Goal: Complete application form: Complete application form

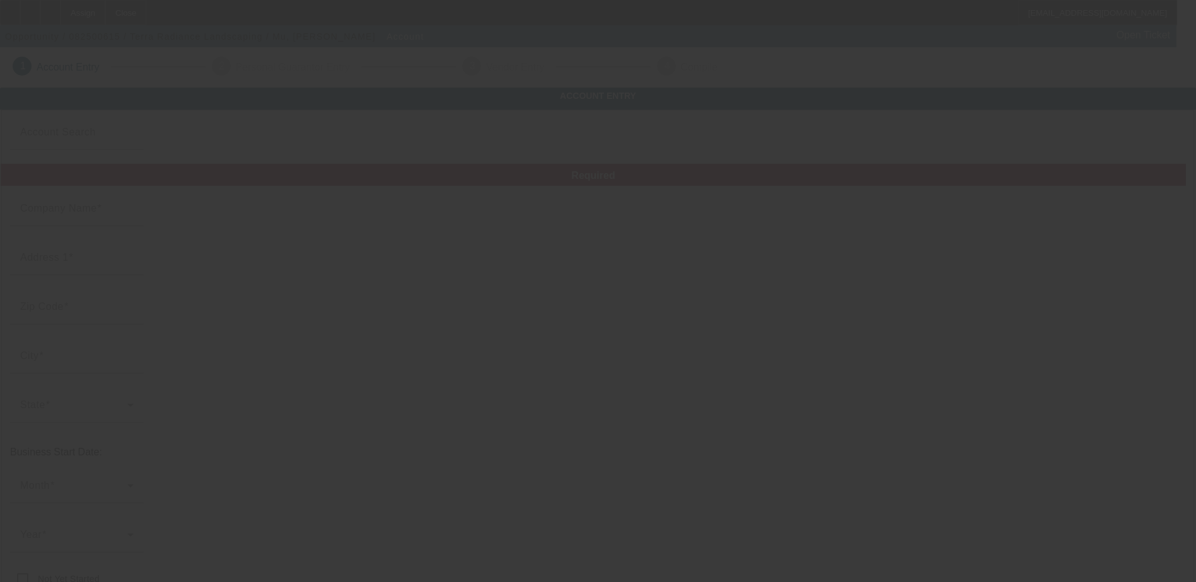
type input "Terra Radiance Landscaping"
type input "[STREET_ADDRESS]"
type input "77479"
type input "Sugar Land"
type input "(281) 650-8654"
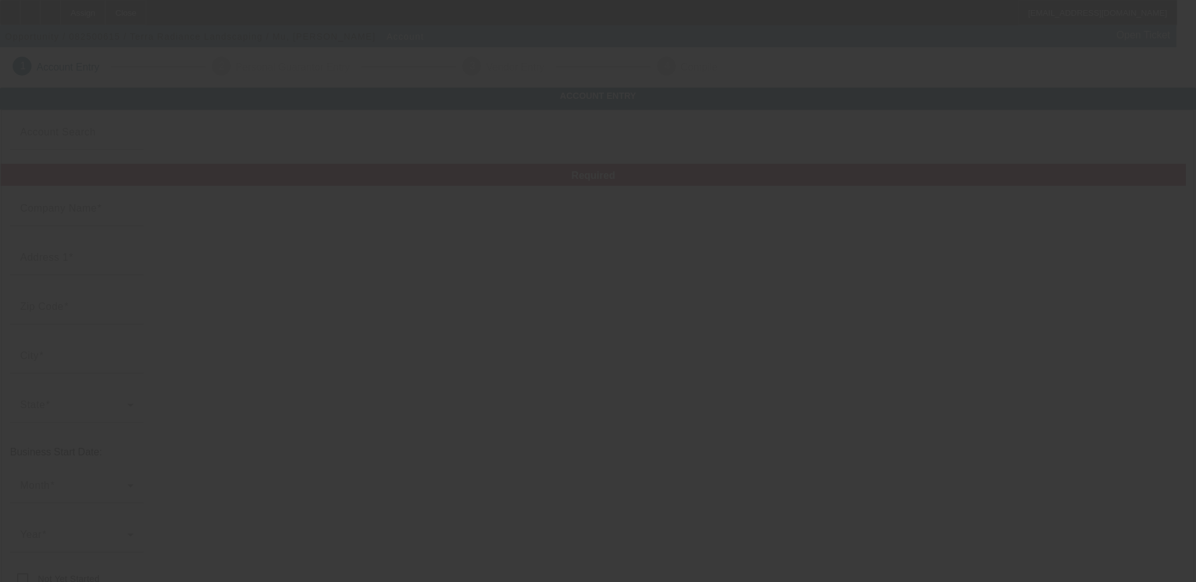
type input "http://Terraradiance.Com"
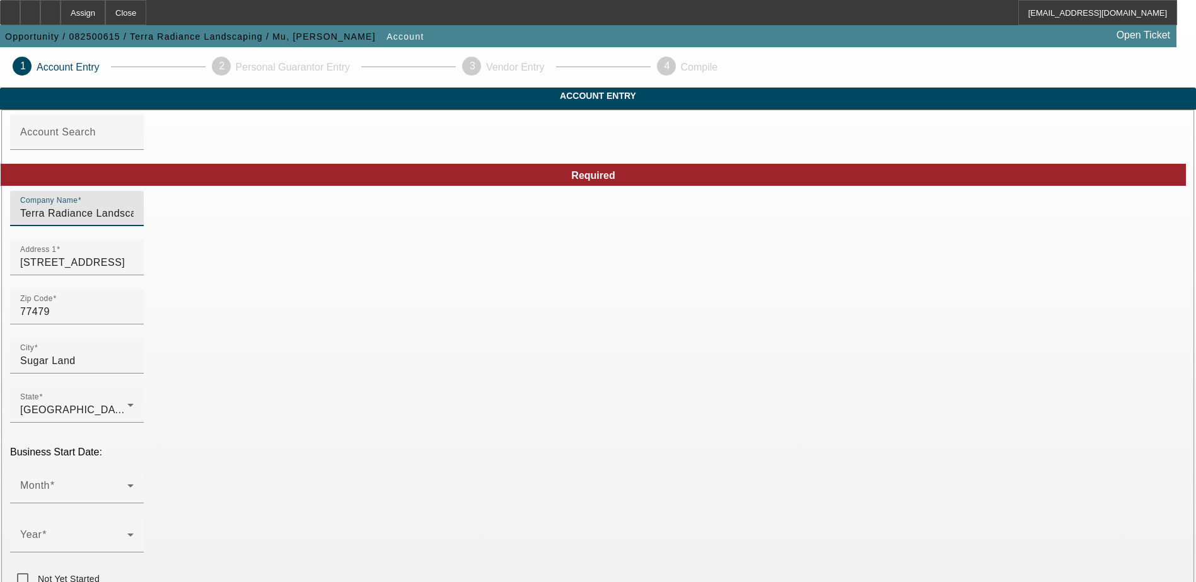
drag, startPoint x: 395, startPoint y: 236, endPoint x: 171, endPoint y: 233, distance: 224.4
type input "M"
click at [134, 221] on input "M" at bounding box center [76, 213] width 113 height 15
paste input "Mus Group Inc"
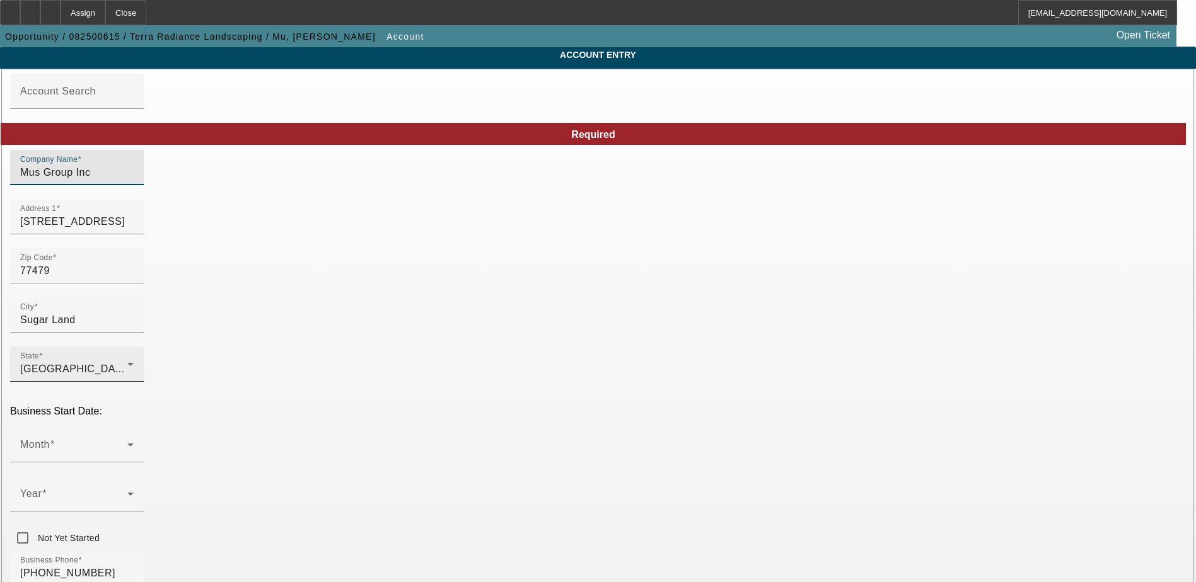
scroll to position [63, 0]
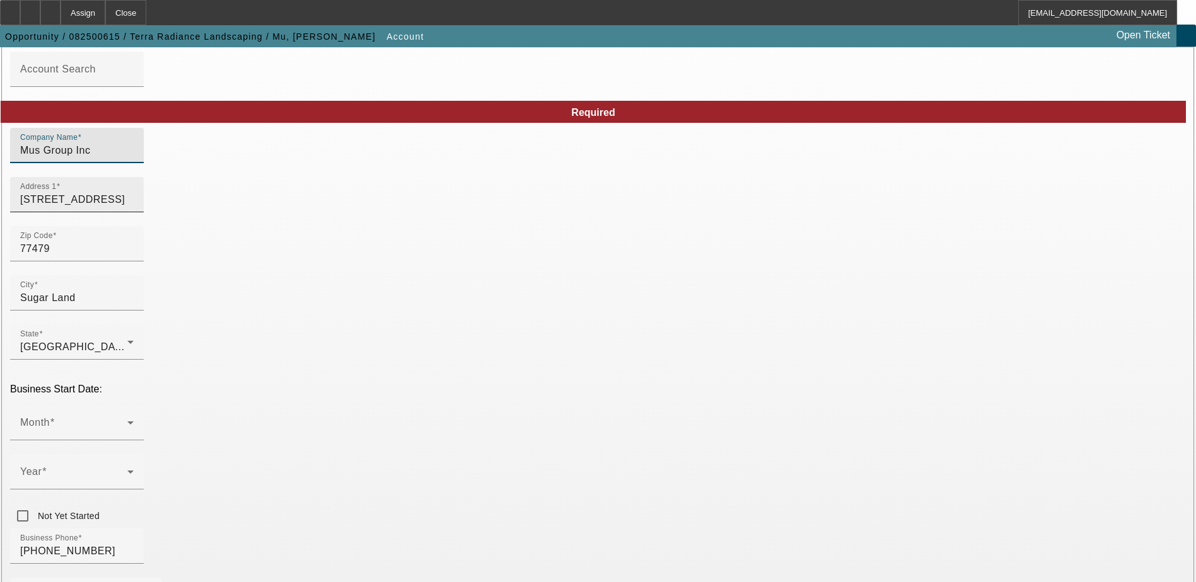
type input "Mus Group Inc"
drag, startPoint x: 364, startPoint y: 224, endPoint x: 228, endPoint y: 223, distance: 136.2
click at [447, 262] on div "Zip Code 77479" at bounding box center [598, 250] width 1176 height 49
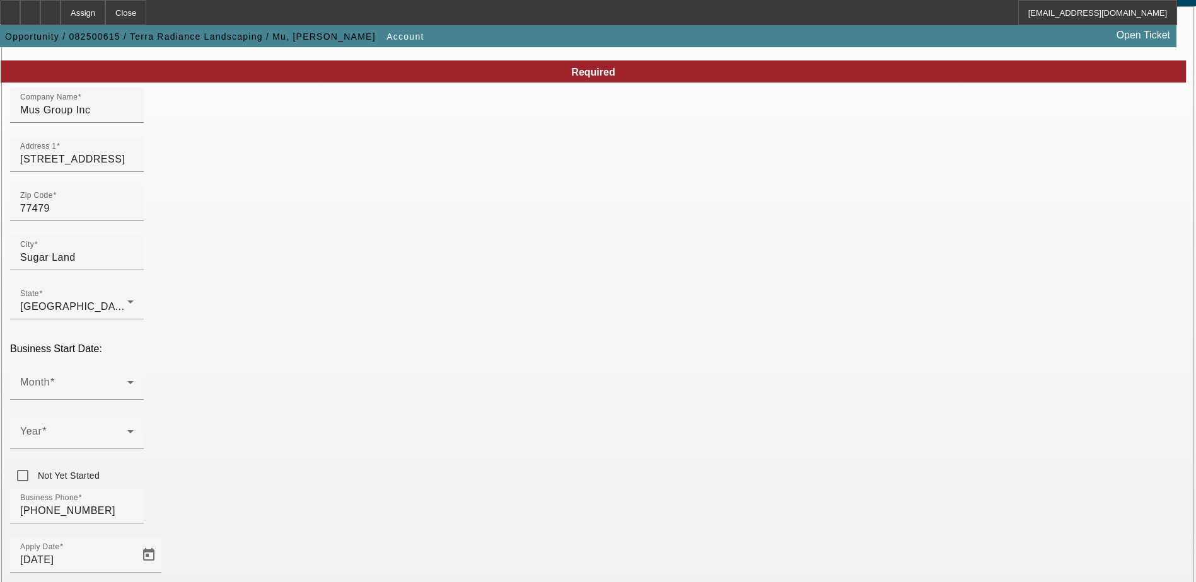
scroll to position [126, 0]
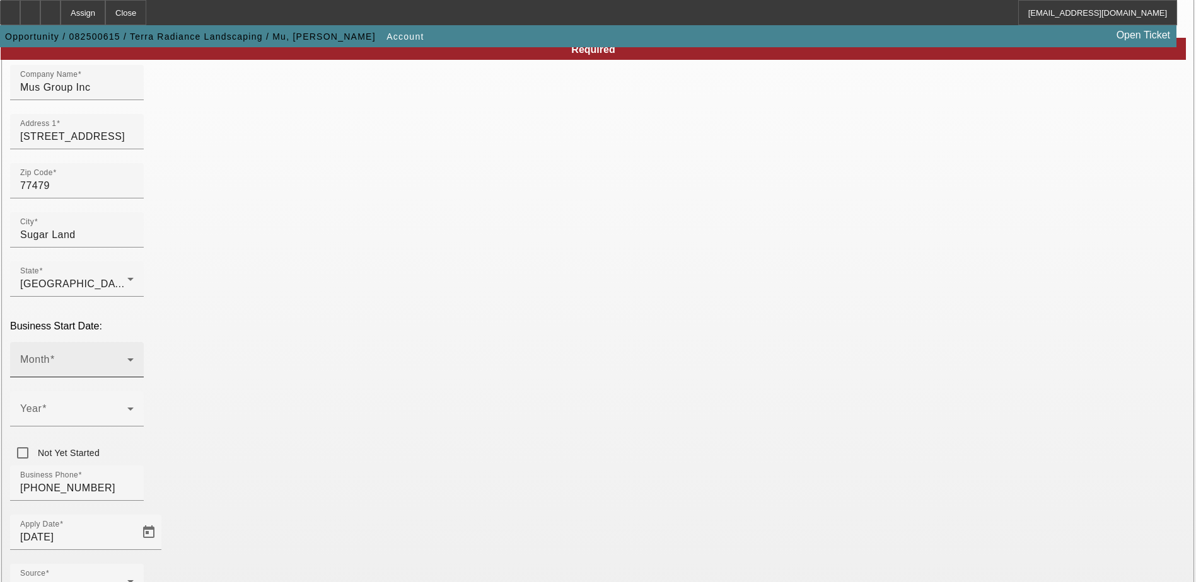
click at [134, 342] on div "Month" at bounding box center [76, 359] width 113 height 35
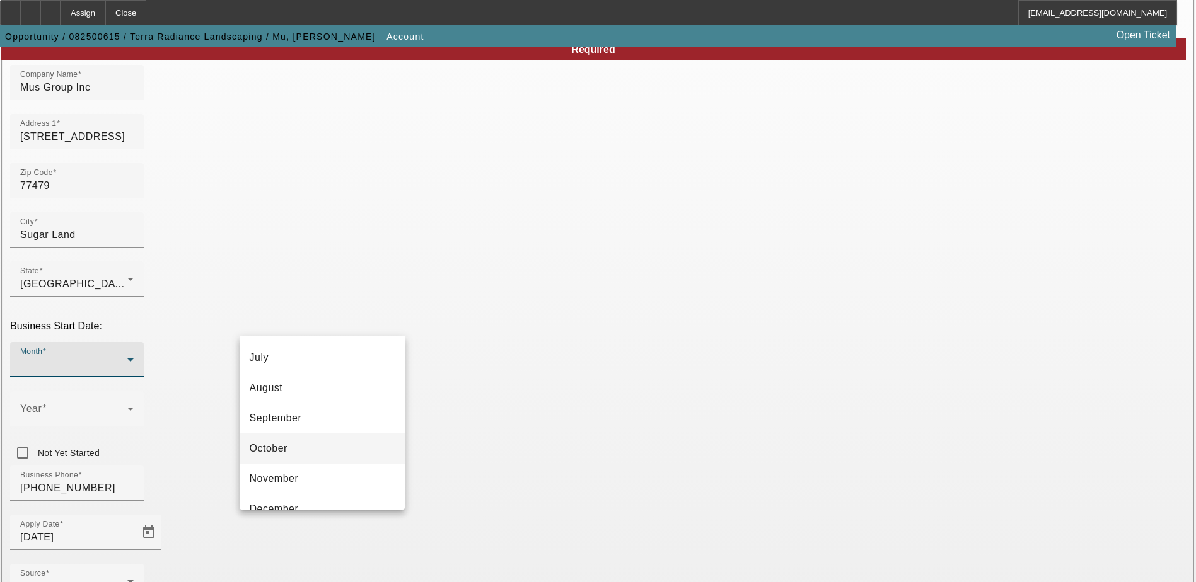
scroll to position [230, 0]
click at [306, 455] on mat-option "November" at bounding box center [322, 459] width 165 height 30
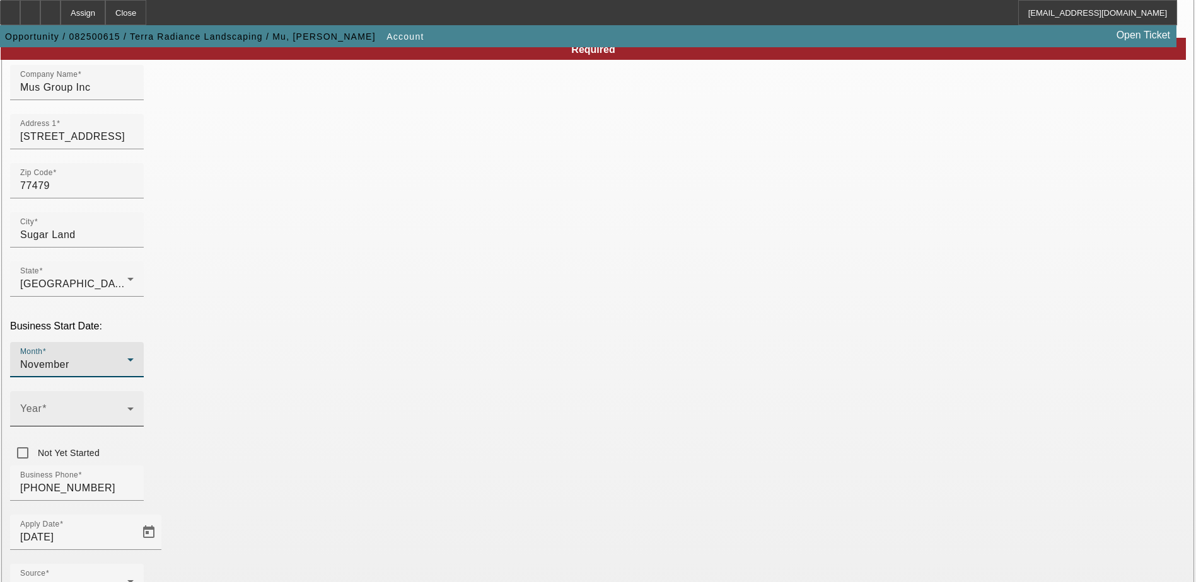
click at [134, 391] on div "Year" at bounding box center [76, 408] width 113 height 35
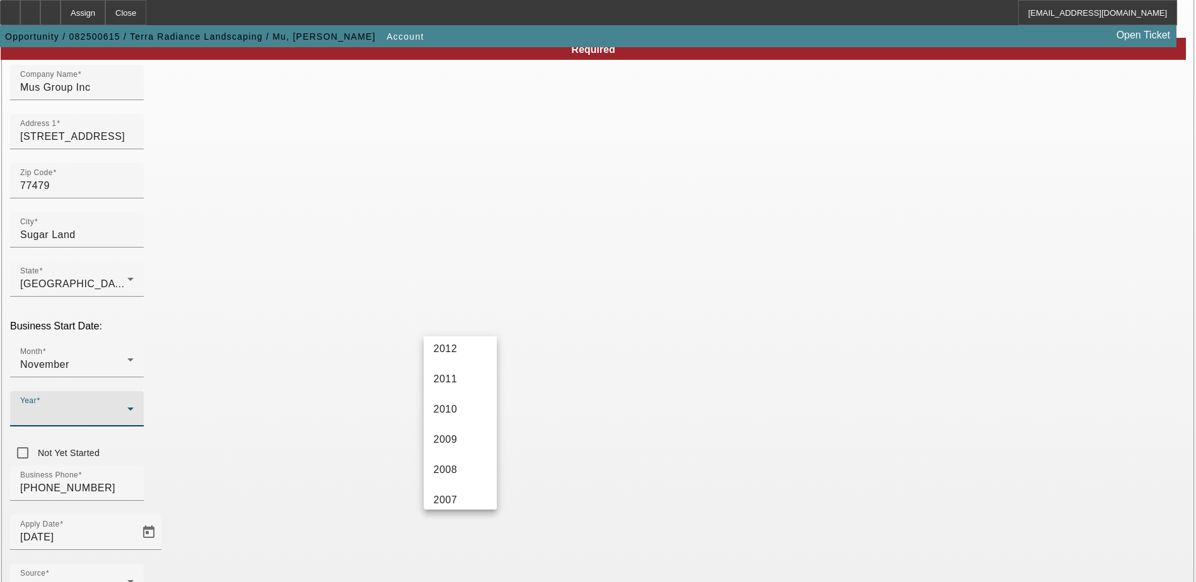
scroll to position [567, 0]
click at [458, 430] on mat-option "2007" at bounding box center [460, 425] width 73 height 30
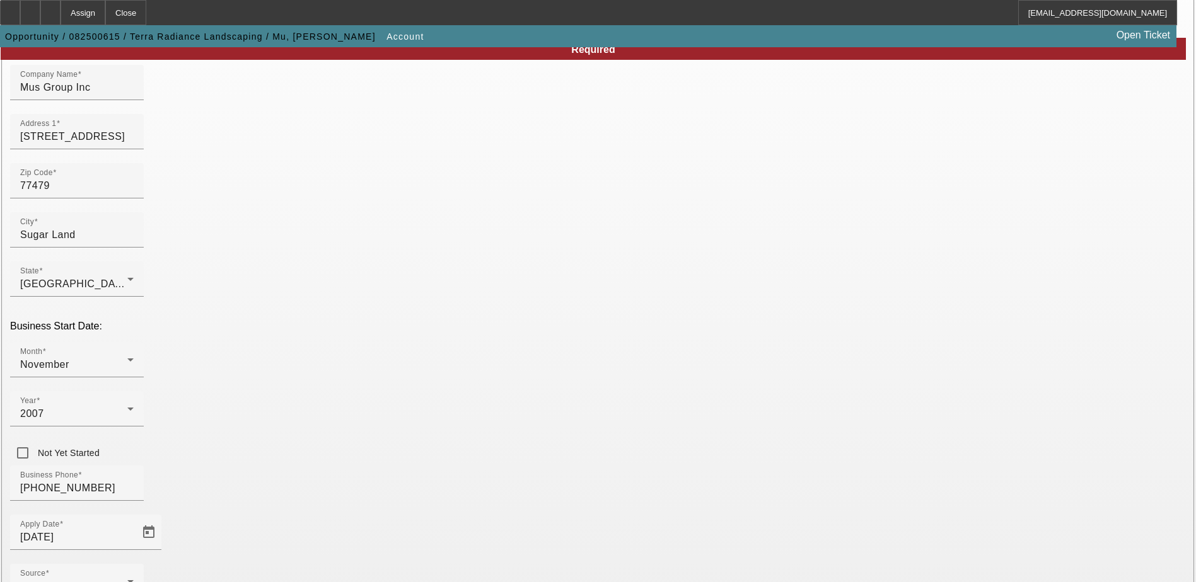
paste input "261417677"
type input "261417677"
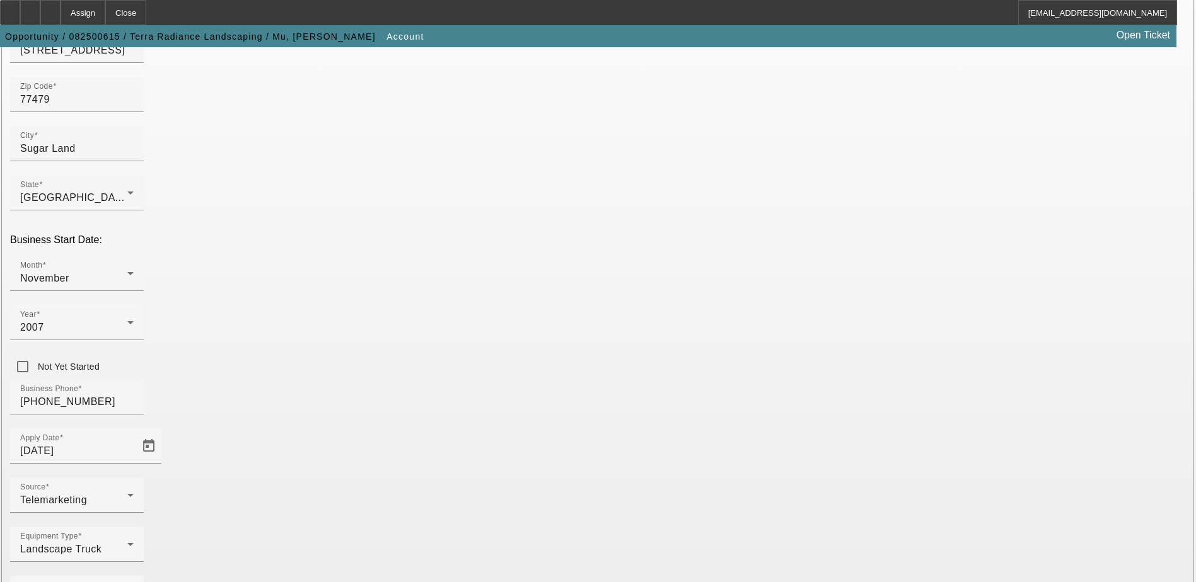
scroll to position [213, 0]
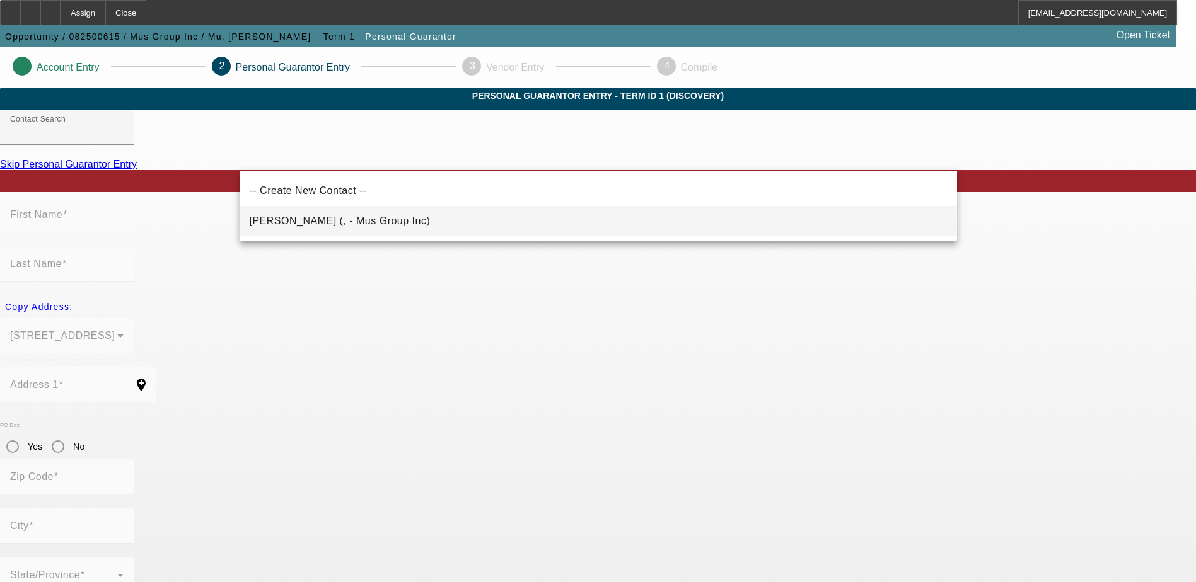
click at [362, 217] on mat-option "Mu, Terry (, - Mus Group Inc)" at bounding box center [598, 221] width 717 height 30
type input "Mu, Terry (, - Mus Group Inc)"
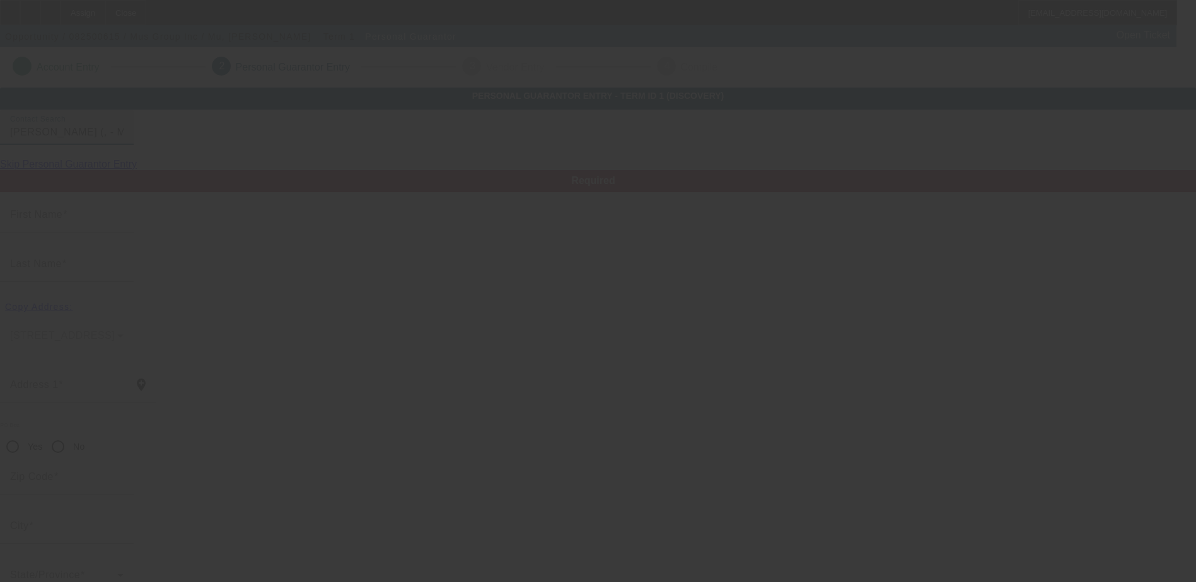
type input "Terry"
type input "Mu"
radio input "true"
type input "(281) 650-8654"
type input "terraradiance@gmail.com"
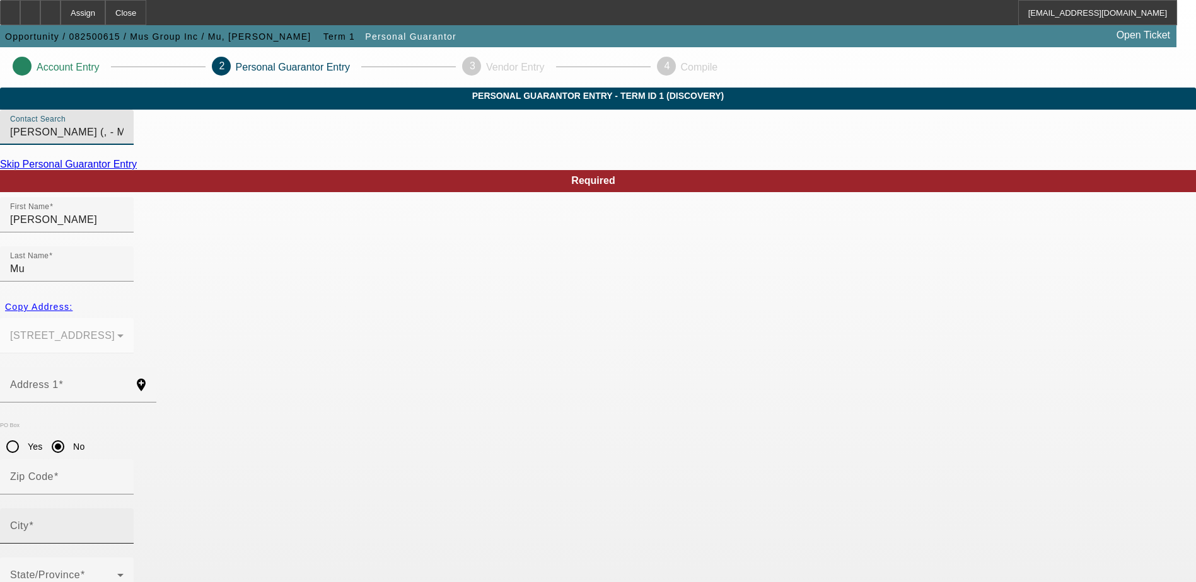
click at [124, 509] on div "City" at bounding box center [66, 526] width 113 height 35
type input "Stafford"
click at [72, 302] on span "Copy Address:" at bounding box center [38, 307] width 67 height 10
type input "1503 Meadow Hill Dr"
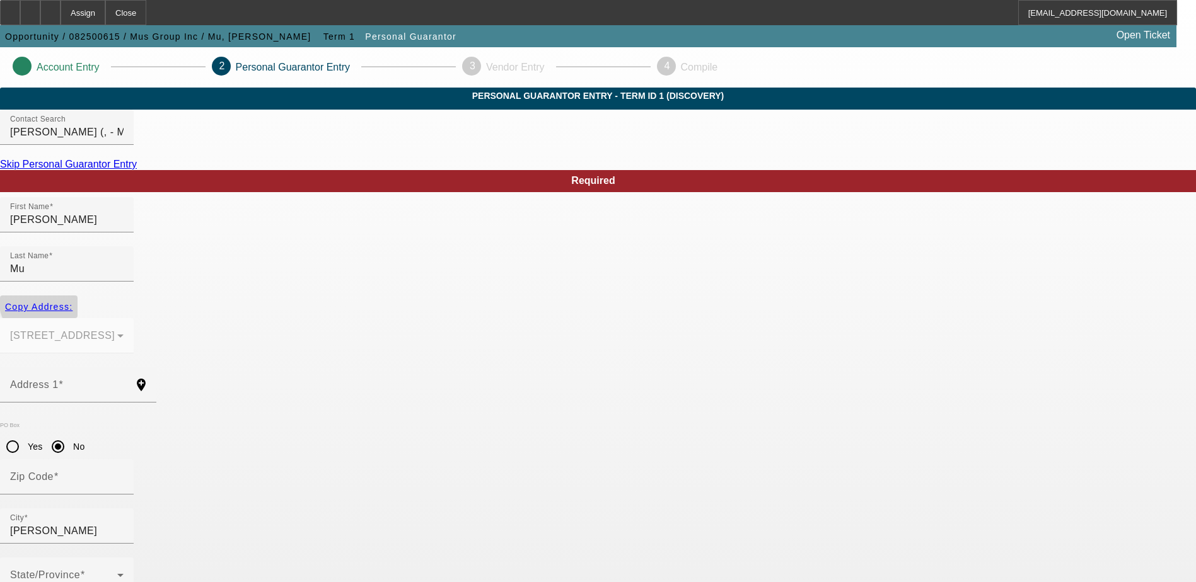
radio input "false"
type input "77479"
type input "Sugar Land"
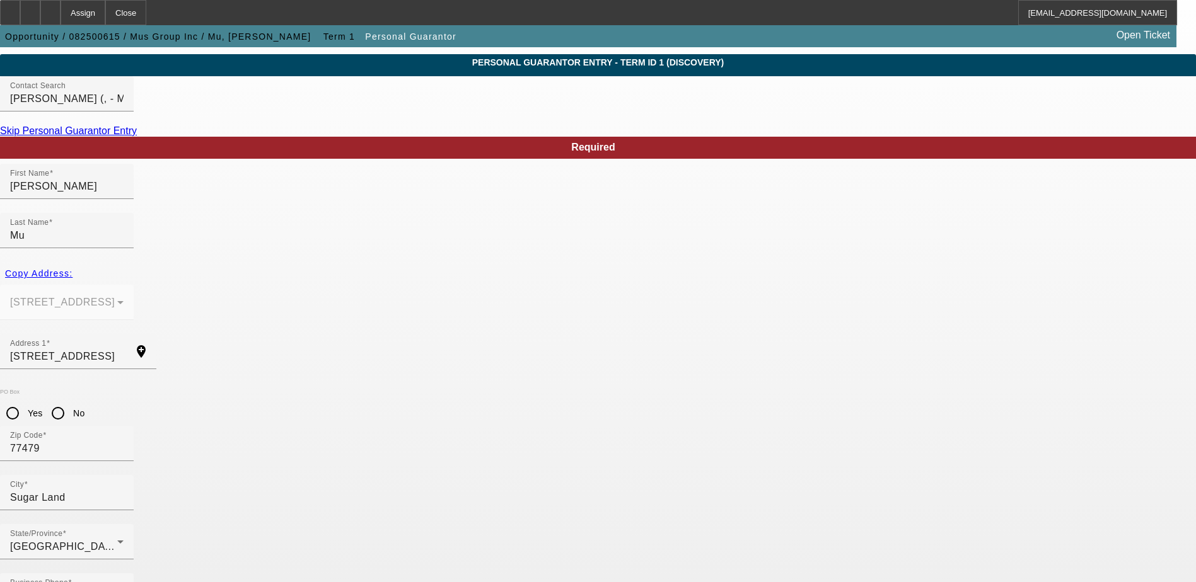
scroll to position [34, 0]
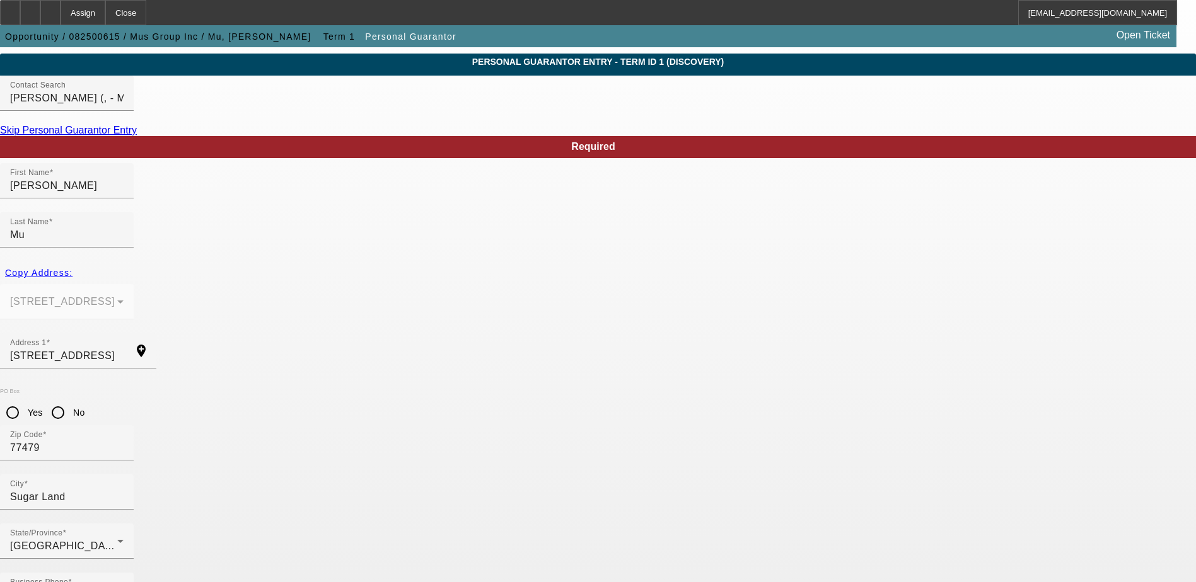
type input "70"
drag, startPoint x: 306, startPoint y: 524, endPoint x: 318, endPoint y: 503, distance: 24.0
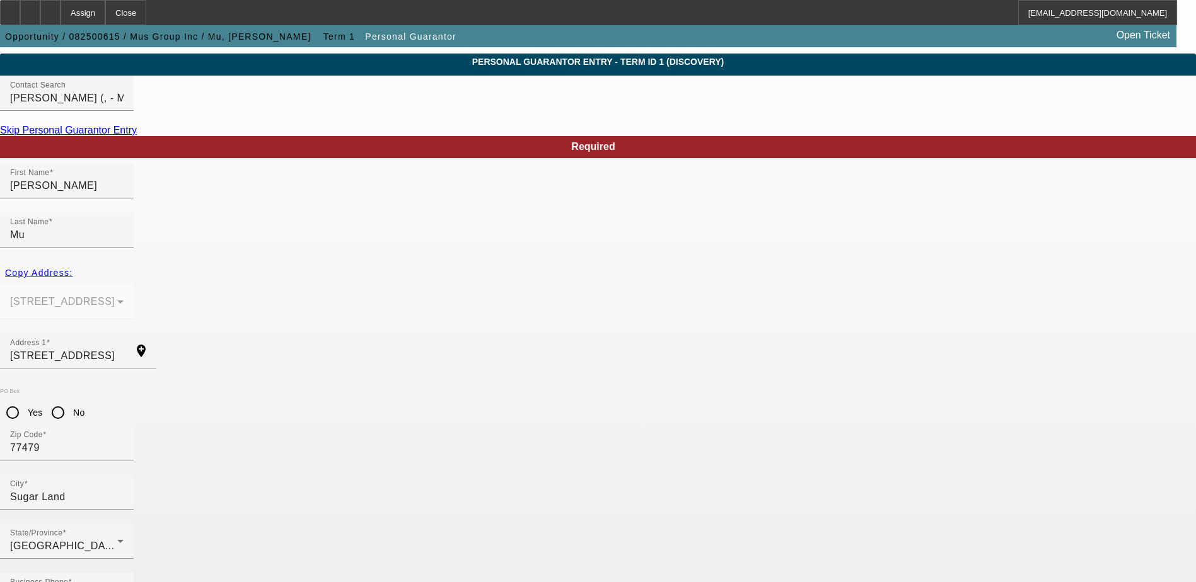
paste input "644-12-5179"
type input "644-12-5179"
drag, startPoint x: 547, startPoint y: 521, endPoint x: 402, endPoint y: 507, distance: 145.6
paste input "texascolorplants@yahoo.com"
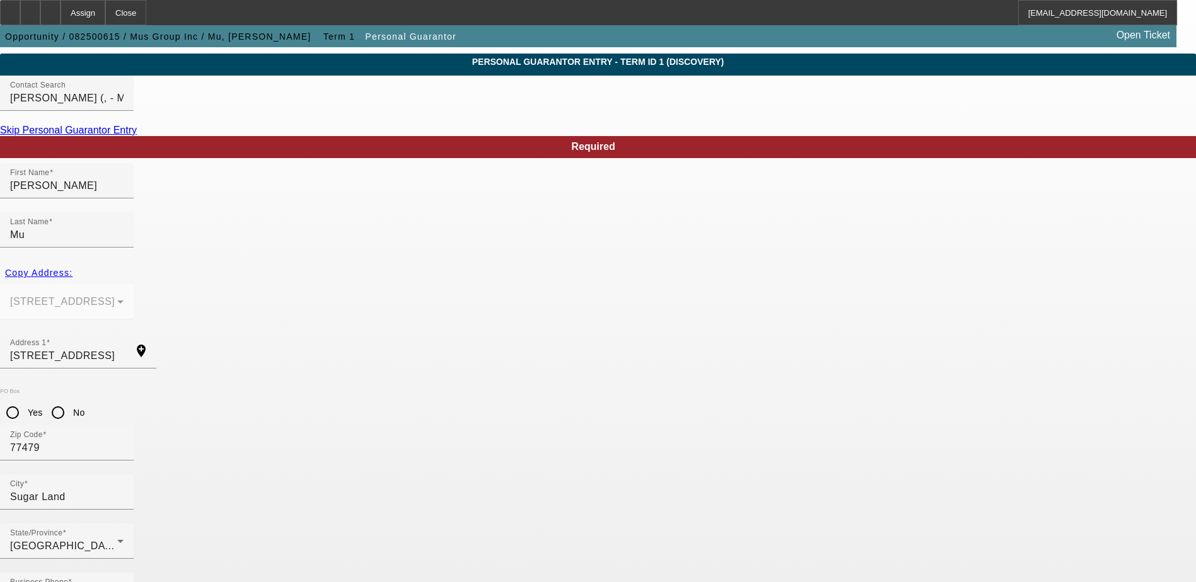
type input "texascolorplants@yahoo.com"
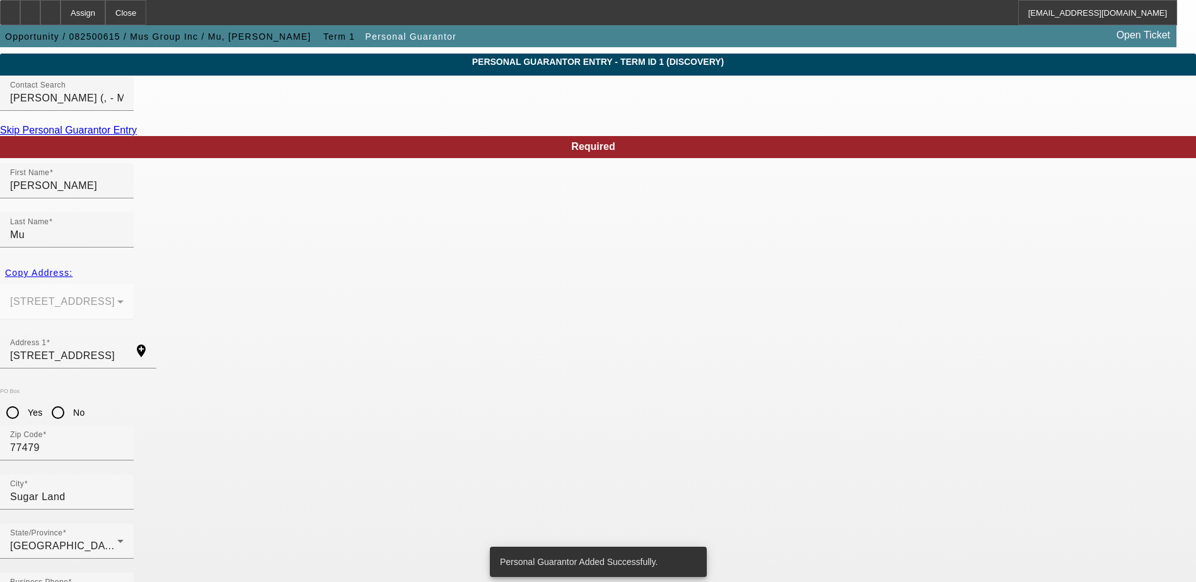
scroll to position [0, 0]
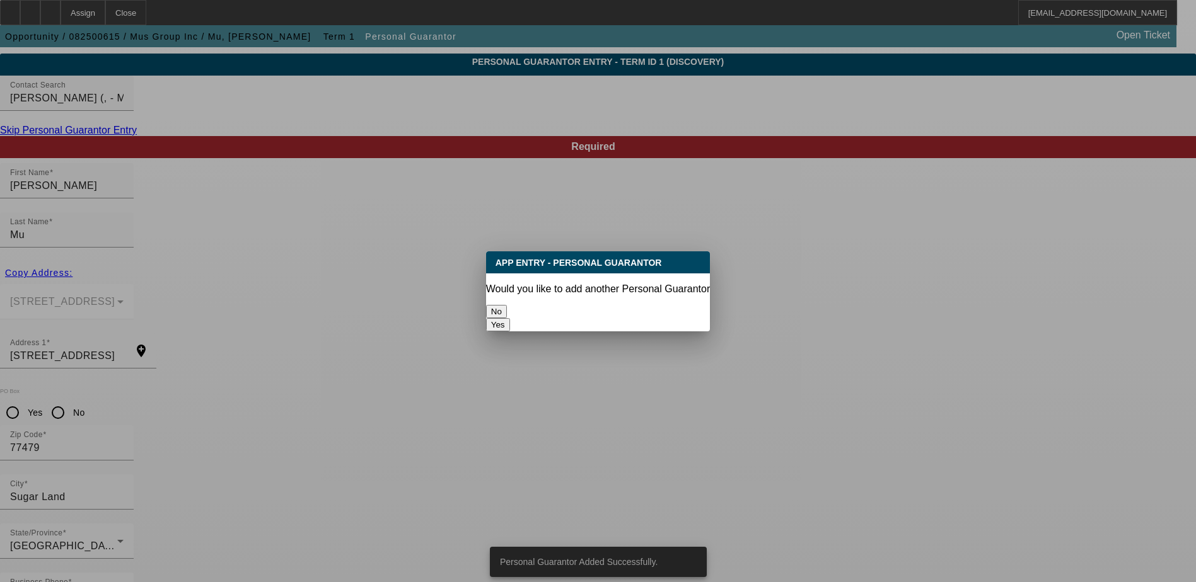
click at [634, 318] on div "Yes" at bounding box center [598, 324] width 224 height 13
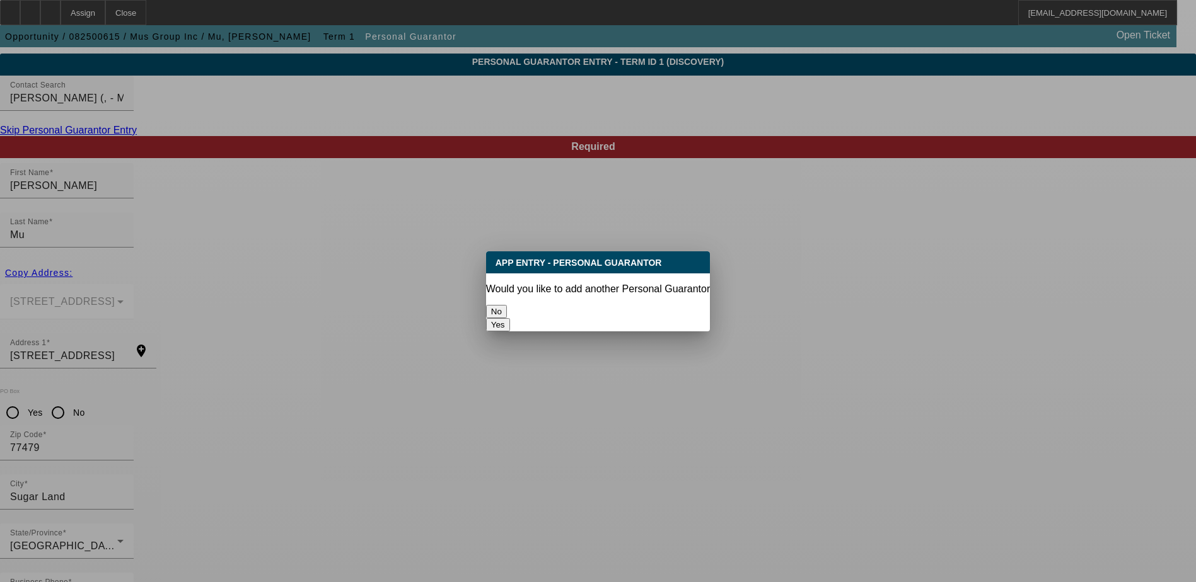
click at [510, 318] on button "Yes" at bounding box center [498, 324] width 24 height 13
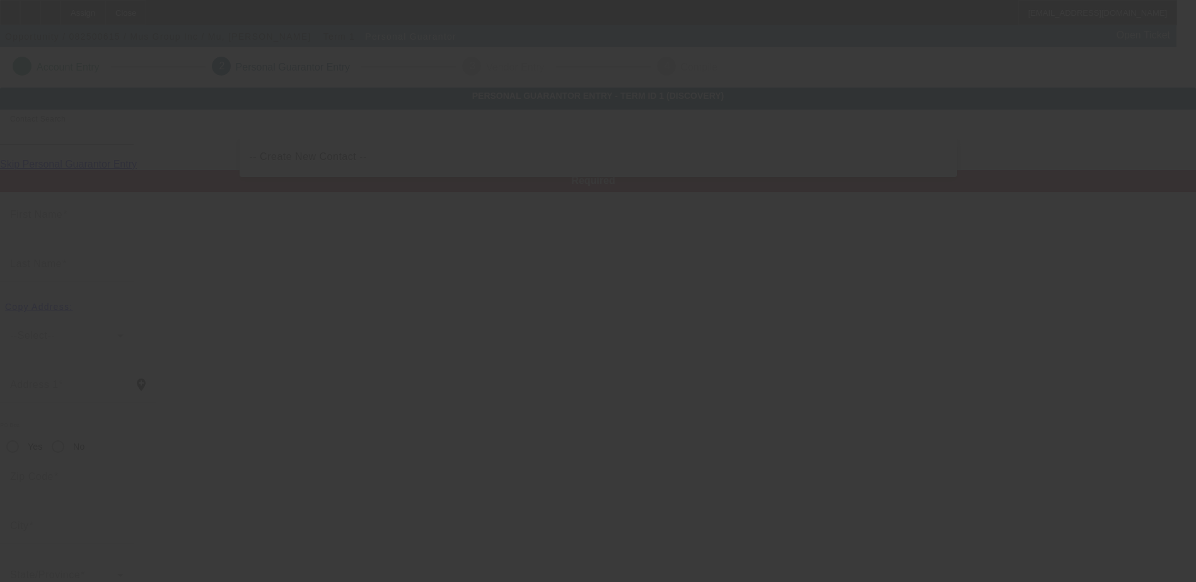
scroll to position [34, 0]
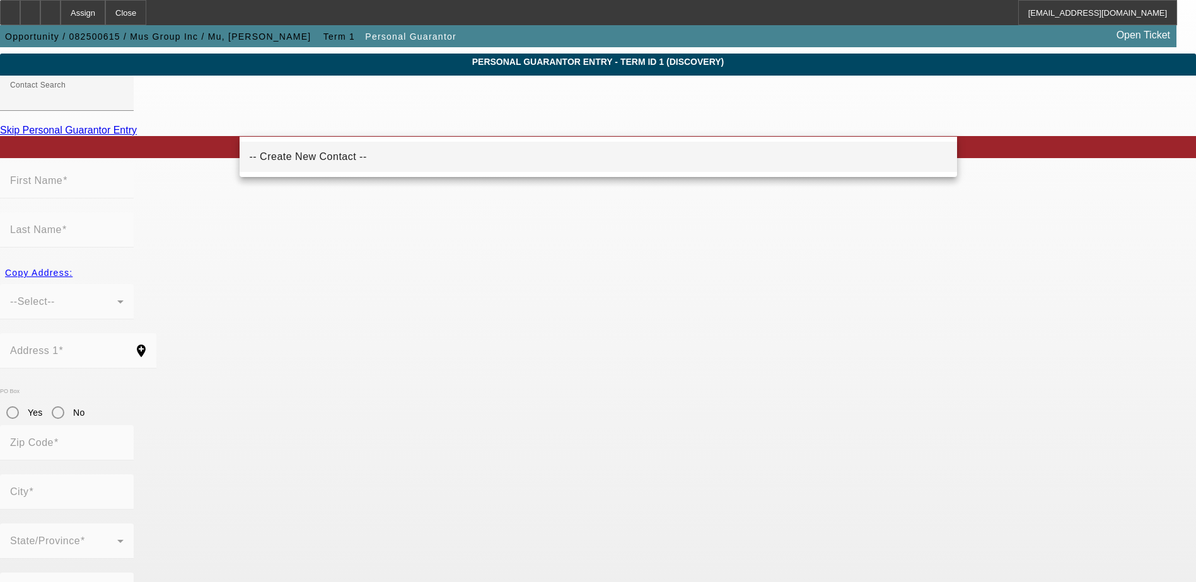
click at [328, 156] on span "-- Create New Contact --" at bounding box center [308, 156] width 117 height 11
type input "-- Create New Contact --"
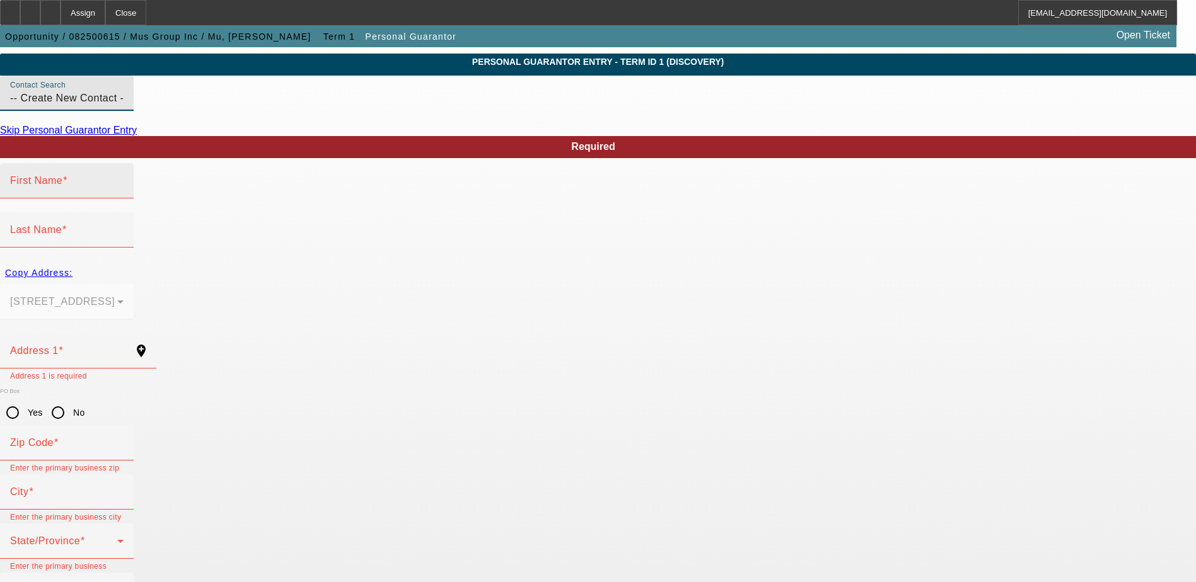
click at [124, 199] on div "First Name" at bounding box center [66, 180] width 113 height 35
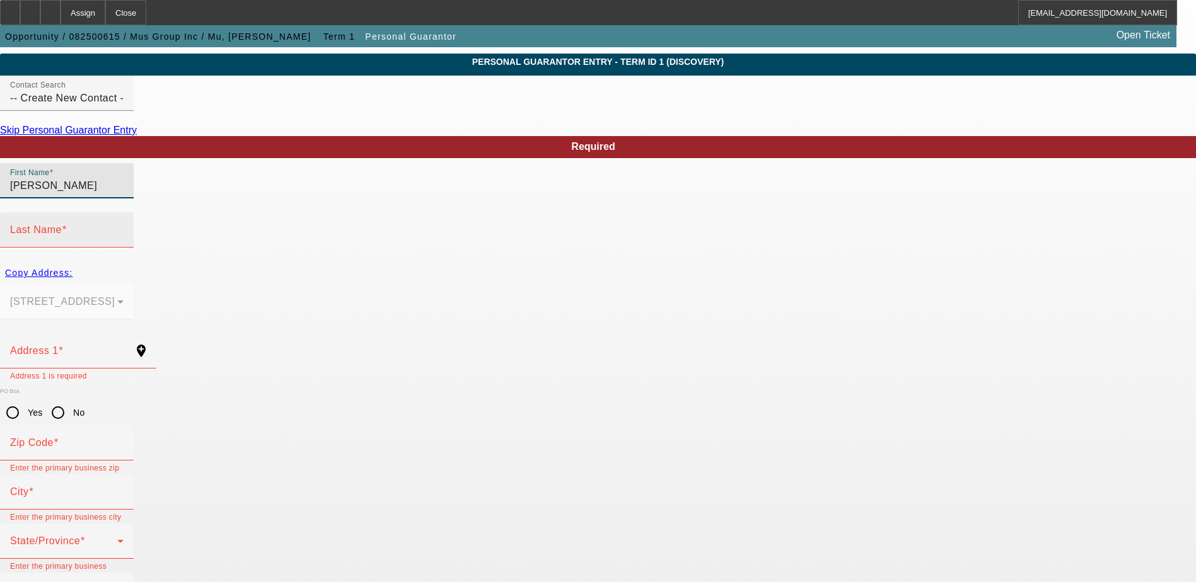
type input "Betty"
click at [67, 224] on span at bounding box center [64, 229] width 5 height 11
click at [124, 228] on input "Last Name" at bounding box center [66, 235] width 113 height 15
type input "Mu"
click at [265, 262] on div "Copy Address:" at bounding box center [598, 273] width 1196 height 23
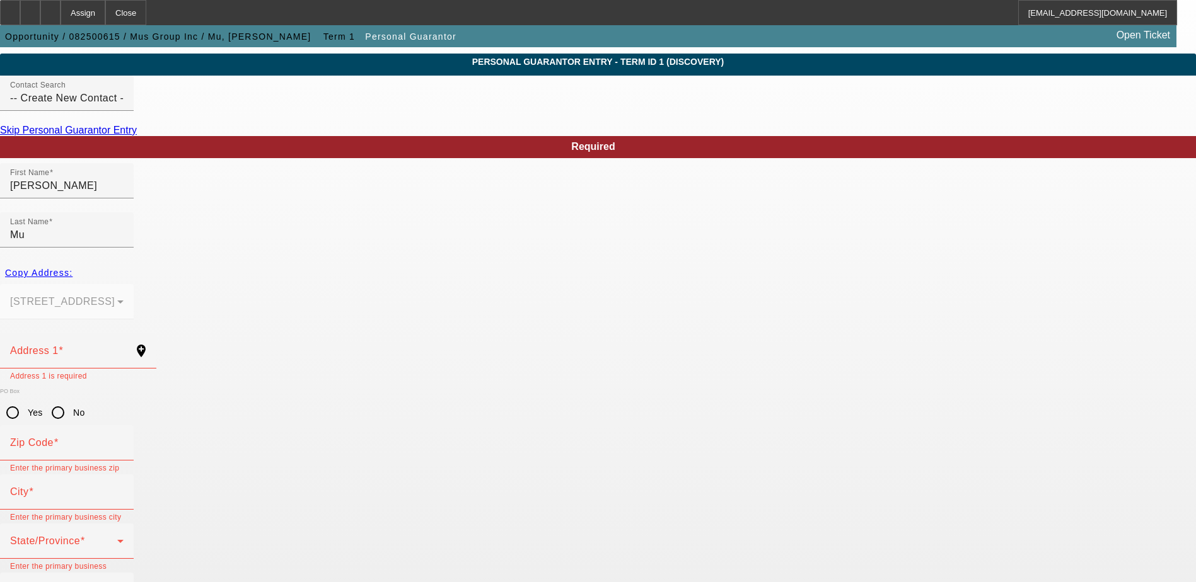
click at [265, 262] on div "Copy Address:" at bounding box center [598, 273] width 1196 height 23
click at [274, 262] on div "Copy Address:" at bounding box center [598, 273] width 1196 height 23
click at [262, 262] on div "Copy Address:" at bounding box center [598, 273] width 1196 height 23
click at [134, 284] on mat-form-field "1503 Meadow Hill Dr Sugar Land, TX 77479" at bounding box center [67, 308] width 134 height 49
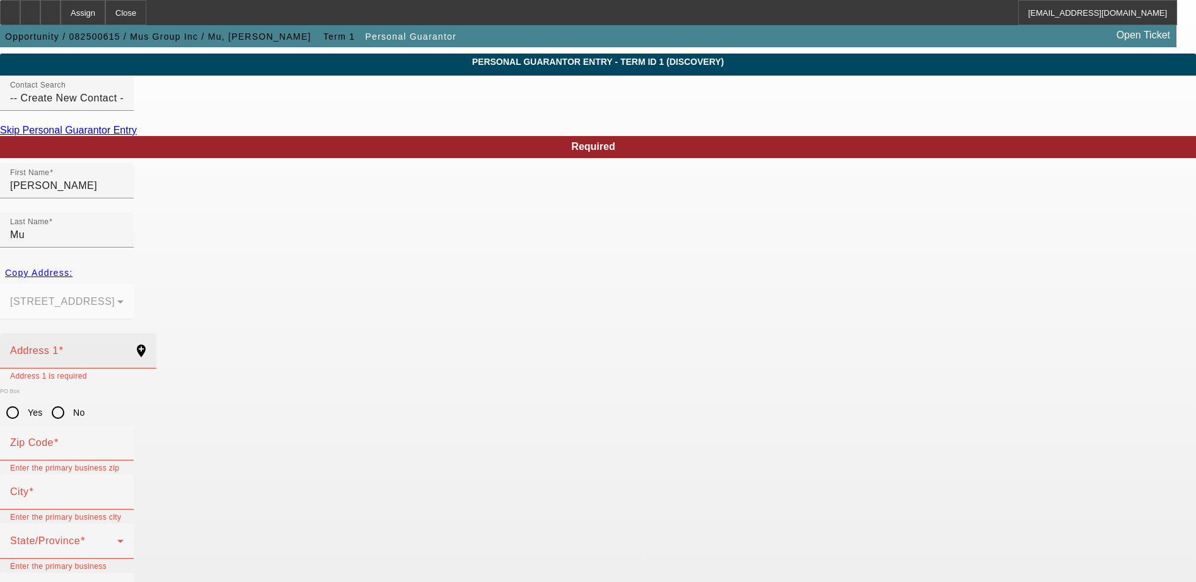
click at [124, 333] on div "Address 1" at bounding box center [66, 350] width 113 height 35
paste input "1054 Stafford"
type input "1054 Stafford"
click at [54, 437] on mat-label "Zip Code" at bounding box center [31, 442] width 43 height 11
click at [124, 441] on input "Zip Code" at bounding box center [66, 448] width 113 height 15
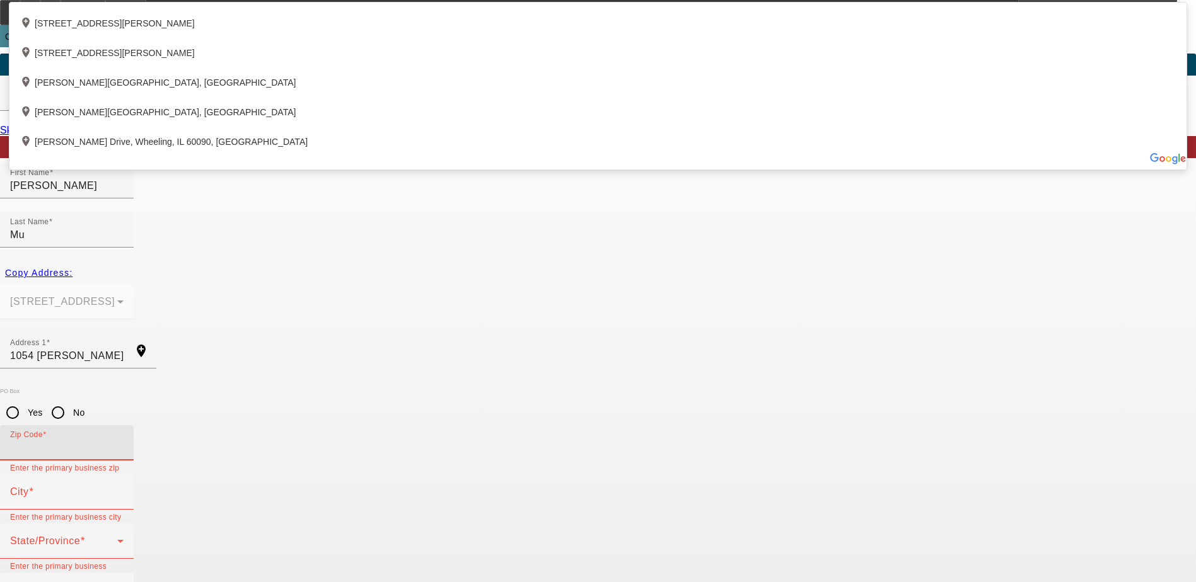
click at [278, 266] on div "Copy Address:" at bounding box center [598, 273] width 1196 height 23
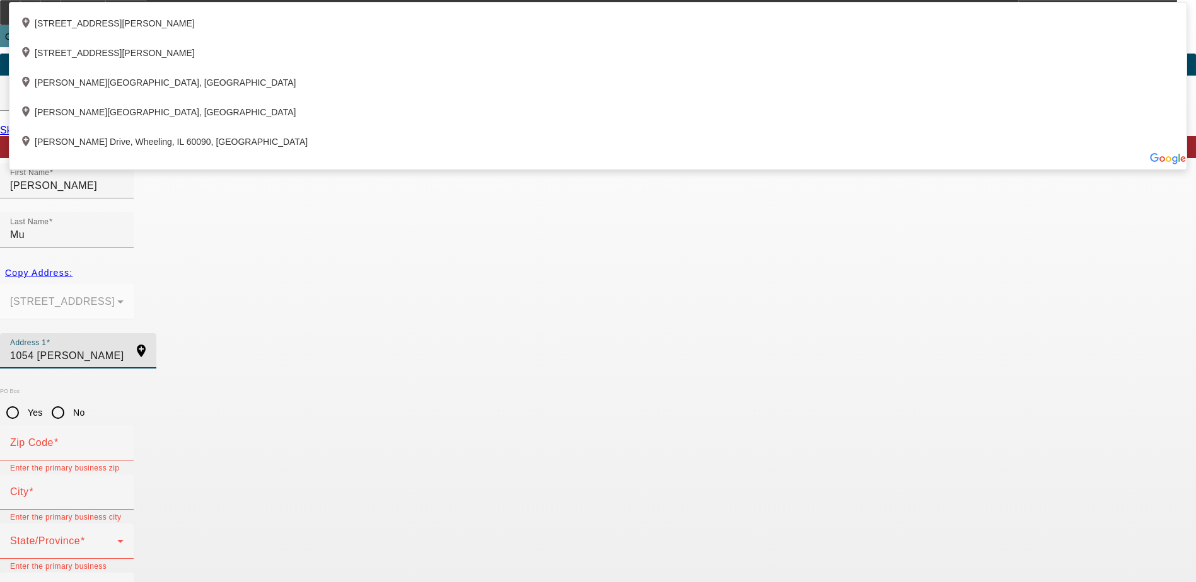
click at [124, 349] on input "1054 Stafford" at bounding box center [66, 356] width 113 height 15
click at [134, 212] on div at bounding box center [67, 206] width 134 height 14
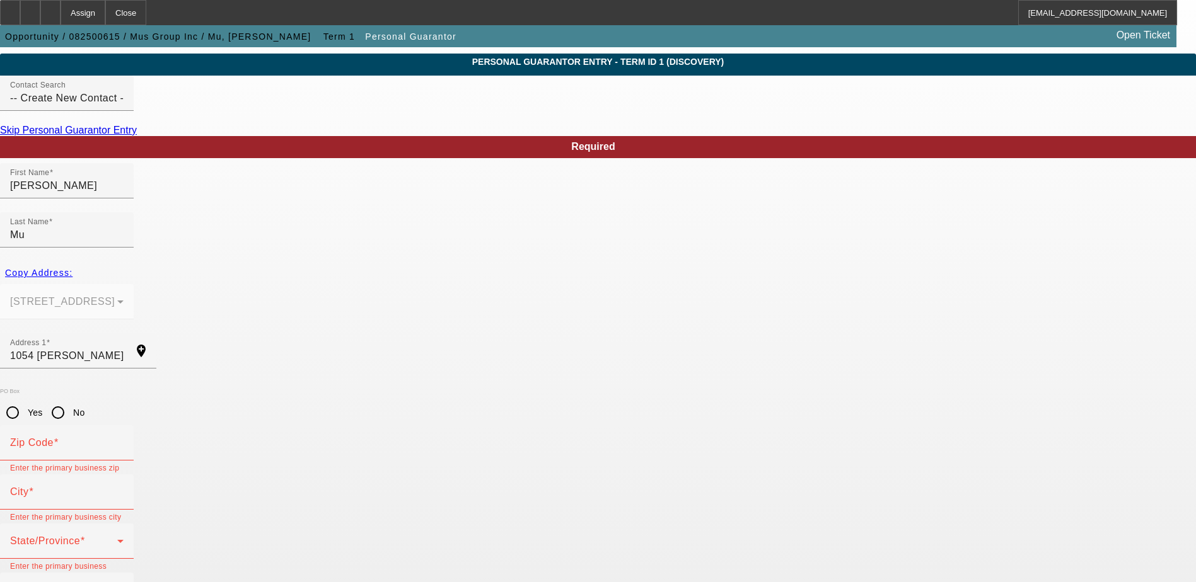
click at [276, 262] on div "Copy Address:" at bounding box center [598, 273] width 1196 height 23
click at [124, 441] on input "Zip Code" at bounding box center [66, 448] width 113 height 15
paste input "77477"
type input "77477"
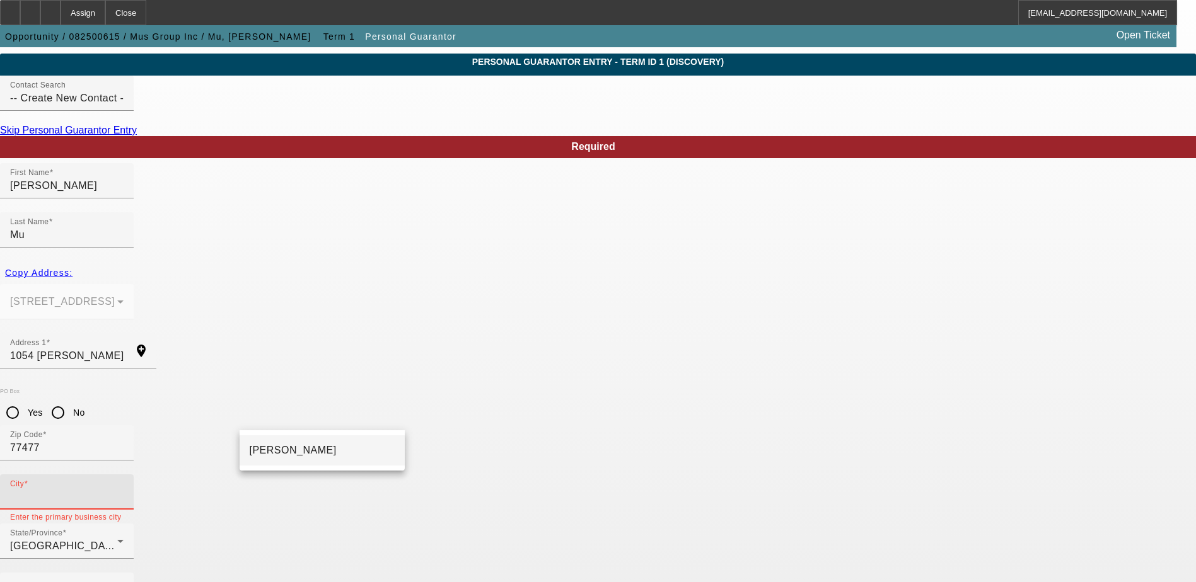
click at [284, 453] on mat-option "Stafford" at bounding box center [322, 451] width 165 height 30
type input "Stafford"
click at [124, 349] on input "1054 Stafford" at bounding box center [66, 356] width 113 height 15
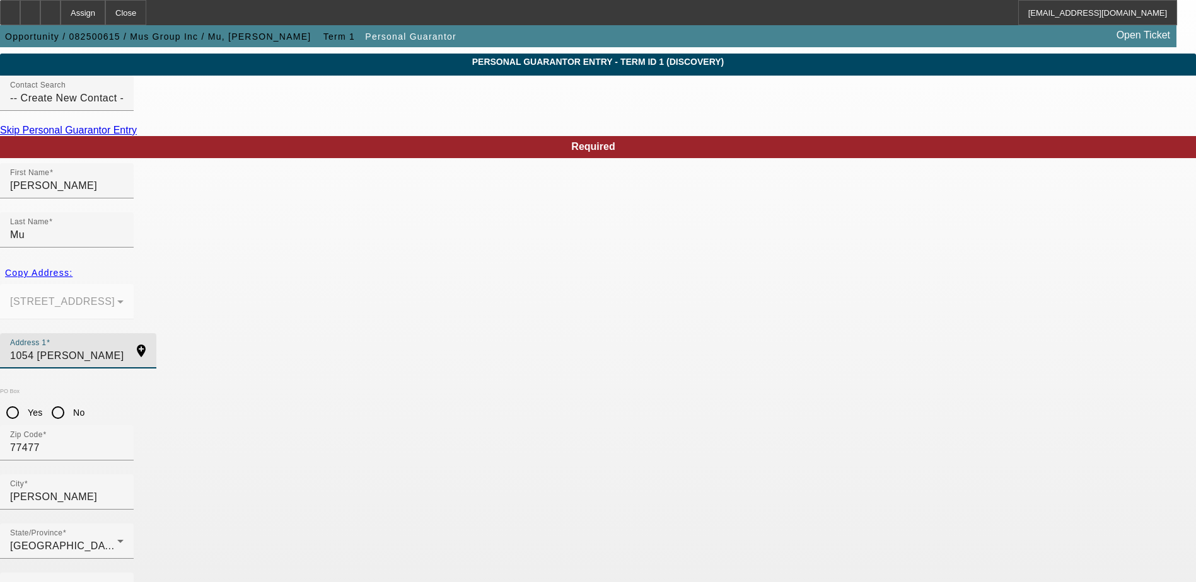
click at [156, 344] on mat-icon "add_location" at bounding box center [141, 351] width 30 height 15
click at [25, 400] on input "Yes" at bounding box center [12, 412] width 25 height 25
radio input "true"
click at [88, 582] on mat-label "Business Phone" at bounding box center [49, 590] width 78 height 11
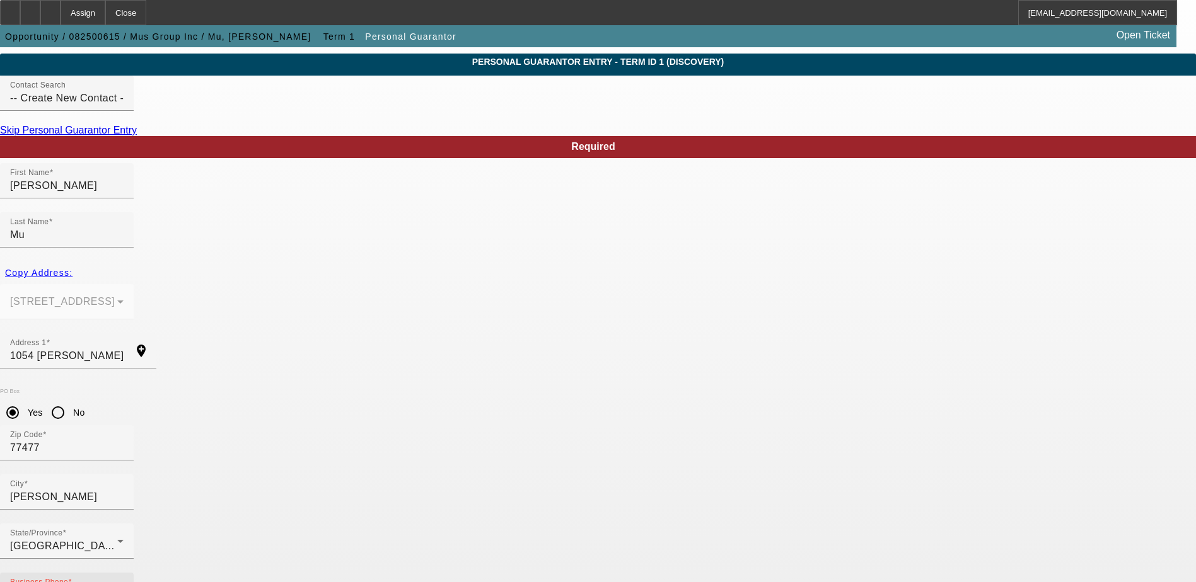
paste input "(281) 686-2440"
type input "(281) 686-2440"
type input "30"
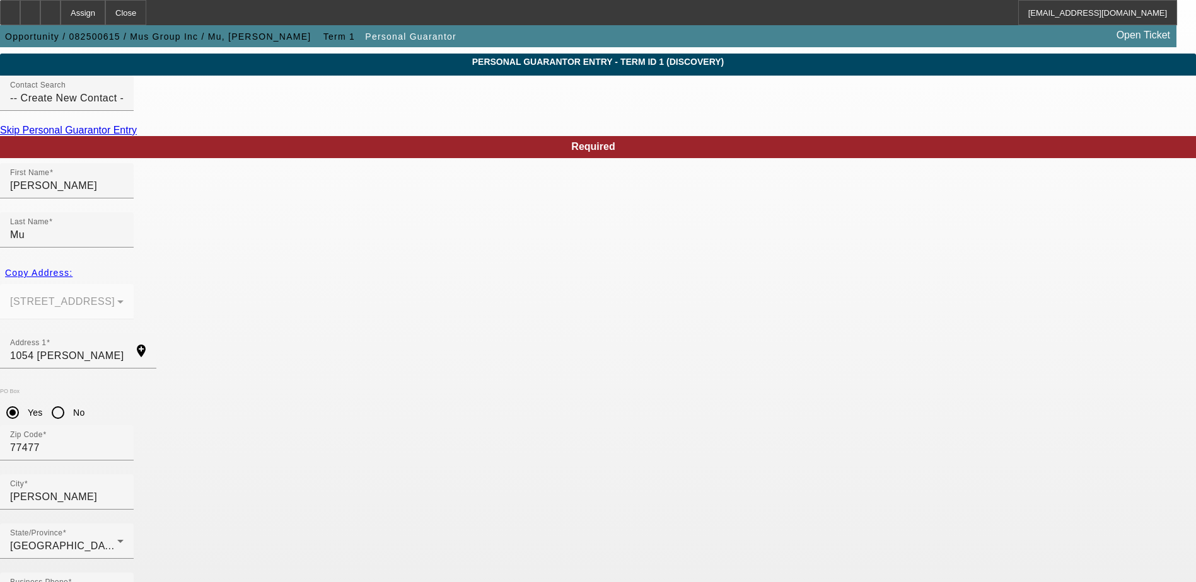
paste input "077-52-1204"
type input "077-52-1204"
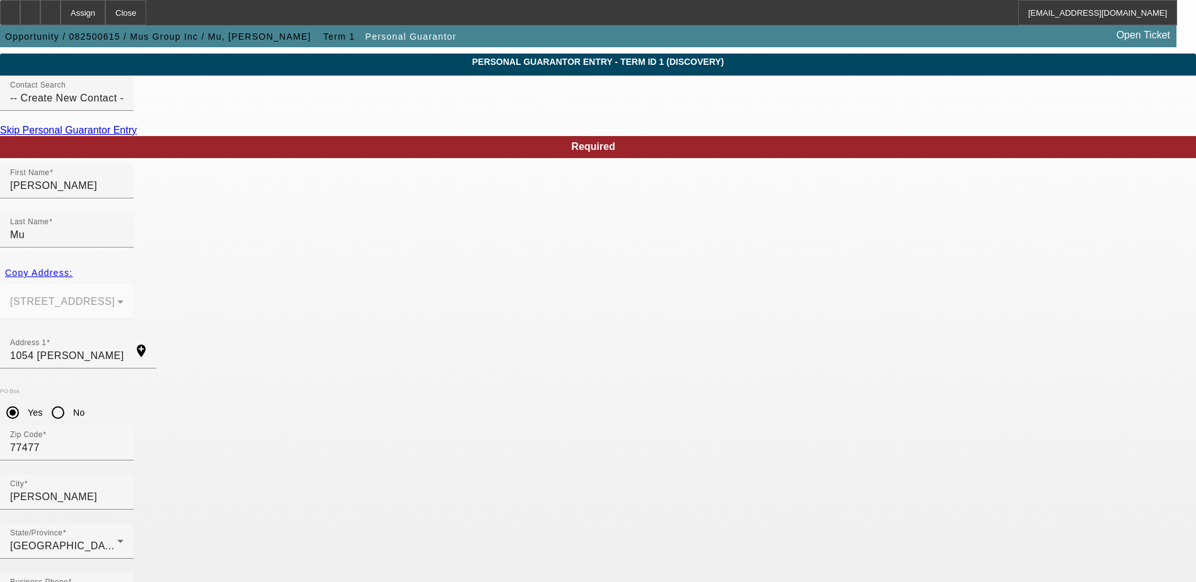
paste input "texascolorplants@yahoo.com"
type input "texascolorplants@yahoo.com"
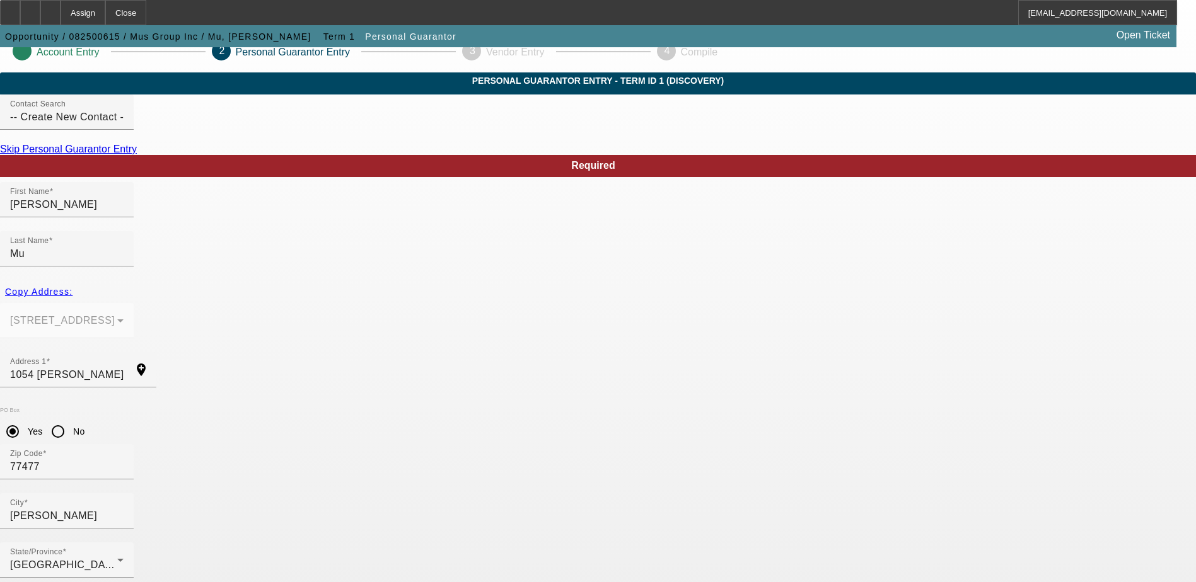
scroll to position [0, 0]
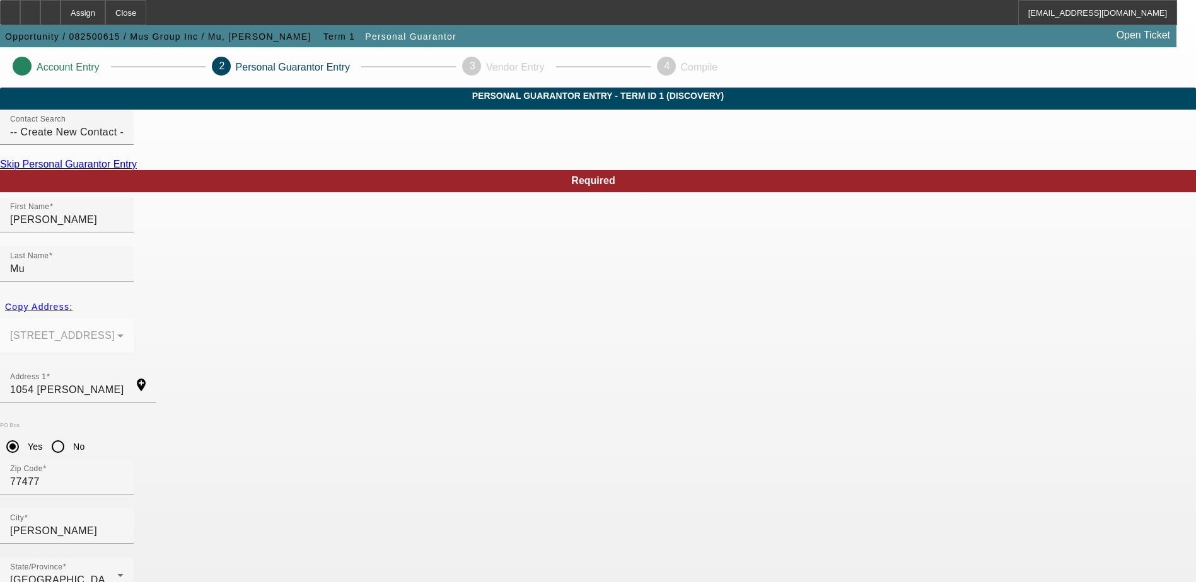
click at [124, 228] on input "Betty" at bounding box center [66, 219] width 113 height 15
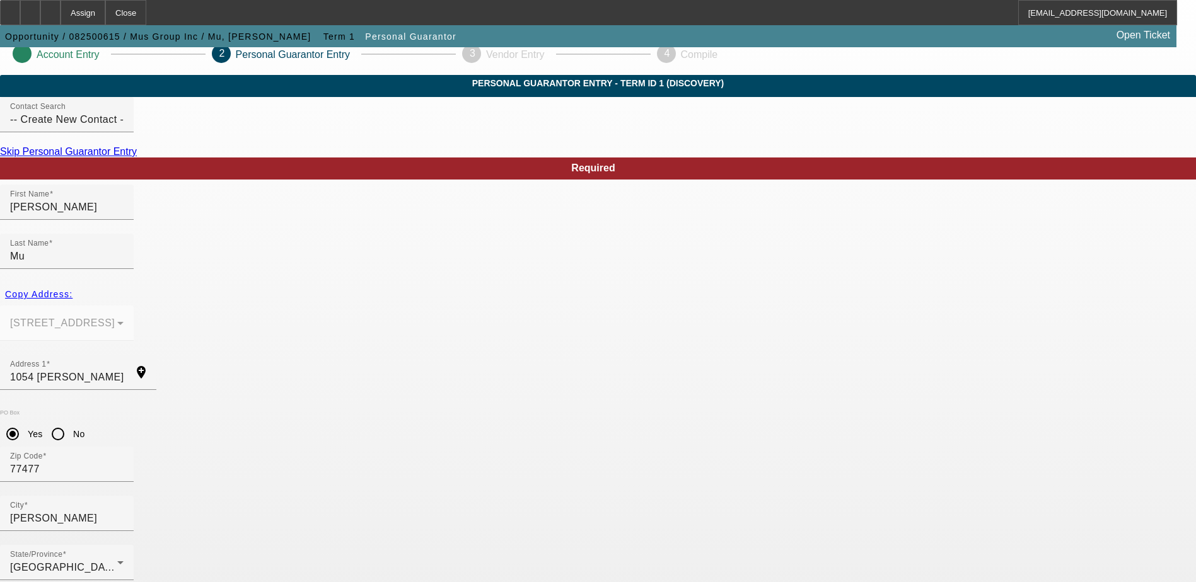
scroll to position [34, 0]
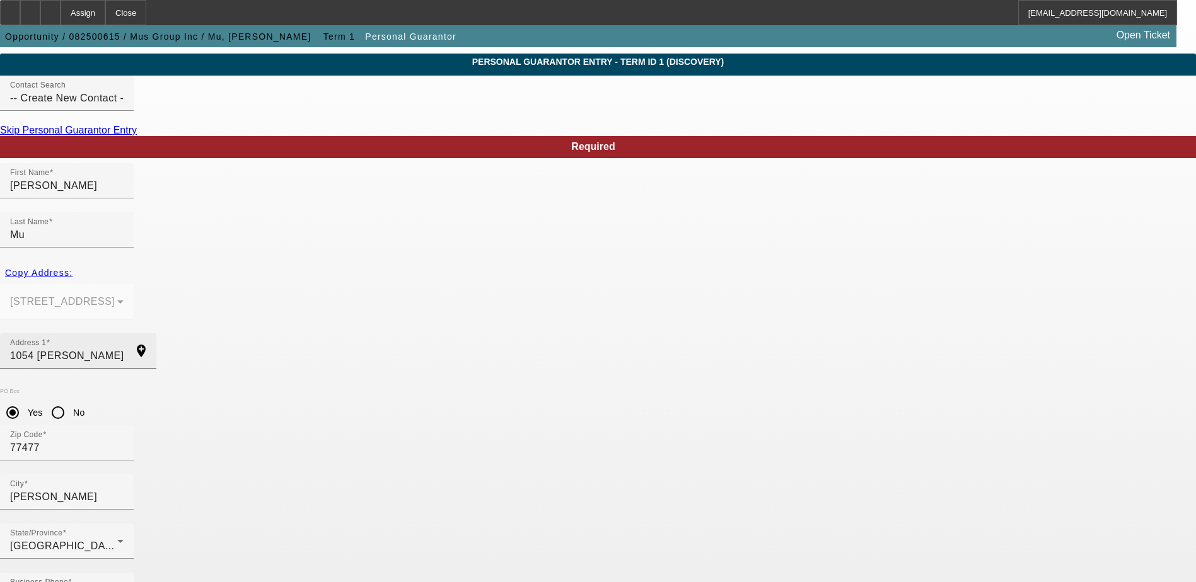
click at [124, 349] on input "1054 Stafford" at bounding box center [66, 356] width 113 height 15
click at [156, 344] on mat-icon "add_location" at bounding box center [141, 351] width 30 height 15
drag, startPoint x: 304, startPoint y: 321, endPoint x: 223, endPoint y: 312, distance: 81.9
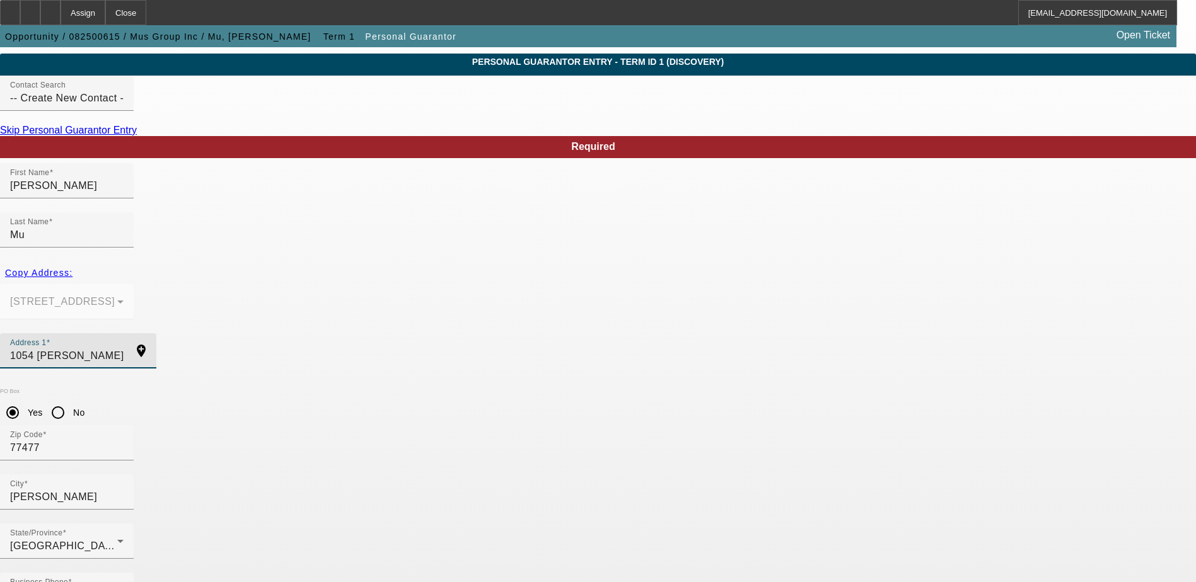
click at [124, 349] on input "1054 Stafford" at bounding box center [66, 356] width 113 height 15
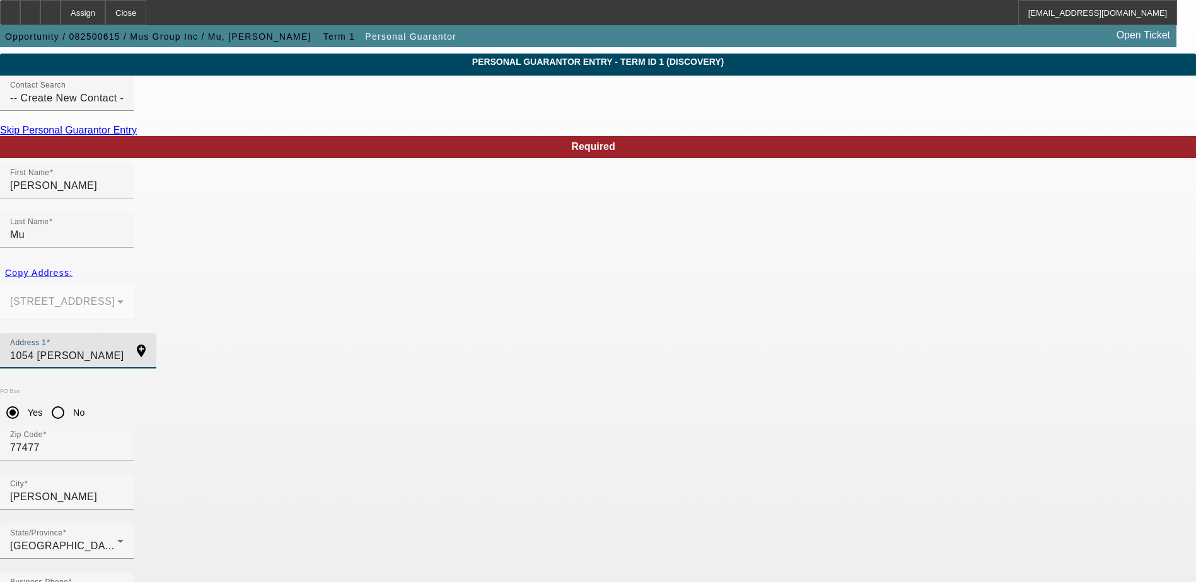
click at [124, 349] on input "1054 Stafford" at bounding box center [66, 356] width 113 height 15
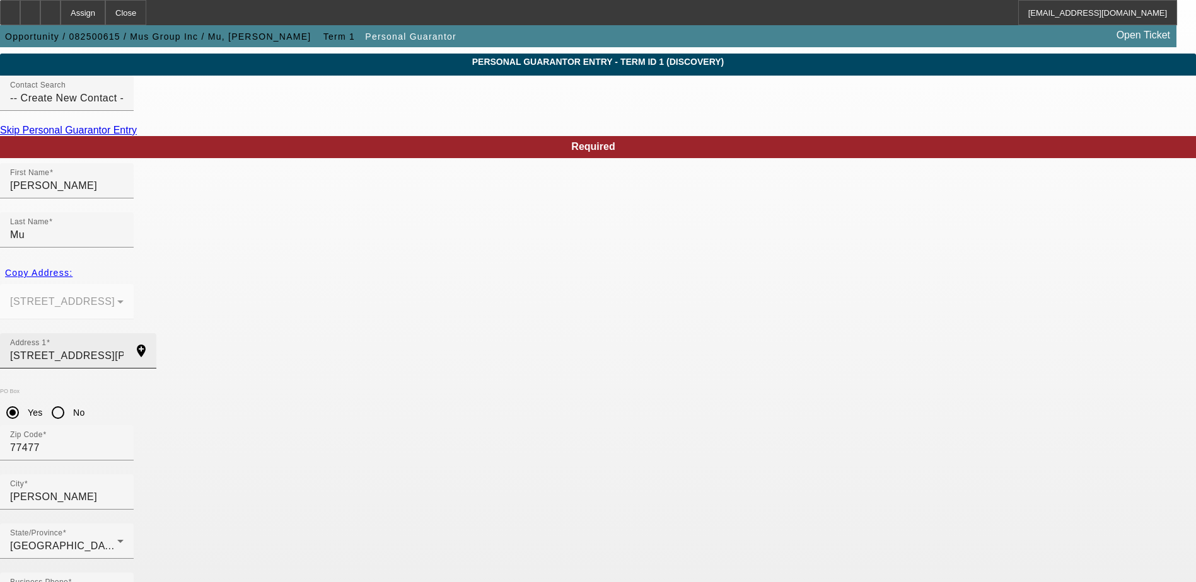
click at [124, 349] on input "1054 Stafford st, tx" at bounding box center [66, 356] width 113 height 15
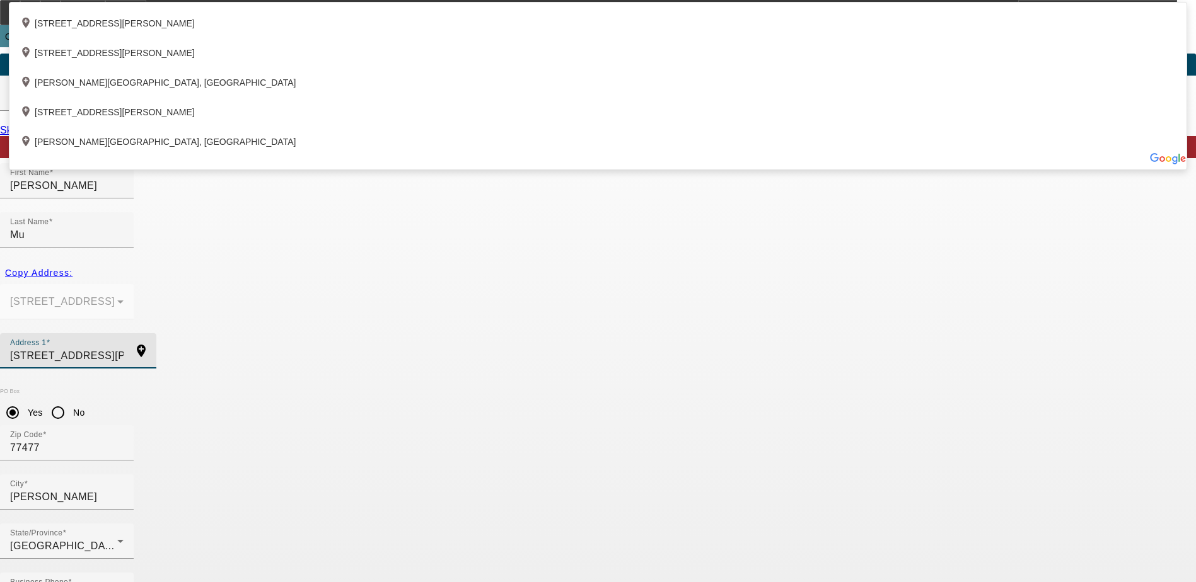
type input "1054 Stafford St"
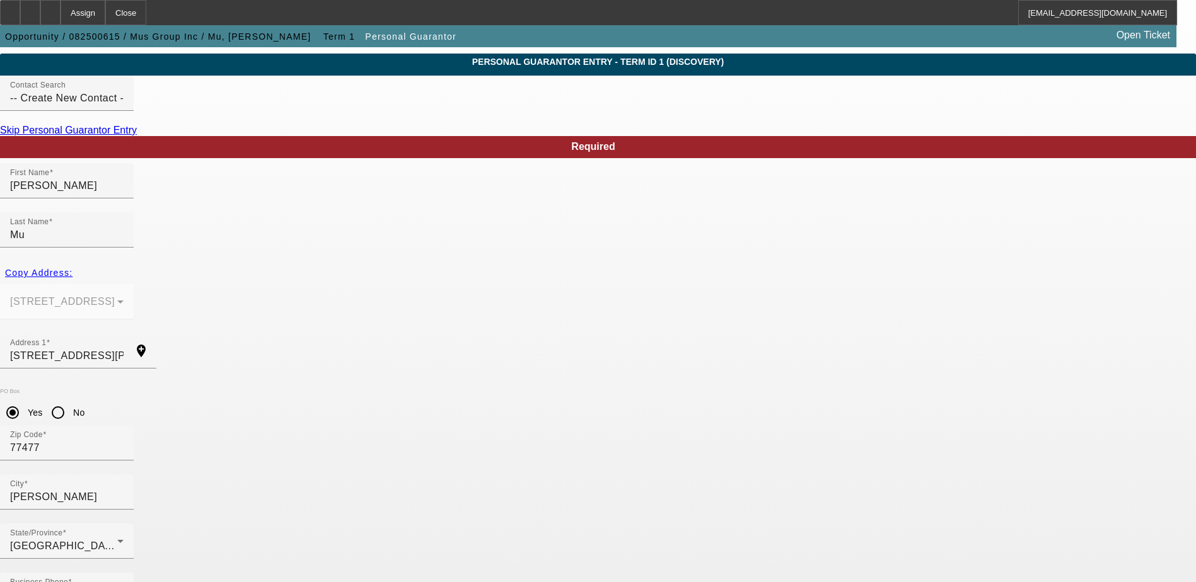
click at [379, 388] on div "PO Box Yes No" at bounding box center [598, 406] width 1196 height 37
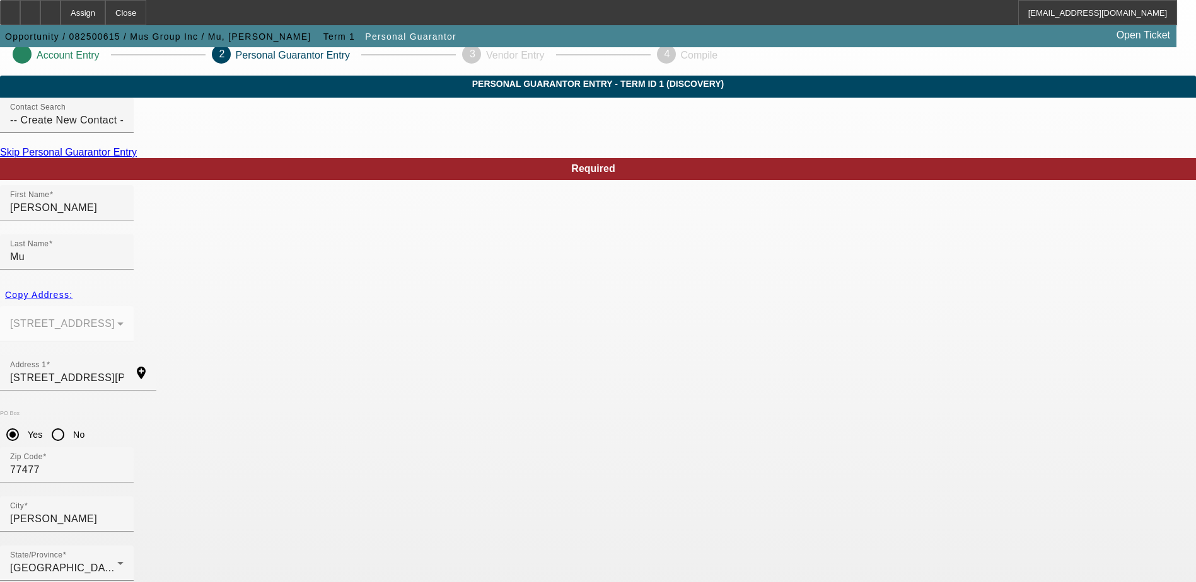
scroll to position [0, 0]
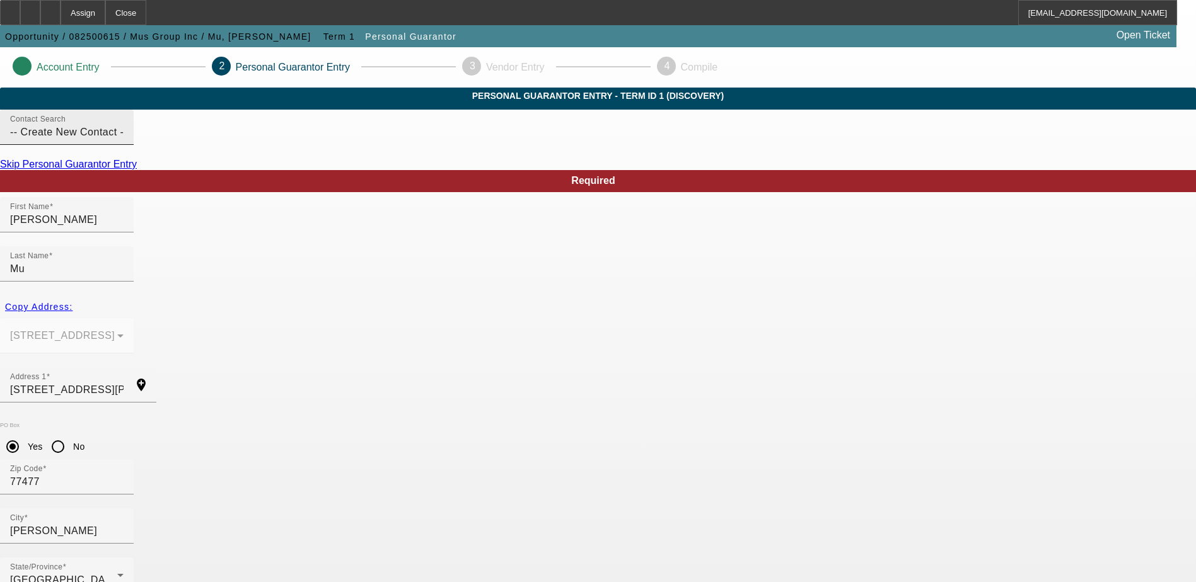
click at [124, 140] on input "-- Create New Contact --" at bounding box center [66, 132] width 113 height 15
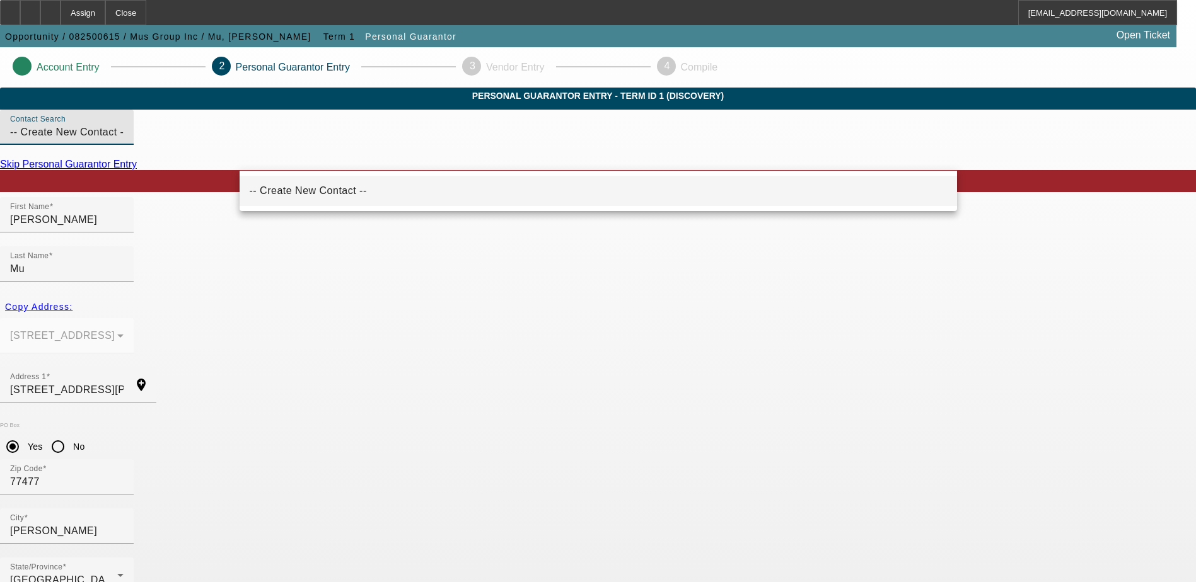
click at [323, 192] on span "-- Create New Contact --" at bounding box center [308, 190] width 117 height 11
radio input "false"
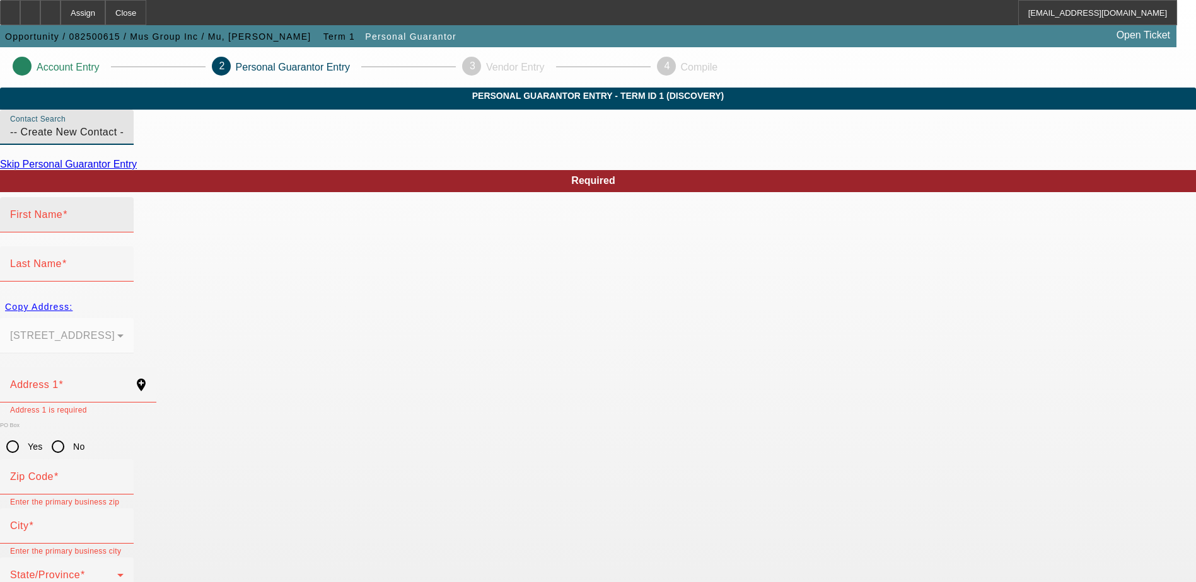
click at [62, 220] on mat-label "First Name" at bounding box center [36, 214] width 52 height 11
click at [124, 228] on input "First Name" at bounding box center [66, 219] width 113 height 15
click at [267, 296] on div "Copy Address:" at bounding box center [598, 307] width 1196 height 23
click at [277, 296] on div "Copy Address:" at bounding box center [598, 307] width 1196 height 23
click at [62, 220] on mat-label "First Name" at bounding box center [36, 214] width 52 height 11
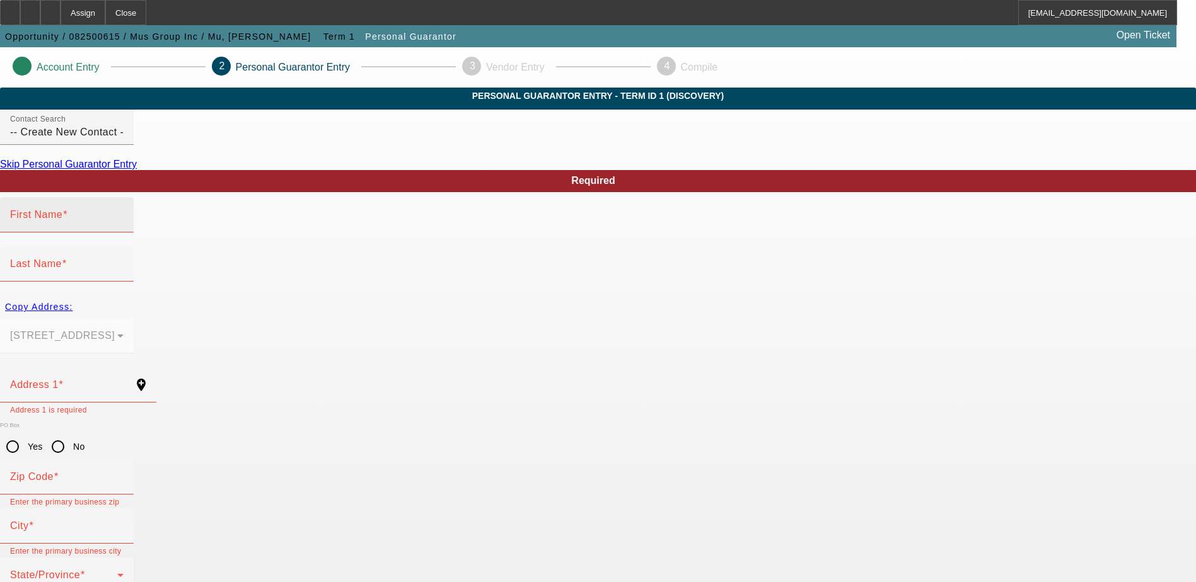
click at [124, 228] on input "First Name" at bounding box center [66, 219] width 113 height 15
drag, startPoint x: 281, startPoint y: 251, endPoint x: 245, endPoint y: 318, distance: 76.4
type input "Betty"
drag, startPoint x: 245, startPoint y: 318, endPoint x: 536, endPoint y: 248, distance: 299.5
click at [124, 262] on input "Last Name" at bounding box center [66, 269] width 113 height 15
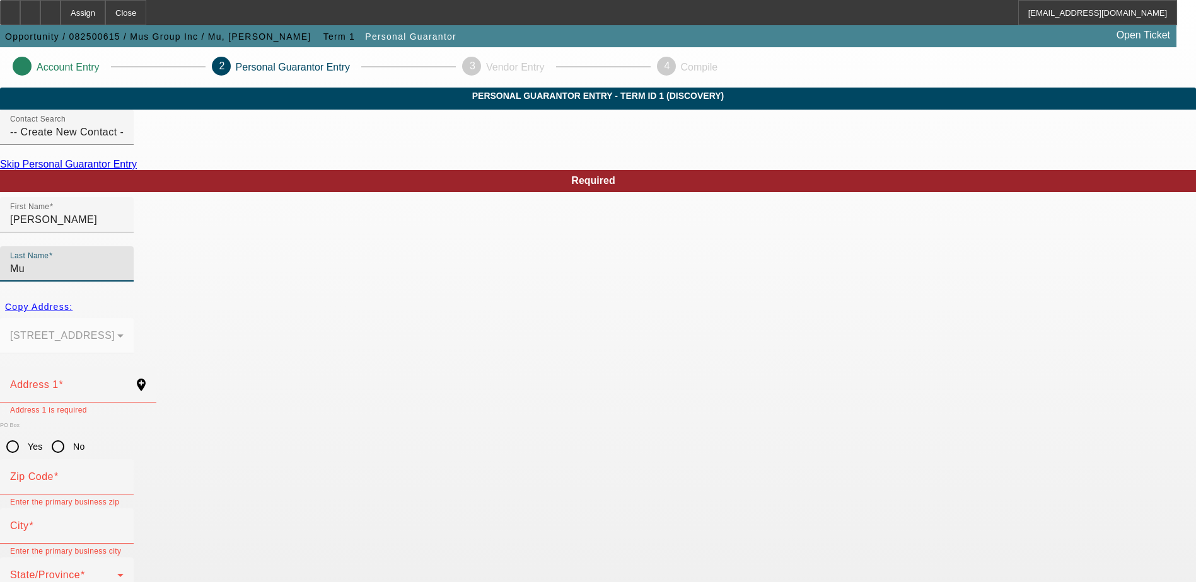
type input "Mu"
click at [275, 296] on div "Copy Address:" at bounding box center [598, 307] width 1196 height 23
click at [277, 296] on div "Copy Address:" at bounding box center [598, 307] width 1196 height 23
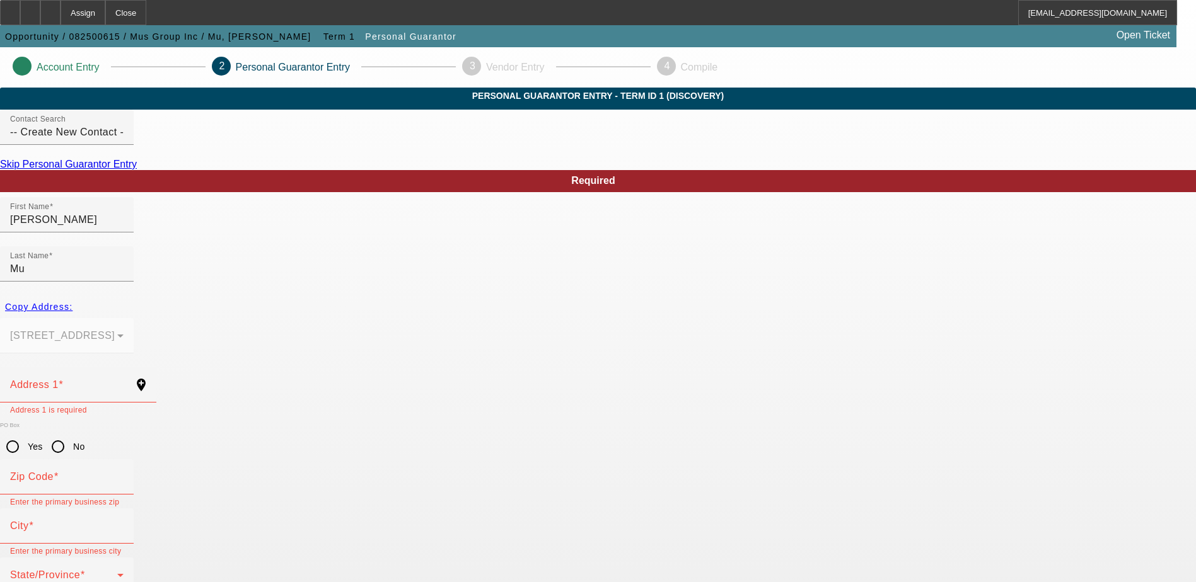
click at [277, 296] on div "Copy Address:" at bounding box center [598, 307] width 1196 height 23
click at [124, 383] on input "Address 1" at bounding box center [66, 390] width 113 height 15
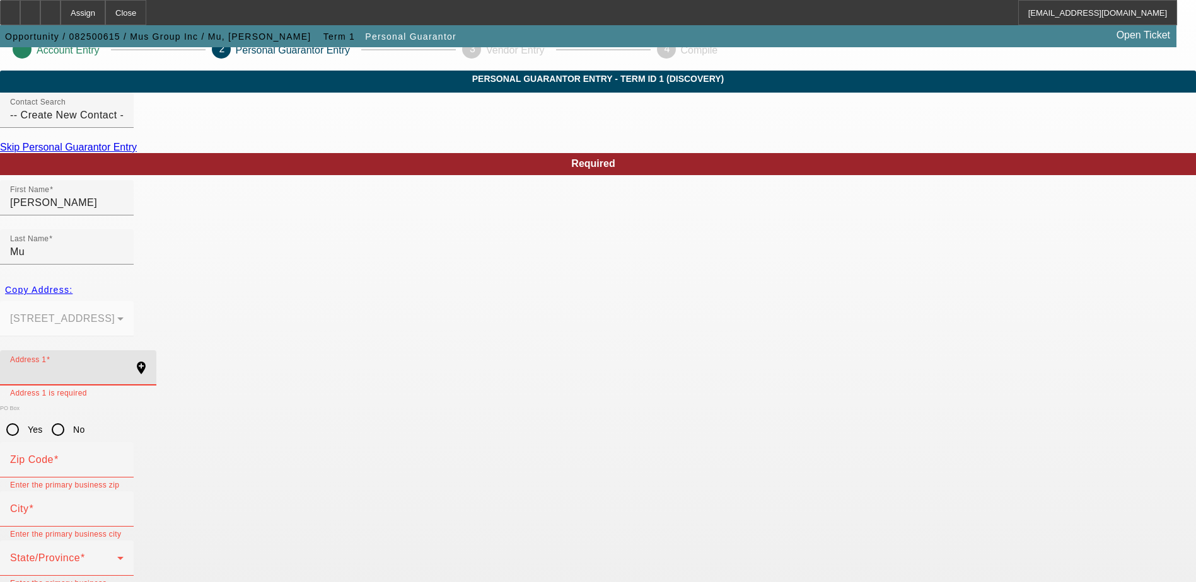
scroll to position [34, 0]
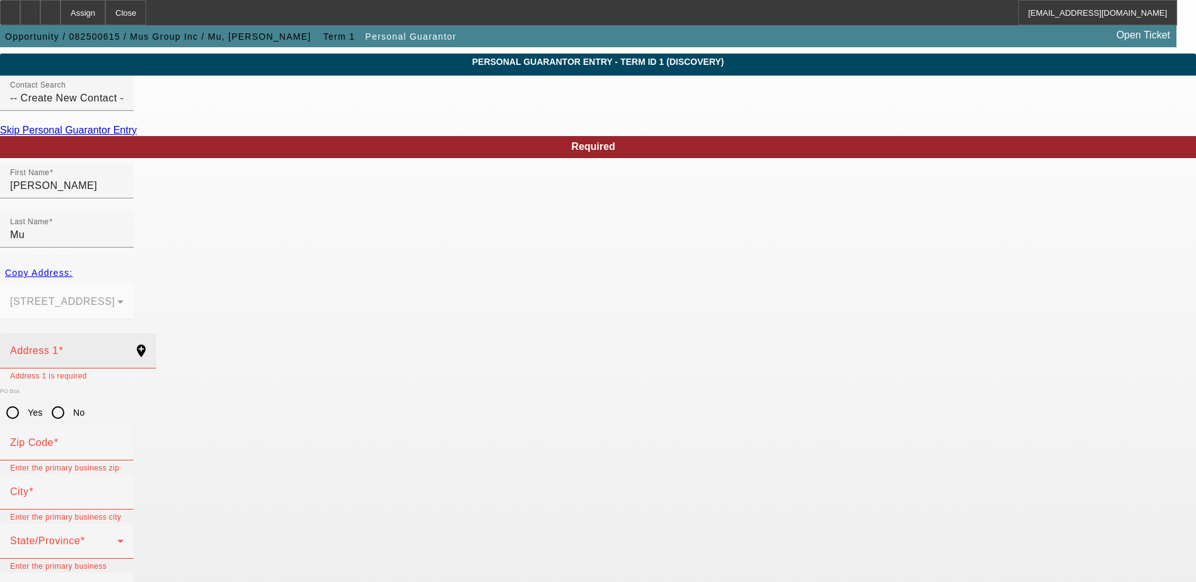
click at [124, 333] on div "Address 1" at bounding box center [66, 350] width 113 height 35
paste input "1054 Stafford"
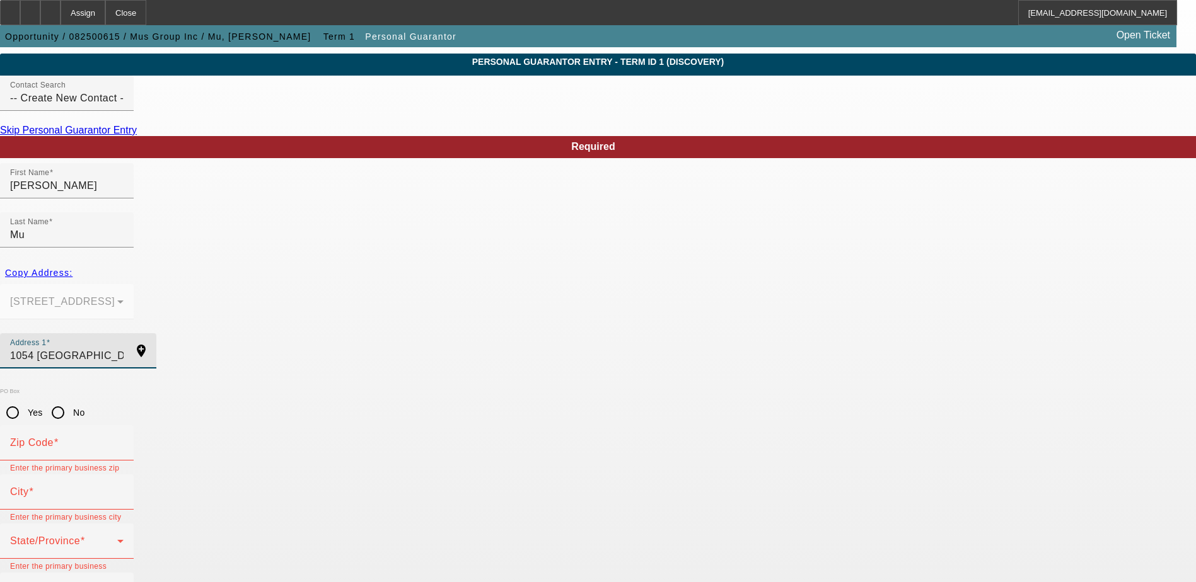
click at [124, 349] on input "1054 Stafford tx" at bounding box center [66, 356] width 113 height 15
click at [156, 344] on mat-icon "add_location" at bounding box center [141, 351] width 30 height 15
click at [124, 349] on input "1054 Stafford tx" at bounding box center [66, 356] width 113 height 15
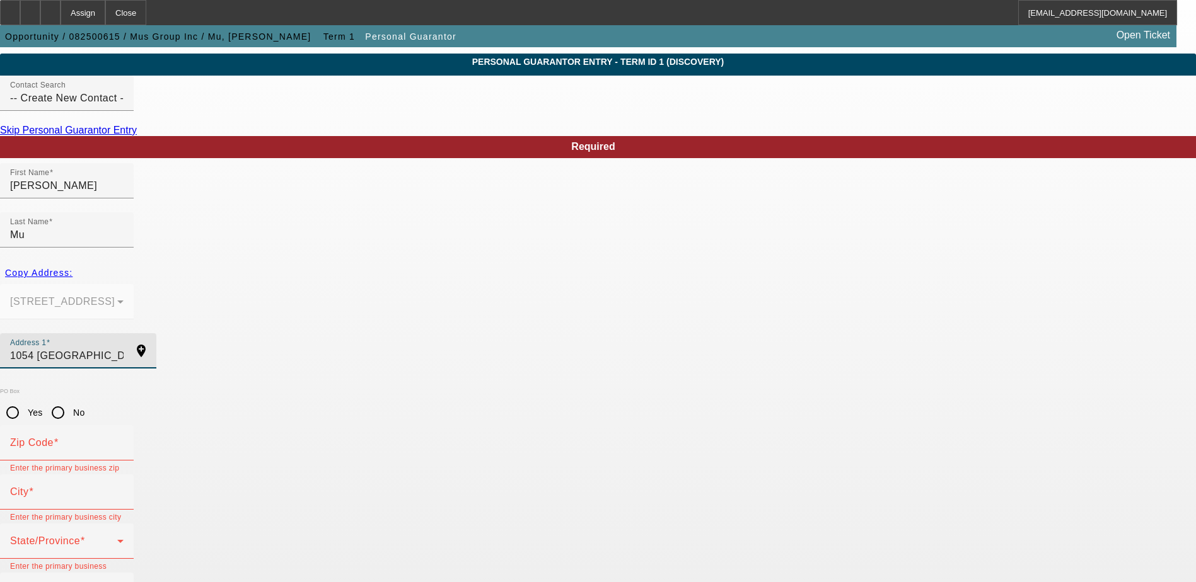
click at [156, 344] on mat-icon "add_location" at bounding box center [141, 351] width 30 height 15
click at [124, 333] on div "Address 1 1054 Stafford tx" at bounding box center [66, 350] width 113 height 35
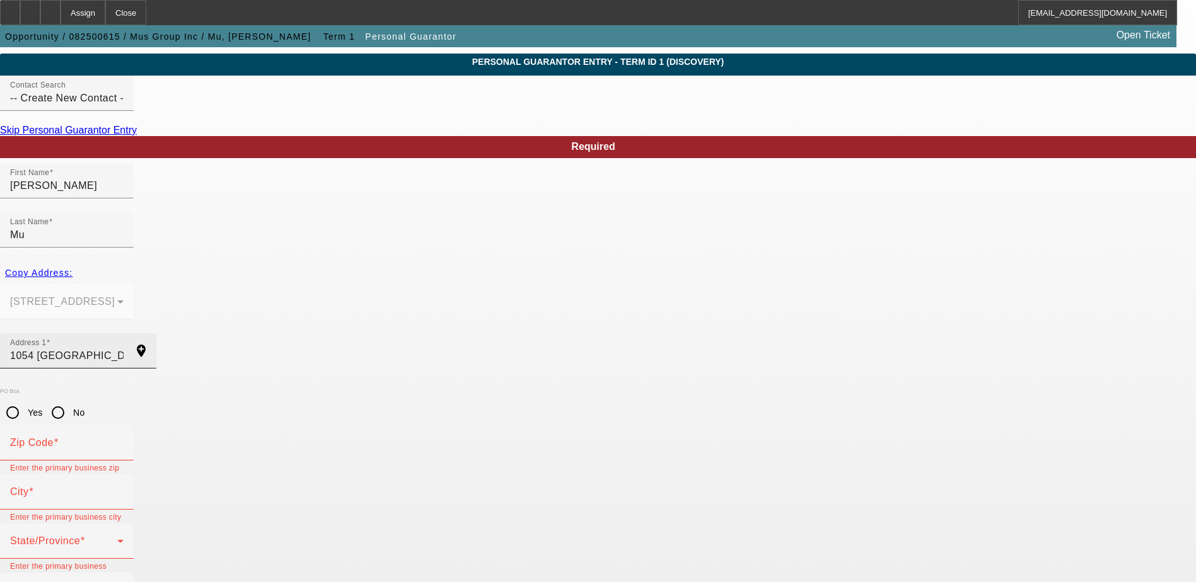
click at [124, 349] on input "1054 Stafford tx" at bounding box center [66, 356] width 113 height 15
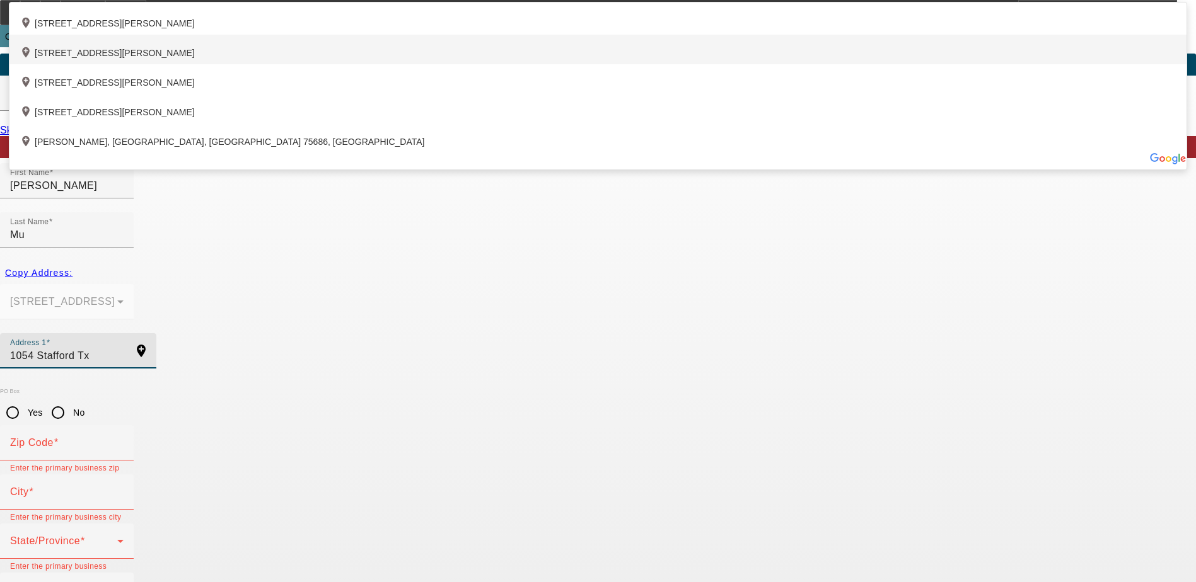
click at [453, 64] on div "add_location 1054 Stafford Avenue, Dallas, TX 75208, US" at bounding box center [597, 50] width 1177 height 30
type input "1054 Stafford Avenue"
type input "75208"
type input "Dallas"
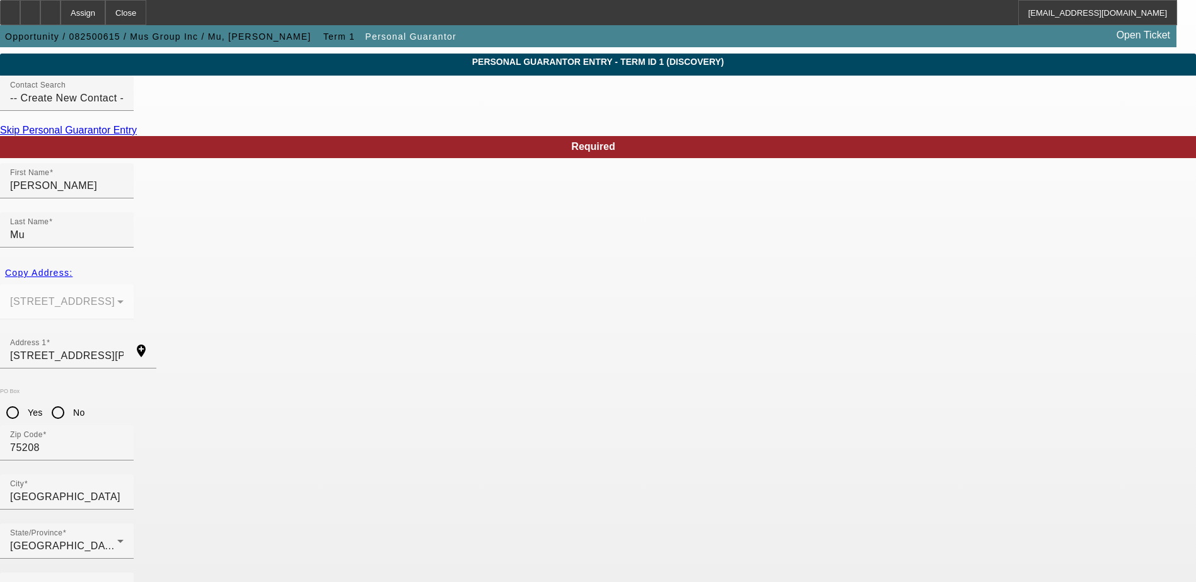
click at [25, 400] on input "Yes" at bounding box center [12, 412] width 25 height 25
radio input "true"
click at [124, 349] on input "1054 Stafford Avenue" at bounding box center [66, 356] width 113 height 15
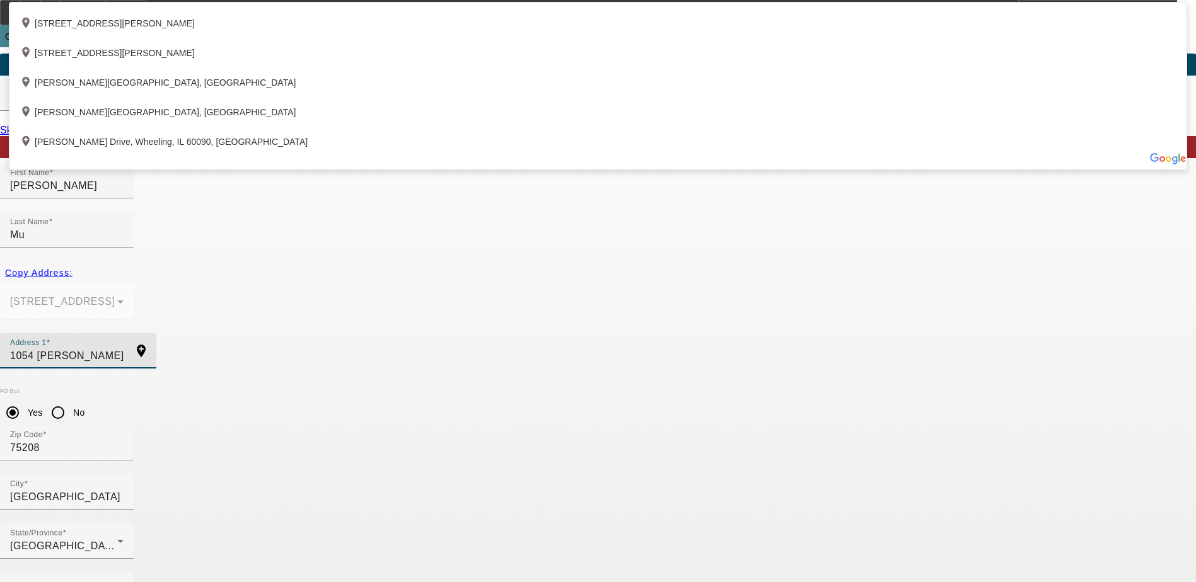
type input "1054 Stafford"
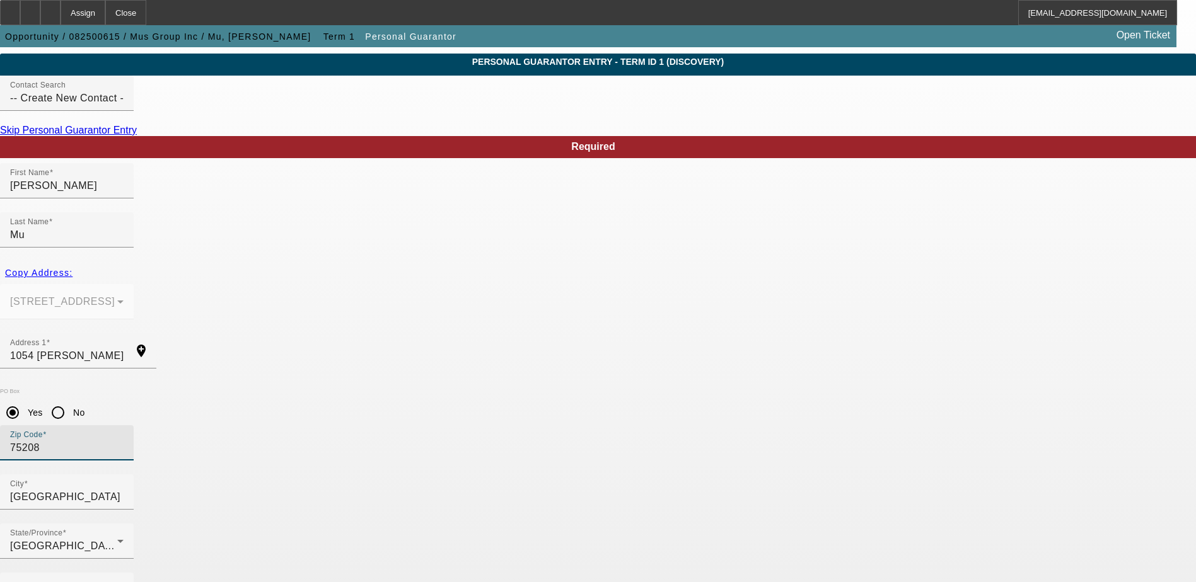
drag, startPoint x: 491, startPoint y: 364, endPoint x: 382, endPoint y: 364, distance: 109.1
click at [382, 388] on div "PO Box Yes No Zip Code 75208" at bounding box center [598, 431] width 1196 height 86
type input "77477"
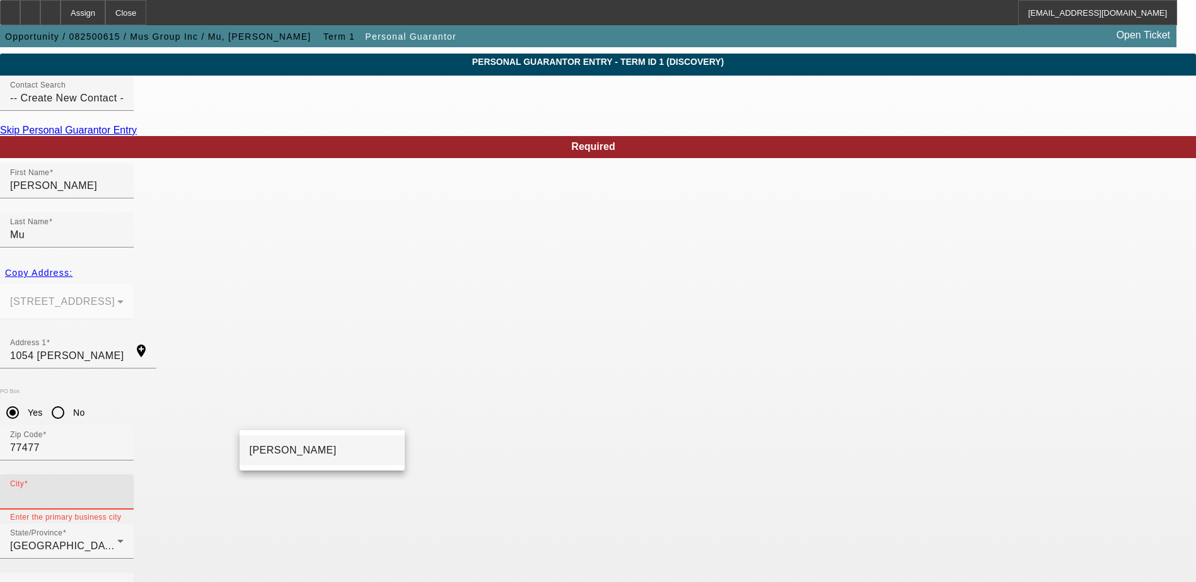
click at [294, 453] on mat-option "Stafford" at bounding box center [322, 451] width 165 height 30
type input "Stafford"
type input "30"
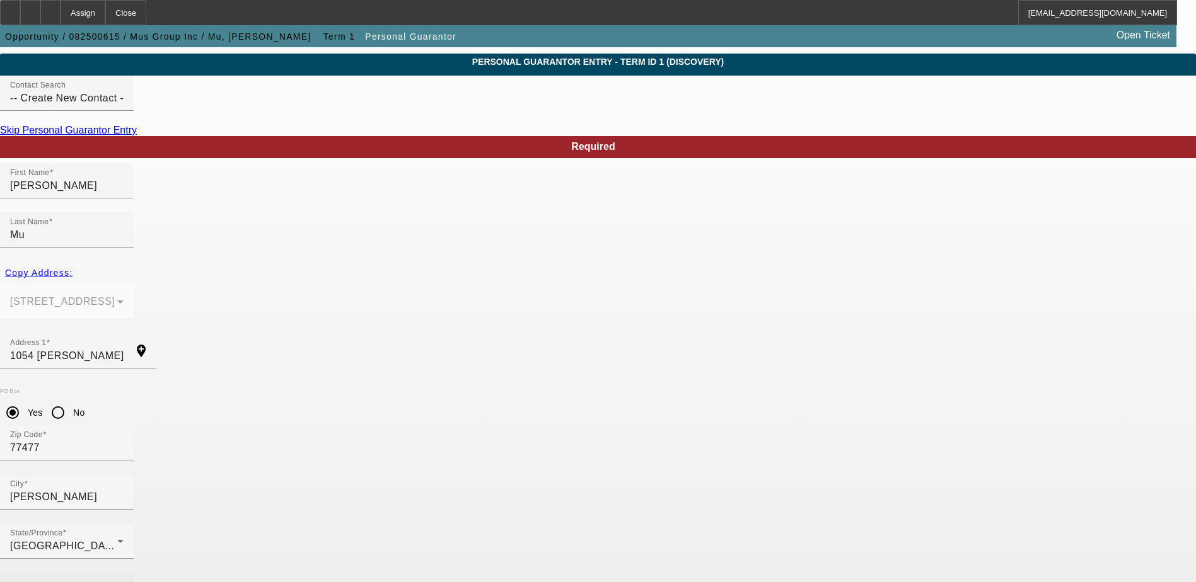
click at [88, 582] on mat-label "Business Phone" at bounding box center [49, 590] width 78 height 11
paste input "(281) 686-2440"
type input "(281) 686-2440"
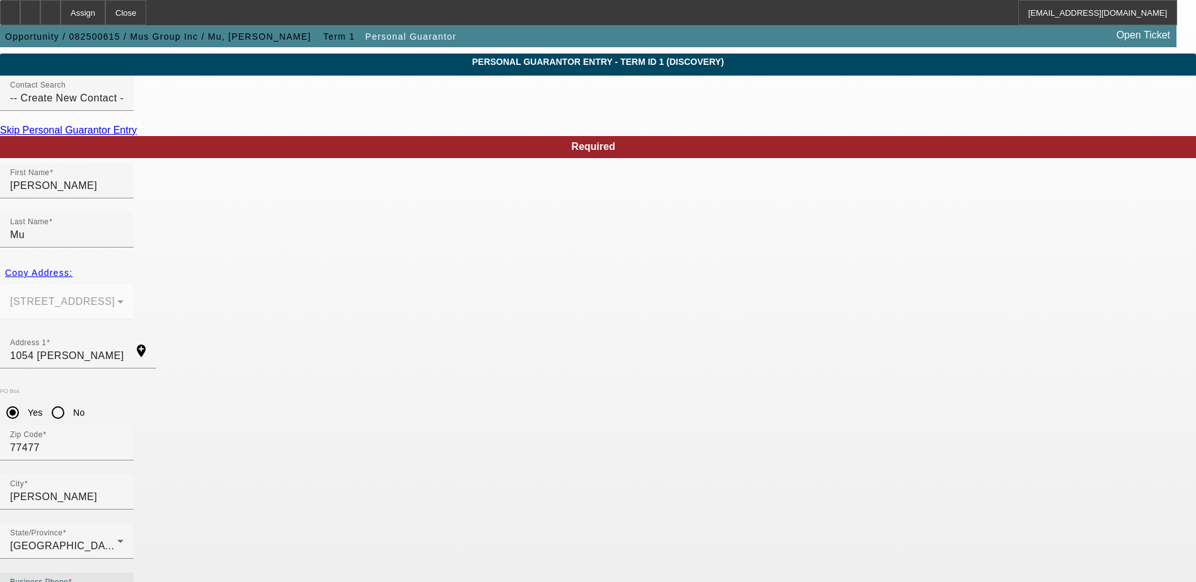
paste input "077-52-1204"
type input "077-52-1204"
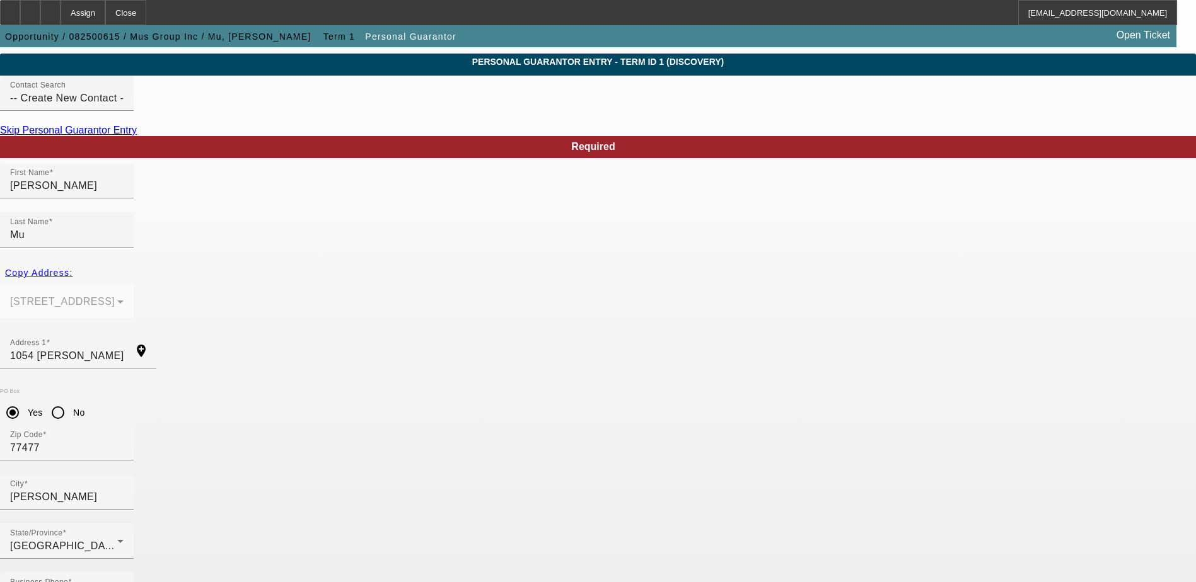
paste input "texascolorplants@yahoo.com"
type input "texascolorplants@yahoo.com"
click at [275, 262] on div "Copy Address:" at bounding box center [598, 273] width 1196 height 23
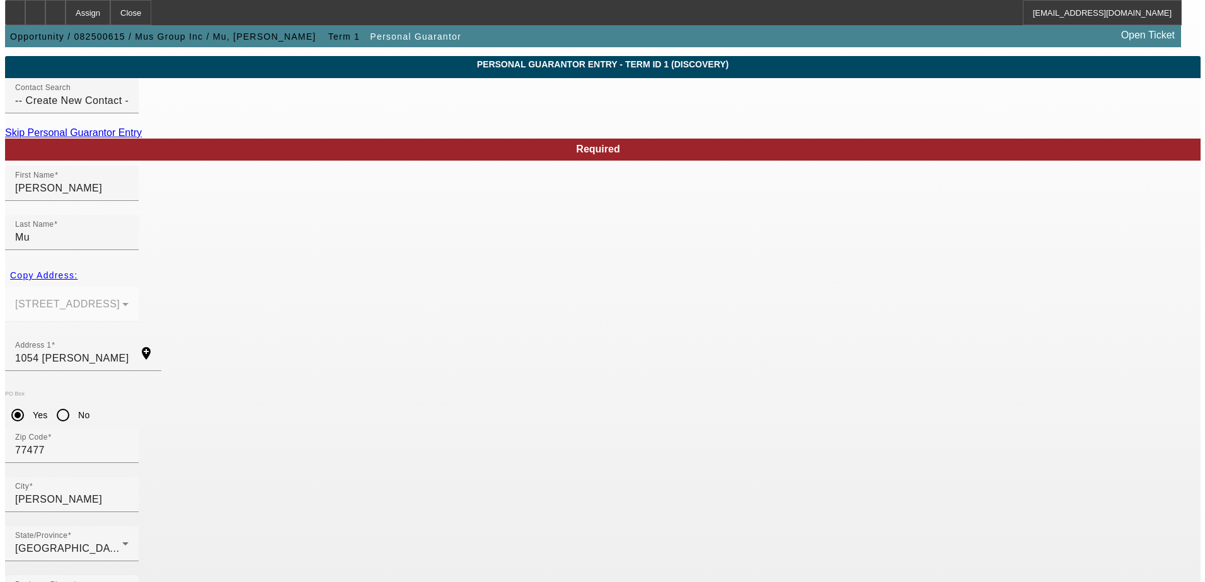
scroll to position [0, 0]
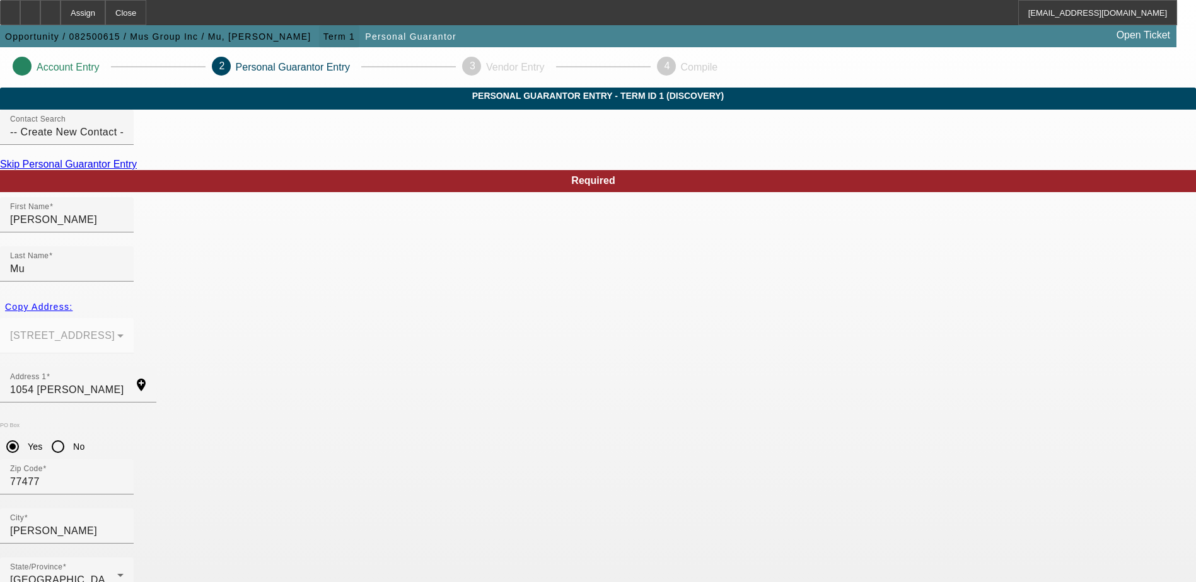
click at [323, 35] on span "Term 1" at bounding box center [339, 37] width 32 height 10
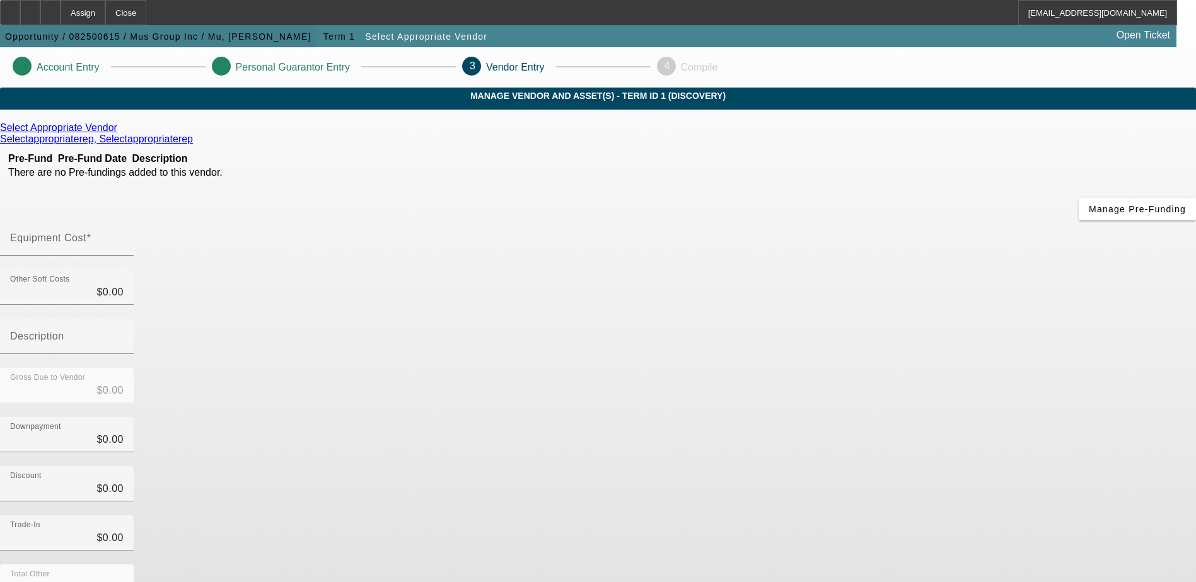
click at [171, 34] on span "Opportunity / 082500615 / Mus Group Inc / Mu, [PERSON_NAME]" at bounding box center [158, 37] width 306 height 10
click at [165, 35] on span "Opportunity / 082500615 / Mus Group Inc / Mu, [PERSON_NAME]" at bounding box center [158, 37] width 306 height 10
click at [123, 38] on span "Opportunity / 082500615 / Mus Group Inc / Mu, [PERSON_NAME]" at bounding box center [158, 37] width 306 height 10
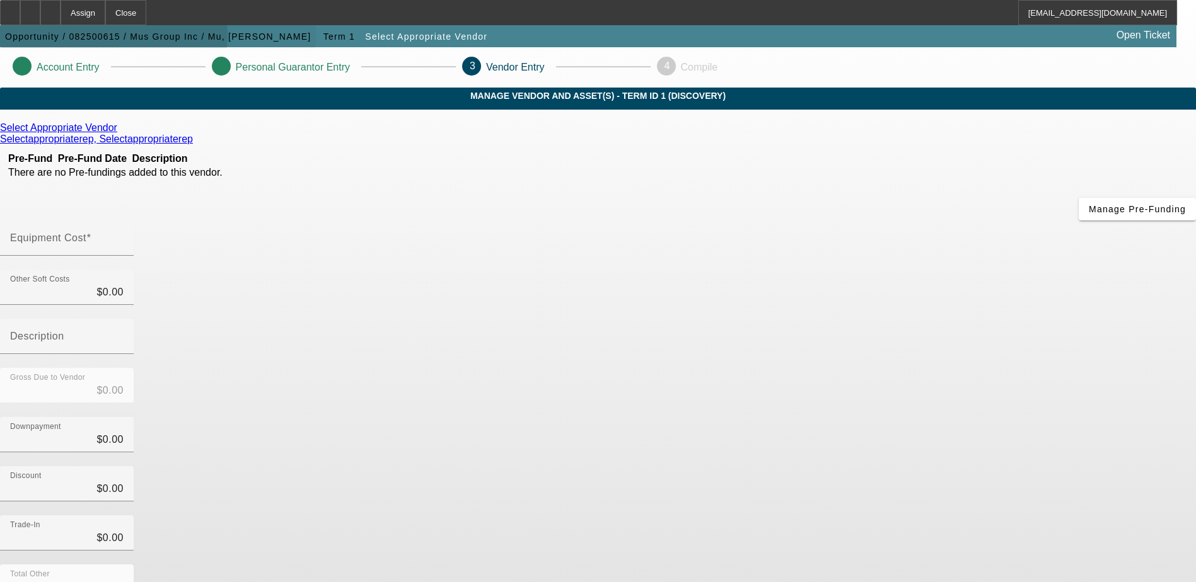
click at [123, 38] on span "Opportunity / 082500615 / Mus Group Inc / Mu, [PERSON_NAME]" at bounding box center [158, 37] width 306 height 10
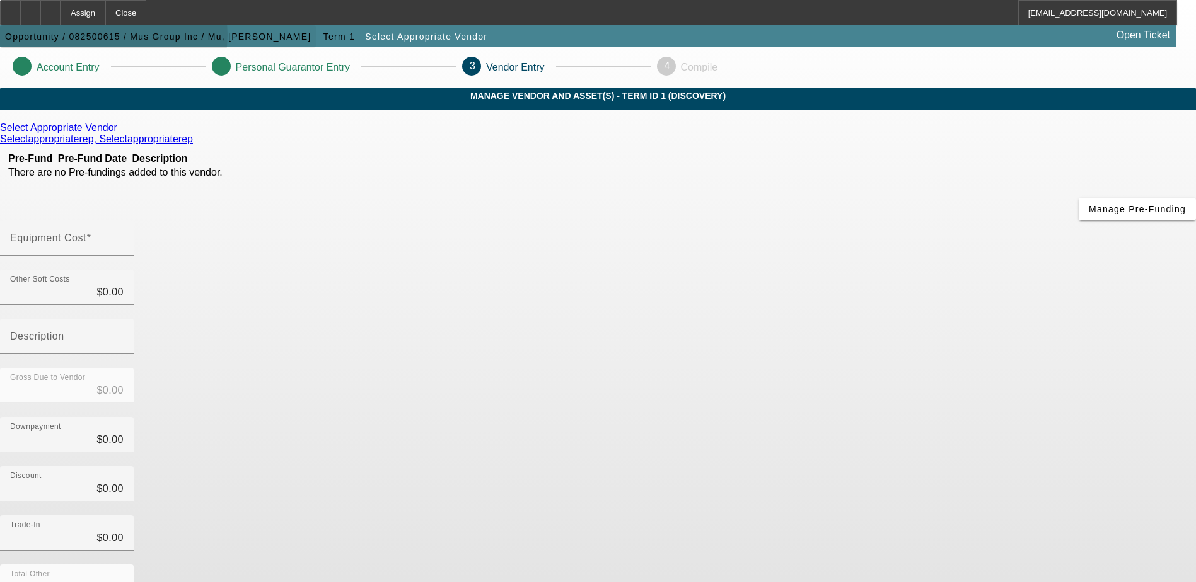
click at [123, 38] on span "Opportunity / 082500615 / Mus Group Inc / Mu, [PERSON_NAME]" at bounding box center [158, 37] width 306 height 10
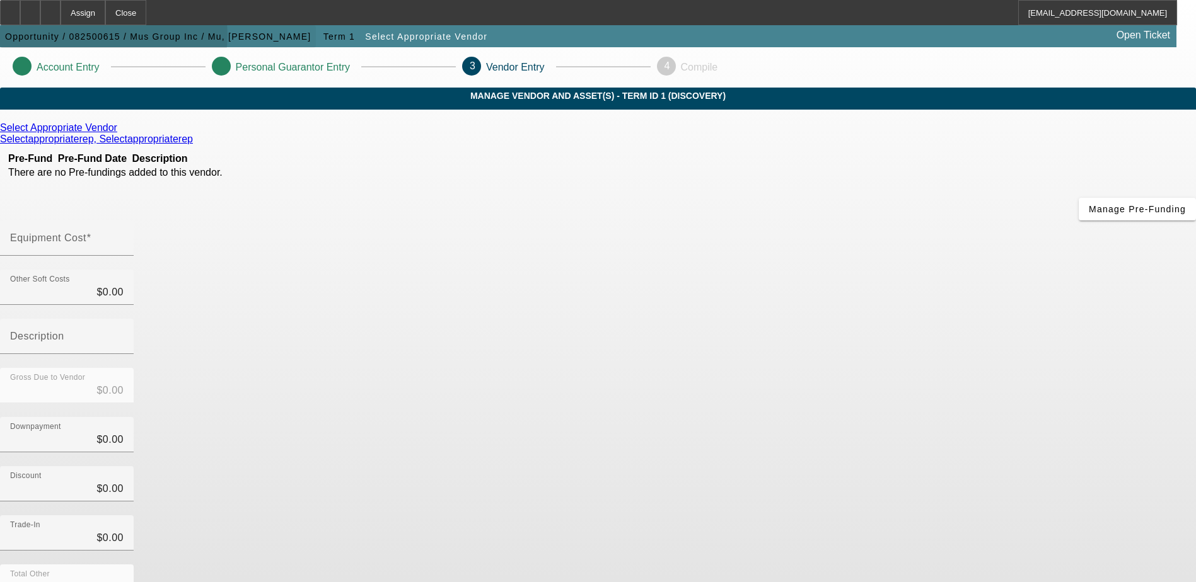
click at [123, 38] on span "Opportunity / 082500615 / Mus Group Inc / Mu, [PERSON_NAME]" at bounding box center [158, 37] width 306 height 10
click at [126, 34] on span "Opportunity / 082500615 / Mus Group Inc / Mu, [PERSON_NAME]" at bounding box center [158, 37] width 306 height 10
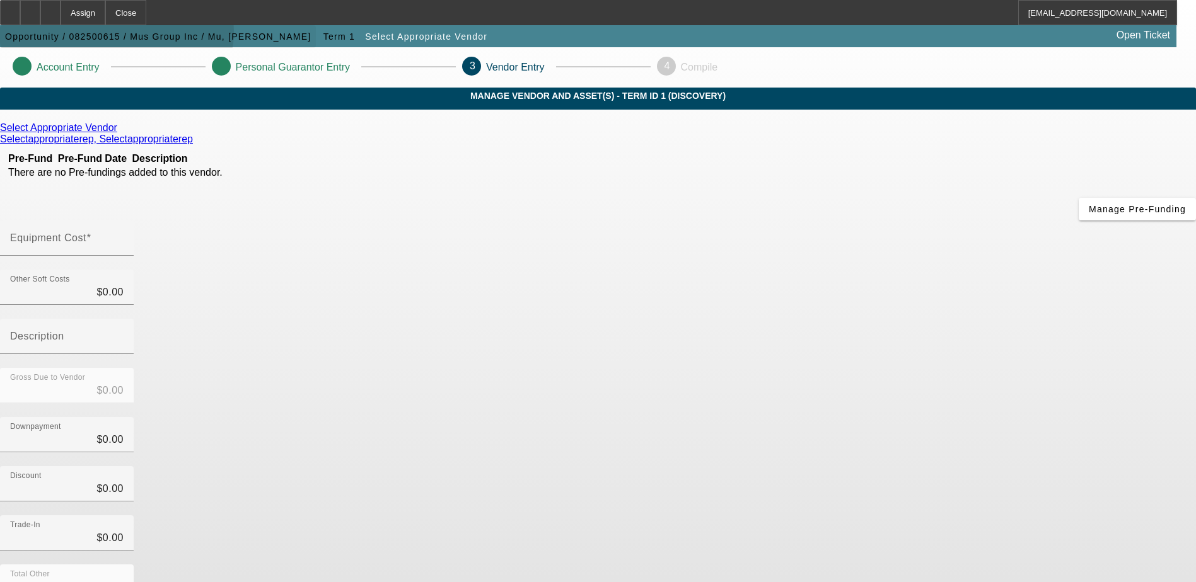
click at [126, 34] on span "Opportunity / 082500615 / Mus Group Inc / Mu, [PERSON_NAME]" at bounding box center [158, 37] width 306 height 10
click at [350, 65] on p "Personal Guarantor Entry" at bounding box center [293, 67] width 114 height 11
click at [323, 33] on span "Term 1" at bounding box center [339, 37] width 32 height 10
click at [178, 33] on span "Opportunity / 082500615 / Mus Group Inc / Mu, [PERSON_NAME]" at bounding box center [158, 37] width 306 height 10
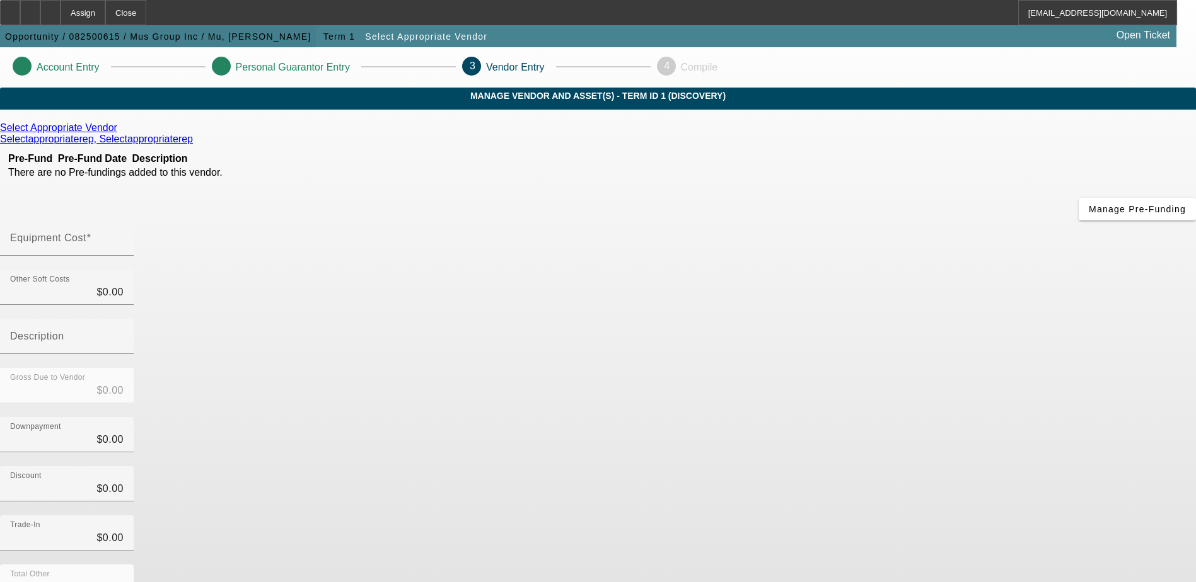
click at [177, 33] on span "Opportunity / 082500615 / Mus Group Inc / Mu, [PERSON_NAME]" at bounding box center [158, 37] width 306 height 10
click at [146, 8] on div "Close" at bounding box center [125, 12] width 41 height 25
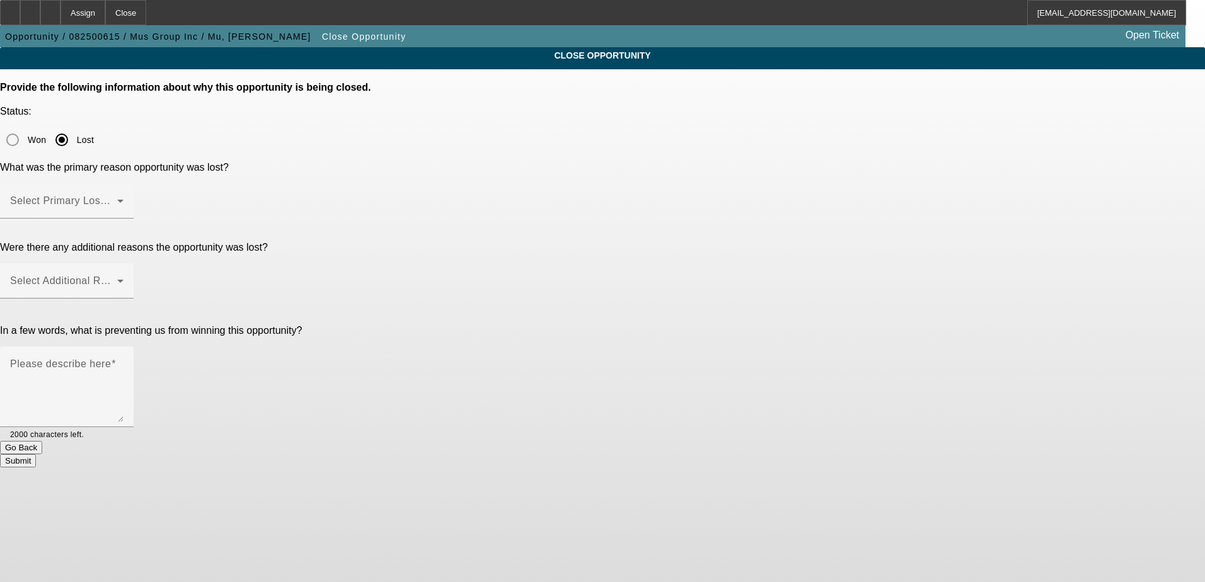
click at [42, 441] on button "Go Back" at bounding box center [21, 447] width 42 height 13
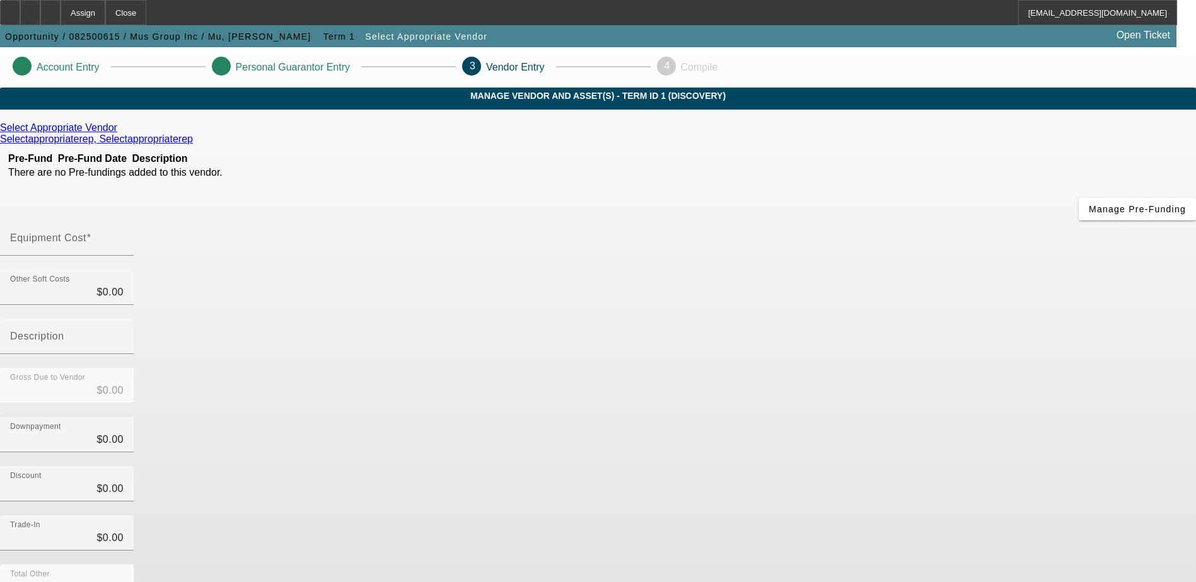
click at [350, 62] on p "Personal Guarantor Entry" at bounding box center [293, 67] width 114 height 11
click at [1079, 224] on span "button" at bounding box center [1137, 209] width 117 height 30
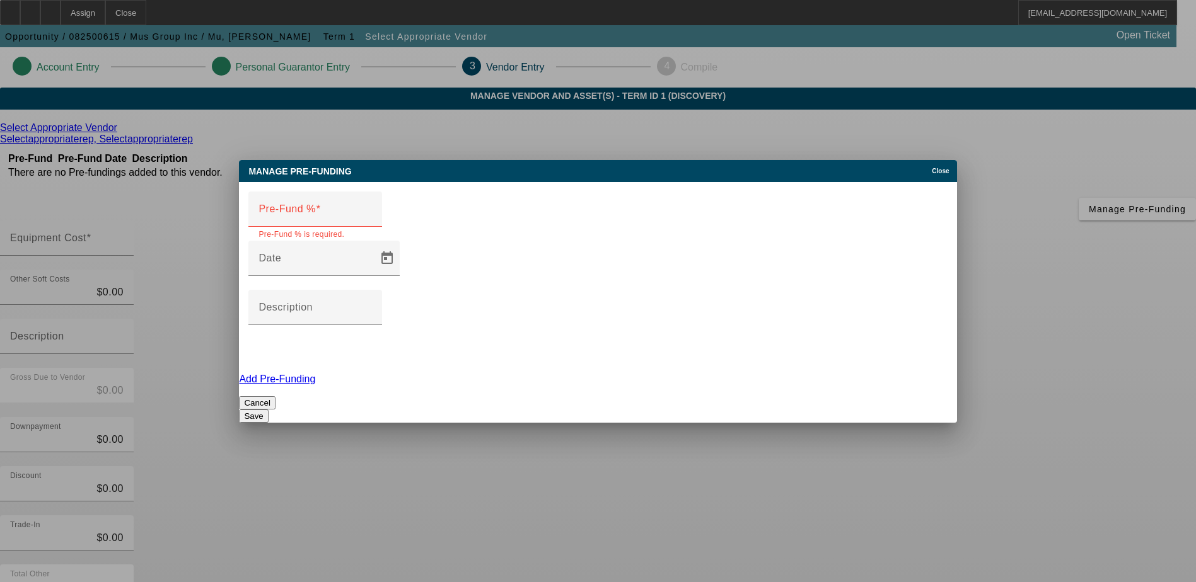
click at [932, 175] on span "Close" at bounding box center [940, 171] width 17 height 7
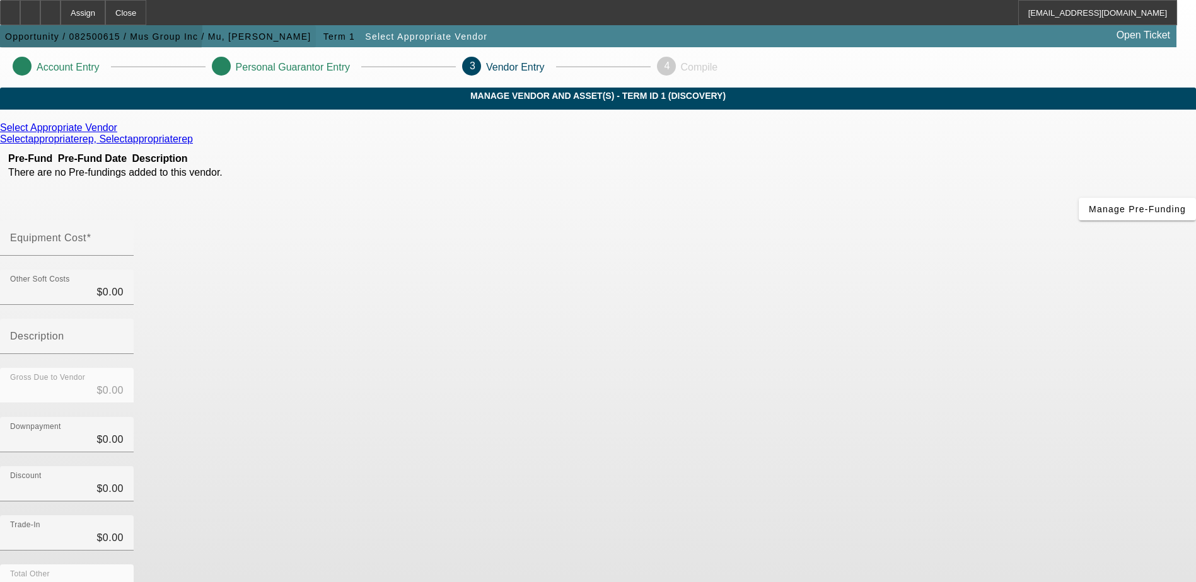
click at [30, 33] on span "Opportunity / 082500615 / Mus Group Inc / Mu, [PERSON_NAME]" at bounding box center [158, 37] width 306 height 10
click at [35, 37] on span "Opportunity / 082500615 / Mus Group Inc / Mu, [PERSON_NAME]" at bounding box center [158, 37] width 306 height 10
click at [37, 31] on button "Opportunity / 082500615 / Mus Group Inc / Mu, [PERSON_NAME]" at bounding box center [158, 36] width 316 height 23
click at [37, 29] on span "button" at bounding box center [158, 36] width 316 height 30
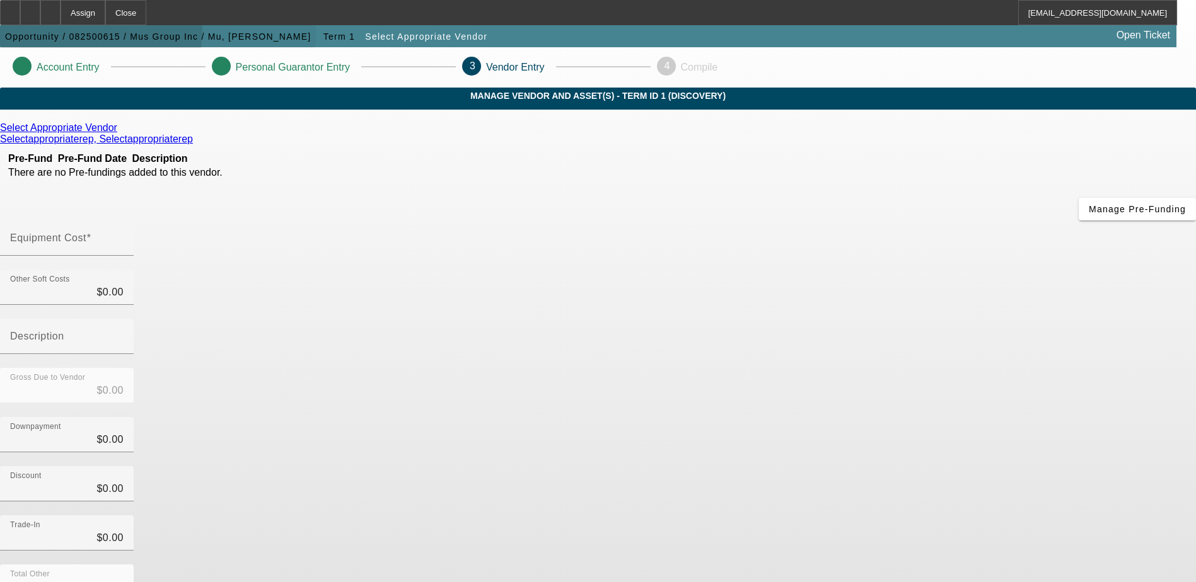
click at [37, 29] on span "button" at bounding box center [158, 36] width 316 height 30
click at [105, 9] on div "Assign" at bounding box center [83, 12] width 45 height 25
click at [323, 32] on span "Term 1" at bounding box center [339, 37] width 32 height 10
click at [323, 34] on span "Term 1" at bounding box center [339, 37] width 32 height 10
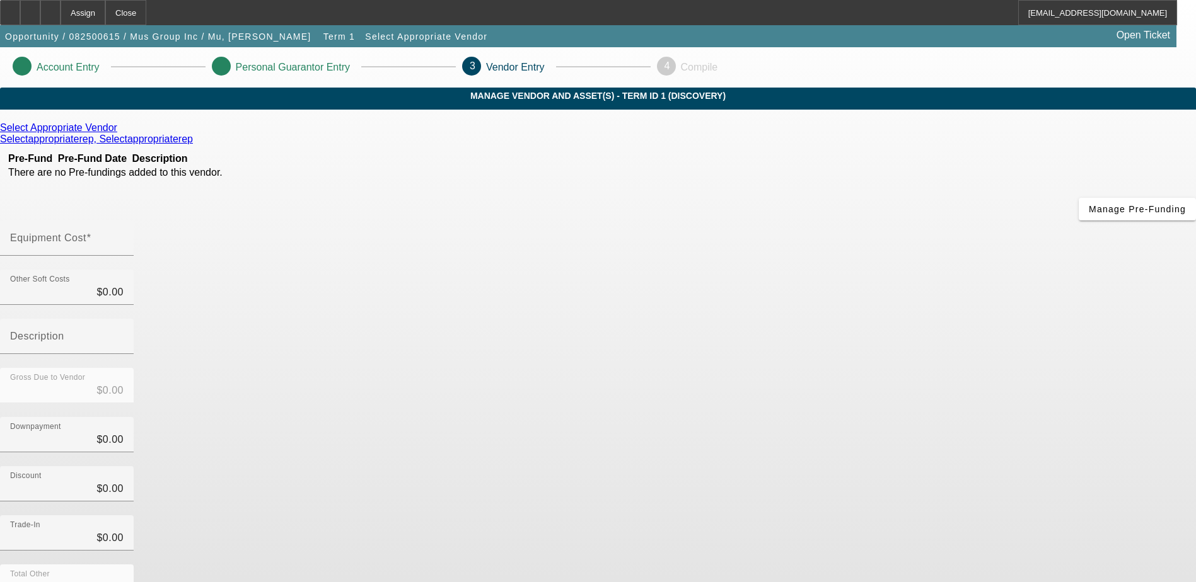
click at [319, 32] on icon at bounding box center [319, 35] width 0 height 11
drag, startPoint x: 148, startPoint y: 40, endPoint x: 130, endPoint y: 38, distance: 17.8
click at [145, 40] on span "Opportunity / 082500615 / Mus Group Inc / Mu, Terry" at bounding box center [158, 37] width 306 height 10
click at [119, 38] on span "Opportunity / 082500615 / Mus Group Inc / Mu, Terry" at bounding box center [158, 37] width 306 height 10
click at [113, 38] on span "Opportunity / 082500615 / Mus Group Inc / Mu, Terry" at bounding box center [158, 37] width 306 height 10
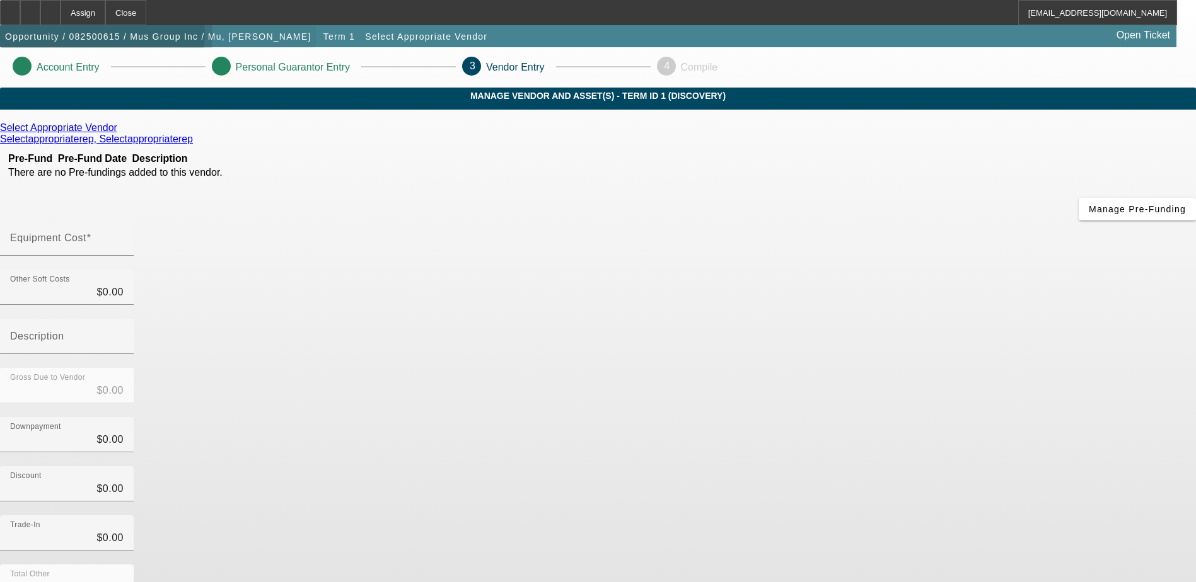
click at [112, 38] on span "Opportunity / 082500615 / Mus Group Inc / Mu, Terry" at bounding box center [158, 37] width 306 height 10
click at [110, 36] on span "Opportunity / 082500615 / Mus Group Inc / Mu, [PERSON_NAME]" at bounding box center [158, 37] width 306 height 10
click at [111, 33] on span "Opportunity / 082500615 / Mus Group Inc / Mu, [PERSON_NAME]" at bounding box center [158, 37] width 306 height 10
click at [112, 33] on span "Opportunity / 082500615 / Mus Group Inc / Mu, [PERSON_NAME]" at bounding box center [158, 37] width 306 height 10
drag, startPoint x: 112, startPoint y: 33, endPoint x: 117, endPoint y: 43, distance: 11.6
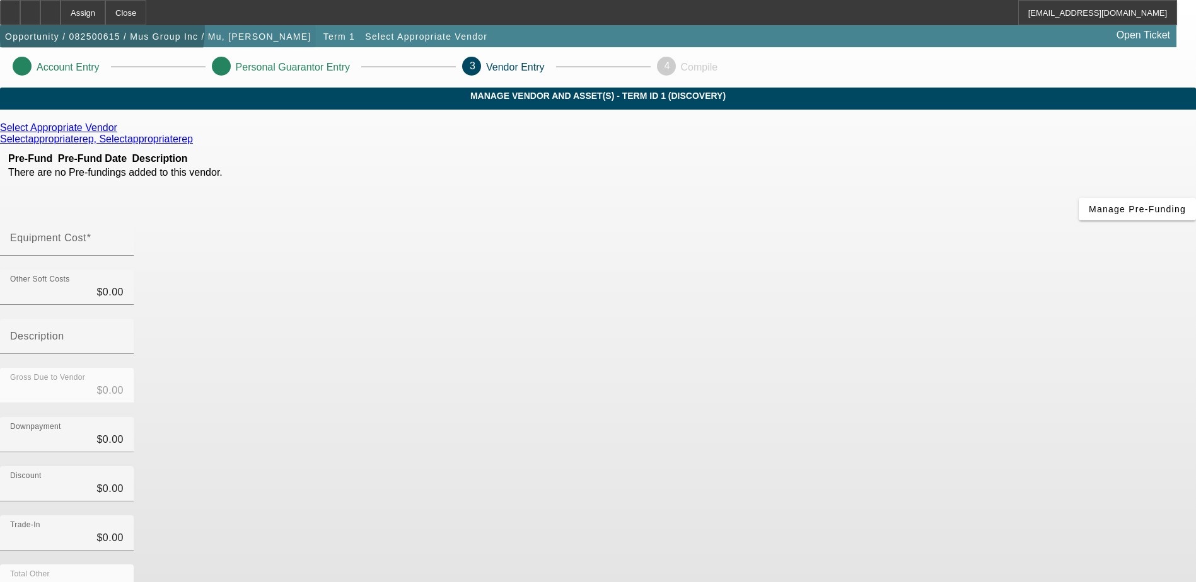
click at [112, 34] on span "Opportunity / 082500615 / Mus Group Inc / Mu, [PERSON_NAME]" at bounding box center [158, 37] width 306 height 10
click at [115, 41] on span "Opportunity / 082500615 / Mus Group Inc / Mu, [PERSON_NAME]" at bounding box center [158, 37] width 306 height 10
click at [118, 46] on span "button" at bounding box center [158, 36] width 316 height 30
click at [161, 93] on body "Assign Close JFredericks@beaconfunding.com Opportunity / 082500615 / Mus Group …" at bounding box center [598, 375] width 1196 height 751
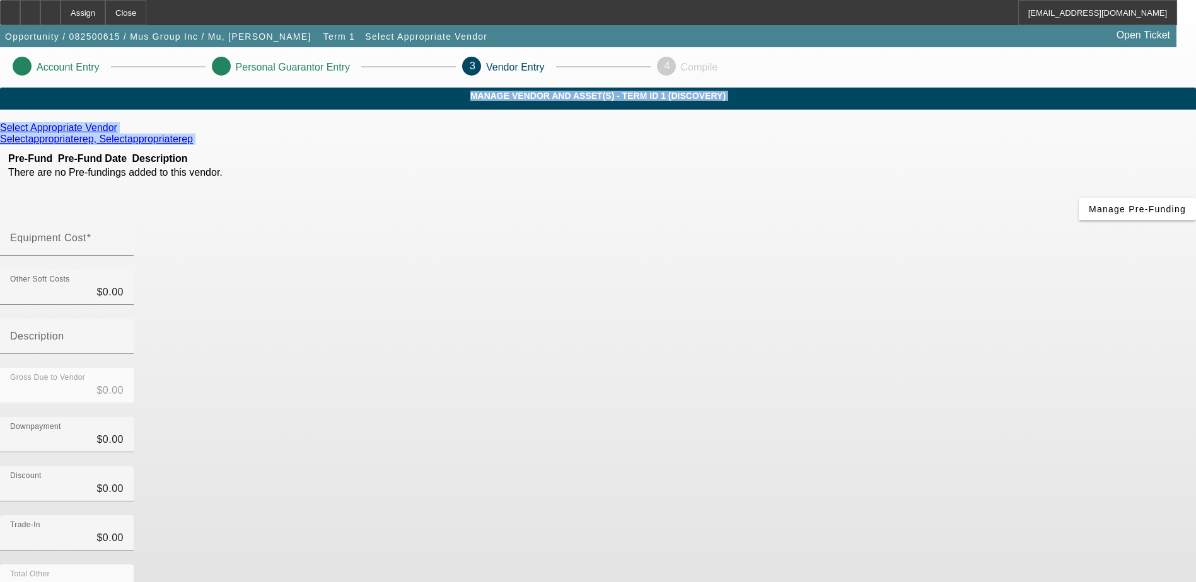
drag, startPoint x: 164, startPoint y: 96, endPoint x: 108, endPoint y: 318, distance: 229.3
click at [108, 318] on body "Assign Close JFredericks@beaconfunding.com Opportunity / 082500615 / Mus Group …" at bounding box center [598, 375] width 1196 height 751
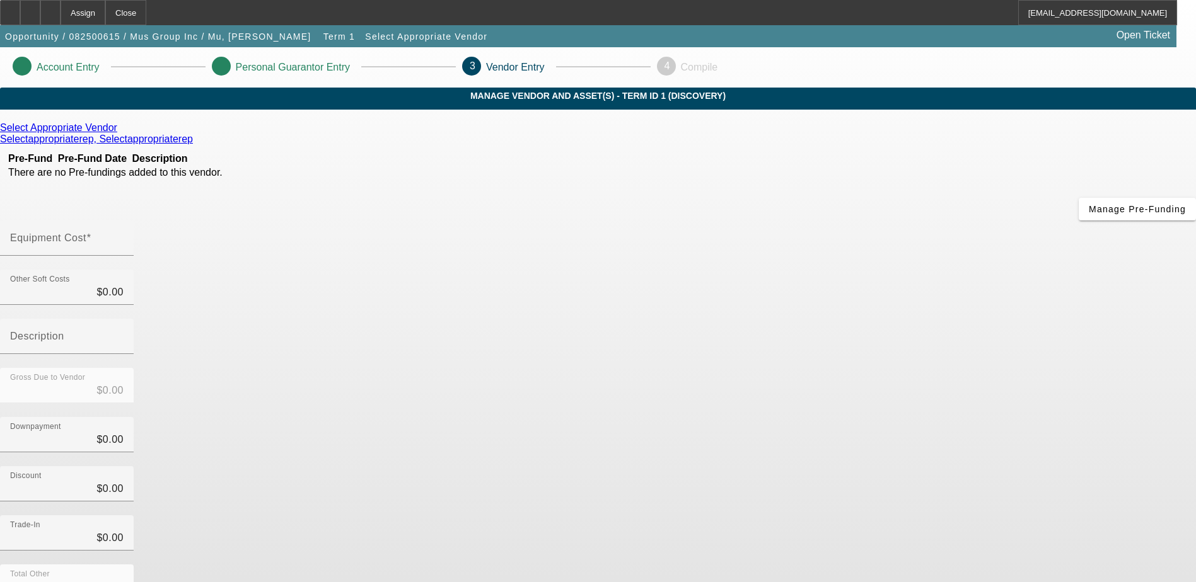
drag, startPoint x: 108, startPoint y: 318, endPoint x: 119, endPoint y: 369, distance: 52.0
click at [115, 371] on app-vendor-asset-manage "Account Entry Personal Guarantor Entry 3 Vendor Entry 4 Compile MANAGE VENDOR A…" at bounding box center [598, 399] width 1196 height 704
click at [91, 31] on span "button" at bounding box center [158, 36] width 316 height 30
click at [50, 8] on icon at bounding box center [50, 8] width 0 height 0
click at [81, 35] on span "Opportunity / 082500615 / Mus Group Inc / Mu, [PERSON_NAME]" at bounding box center [158, 37] width 306 height 10
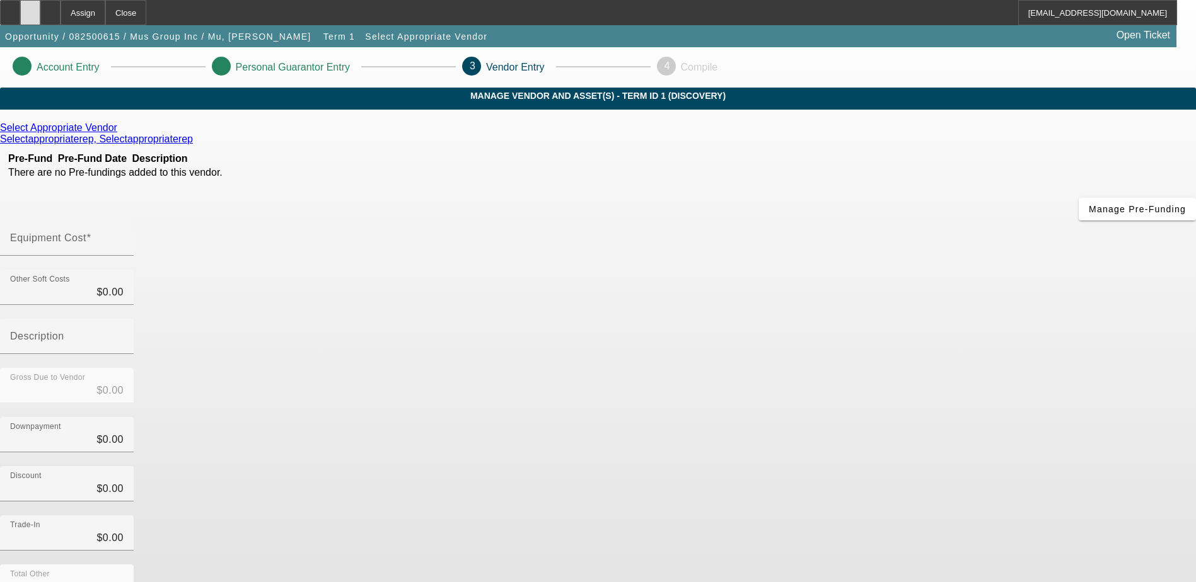
click at [40, 11] on div at bounding box center [30, 12] width 20 height 25
click at [30, 37] on span "Opportunity / 082500615 / Mus Group Inc / Mu, [PERSON_NAME]" at bounding box center [158, 37] width 306 height 10
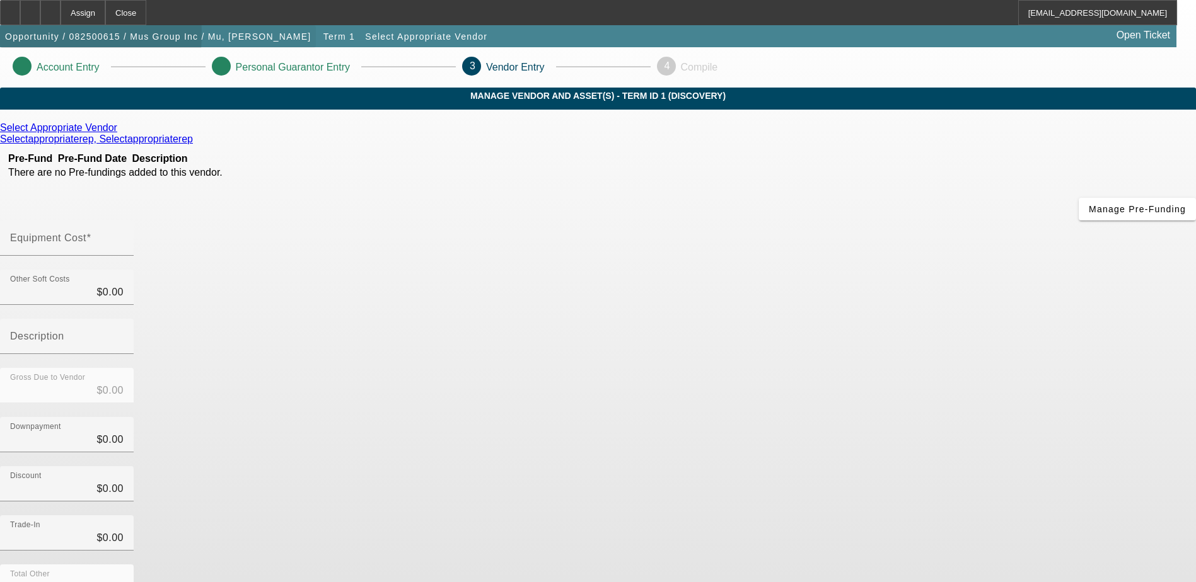
click at [30, 37] on span "Opportunity / 082500615 / Mus Group Inc / Mu, Terry" at bounding box center [158, 37] width 306 height 10
click at [31, 37] on span "Opportunity / 082500615 / Mus Group Inc / Mu, Terry" at bounding box center [158, 37] width 306 height 10
click at [31, 35] on span "Opportunity / 082500615 / Mus Group Inc / Mu, Terry" at bounding box center [158, 37] width 306 height 10
click at [217, 65] on icon at bounding box center [217, 66] width 0 height 11
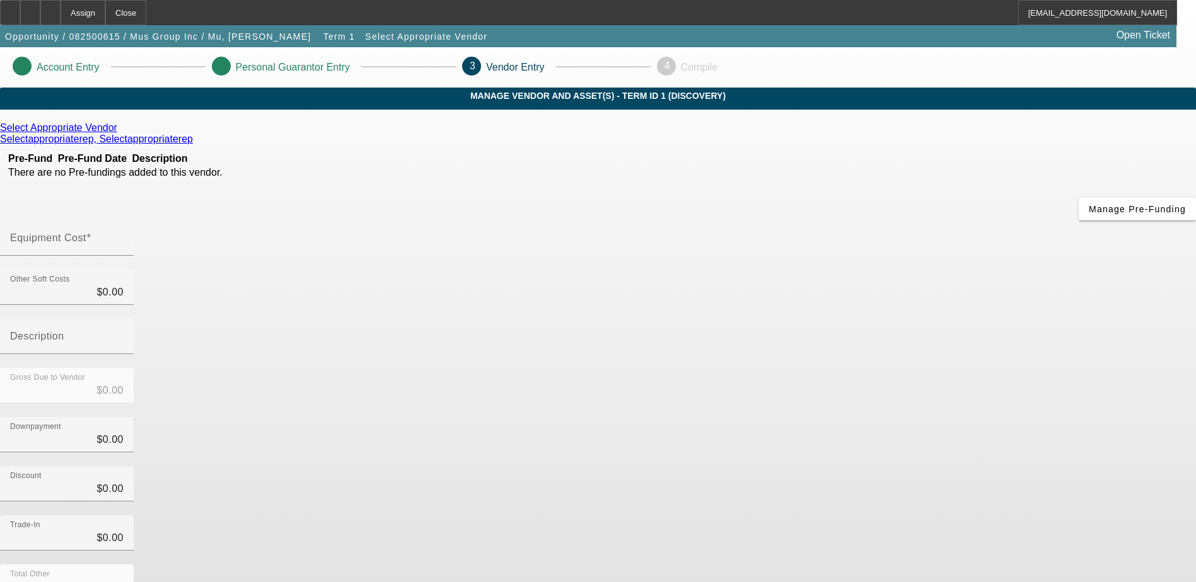
click at [231, 65] on div at bounding box center [221, 66] width 19 height 19
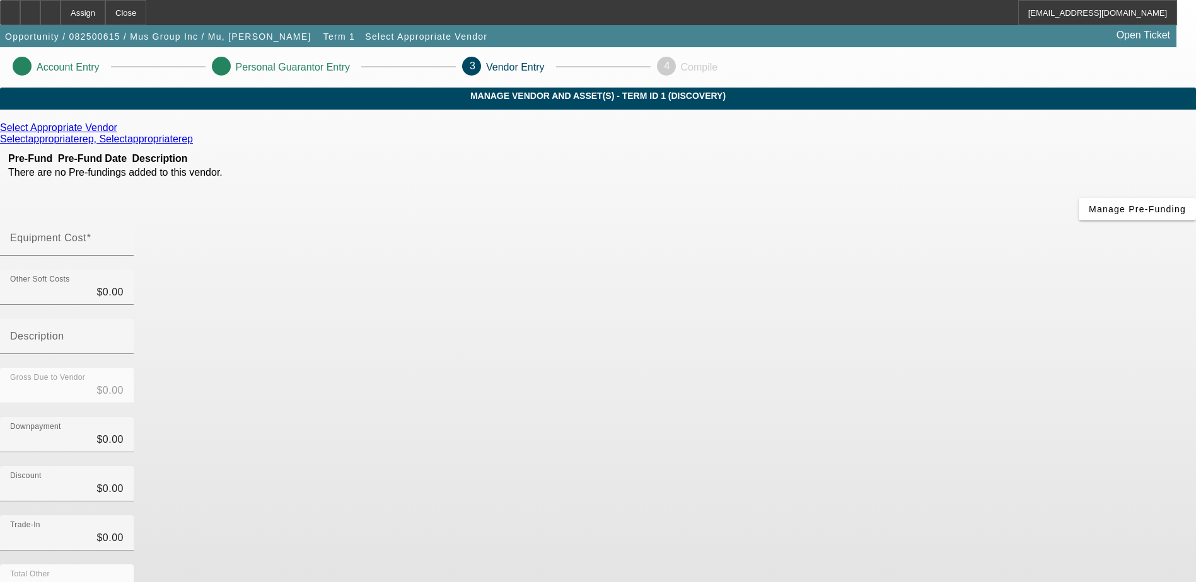
click at [231, 65] on div at bounding box center [221, 66] width 19 height 19
click at [231, 64] on div at bounding box center [221, 66] width 19 height 19
click at [426, 61] on div "Account Entry Personal Guarantor Entry 3 Vendor Entry 4 Compile" at bounding box center [598, 67] width 1196 height 40
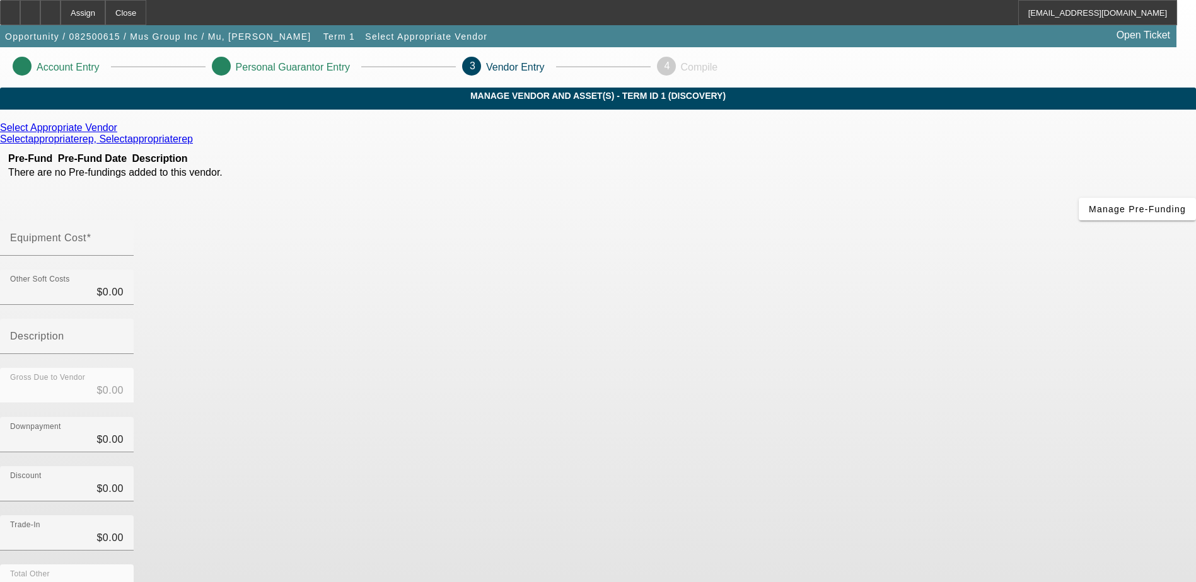
click at [427, 62] on div "Account Entry Personal Guarantor Entry 3 Vendor Entry 4 Compile" at bounding box center [598, 67] width 1196 height 40
click at [428, 62] on div "Account Entry Personal Guarantor Entry 3 Vendor Entry 4 Compile" at bounding box center [598, 67] width 1196 height 40
drag, startPoint x: 428, startPoint y: 62, endPoint x: 379, endPoint y: 56, distance: 48.9
click at [415, 62] on div "Account Entry Personal Guarantor Entry 3 Vendor Entry 4 Compile" at bounding box center [598, 67] width 1196 height 40
drag, startPoint x: 379, startPoint y: 56, endPoint x: 9, endPoint y: 54, distance: 370.0
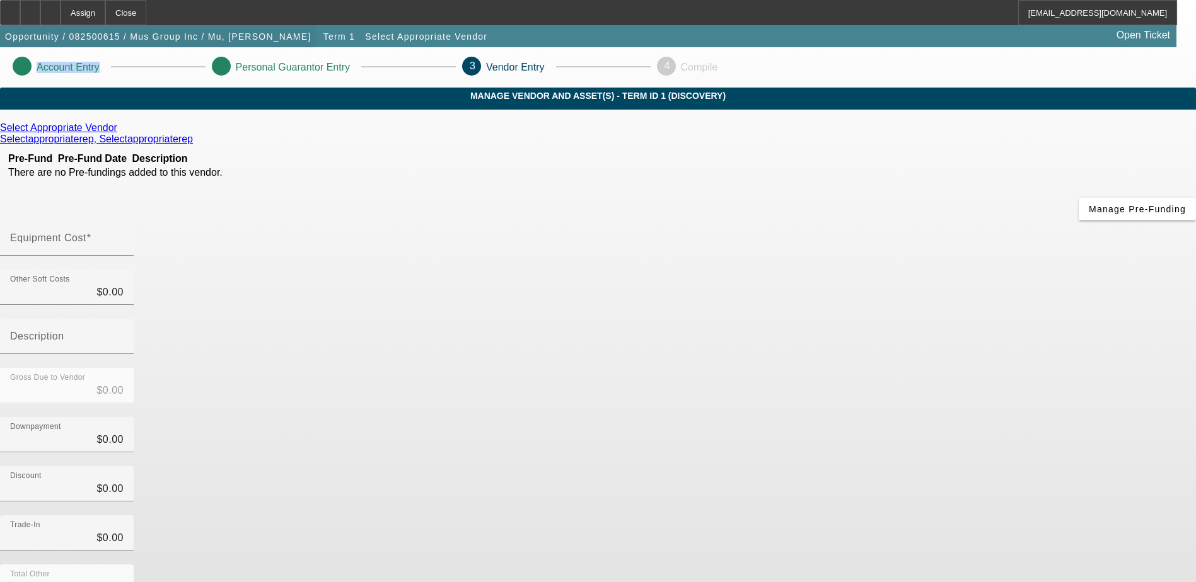
click at [9, 54] on app-root "Assign Close JFredericks@beaconfunding.com Opportunity / 082500615 / Mus Group …" at bounding box center [598, 375] width 1196 height 751
drag, startPoint x: 9, startPoint y: 54, endPoint x: 206, endPoint y: 198, distance: 243.1
click at [215, 200] on app-vendor-asset-manage "Account Entry Personal Guarantor Entry 3 Vendor Entry 4 Compile MANAGE VENDOR A…" at bounding box center [598, 399] width 1196 height 704
click at [198, 203] on app-vendor-asset-manage "Account Entry Personal Guarantor Entry 3 Vendor Entry 4 Compile MANAGE VENDOR A…" at bounding box center [598, 399] width 1196 height 704
click at [194, 212] on app-vendor-asset-manage "Account Entry Personal Guarantor Entry 3 Vendor Entry 4 Compile MANAGE VENDOR A…" at bounding box center [598, 399] width 1196 height 704
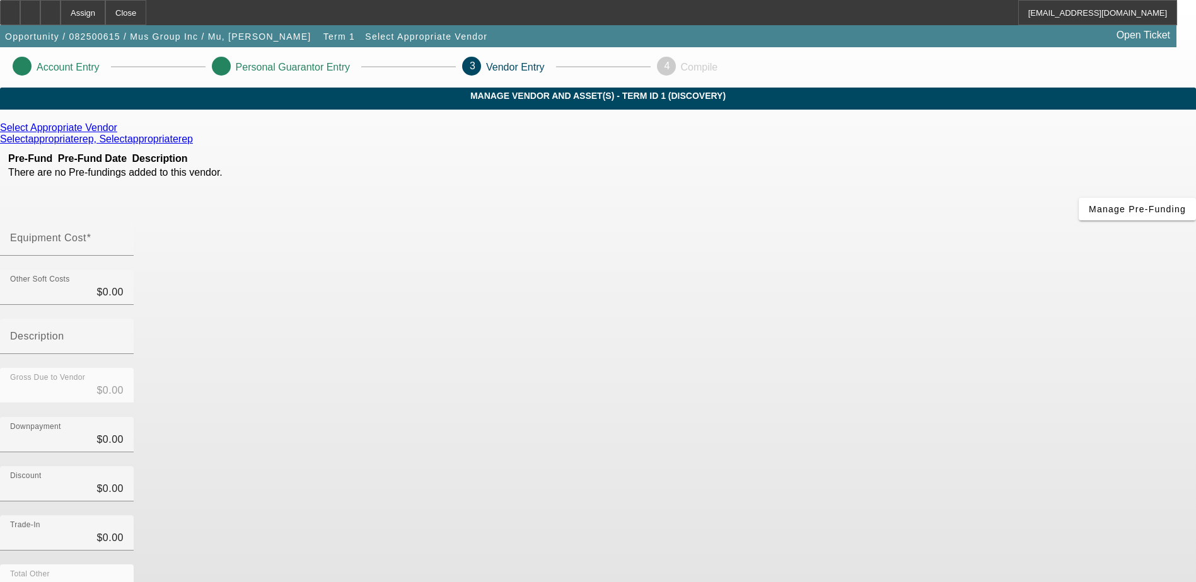
click at [194, 244] on app-vendor-asset-manage "Account Entry Personal Guarantor Entry 3 Vendor Entry 4 Compile MANAGE VENDOR A…" at bounding box center [598, 399] width 1196 height 704
click at [194, 242] on app-vendor-asset-manage "Account Entry Personal Guarantor Entry 3 Vendor Entry 4 Compile MANAGE VENDOR A…" at bounding box center [598, 399] width 1196 height 704
drag, startPoint x: 194, startPoint y: 242, endPoint x: 194, endPoint y: 235, distance: 6.9
click at [194, 238] on app-vendor-asset-manage "Account Entry Personal Guarantor Entry 3 Vendor Entry 4 Compile MANAGE VENDOR A…" at bounding box center [598, 399] width 1196 height 704
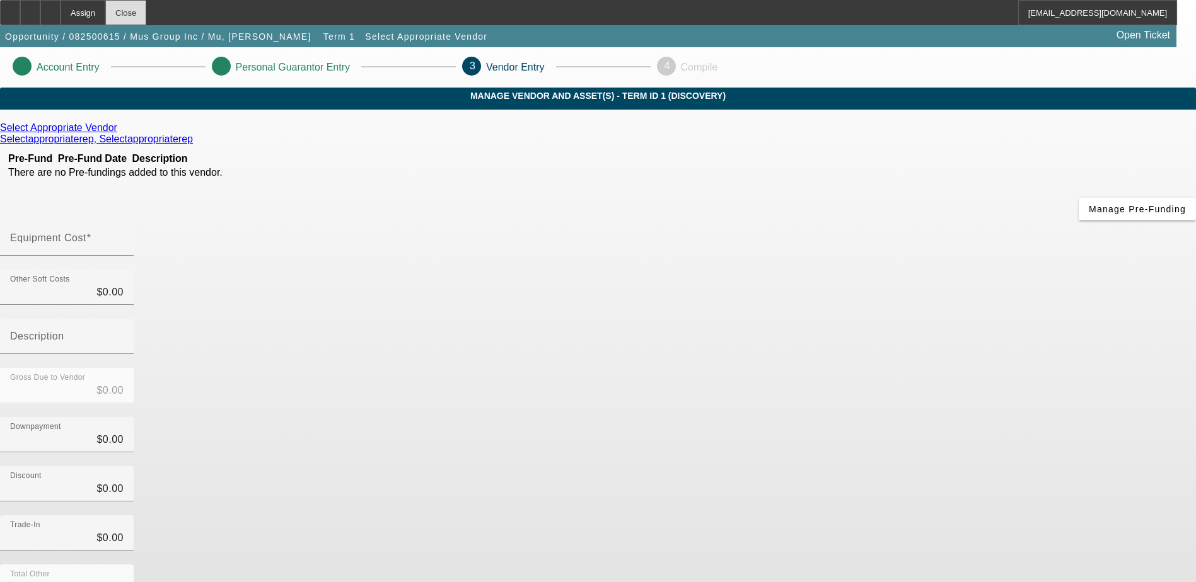
click at [146, 13] on div "Close" at bounding box center [125, 12] width 41 height 25
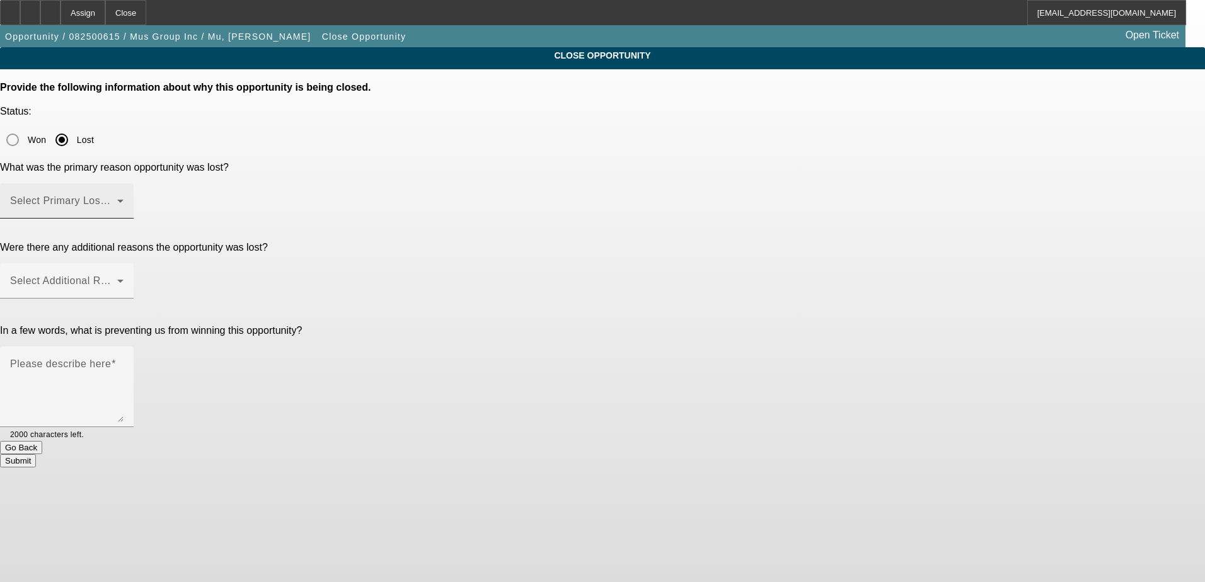
click at [117, 199] on span at bounding box center [63, 206] width 107 height 15
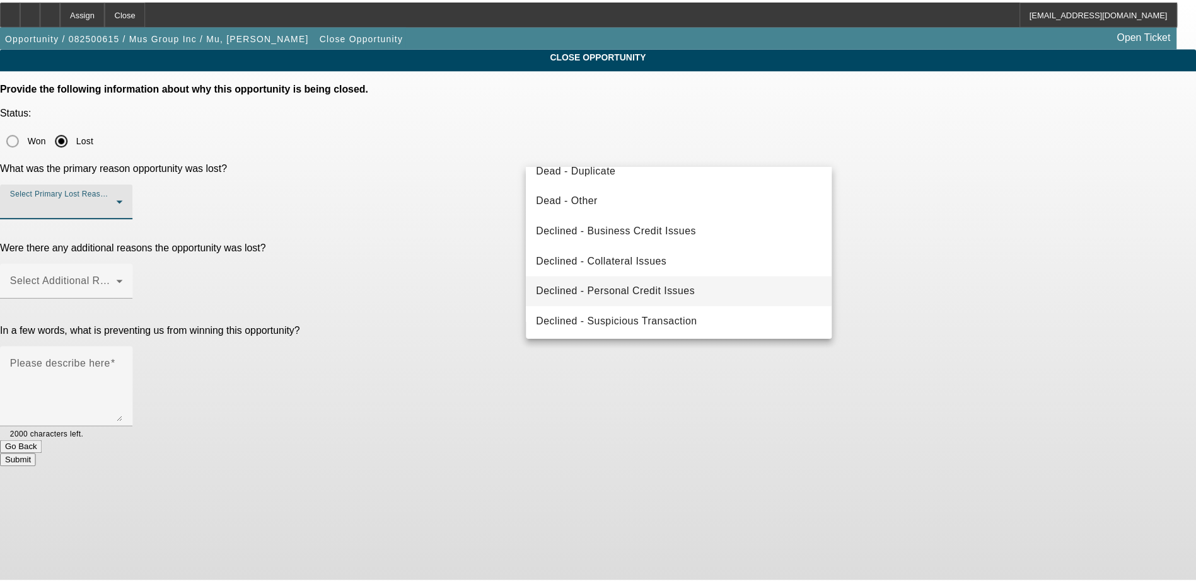
scroll to position [170, 0]
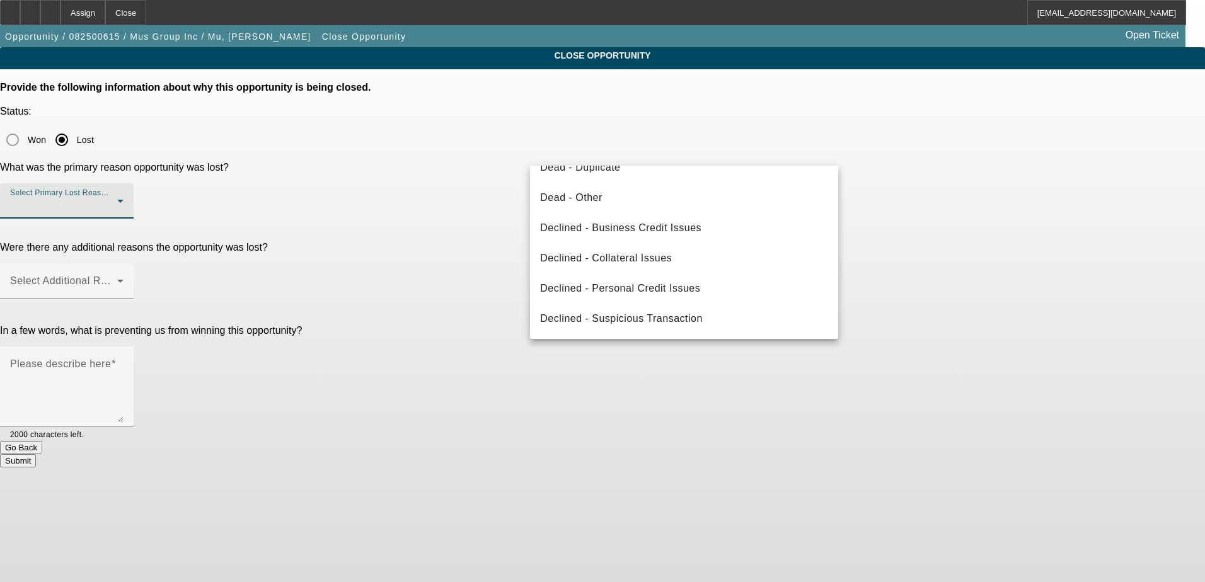
click at [660, 445] on div at bounding box center [602, 291] width 1205 height 582
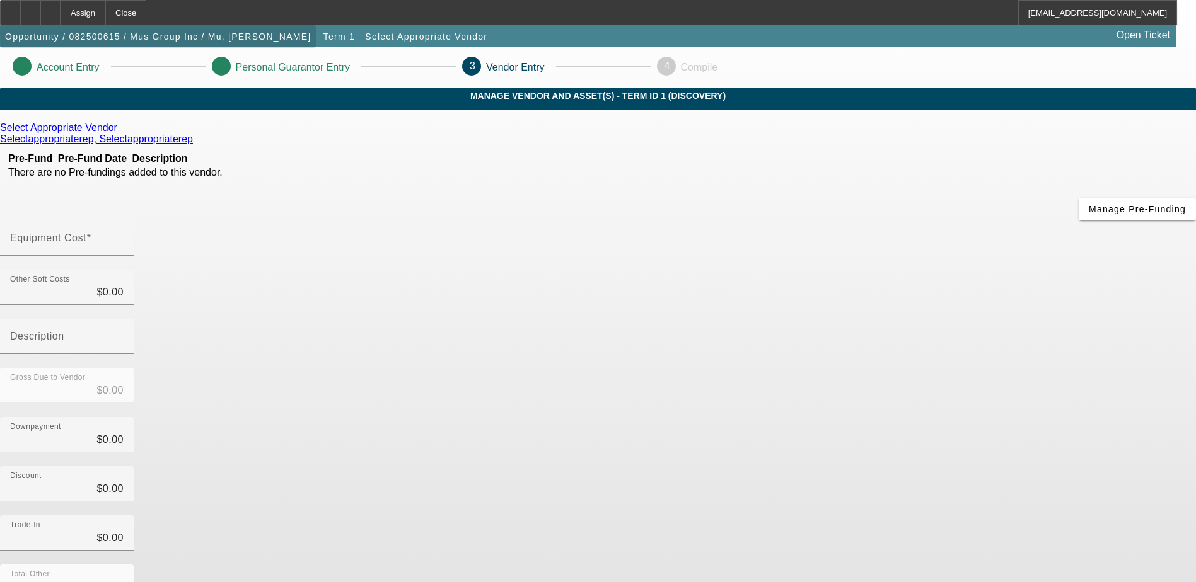
click at [180, 37] on span "Opportunity / 082500615 / Mus Group Inc / Mu, Terry" at bounding box center [158, 37] width 306 height 10
click at [100, 67] on p "Account Entry" at bounding box center [68, 67] width 63 height 11
click at [217, 69] on icon at bounding box center [217, 66] width 0 height 11
click at [120, 133] on icon at bounding box center [120, 127] width 0 height 11
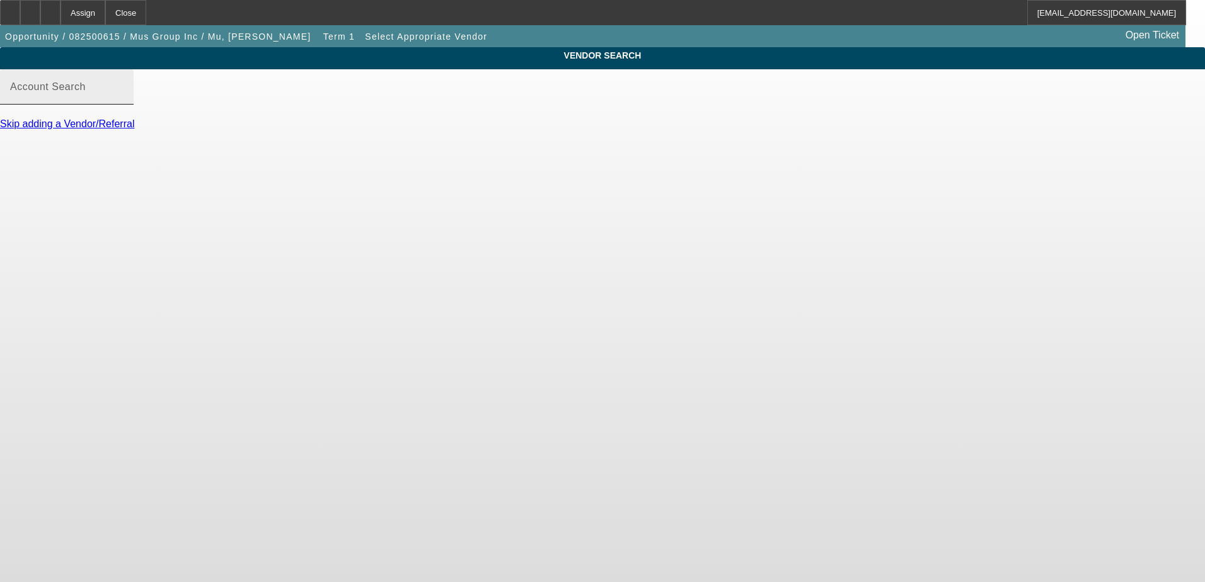
click at [124, 100] on input "Account Search" at bounding box center [66, 91] width 113 height 15
type input "e"
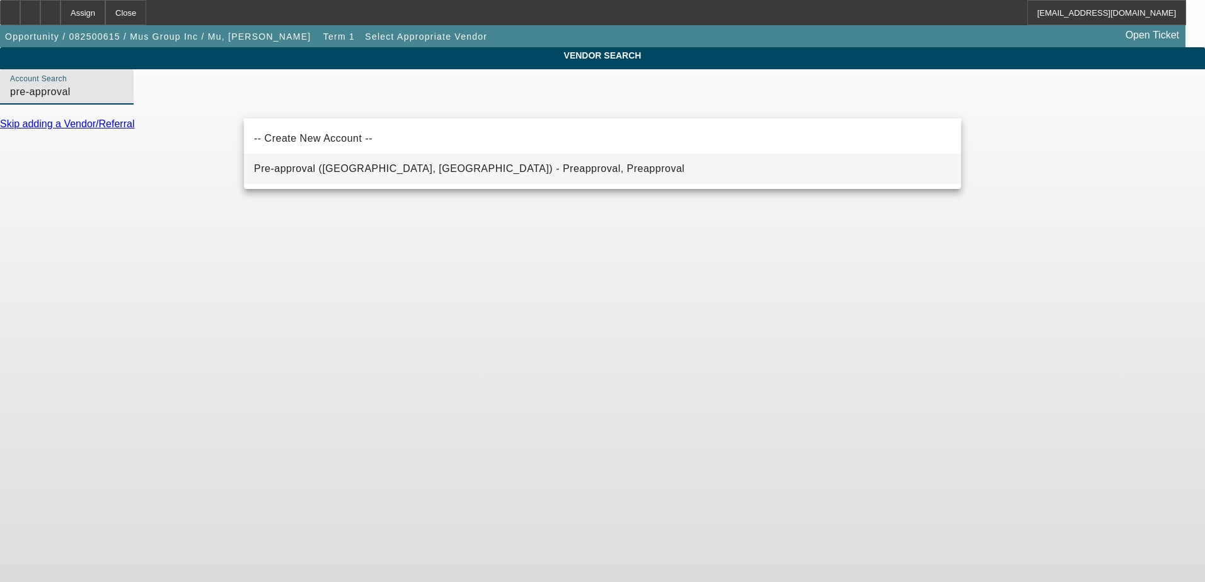
click at [348, 166] on span "Pre-approval (Northbrook, IL) - Preapproval, Preapproval" at bounding box center [469, 168] width 431 height 11
type input "Pre-approval (Northbrook, IL) - Preapproval, Preapproval"
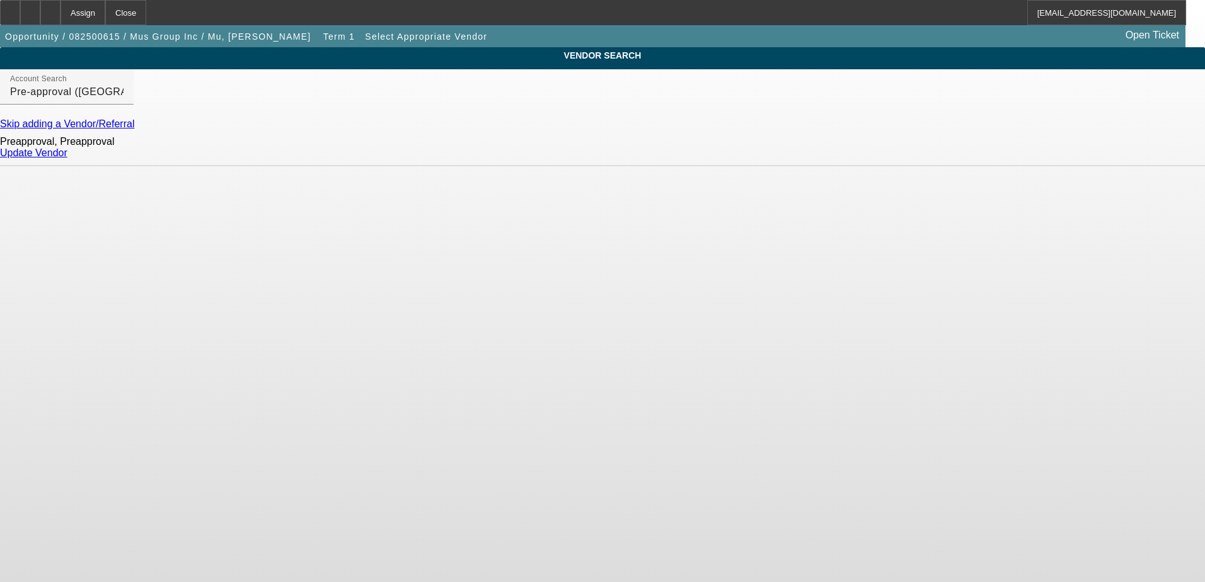
click at [67, 158] on link "Update Vendor" at bounding box center [33, 153] width 67 height 11
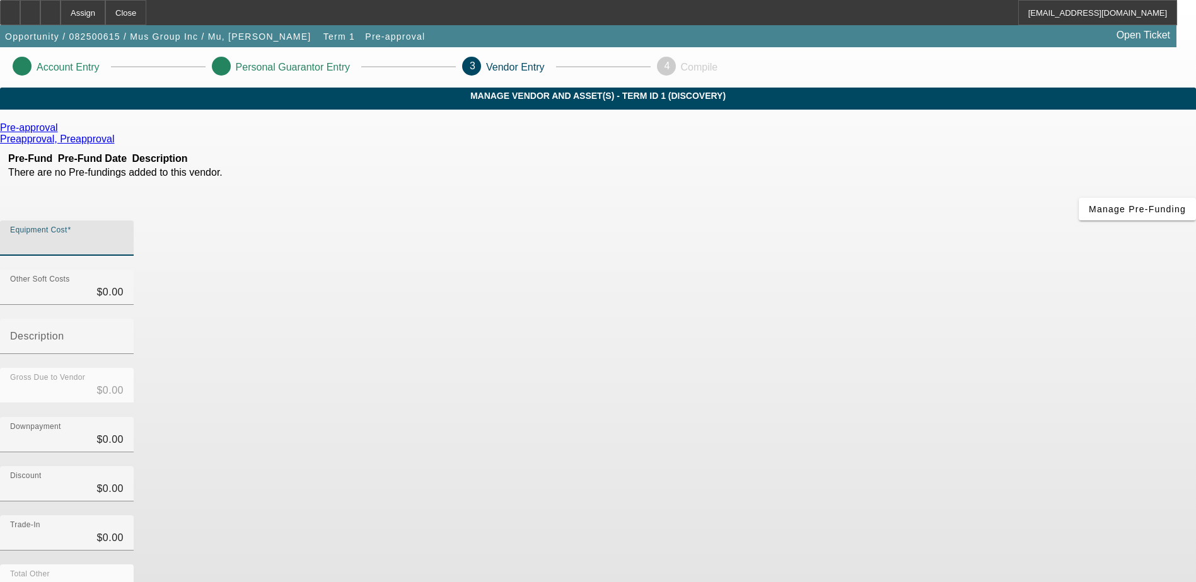
click at [124, 236] on input "Equipment Cost" at bounding box center [66, 243] width 113 height 15
type input "6"
type input "$6.00"
type input "64"
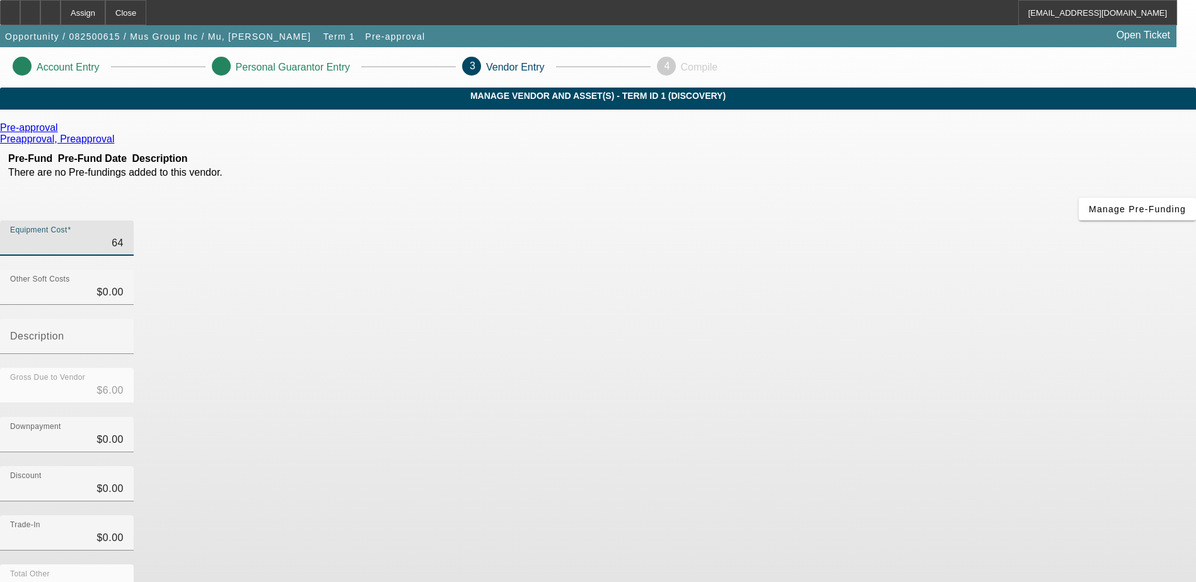
type input "$64.00"
type input "640"
type input "$640.00"
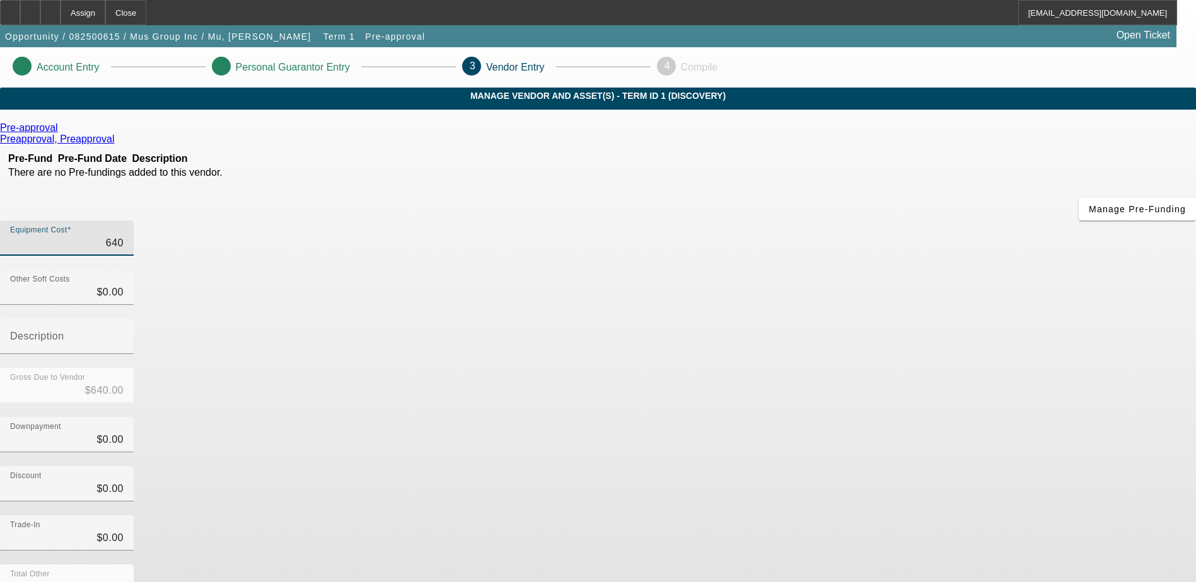
type input "6400"
type input "$6,400.00"
type input "64000"
type input "$64,000.00"
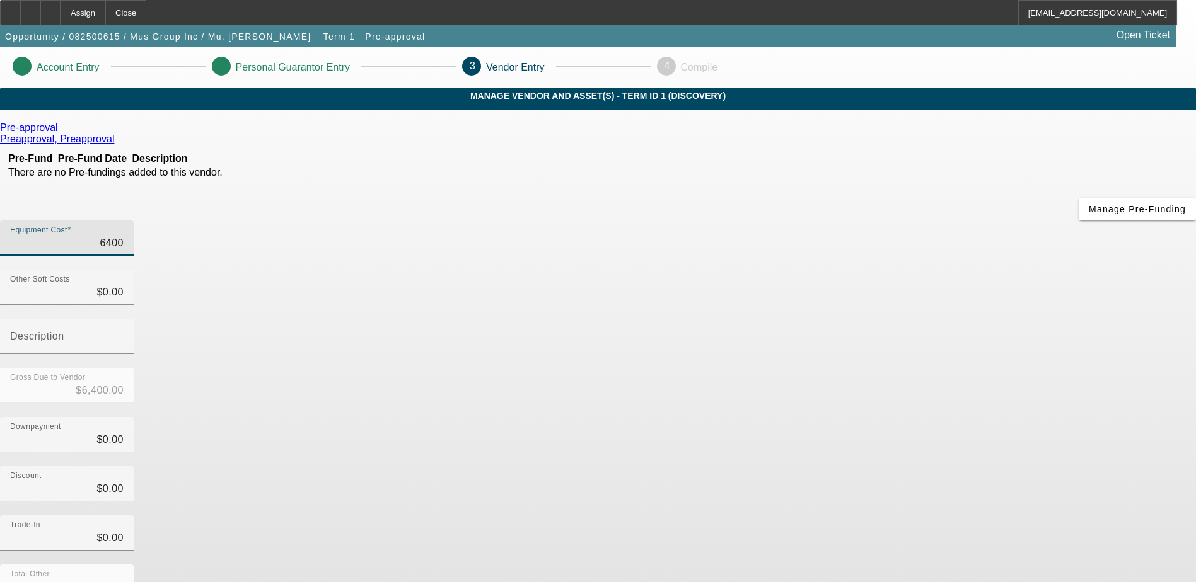
type input "$64,000.00"
click at [124, 417] on div "Downpayment $0.00" at bounding box center [66, 434] width 113 height 35
type input "01"
type input "$1.00"
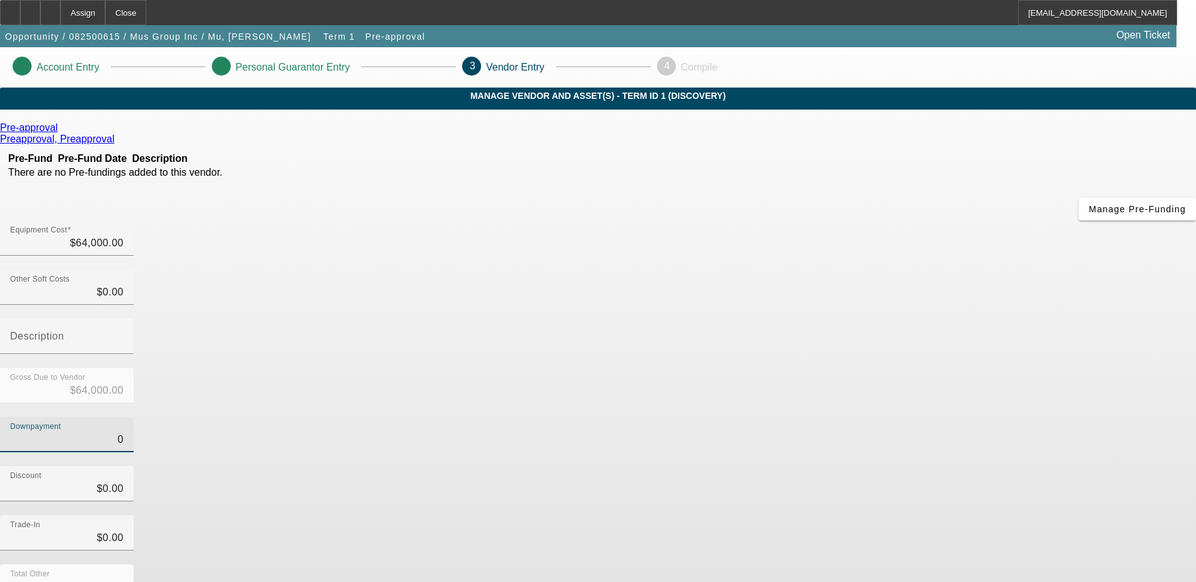
type input "$63,999.00"
type input "010"
type input "$10.00"
type input "$63,990.00"
type input "01"
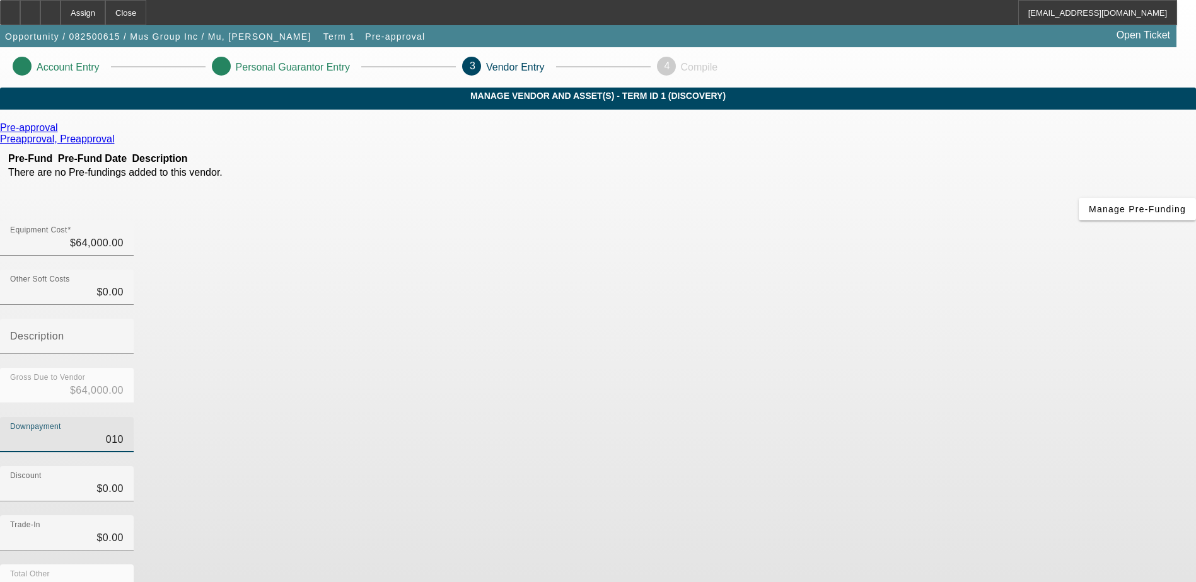
type input "$1.00"
type input "$63,999.00"
type input "0"
type input "$0.00"
type input "$64,000.00"
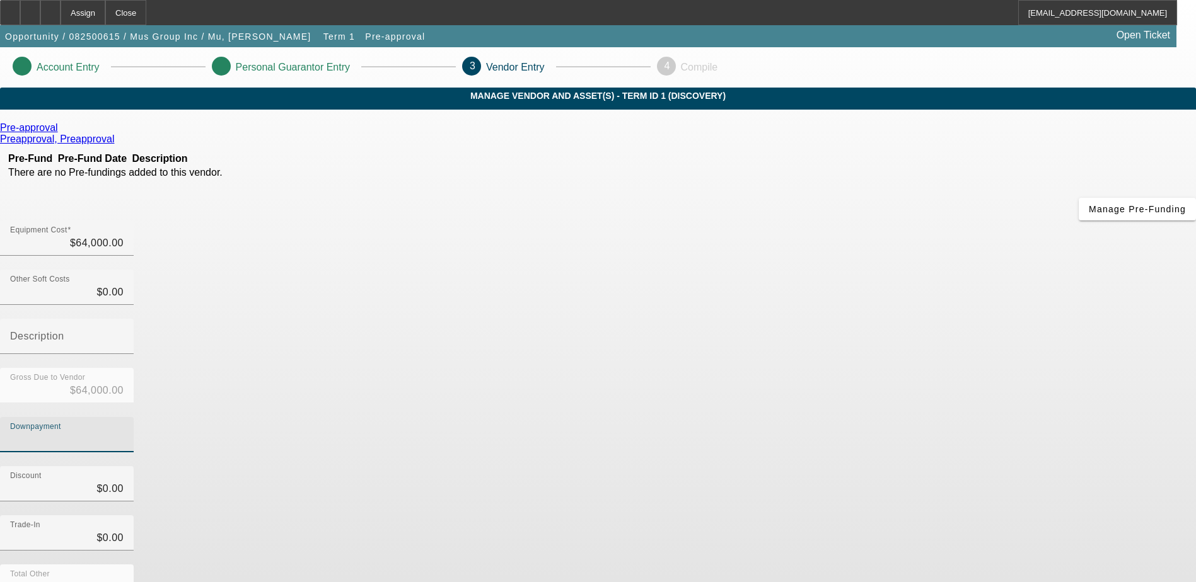
type input "1"
type input "$1.00"
type input "$63,999.00"
type input "10"
type input "$10.00"
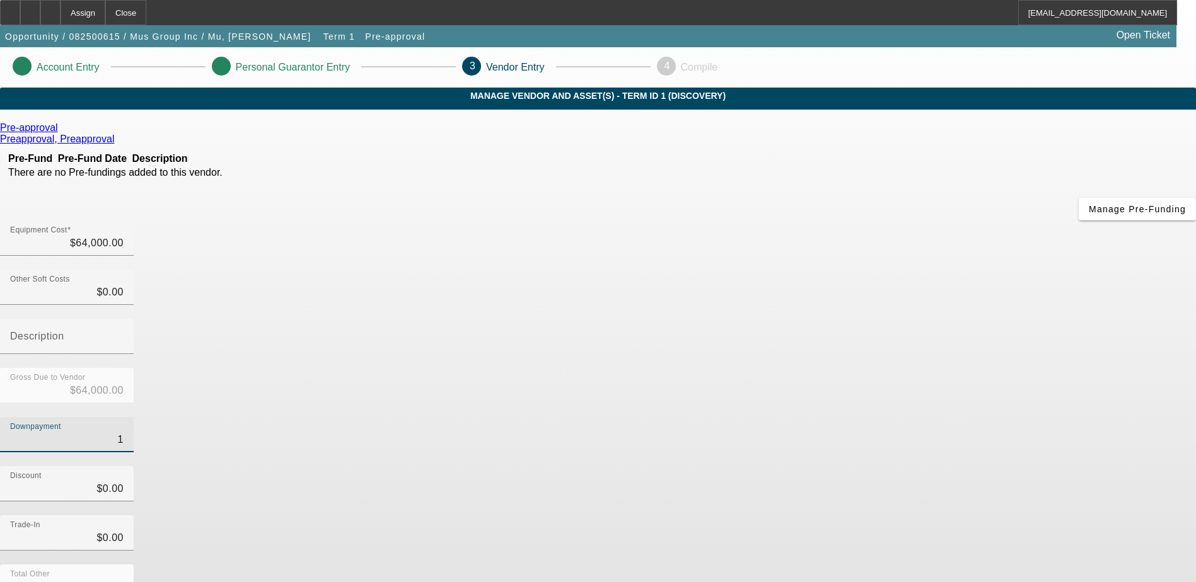
type input "$63,990.00"
type input "100"
type input "$100.00"
type input "$63,900.00"
type input "1000"
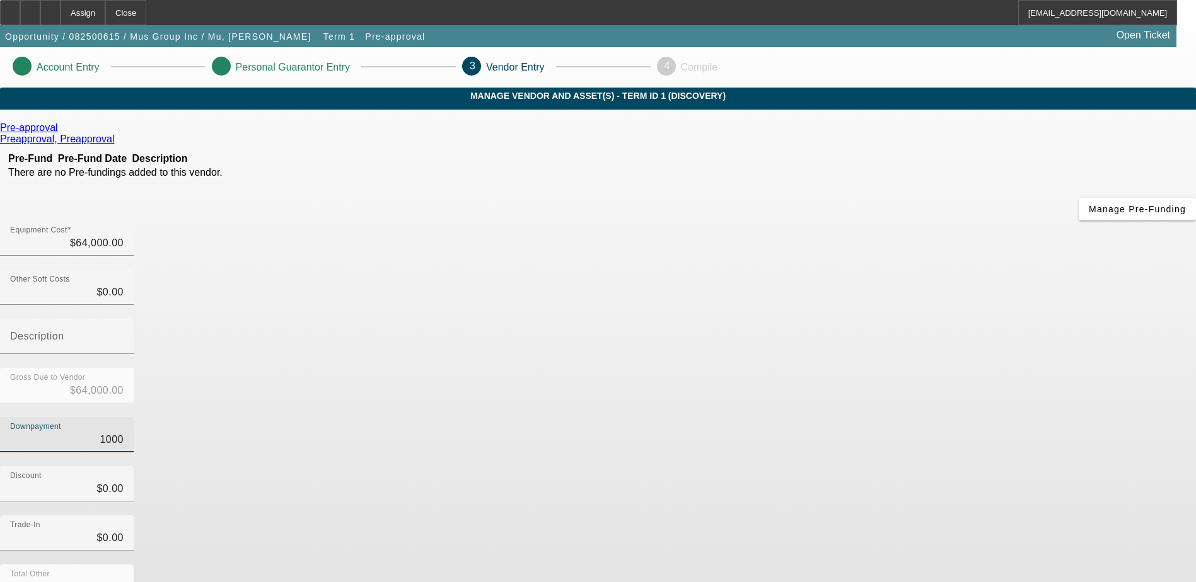
type input "$1,000.00"
type input "$63,000.00"
type input "10000"
type input "$10,000.00"
type input "$54,000.00"
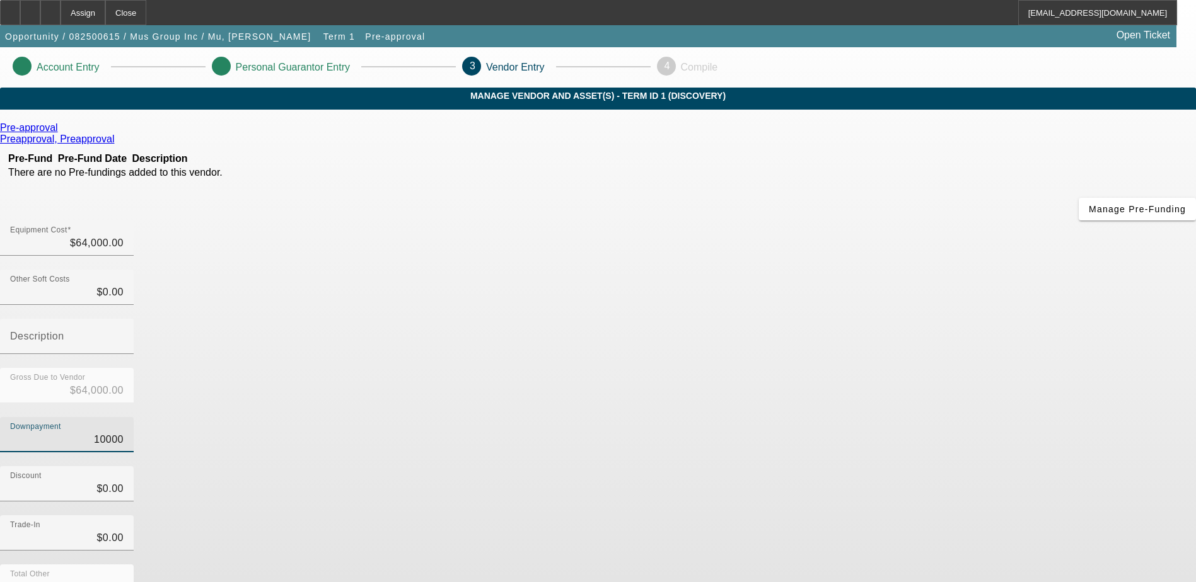
type input "$10,000.00"
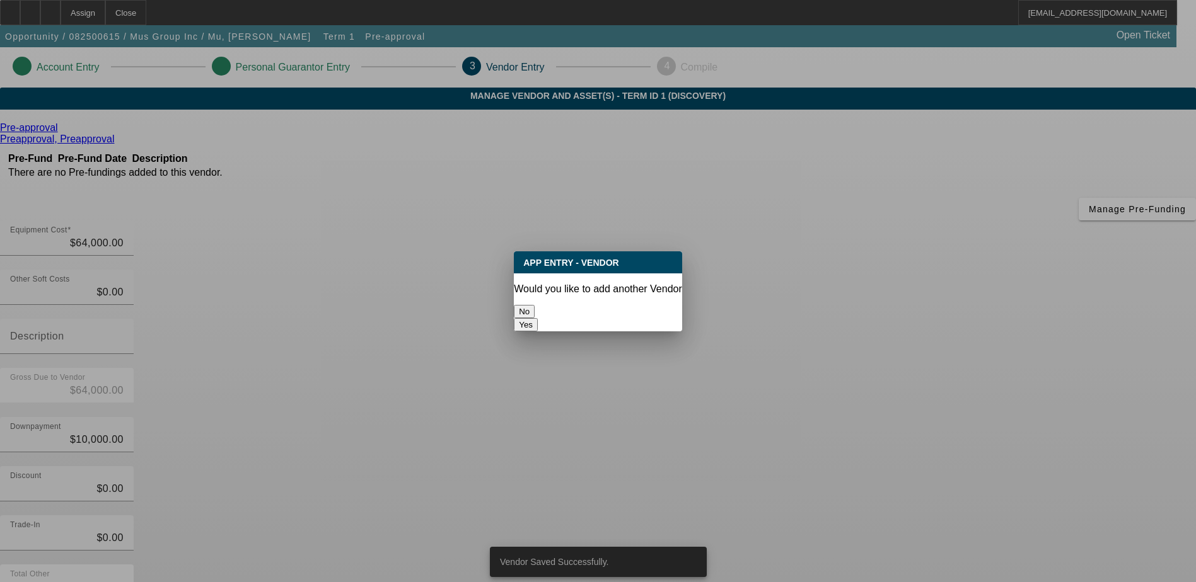
click at [535, 305] on button "No" at bounding box center [524, 311] width 21 height 13
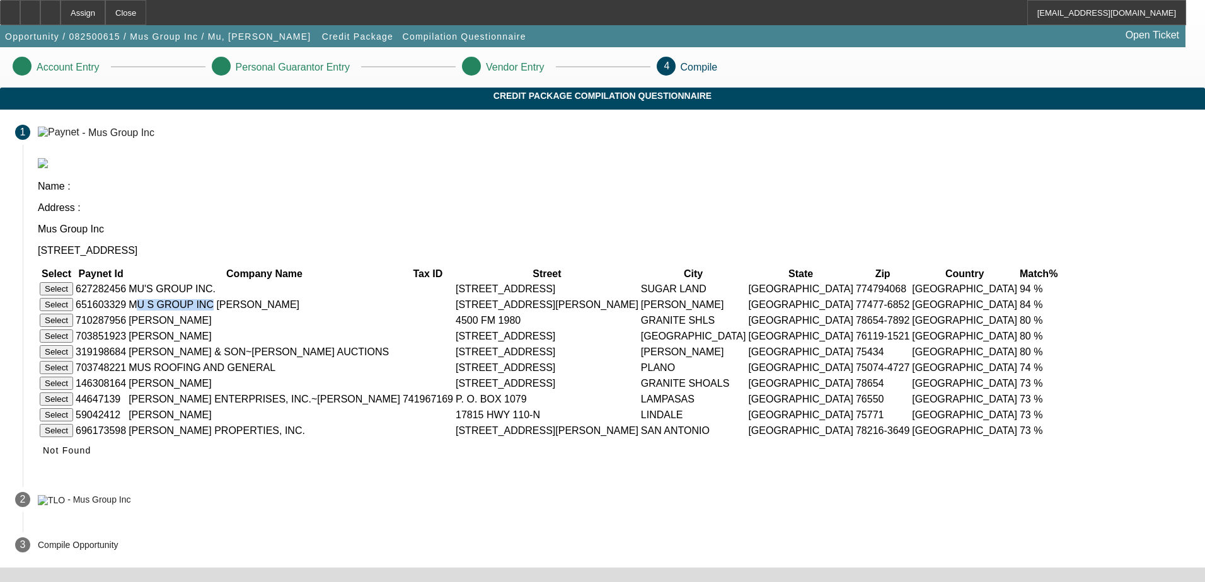
drag, startPoint x: 437, startPoint y: 250, endPoint x: 376, endPoint y: 250, distance: 61.1
click at [376, 298] on td "MU S GROUP INC TERRY CHUNG-LUEN MU" at bounding box center [264, 305] width 273 height 14
drag, startPoint x: 486, startPoint y: 229, endPoint x: 405, endPoint y: 228, distance: 81.3
click at [401, 282] on td "MU'S GROUP INC." at bounding box center [264, 289] width 273 height 14
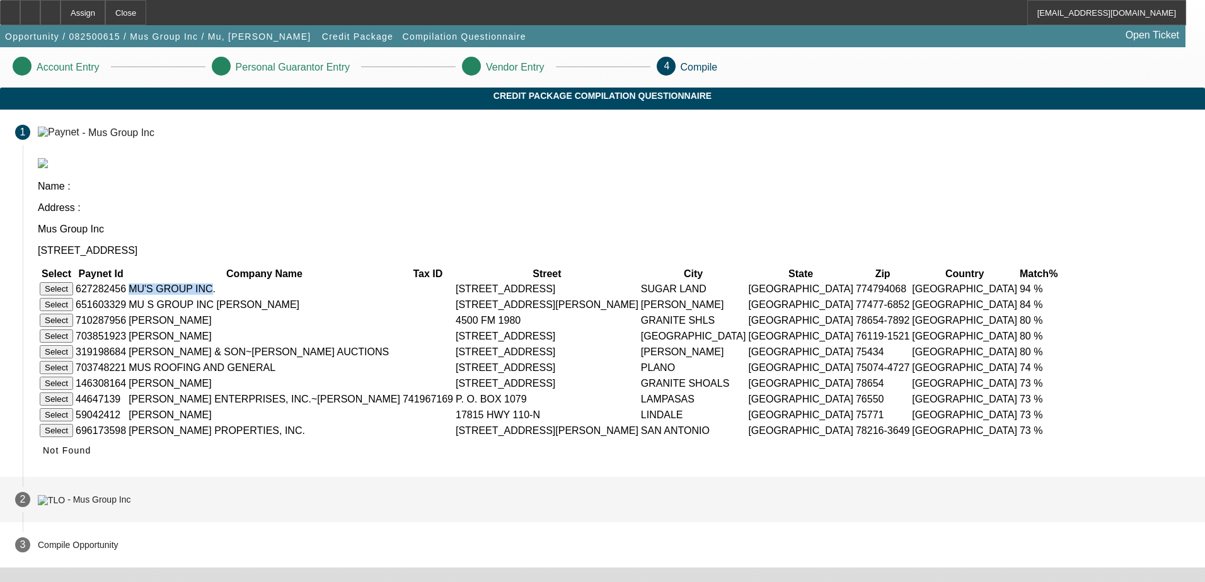
copy td "MU'S GROUP INC"
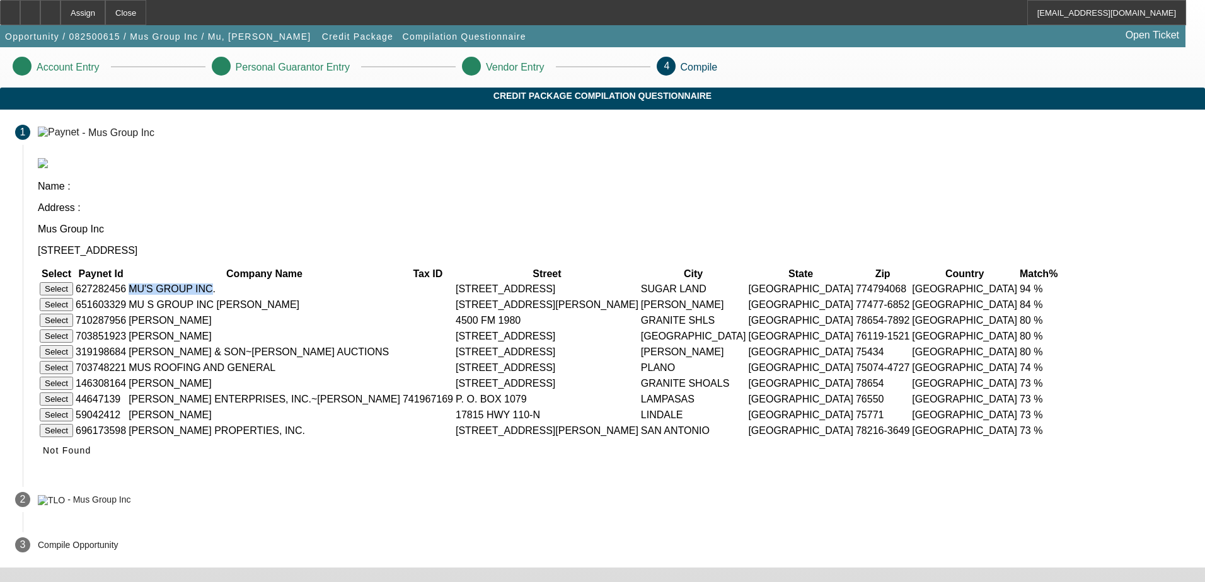
click at [73, 282] on button "Select" at bounding box center [56, 288] width 33 height 13
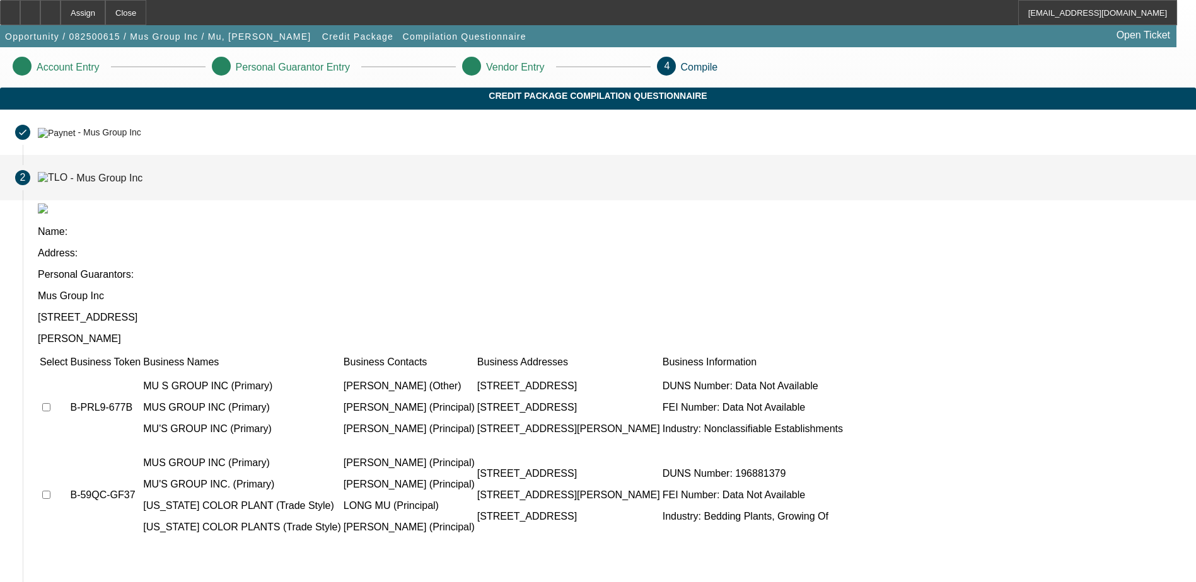
click at [50, 403] on input "checkbox" at bounding box center [46, 407] width 8 height 8
checkbox input "true"
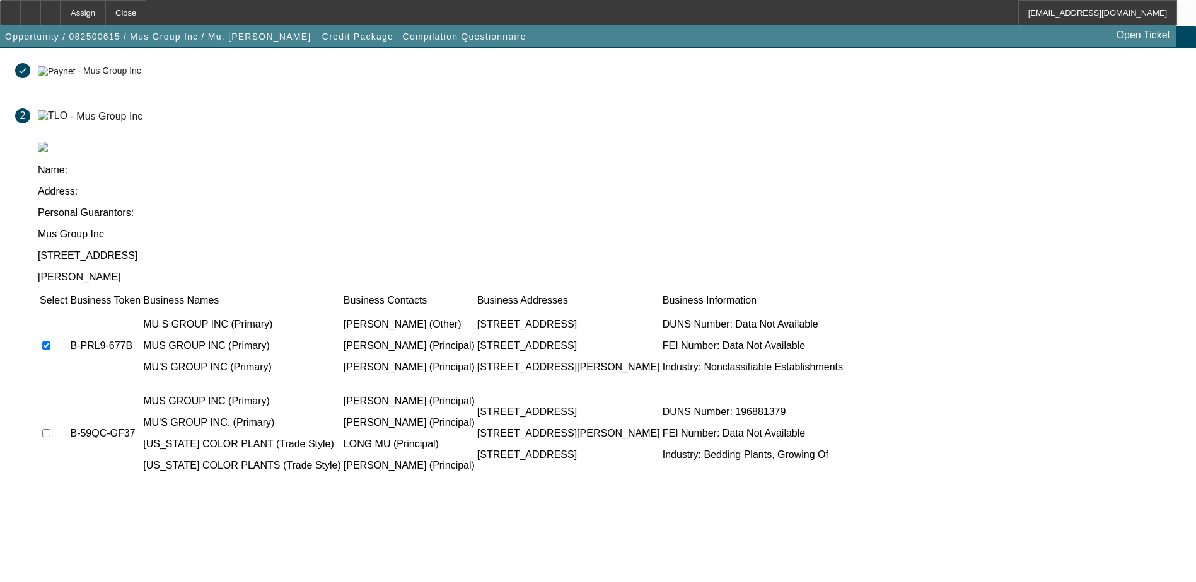
scroll to position [115, 0]
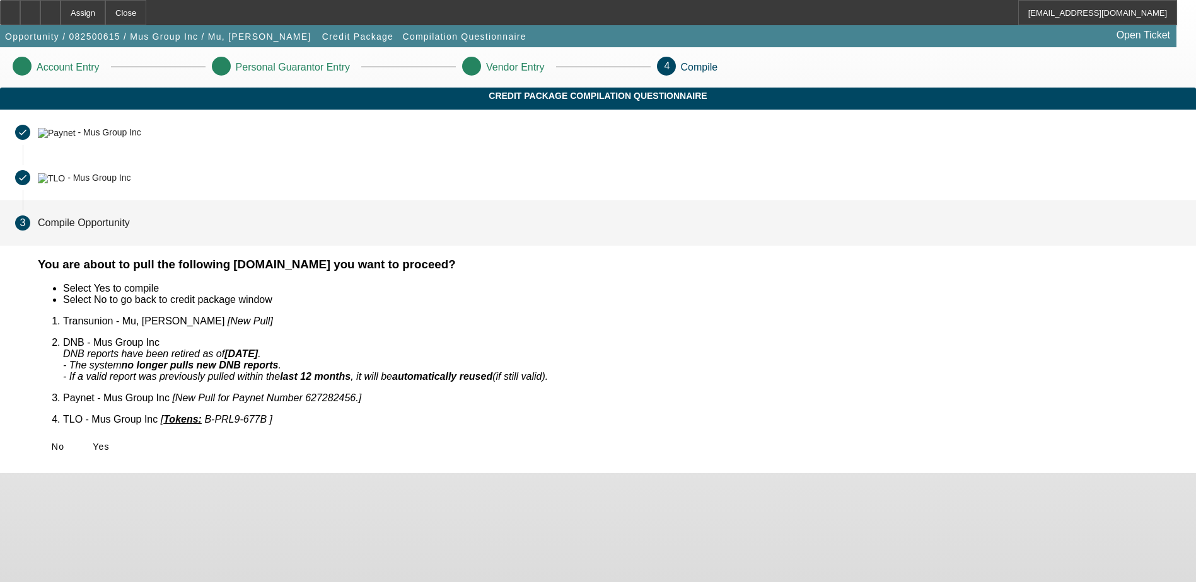
scroll to position [0, 0]
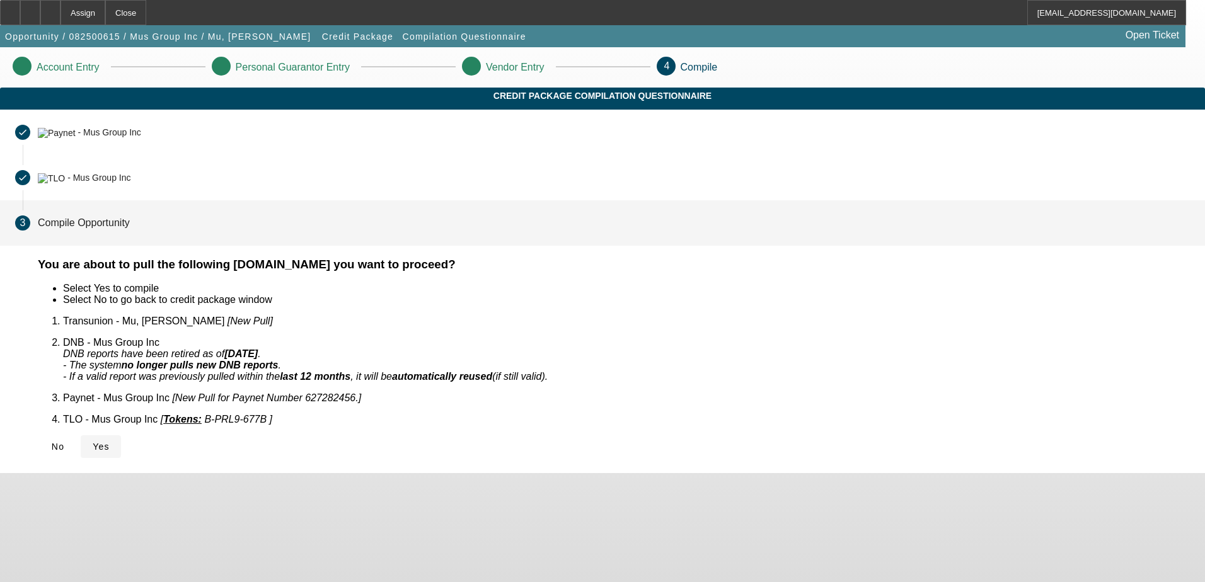
click at [121, 432] on span at bounding box center [101, 447] width 40 height 30
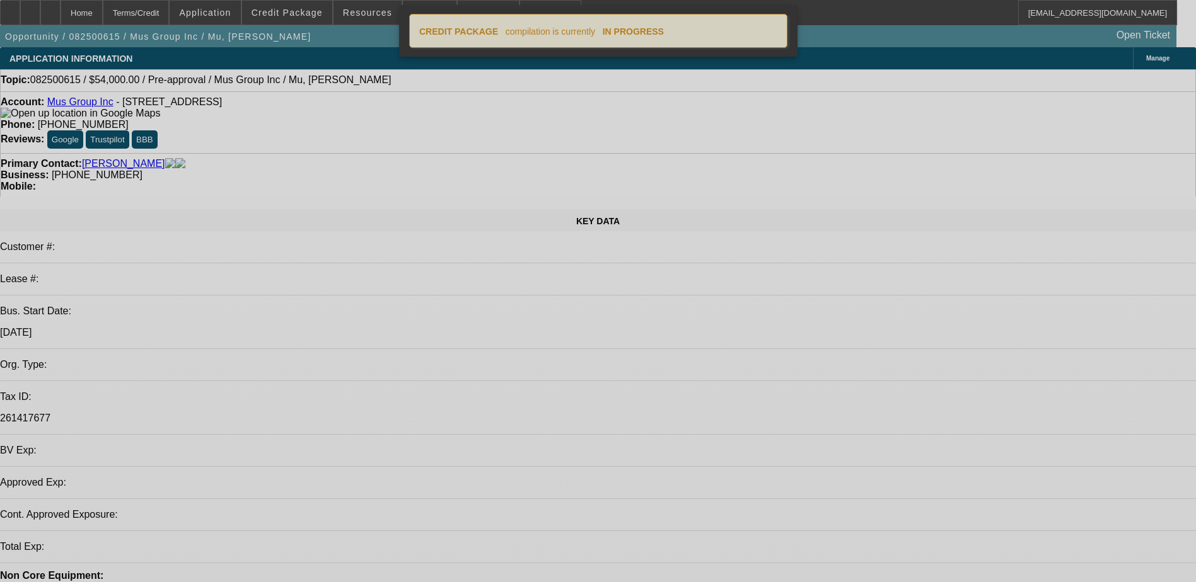
select select "0"
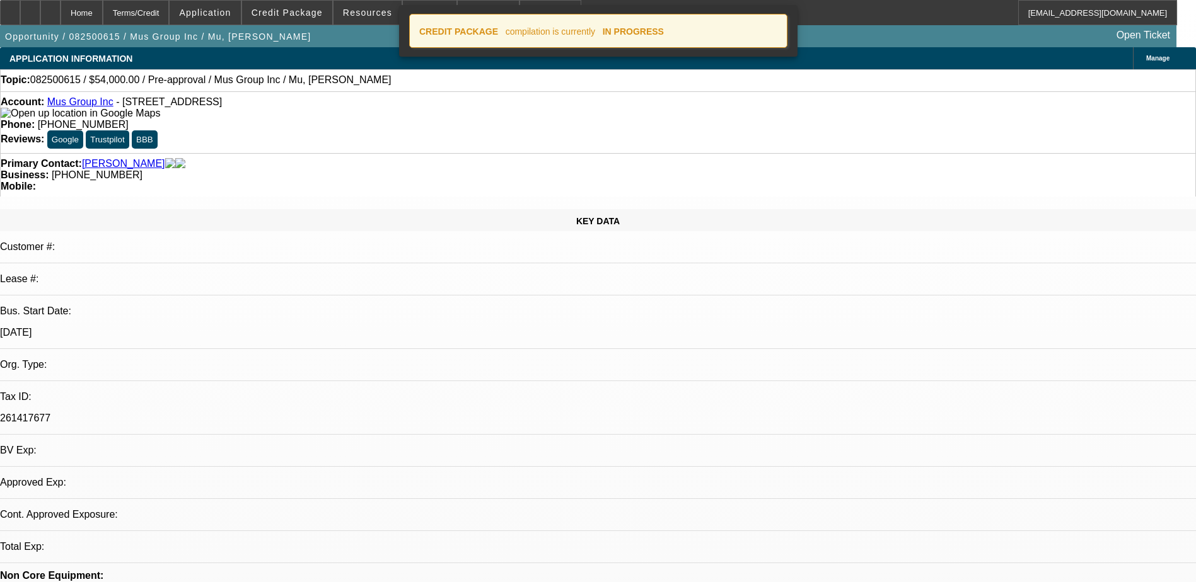
select select "2"
select select "0.1"
select select "4"
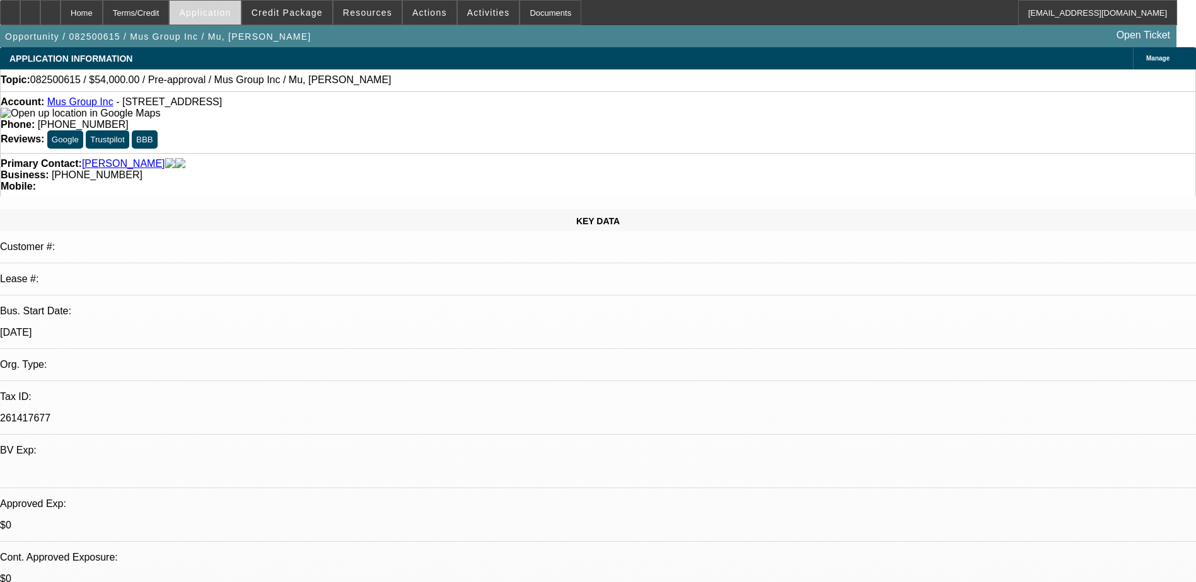
click at [218, 4] on span at bounding box center [205, 12] width 71 height 30
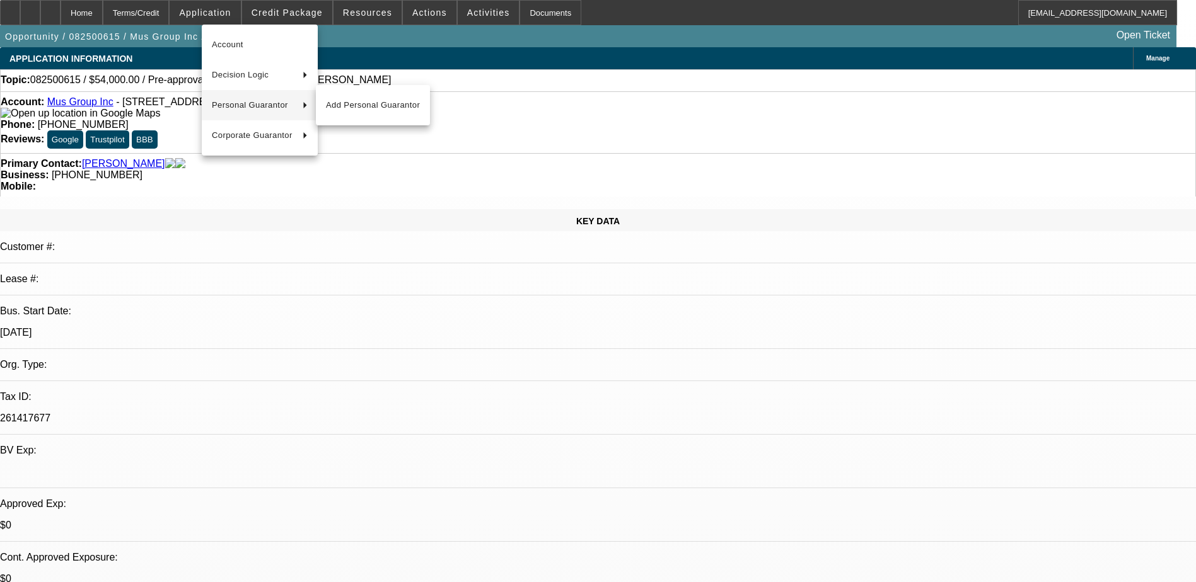
click at [245, 105] on span "Personal Guarantor" at bounding box center [252, 105] width 81 height 15
click at [368, 133] on span "Add Personal Guarantor" at bounding box center [373, 135] width 94 height 15
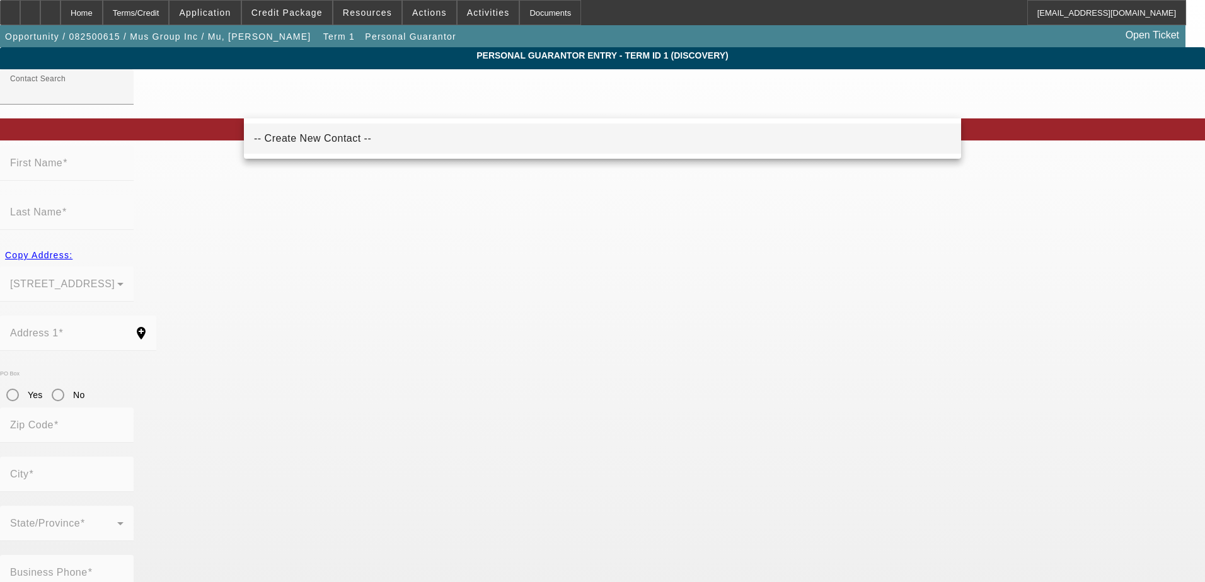
click at [315, 136] on span "-- Create New Contact --" at bounding box center [312, 138] width 117 height 11
type input "-- Create New Contact --"
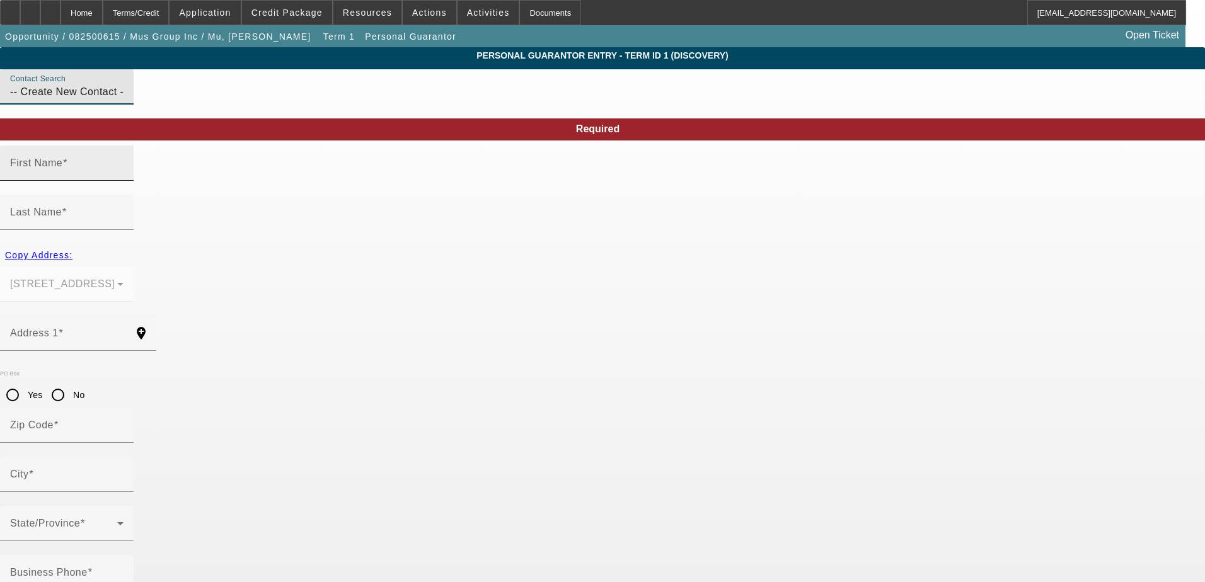
click at [62, 168] on mat-label "First Name" at bounding box center [36, 163] width 52 height 11
click at [124, 176] on input "First Name" at bounding box center [66, 168] width 113 height 15
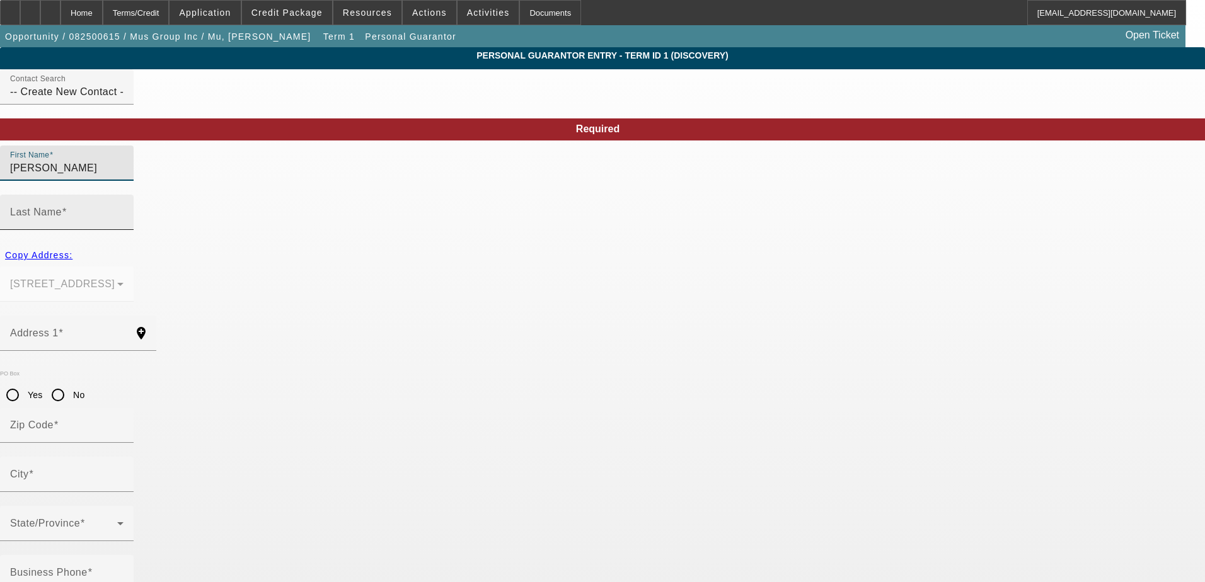
type input "Betty"
click at [124, 210] on input "Last Name" at bounding box center [66, 217] width 113 height 15
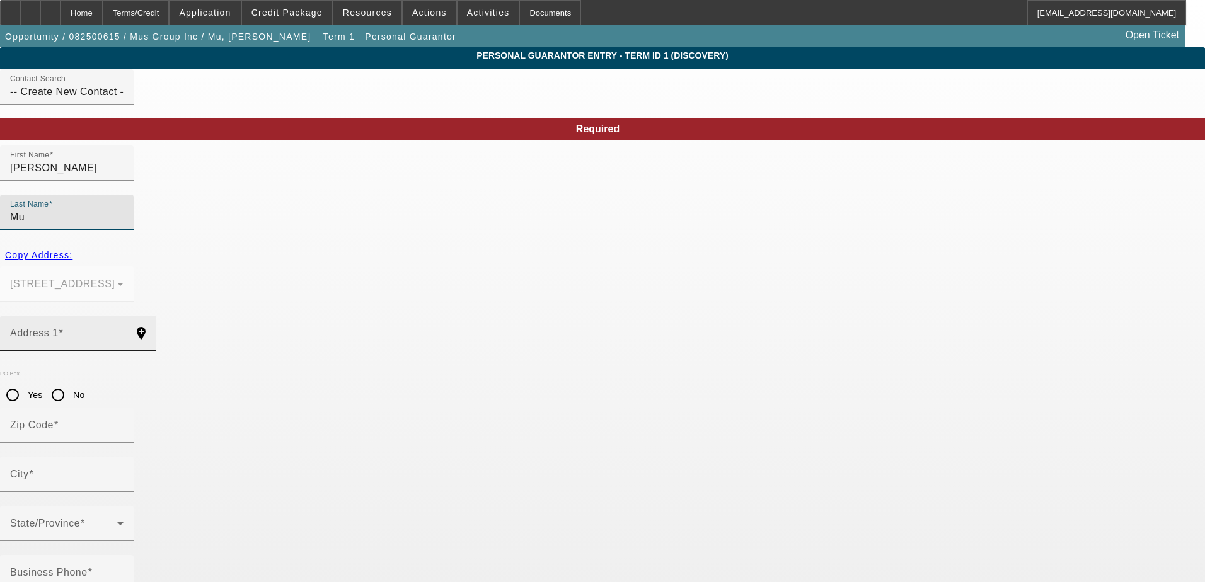
type input "Mu"
click at [124, 331] on input "Address 1" at bounding box center [66, 338] width 113 height 15
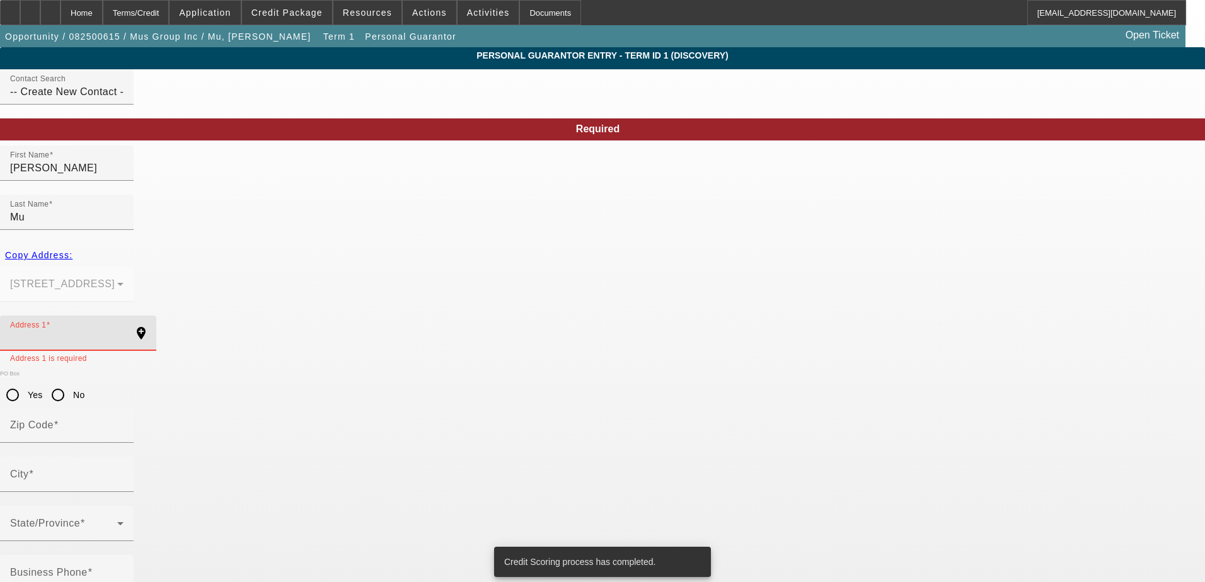
paste input "4826 HICKORY BRANCH LN"
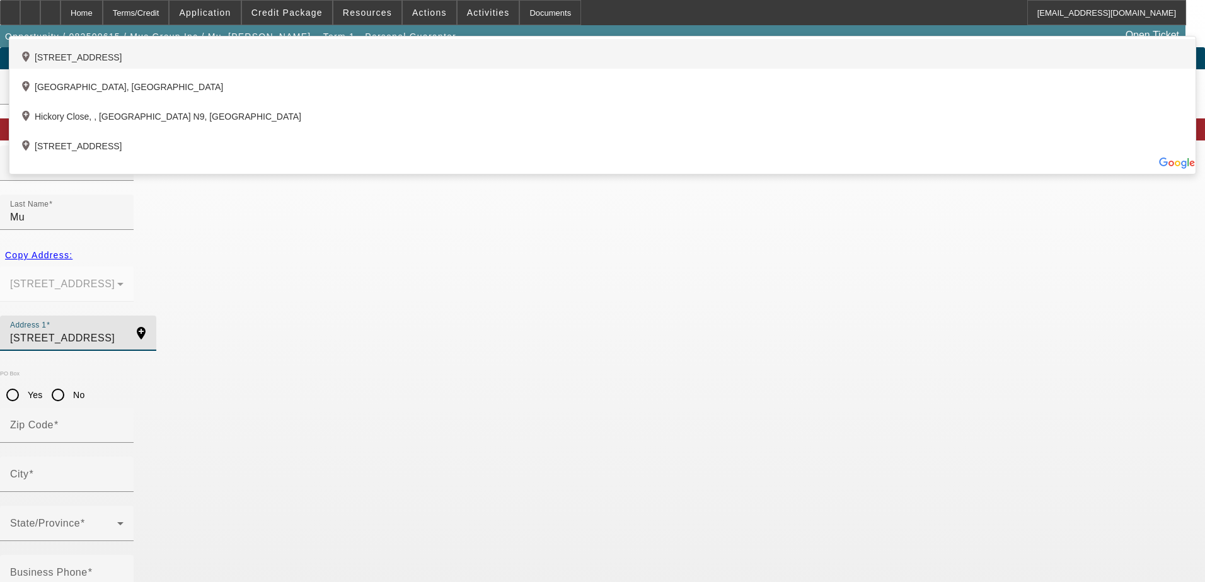
click at [436, 69] on div "add_location 4826 Hickory Branch Lane, Sugar Land, TX 77479, US" at bounding box center [602, 54] width 1186 height 30
type input "4826 Hickory Branch Lane"
type input "77479"
type input "Sugar Land"
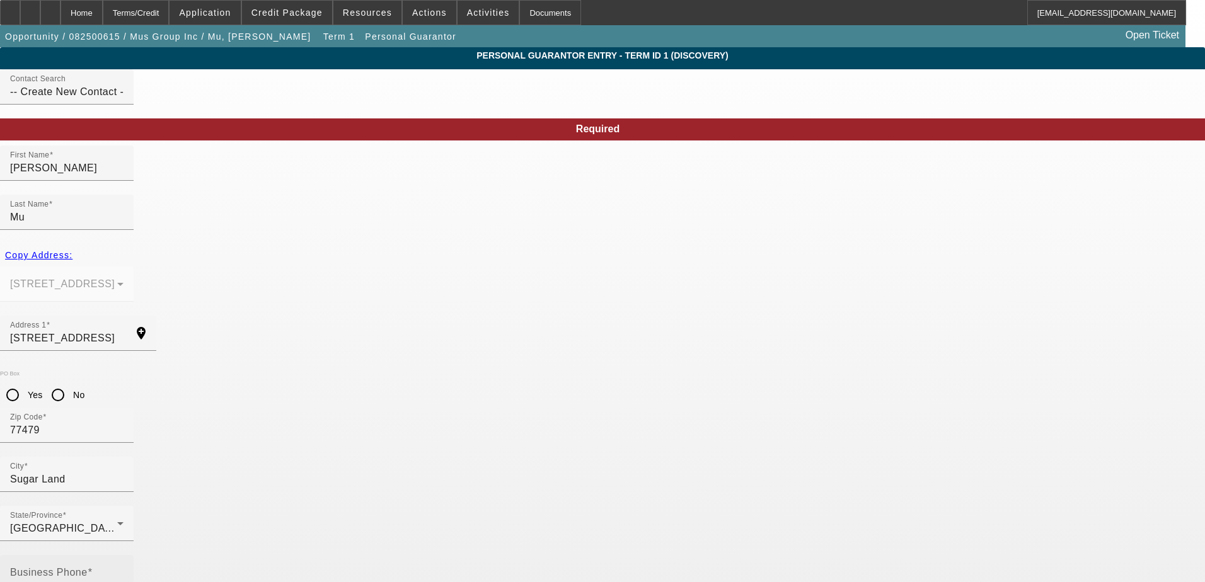
click at [124, 571] on input "Business Phone" at bounding box center [66, 578] width 113 height 15
paste input "(281) 686-2440"
type input "(281) 686-2440"
paste input "077-52-1204"
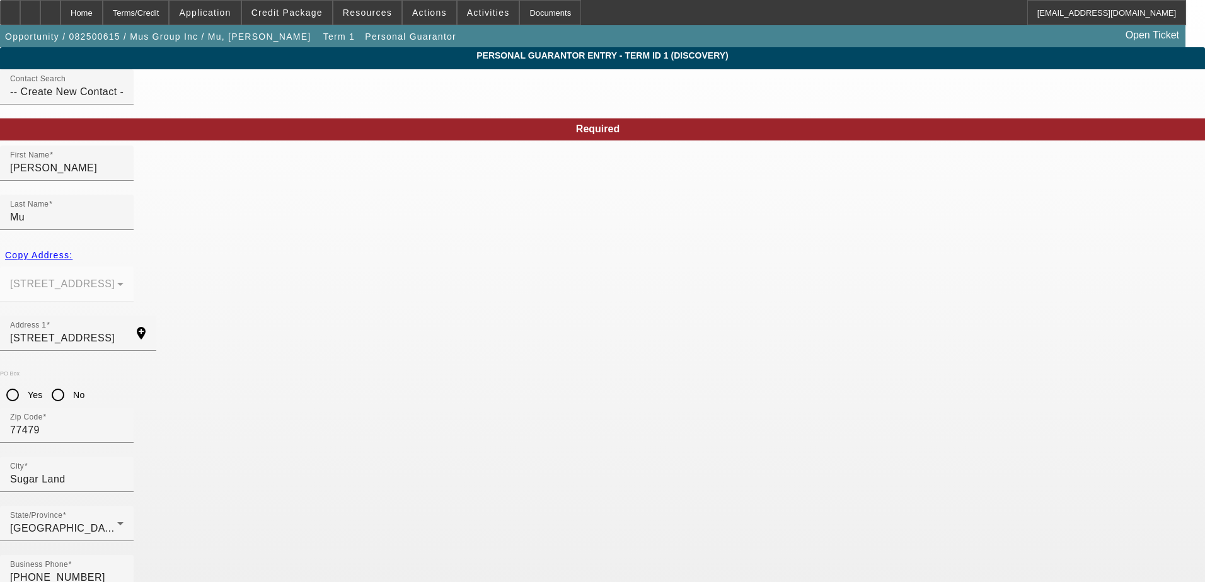
type input "077-52-1204"
paste input "texascolorplants@yahoo.com"
type input "texascolorplants@yahoo.com"
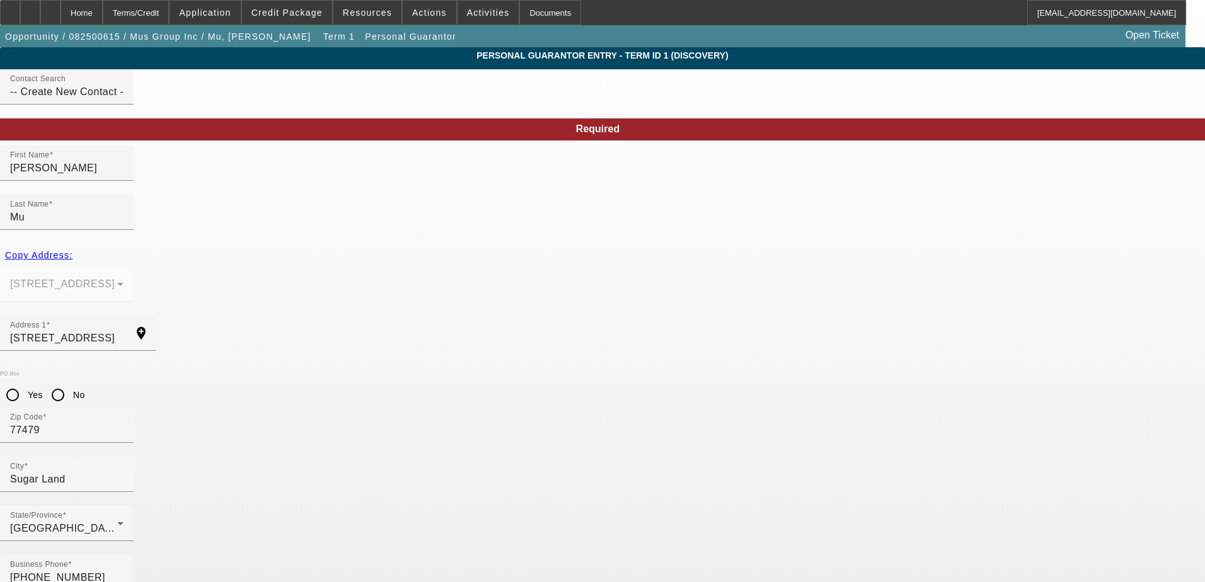
type input "30"
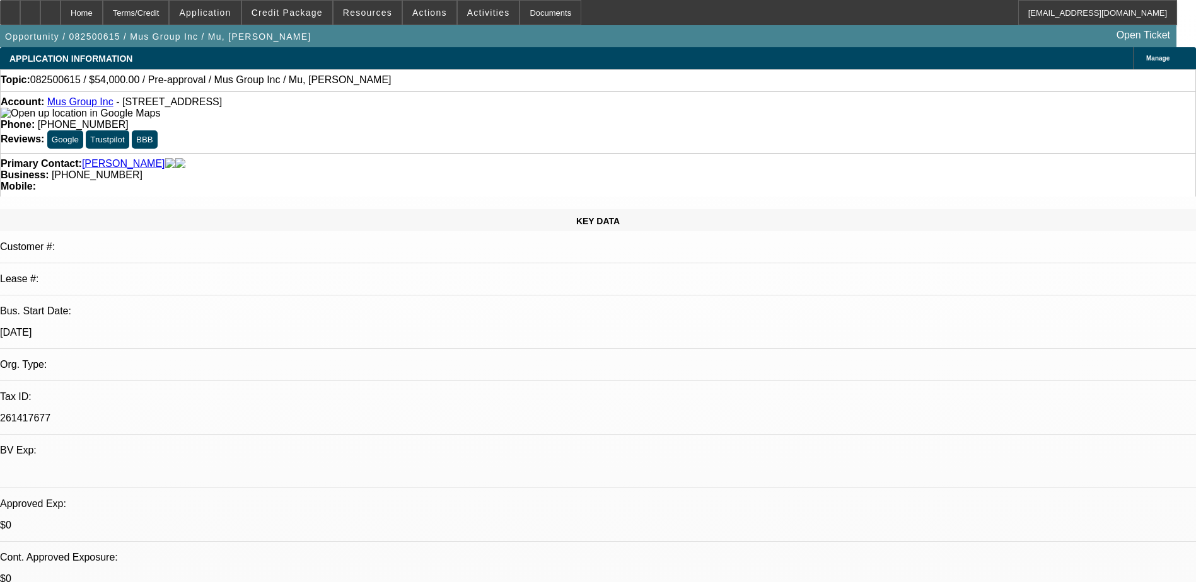
select select "0"
select select "2"
select select "0.1"
select select "4"
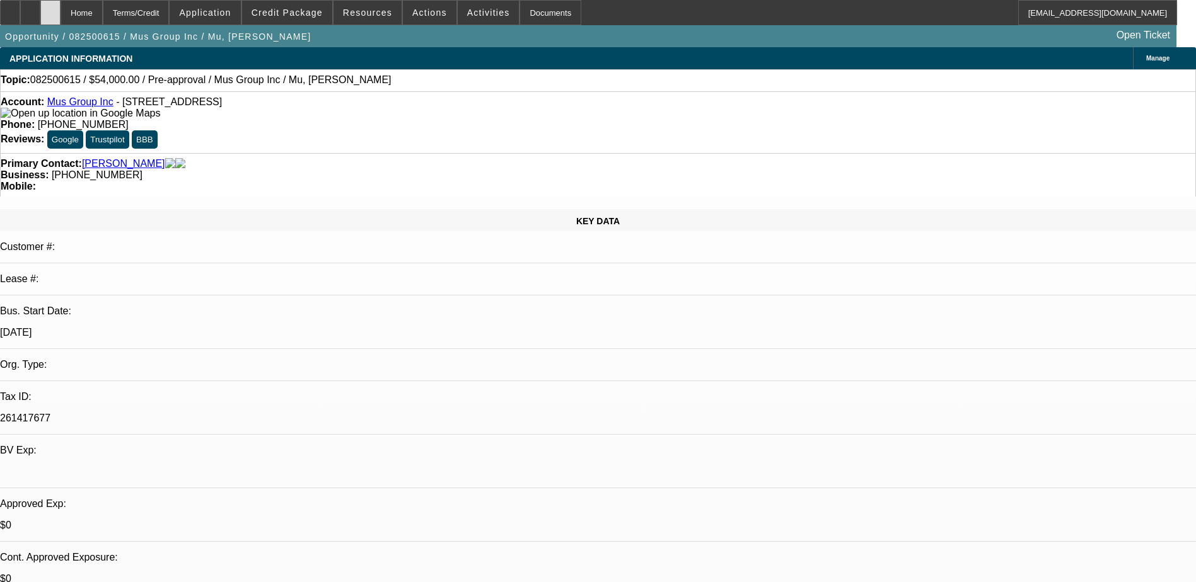
click at [50, 8] on icon at bounding box center [50, 8] width 0 height 0
select select "0"
select select "2"
select select "0.1"
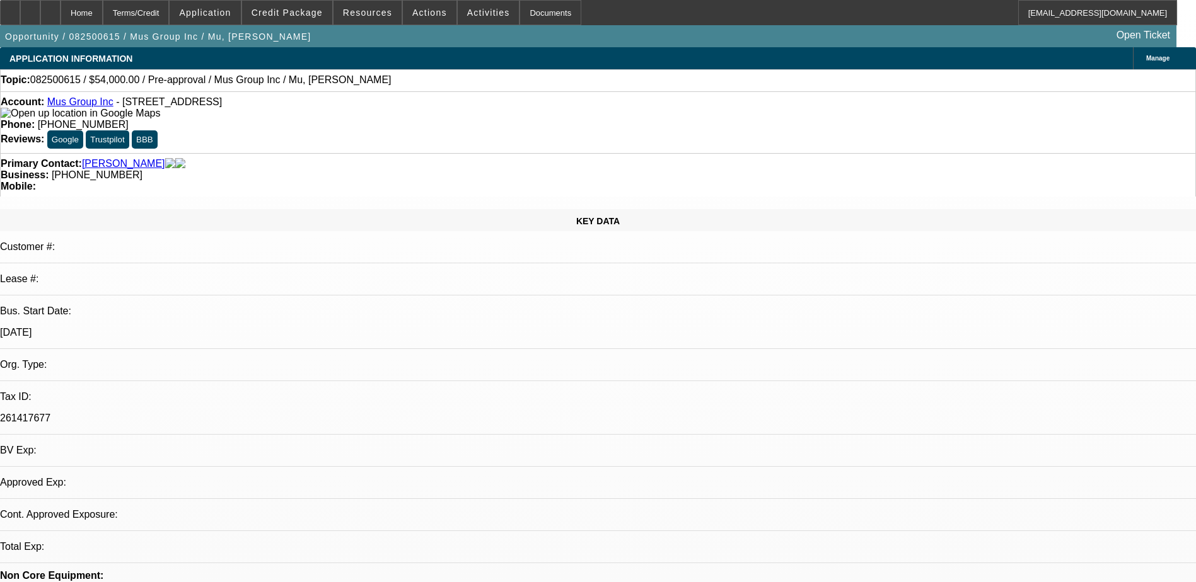
select select "4"
click at [50, 8] on icon at bounding box center [50, 8] width 0 height 0
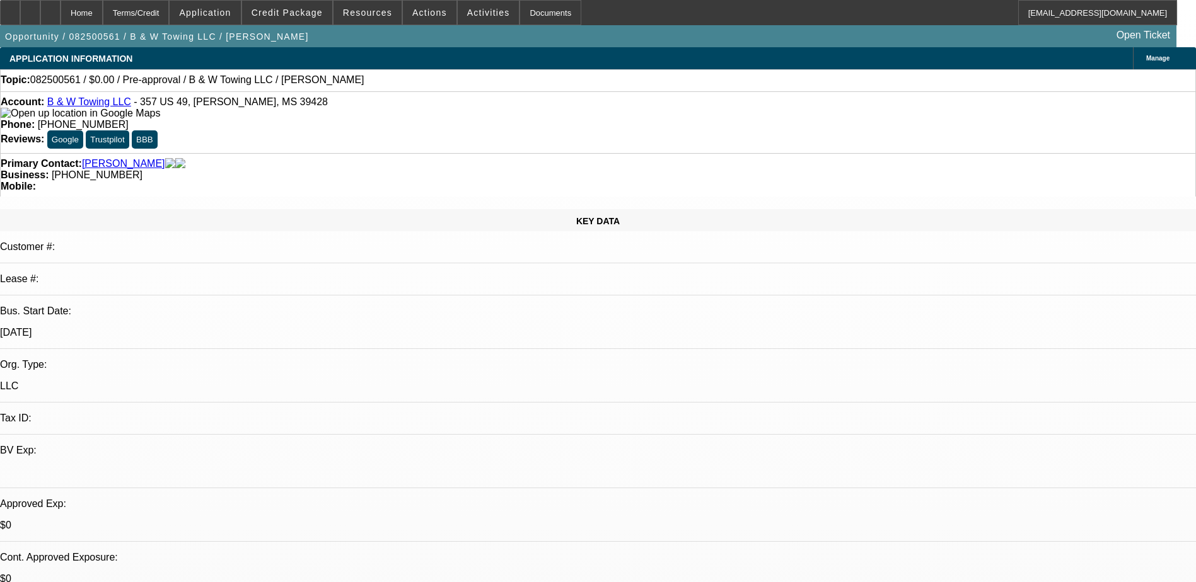
select select "0"
select select "2"
select select "0.1"
select select "4"
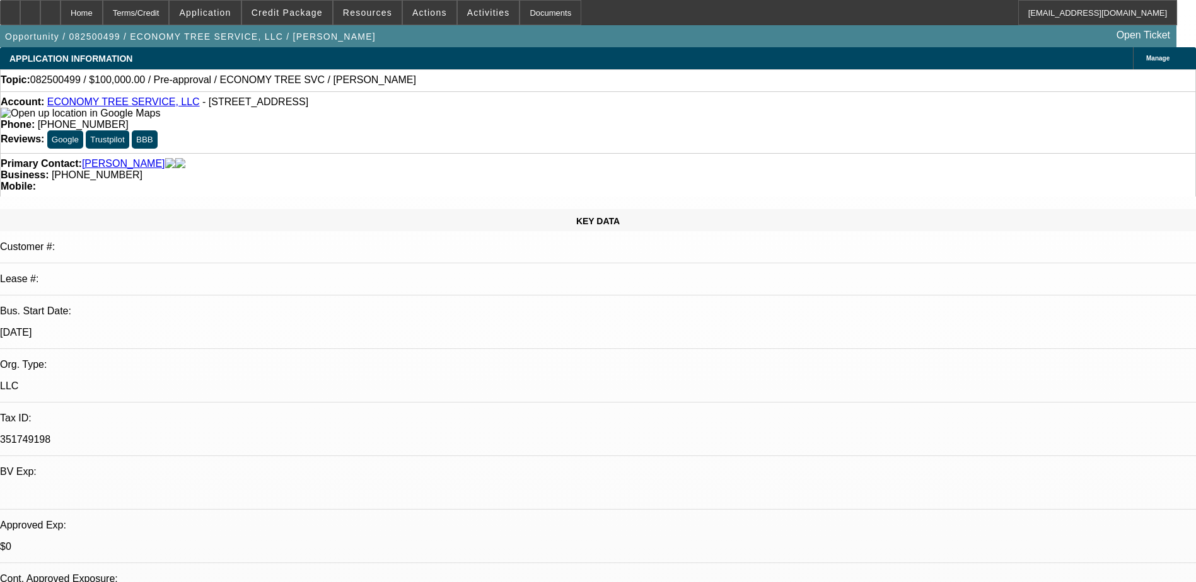
select select "0"
select select "2"
select select "0.1"
select select "4"
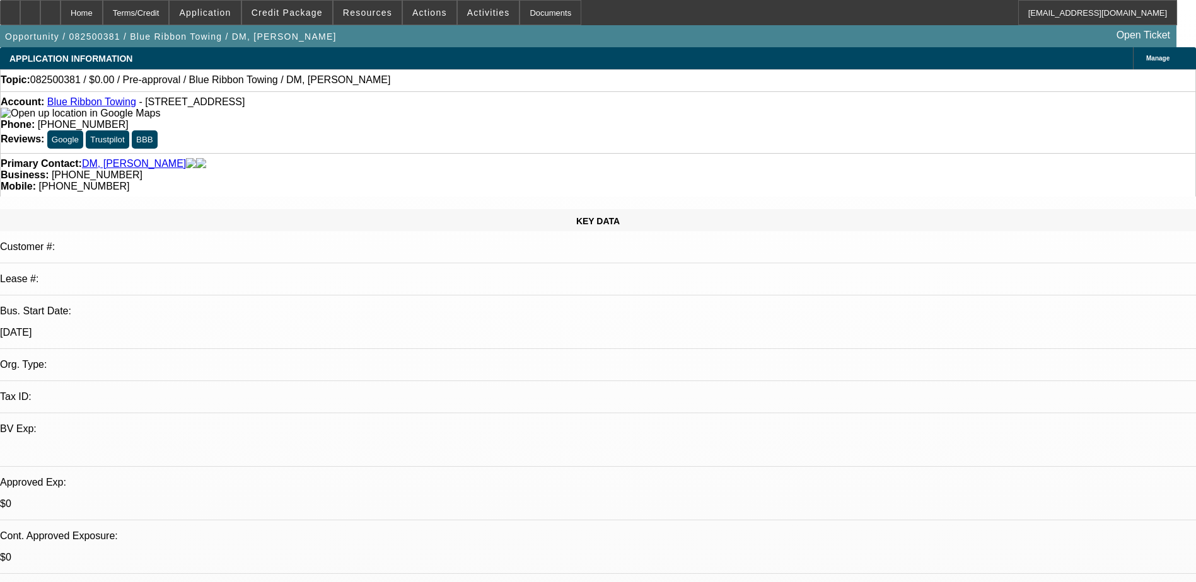
select select "0"
select select "2"
select select "0.1"
select select "4"
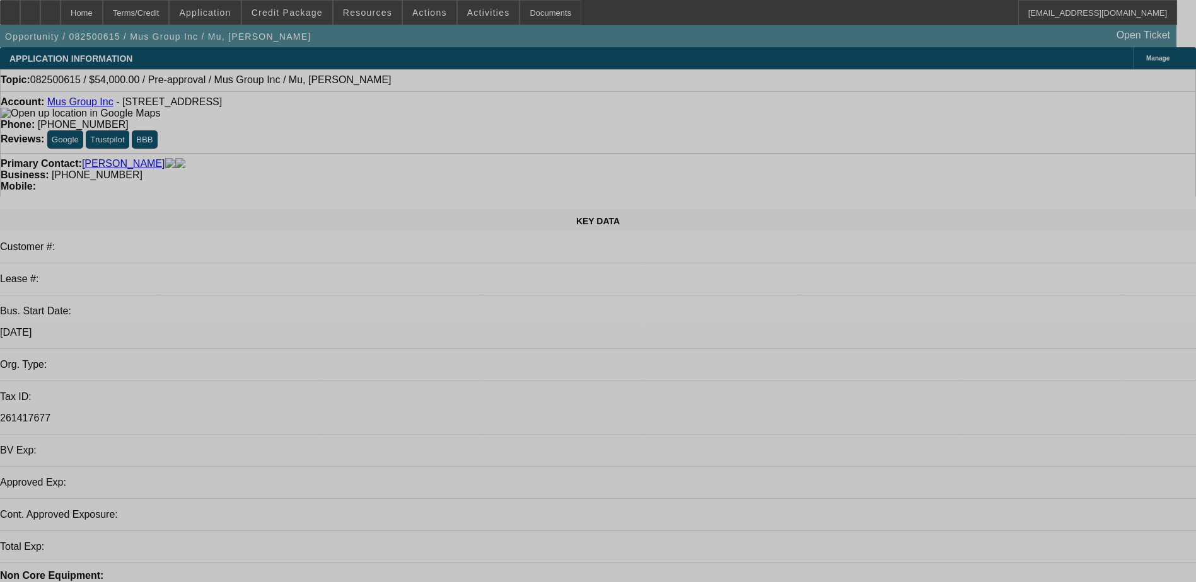
select select "0"
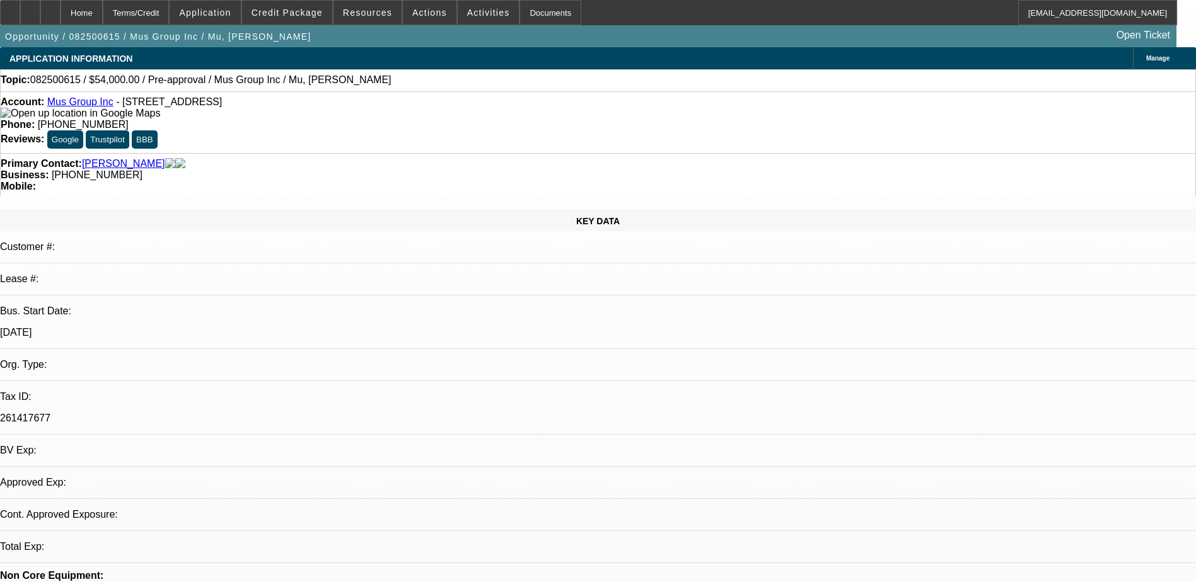
select select "2"
select select "0.1"
select select "1"
select select "2"
select select "4"
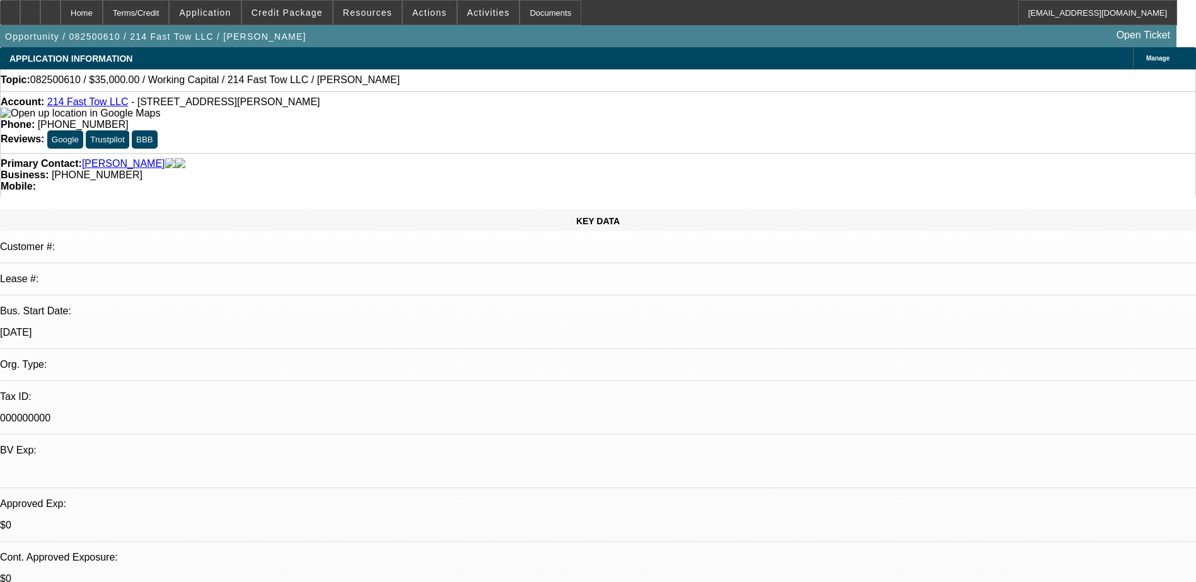
select select "0"
select select "2"
select select "0.1"
select select "4"
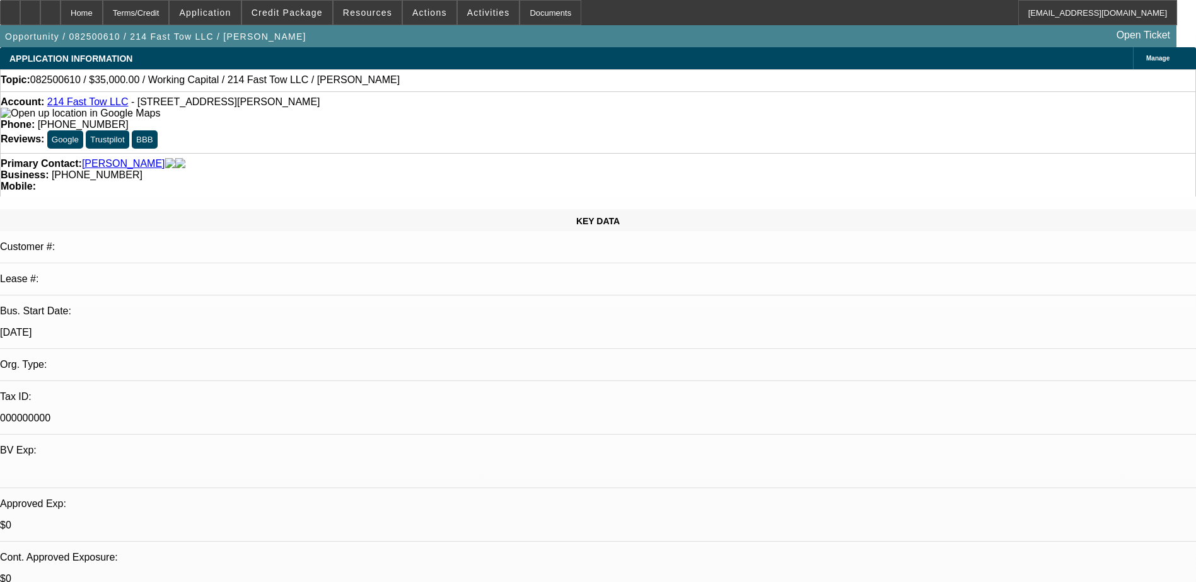
scroll to position [189, 0]
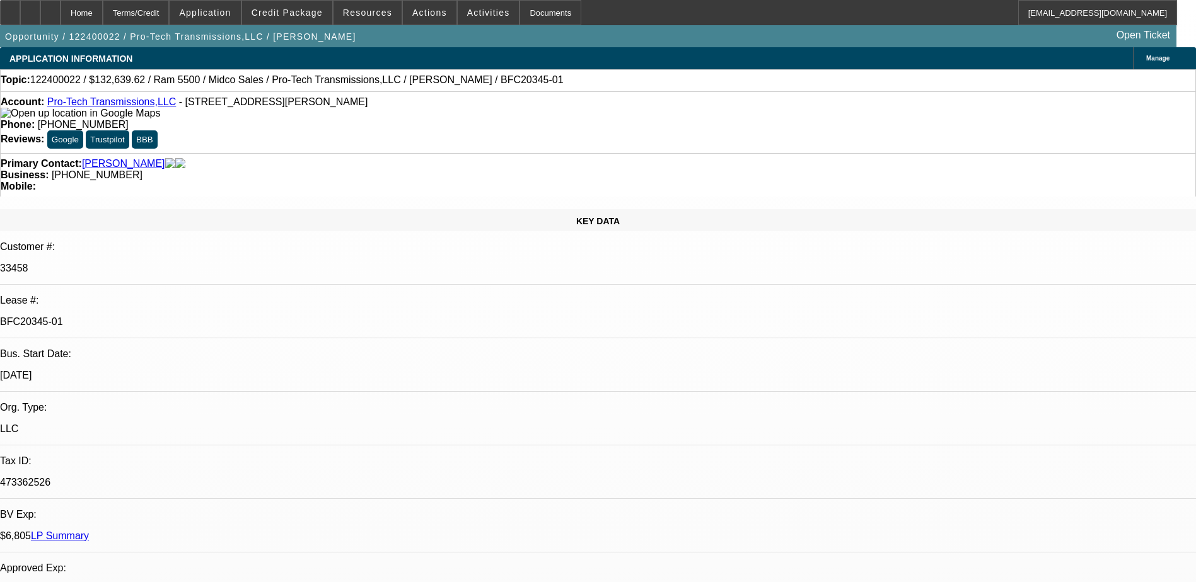
select select "0"
select select "0.1"
select select "0"
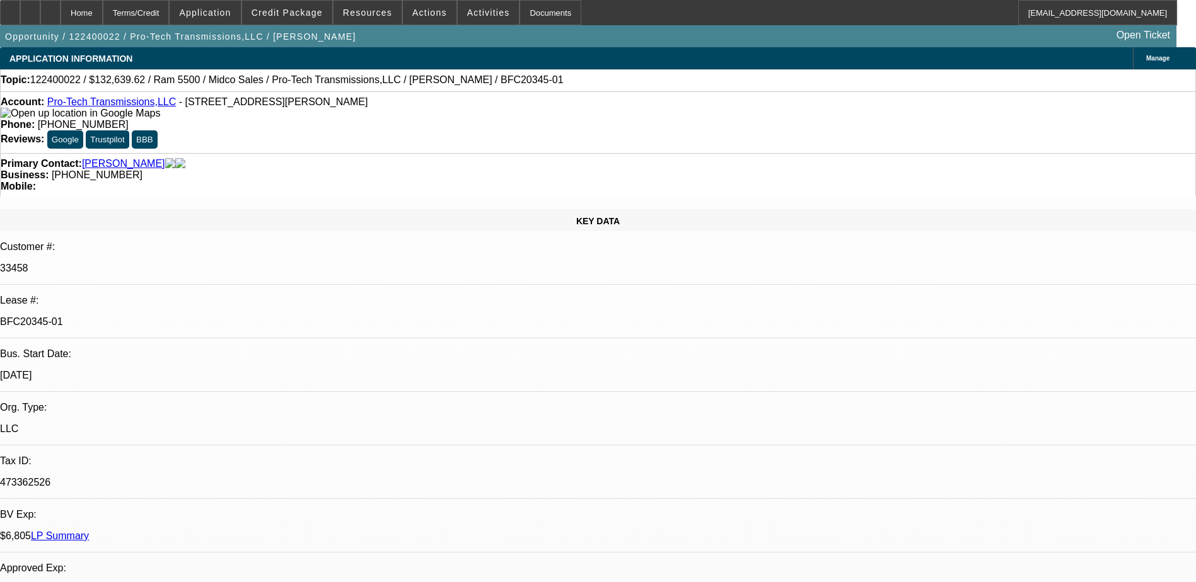
select select "0.1"
select select "0"
select select "0.1"
select select "1"
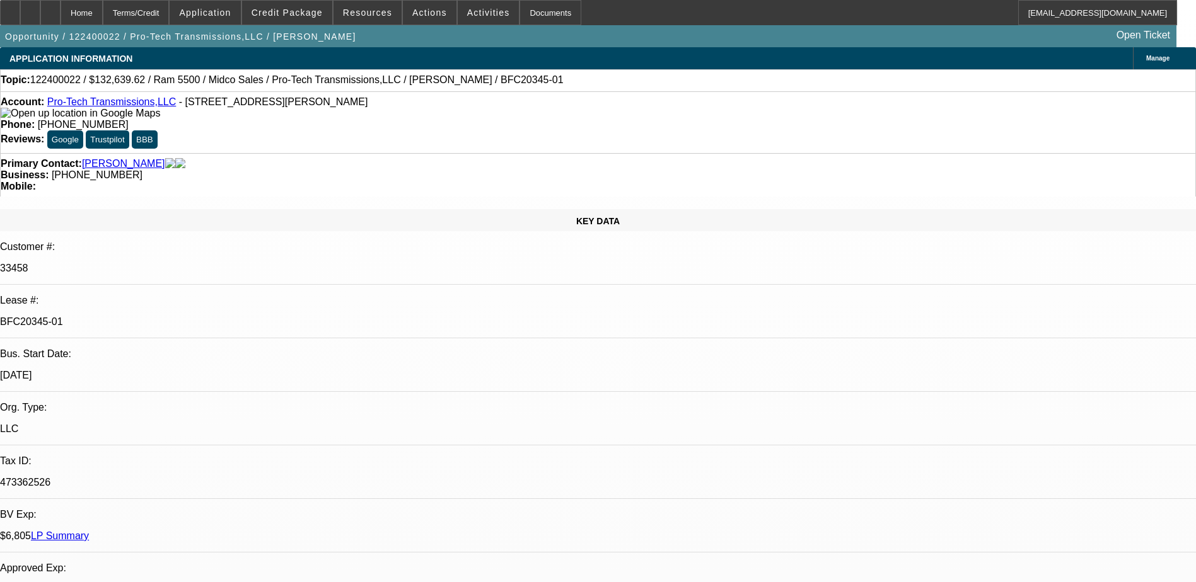
select select "3"
select select "4"
select select "1"
select select "3"
select select "4"
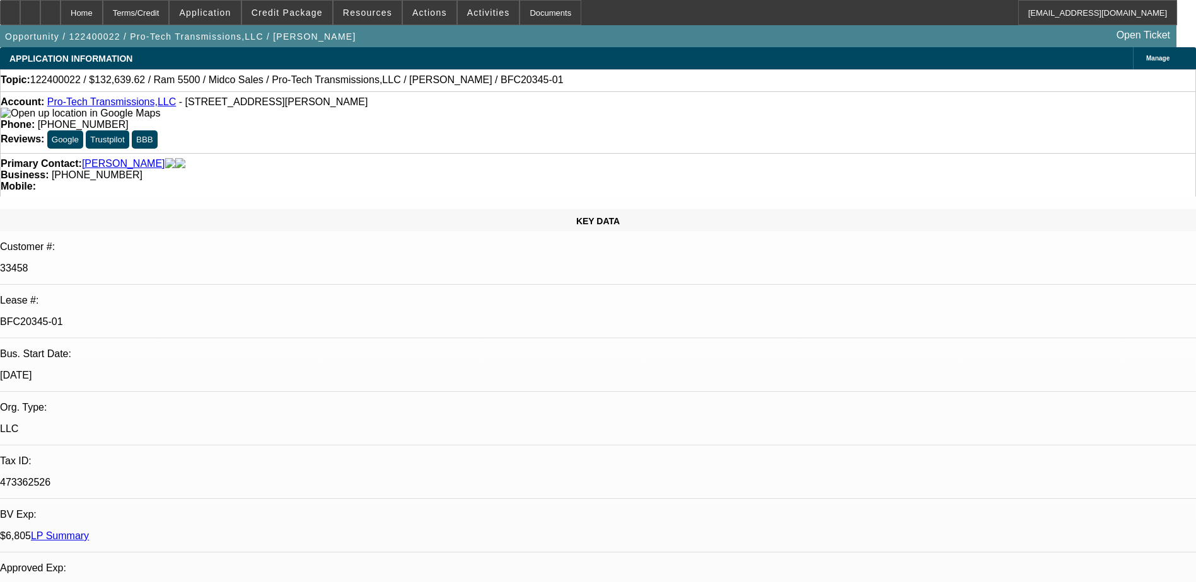
select select "1"
select select "3"
select select "4"
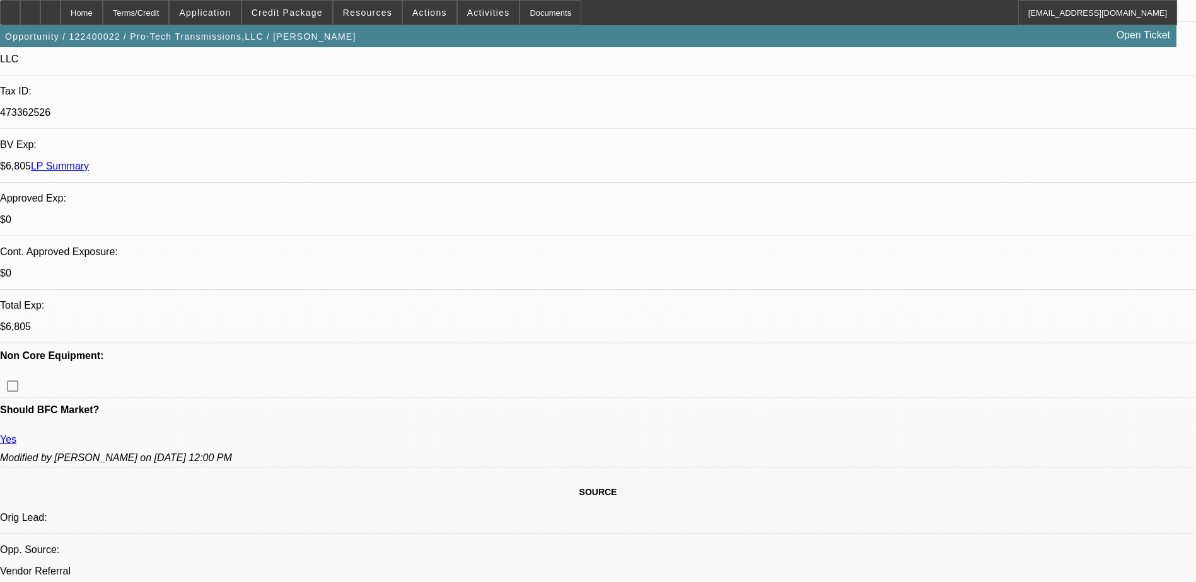
scroll to position [378, 0]
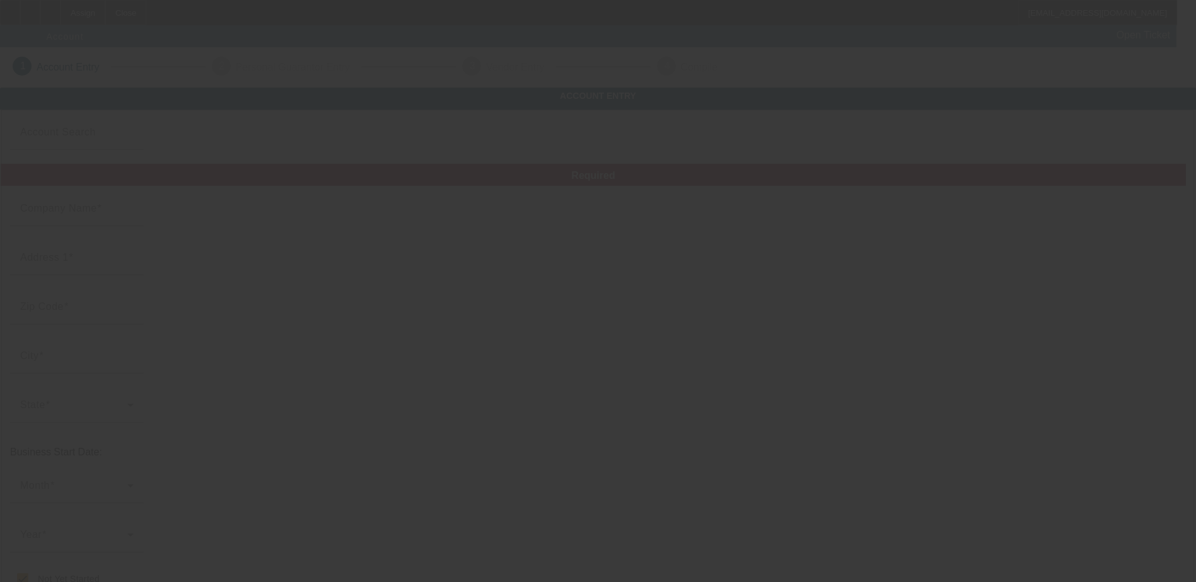
type input "Skyewave"
type input "1665 Silvertrail"
type input "76247"
type input "Destin"
checkbox input "true"
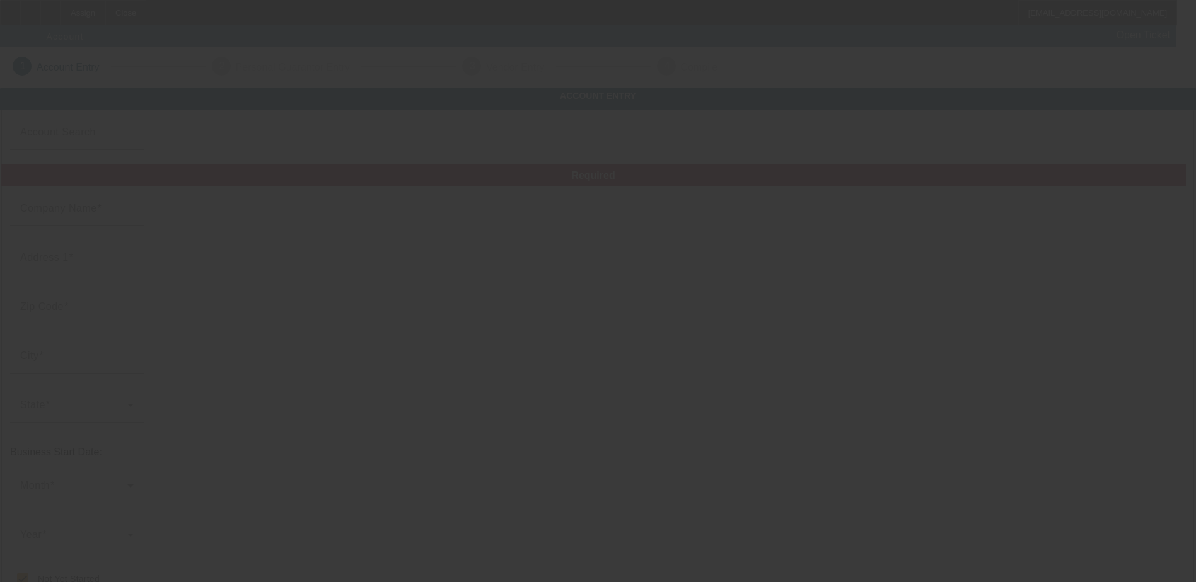
type input "[PHONE_NUMBER]"
type input "LLC"
type input "[EMAIL_ADDRESS][DOMAIN_NAME]"
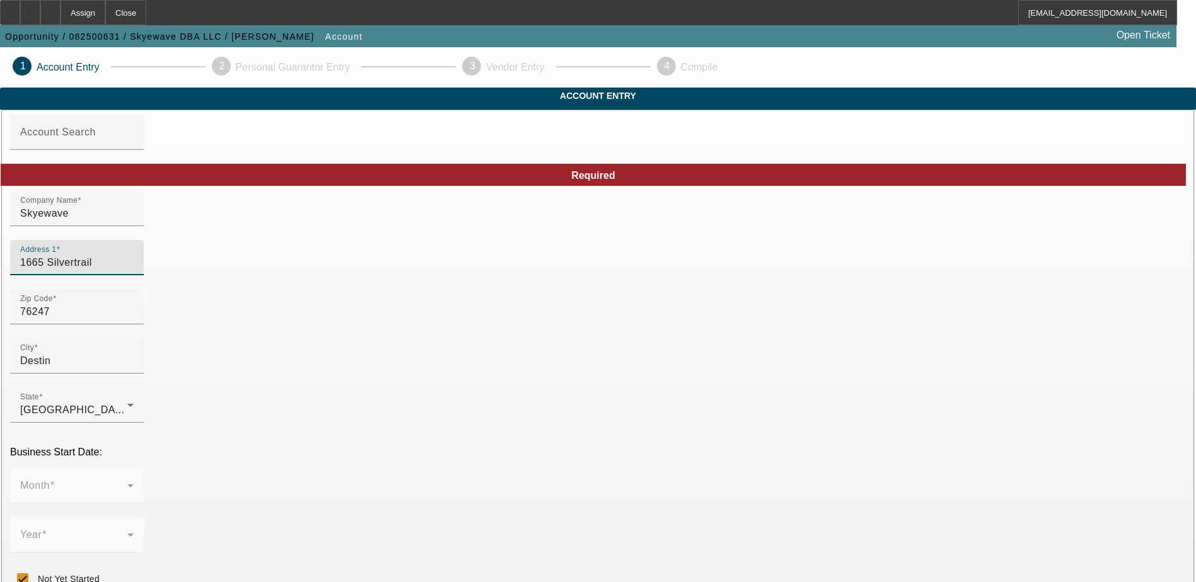
click at [134, 270] on input "1665 Silvertrail" at bounding box center [76, 262] width 113 height 15
click at [134, 270] on input "1365 [PERSON_NAME]" at bounding box center [76, 262] width 113 height 15
type input "1365 [PERSON_NAME] treil"
click at [134, 369] on input "Destin" at bounding box center [76, 361] width 113 height 15
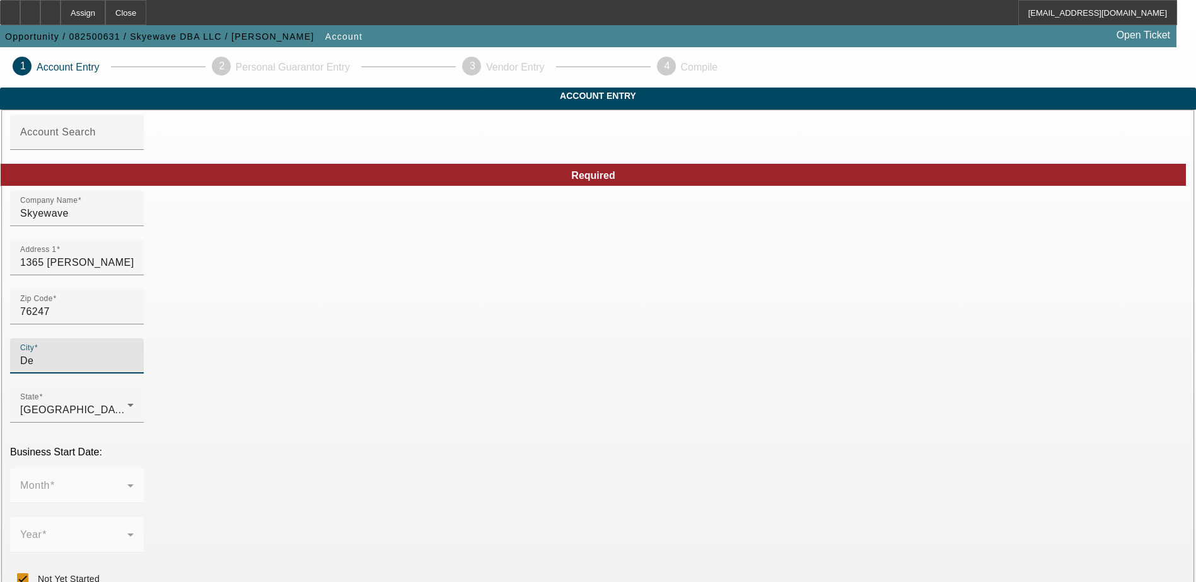
type input "D"
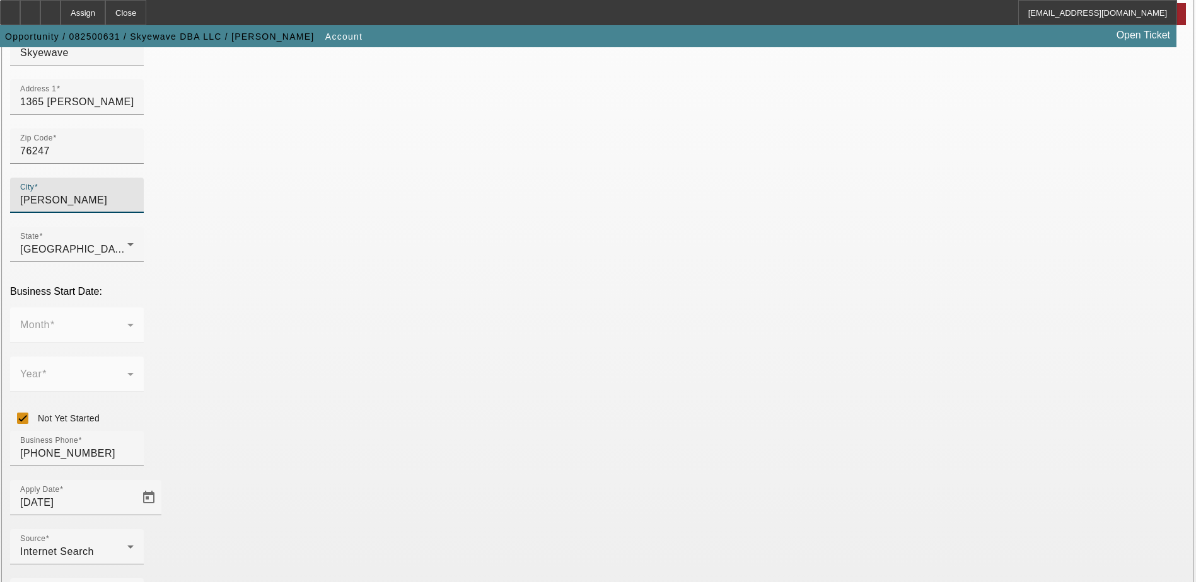
scroll to position [189, 0]
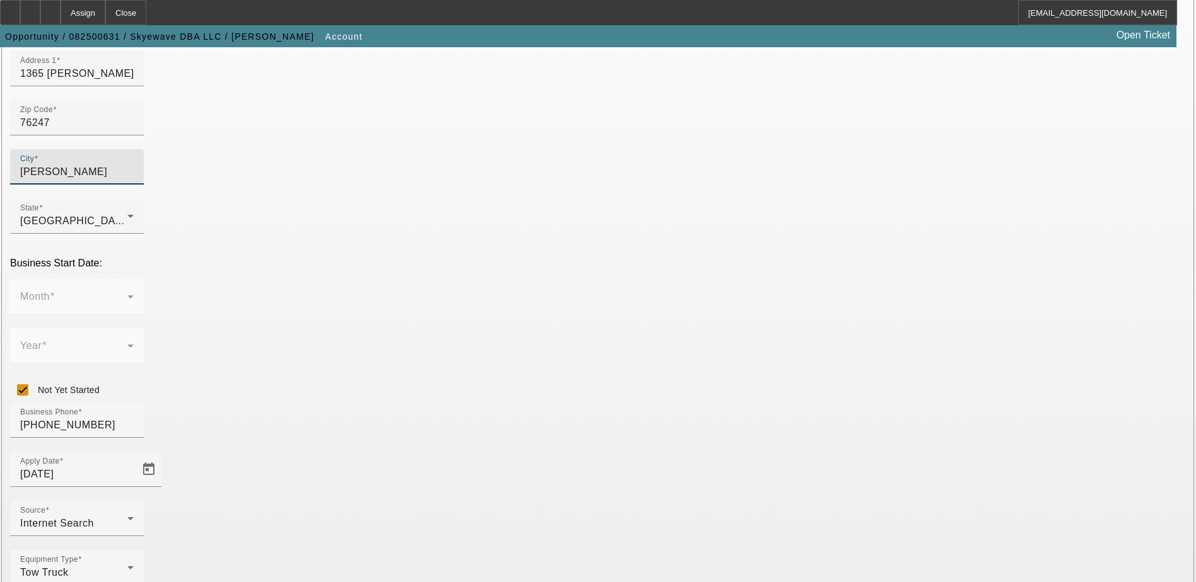
type input "[PERSON_NAME]"
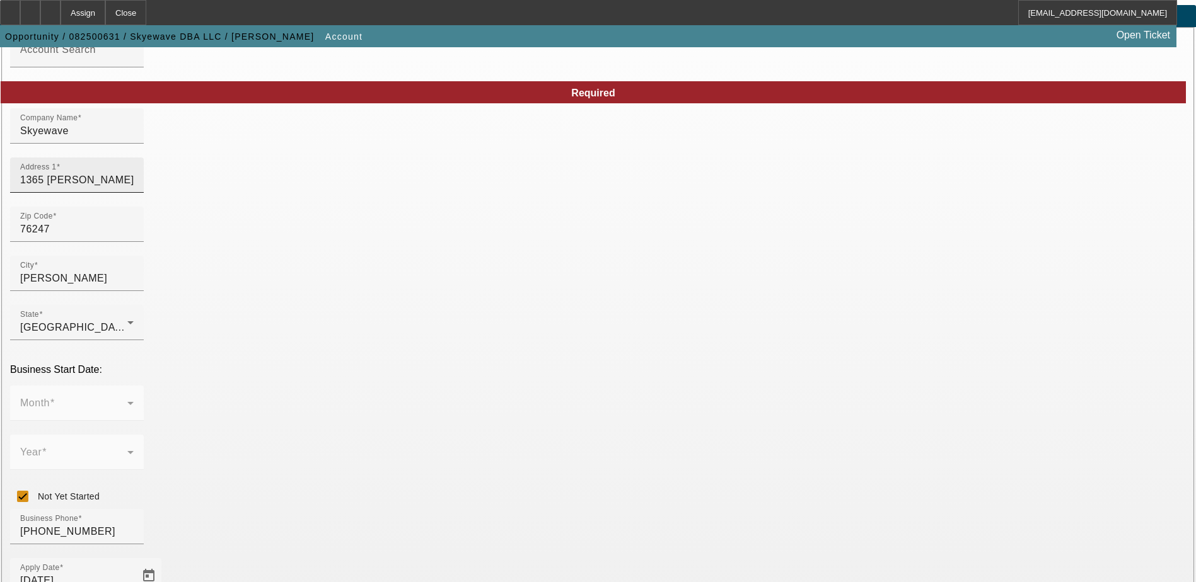
scroll to position [63, 0]
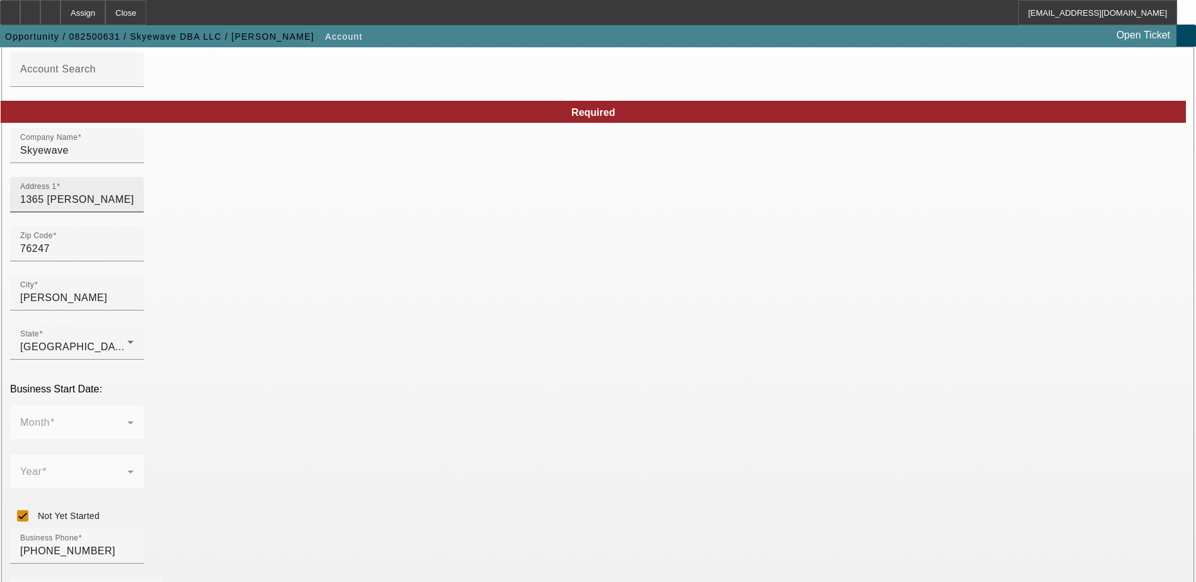
drag, startPoint x: 281, startPoint y: 222, endPoint x: 289, endPoint y: 221, distance: 8.2
click at [134, 207] on input "1365 [PERSON_NAME] treil" at bounding box center [76, 199] width 113 height 15
drag, startPoint x: 351, startPoint y: 221, endPoint x: 199, endPoint y: 215, distance: 152.7
click at [134, 211] on div "Address 1 [STREET_ADDRESS][PERSON_NAME]" at bounding box center [76, 194] width 113 height 35
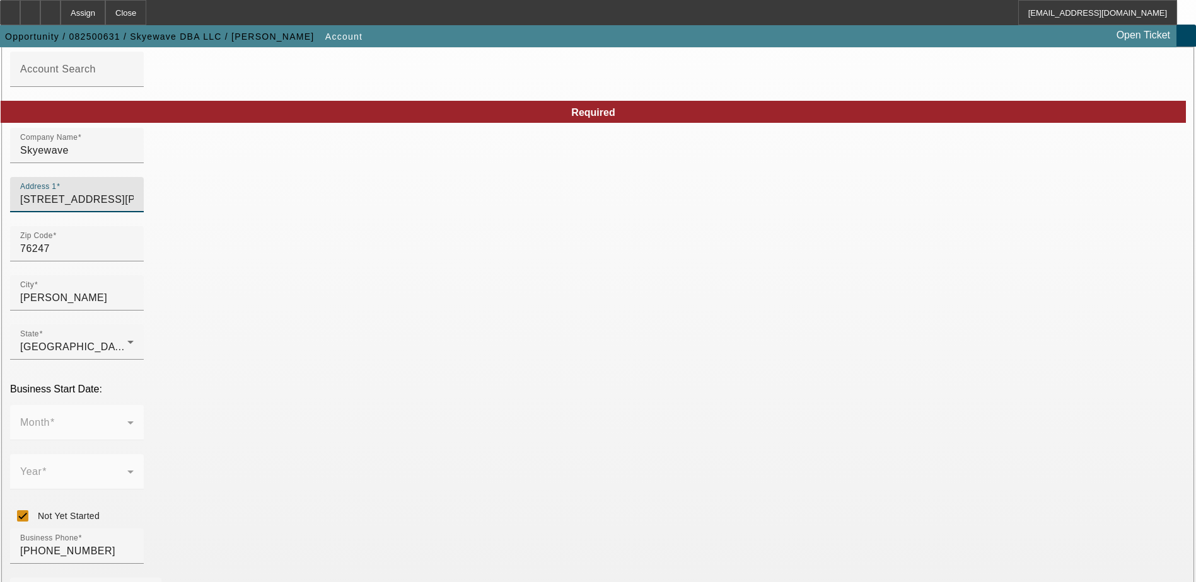
click at [134, 207] on input "1365 Silverthorn trail" at bounding box center [76, 199] width 113 height 15
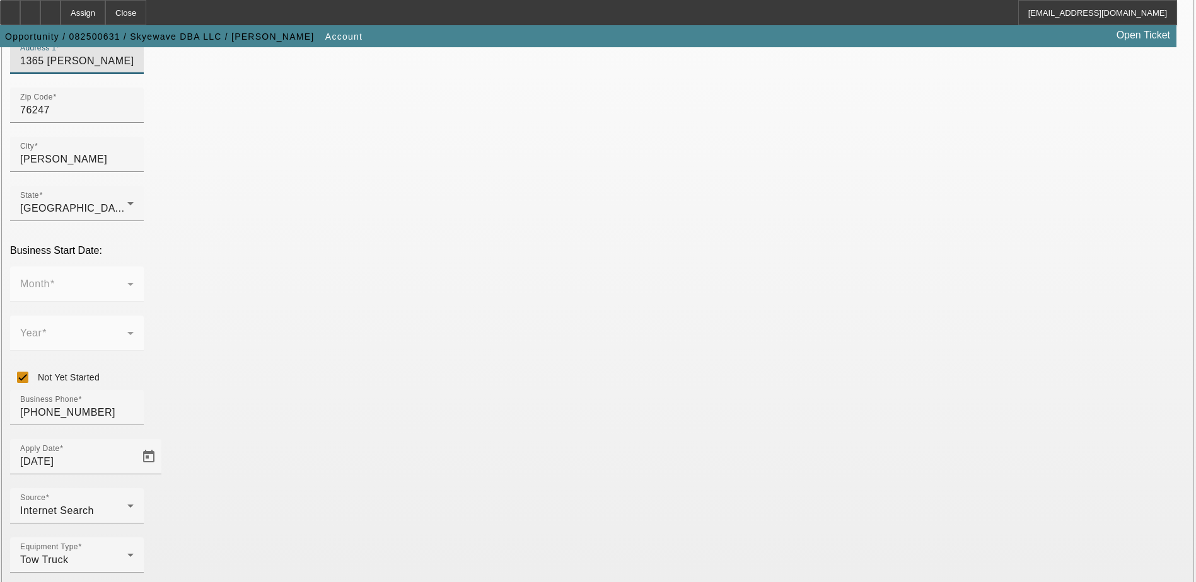
scroll to position [213, 0]
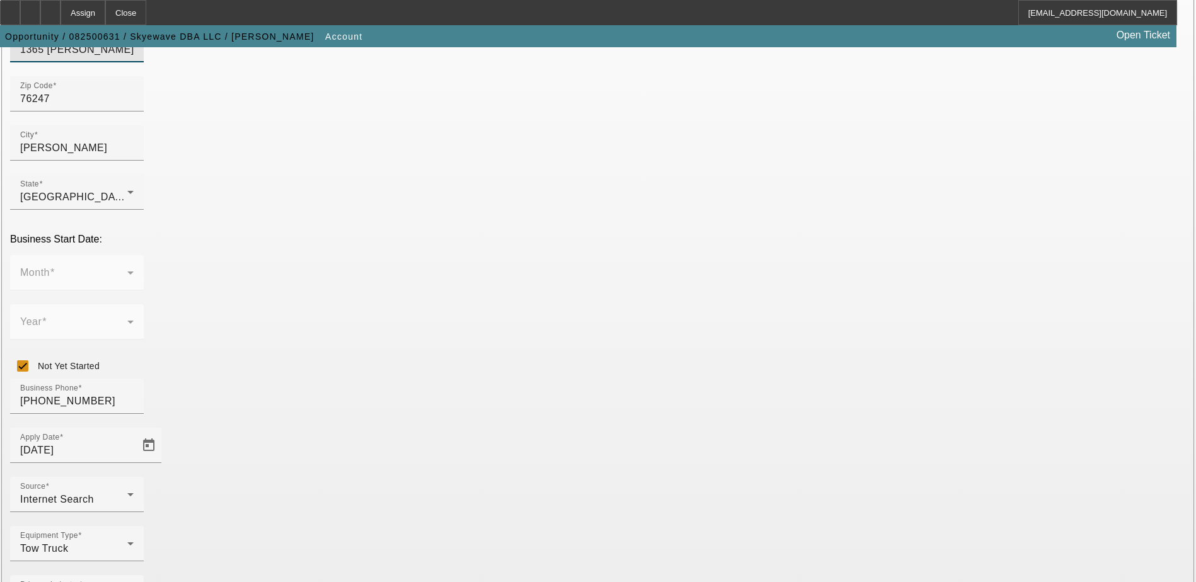
type input "1365 [PERSON_NAME] trl"
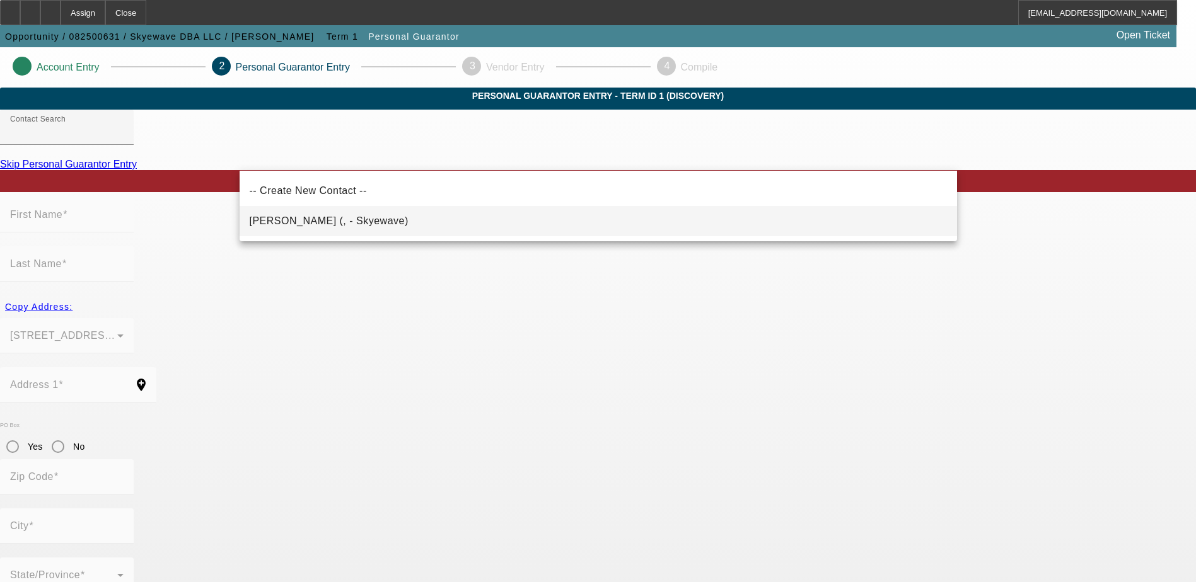
click at [355, 226] on span "Appiah, Elisson (, - Skyewave)" at bounding box center [329, 221] width 159 height 11
type input "Appiah, Elisson (, - Skyewave)"
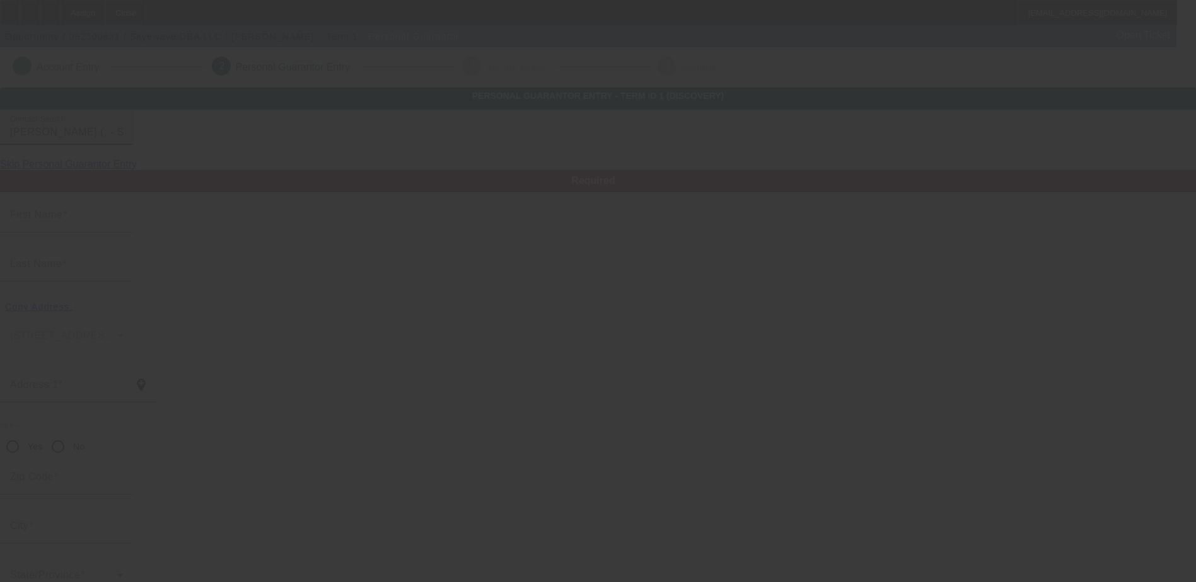
type input "Elisson"
type input "Appiah"
radio input "true"
type input "(614) 556-0046"
type input "elisson.appiah@yahoo.com"
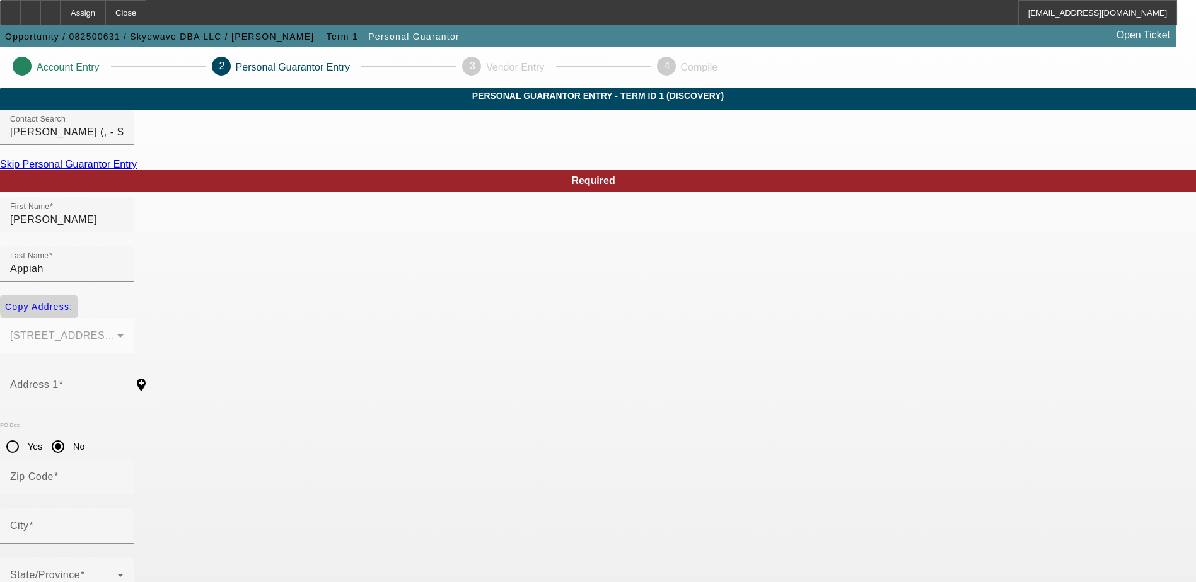
click at [72, 302] on span "Copy Address:" at bounding box center [38, 307] width 67 height 10
type input "1365 Silverthorn trl"
radio input "false"
type input "76247"
type input "Justin"
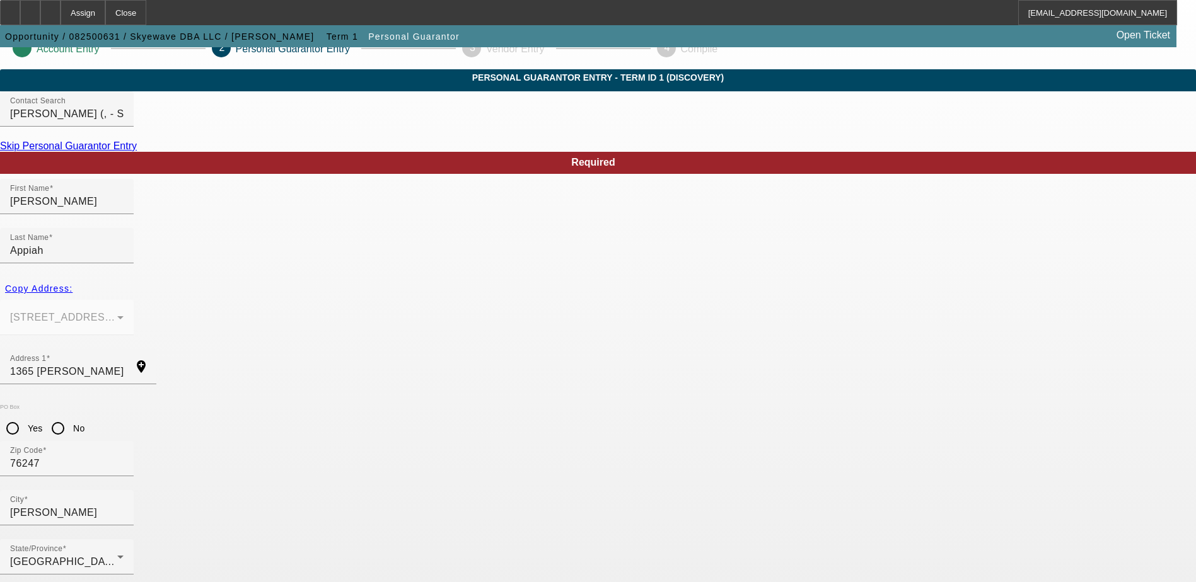
scroll to position [34, 0]
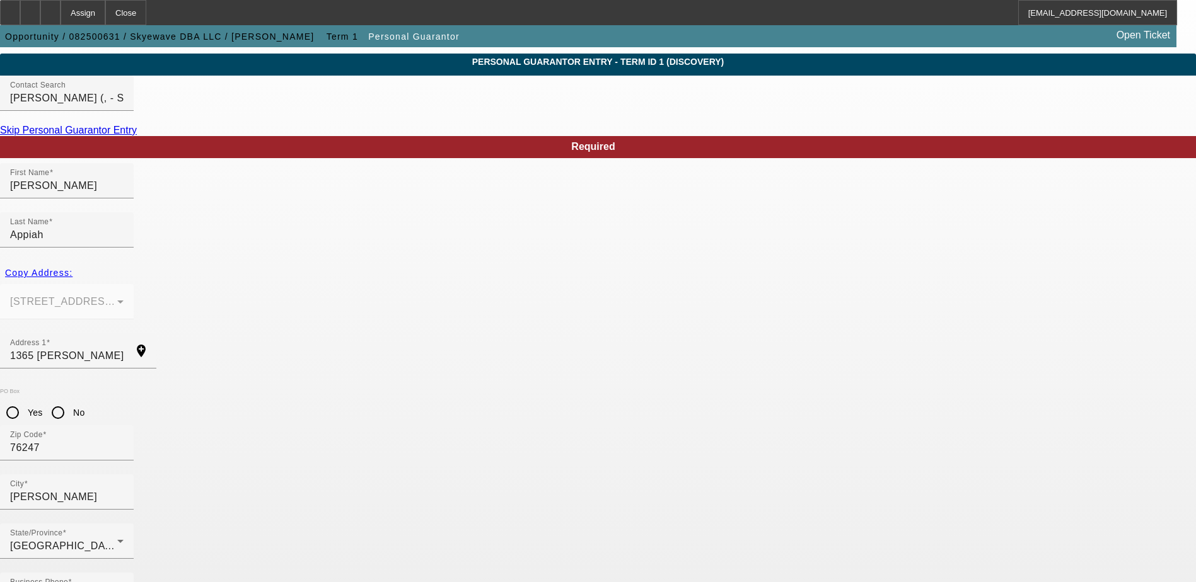
type input "100"
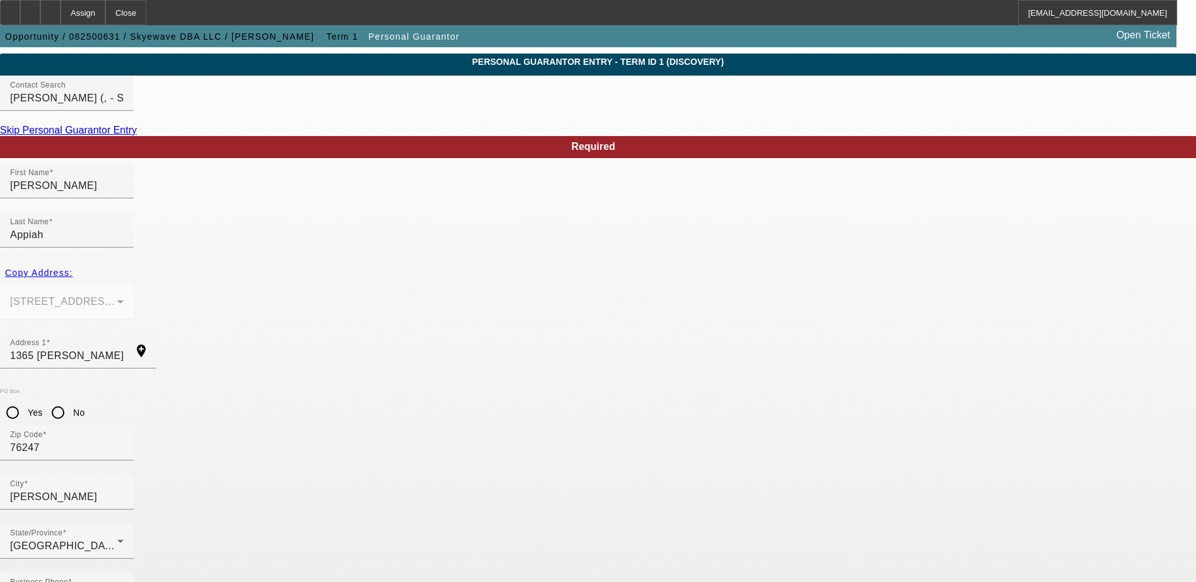
paste input "680-73-0127"
type input "680-73-0127"
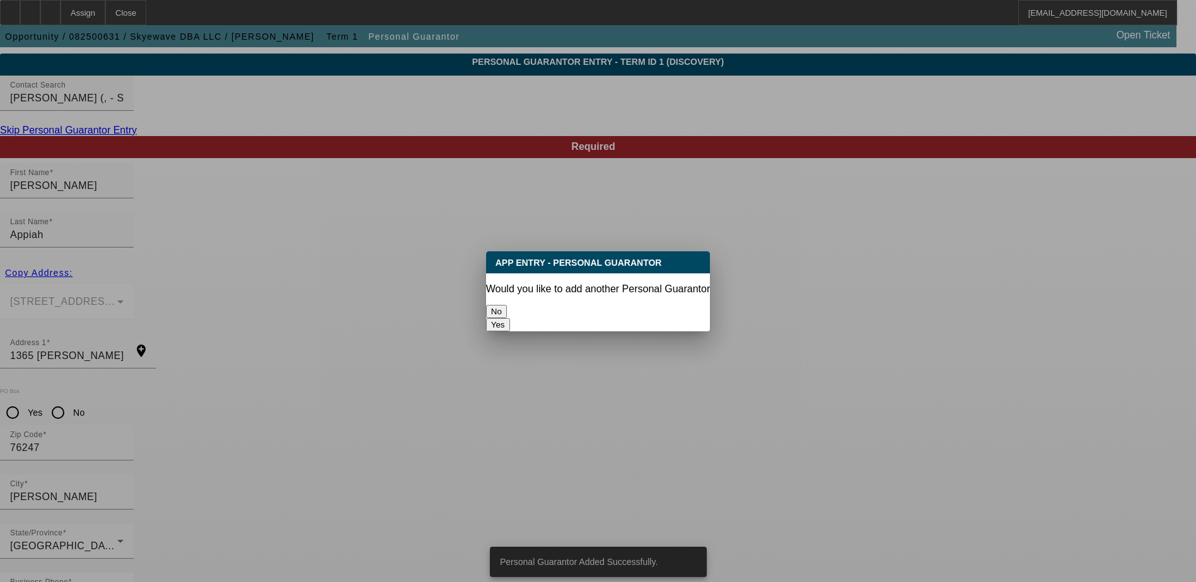
scroll to position [0, 0]
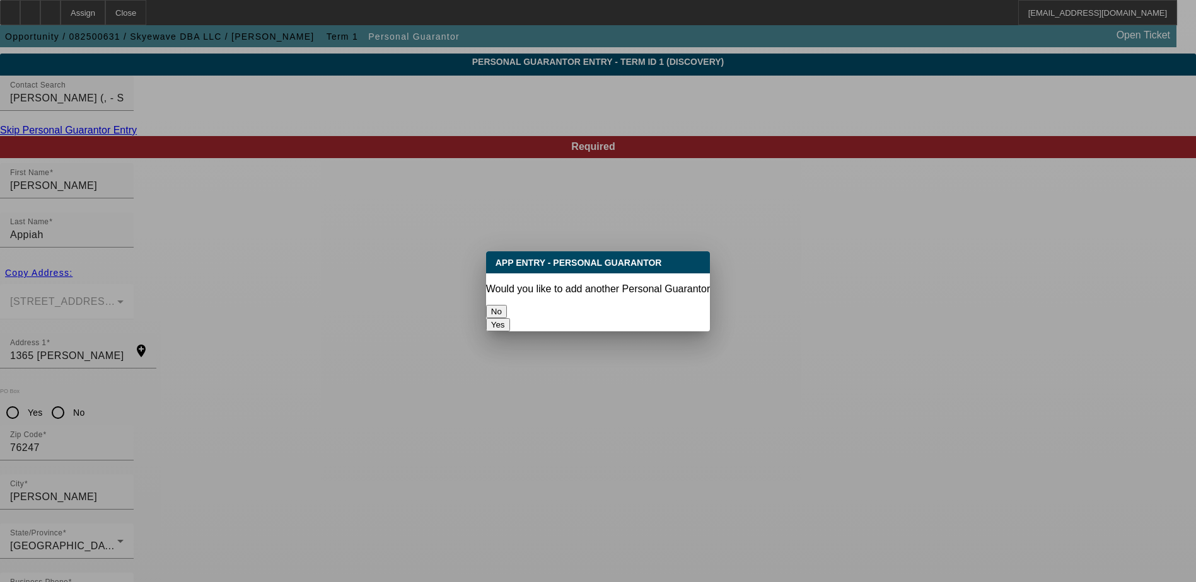
click at [507, 305] on button "No" at bounding box center [496, 311] width 21 height 13
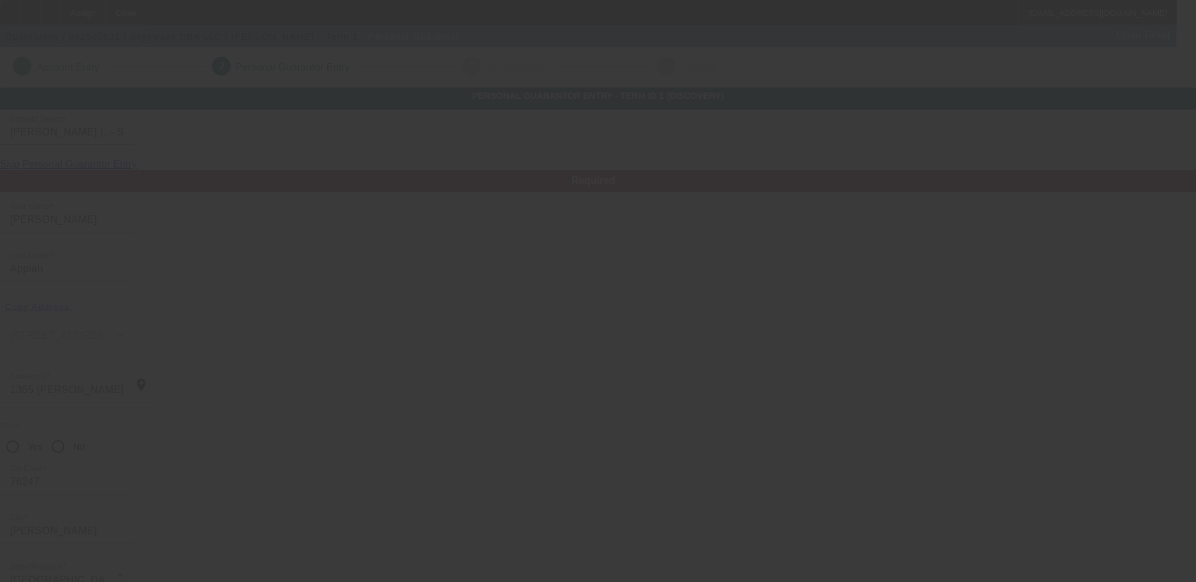
scroll to position [34, 0]
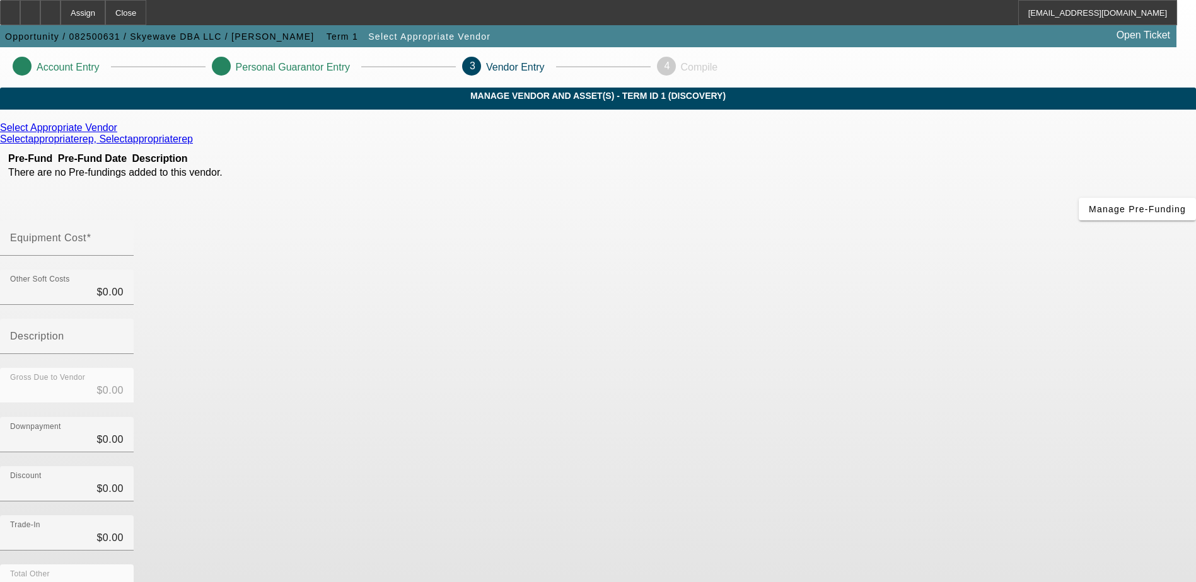
click at [120, 133] on icon at bounding box center [120, 127] width 0 height 11
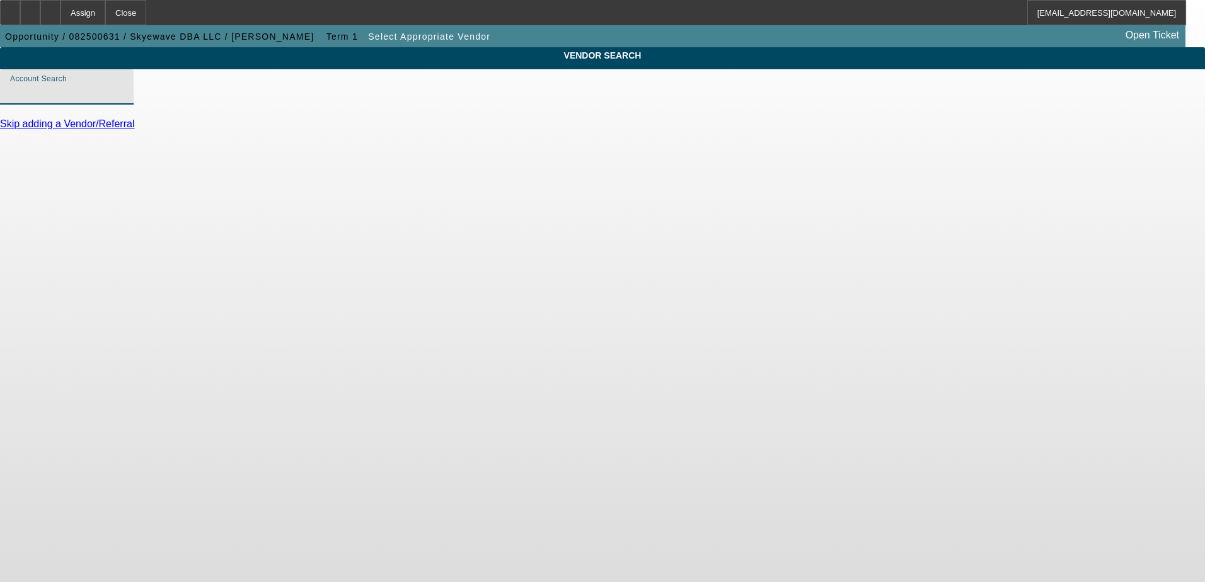
click at [124, 100] on input "Account Search" at bounding box center [66, 91] width 113 height 15
type input "Lease"
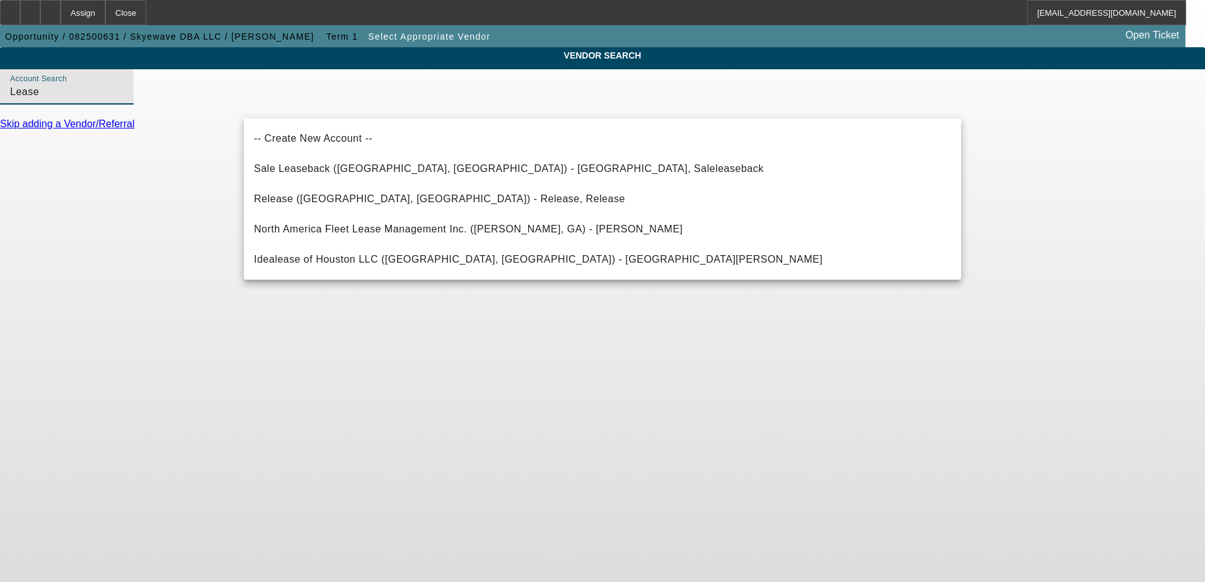
drag, startPoint x: 324, startPoint y: 112, endPoint x: 228, endPoint y: 111, distance: 96.5
click at [228, 111] on div "VENDOR SEARCH Account Search Lease Skip adding a Vendor/Referral" at bounding box center [602, 94] width 1205 height 94
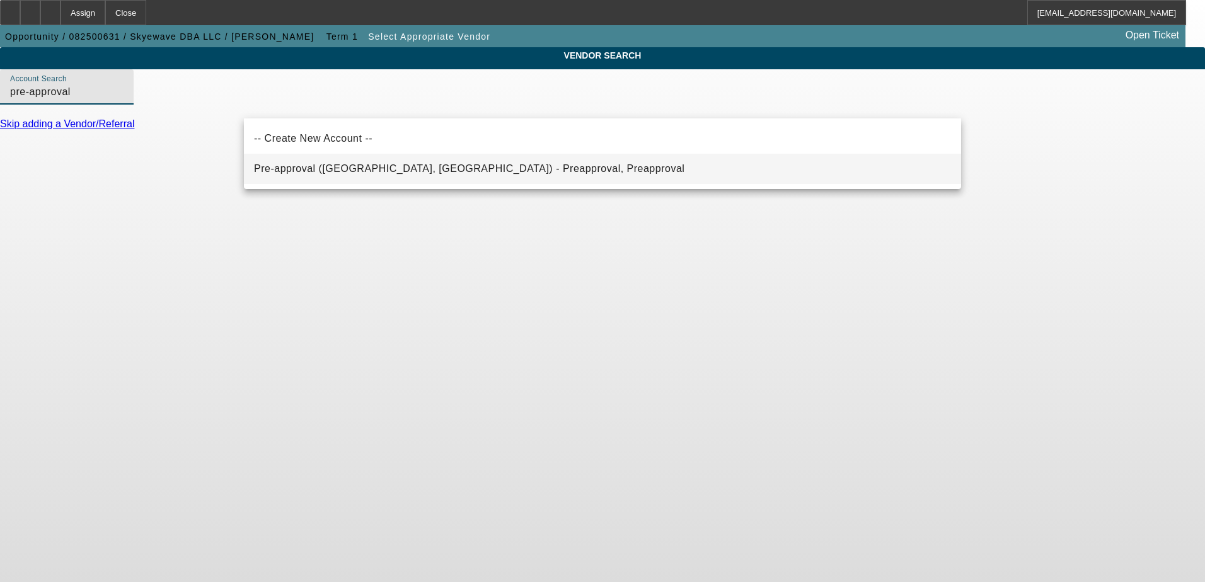
click at [340, 173] on span "Pre-approval (Northbrook, IL) - Preapproval, Preapproval" at bounding box center [469, 168] width 431 height 11
type input "Pre-approval (Northbrook, IL) - Preapproval, Preapproval"
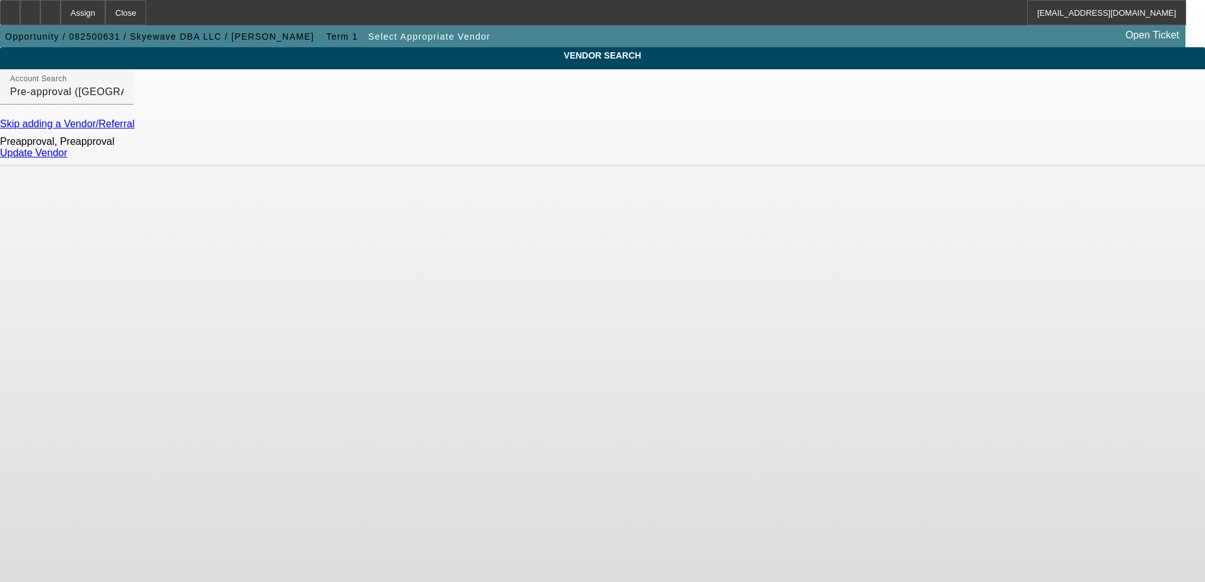
click at [67, 158] on link "Update Vendor" at bounding box center [33, 153] width 67 height 11
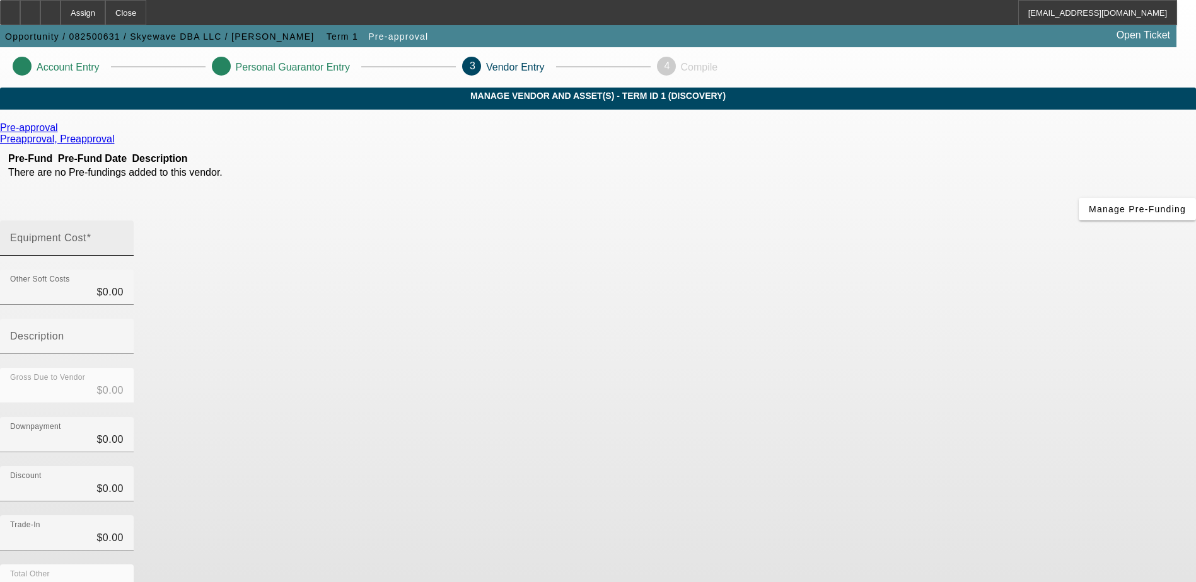
drag, startPoint x: 703, startPoint y: 156, endPoint x: 695, endPoint y: 156, distance: 8.2
click at [124, 236] on input "Equipment Cost" at bounding box center [66, 243] width 113 height 15
type input "1"
type input "$1.00"
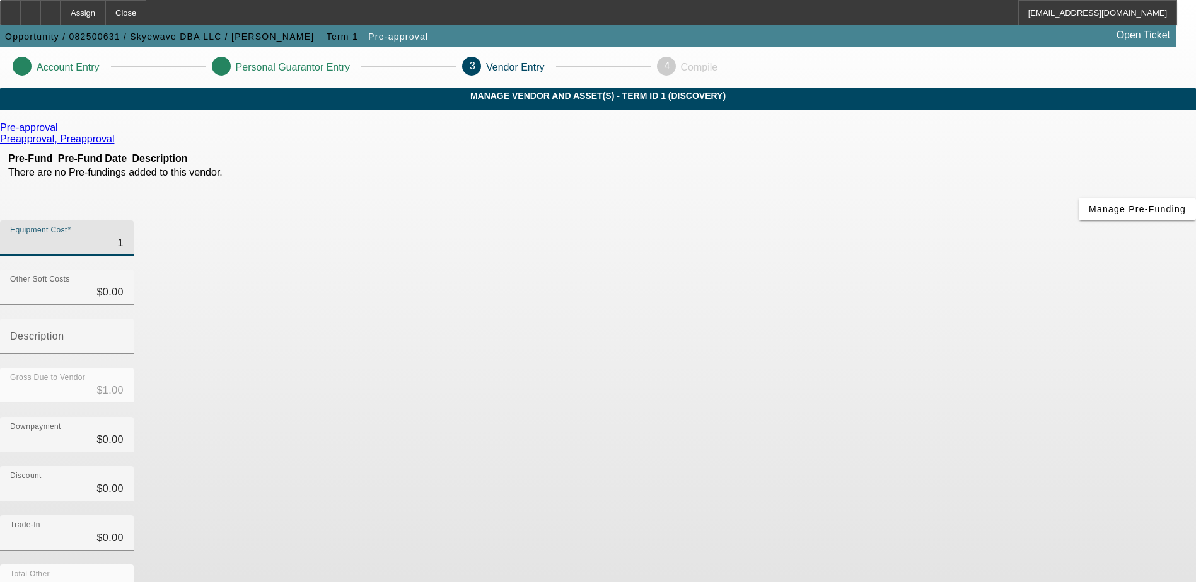
type input "10"
type input "$10.00"
type input "100"
type input "$100.00"
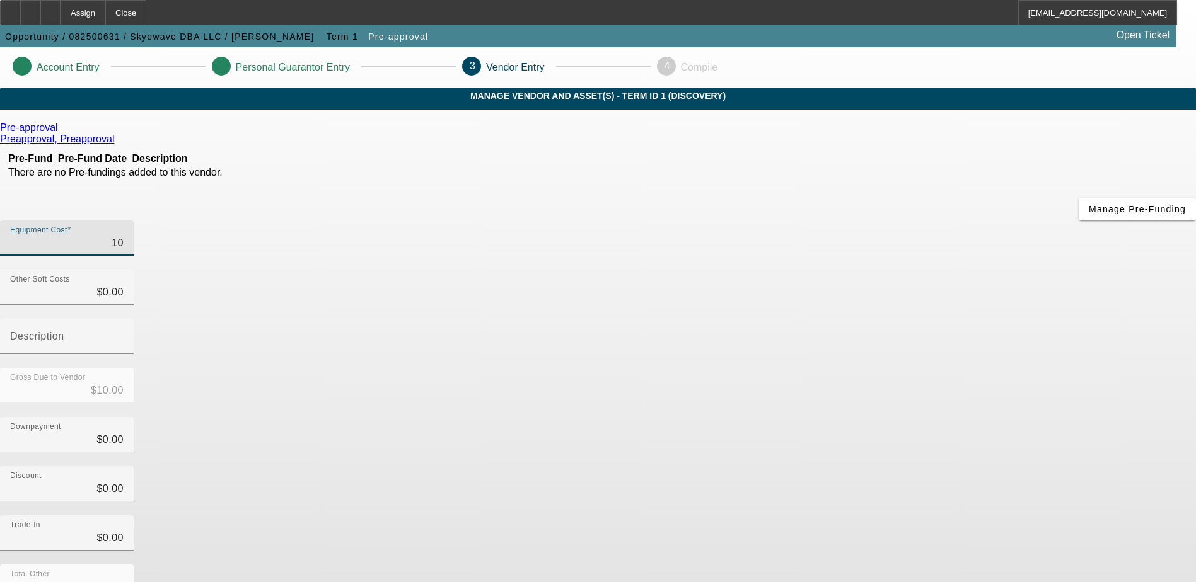
type input "$100.00"
type input "1000"
type input "$1,000.00"
type input "10000"
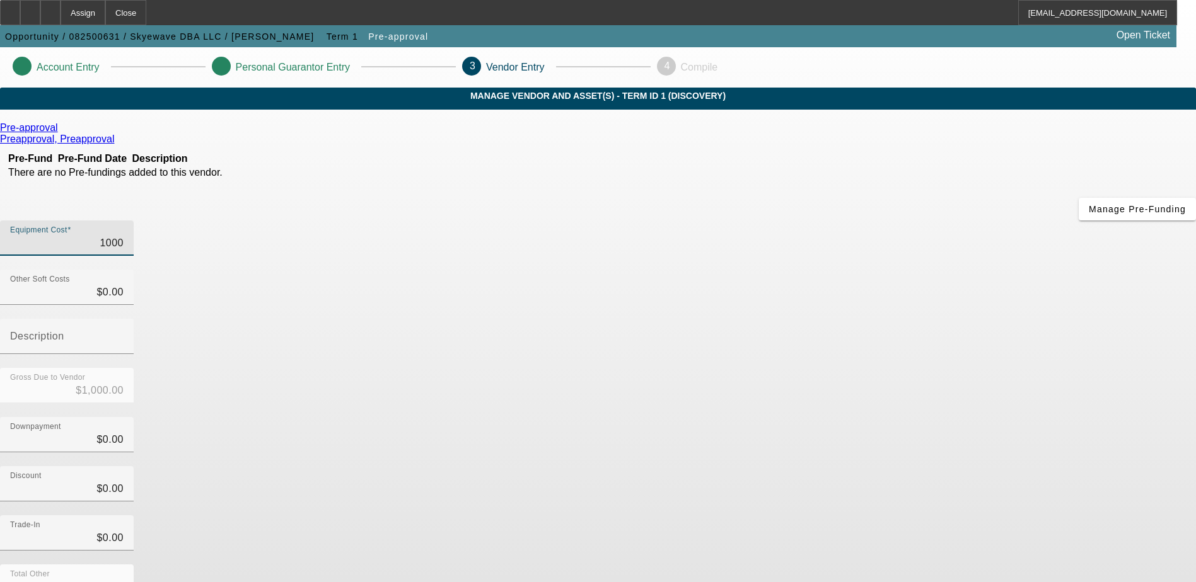
type input "$10,000.00"
click at [985, 371] on app-vendor-asset-manage "Account Entry Personal Guarantor Entry 3 Vendor Entry 4 Compile MANAGE VENDOR A…" at bounding box center [598, 399] width 1196 height 704
click at [124, 236] on input "10000" at bounding box center [66, 243] width 113 height 15
type input "100000"
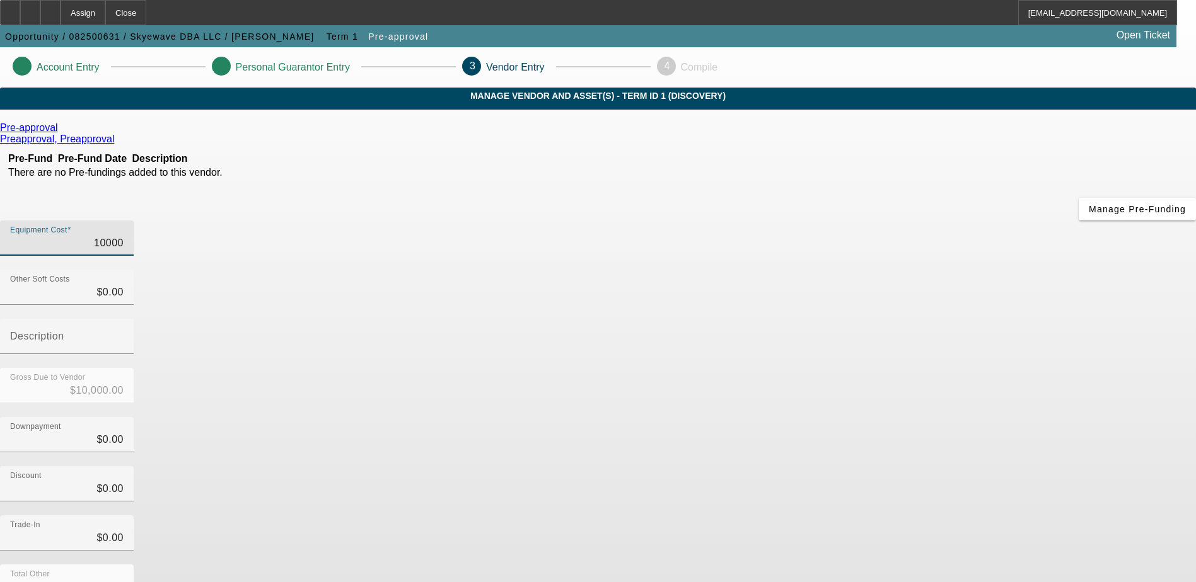
type input "$100,000.00"
click at [1068, 468] on app-vendor-asset-manage "Account Entry Personal Guarantor Entry 3 Vendor Entry 4 Compile MANAGE VENDOR A…" at bounding box center [598, 399] width 1196 height 704
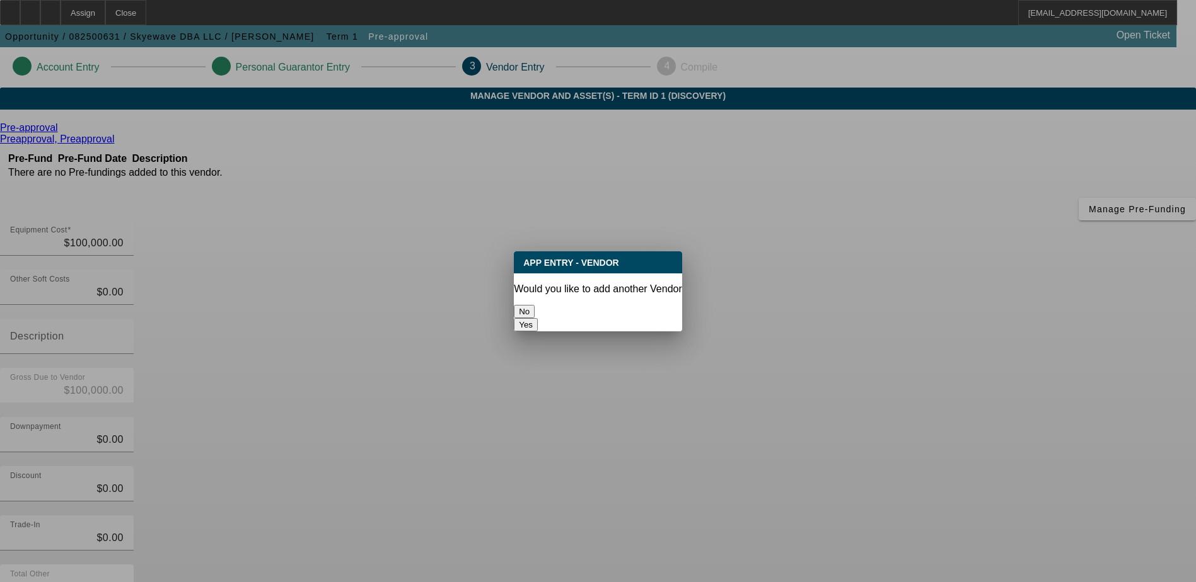
click at [535, 305] on button "No" at bounding box center [524, 311] width 21 height 13
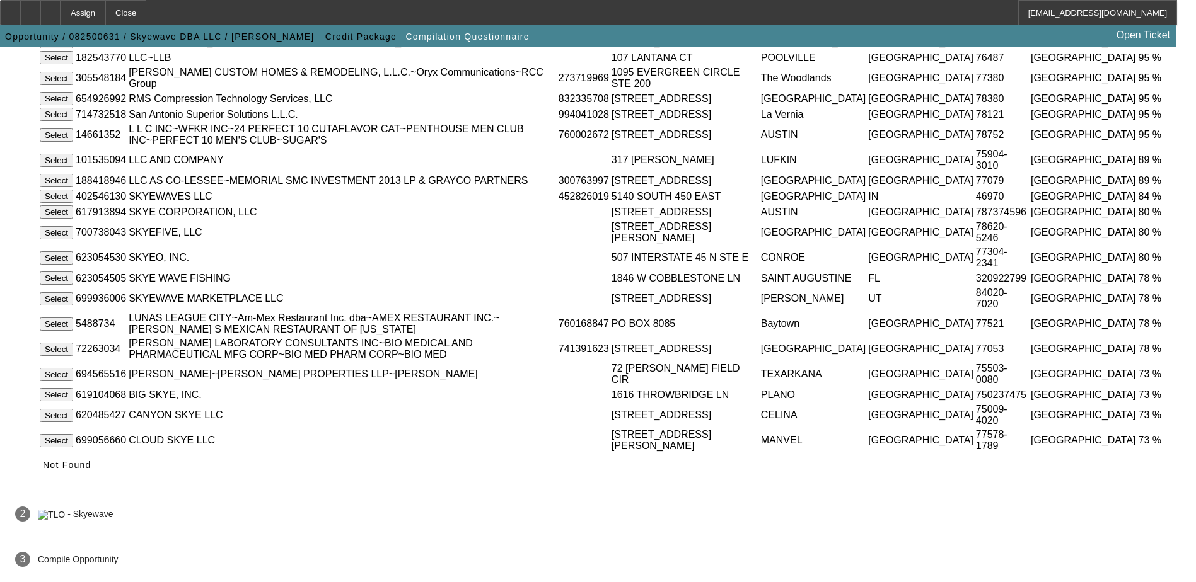
scroll to position [352, 0]
click at [43, 462] on icon at bounding box center [43, 465] width 0 height 10
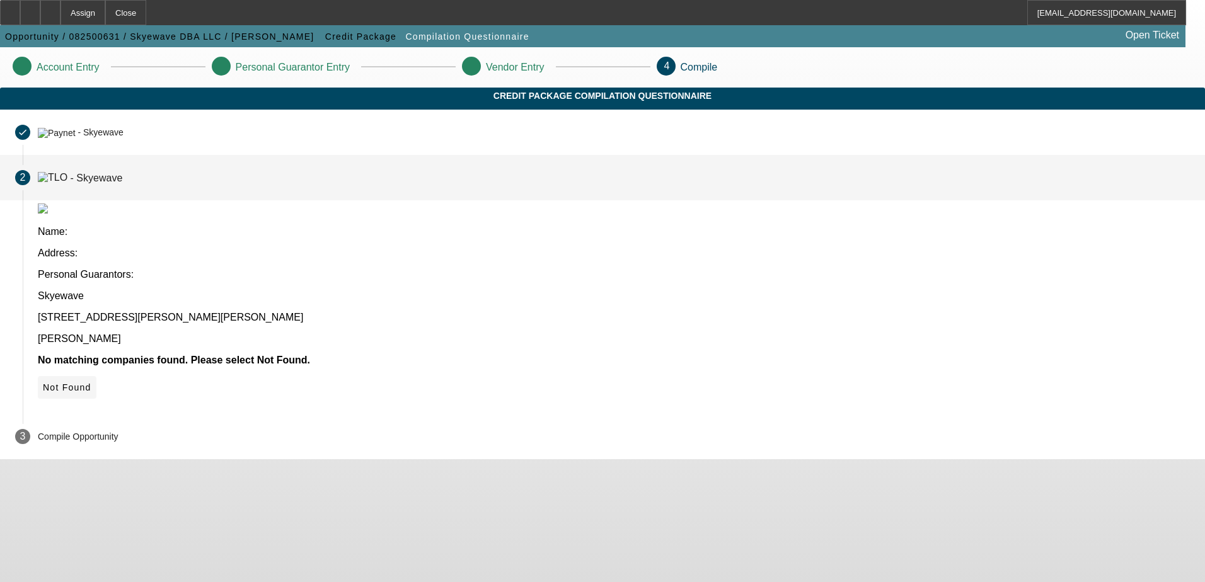
click at [91, 383] on span "Not Found" at bounding box center [67, 388] width 49 height 10
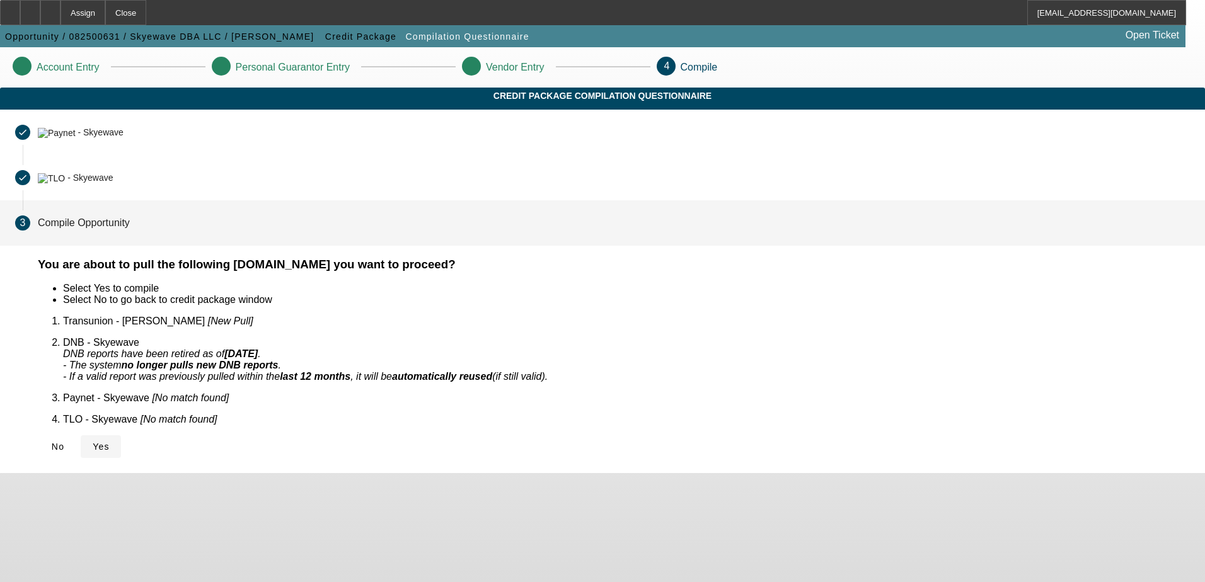
click at [110, 442] on span "Yes" at bounding box center [101, 447] width 17 height 10
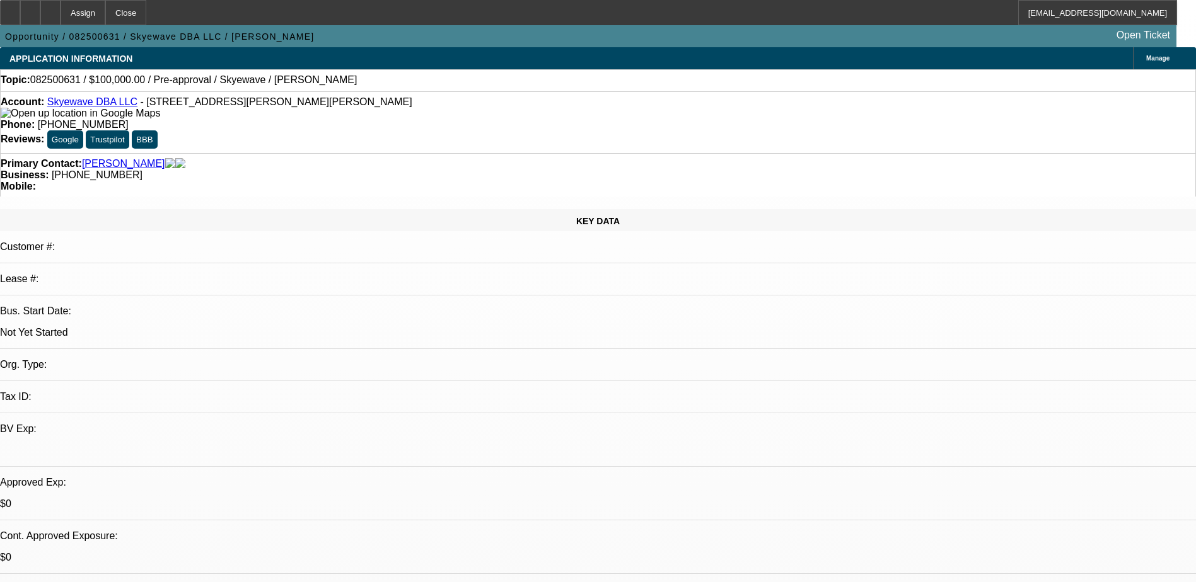
select select "0"
select select "2"
select select "0.1"
select select "4"
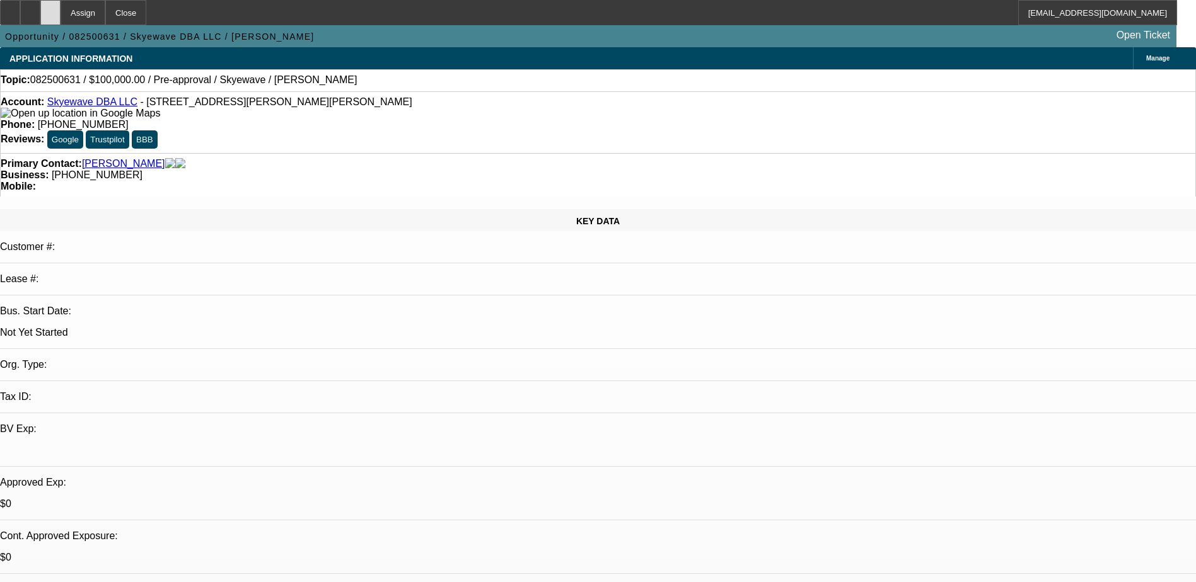
click at [61, 12] on div at bounding box center [50, 12] width 20 height 25
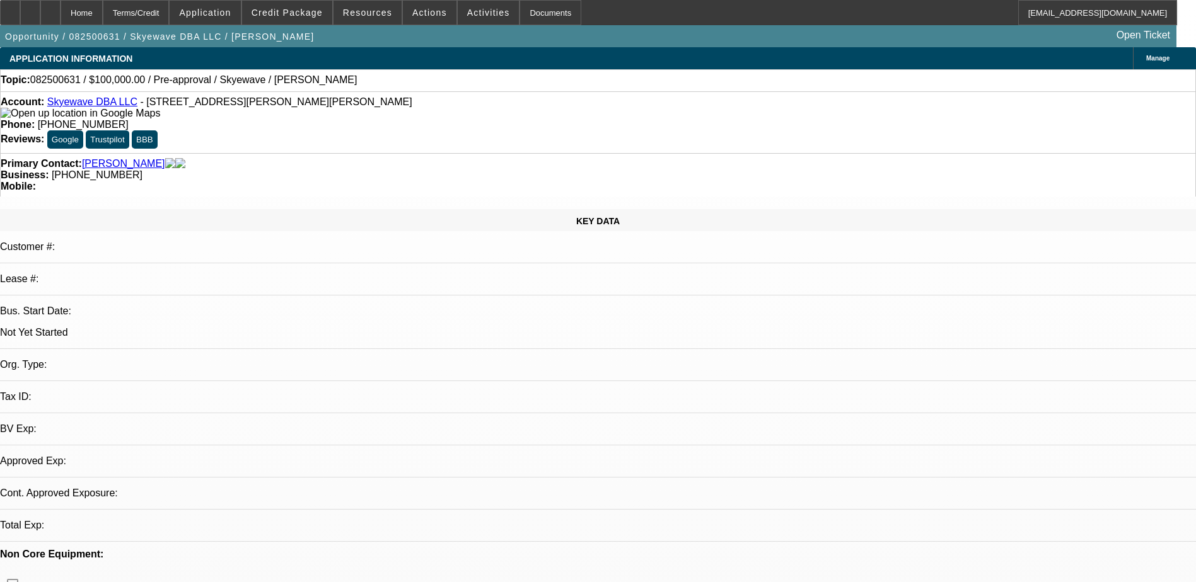
select select "0"
select select "2"
select select "0.1"
select select "4"
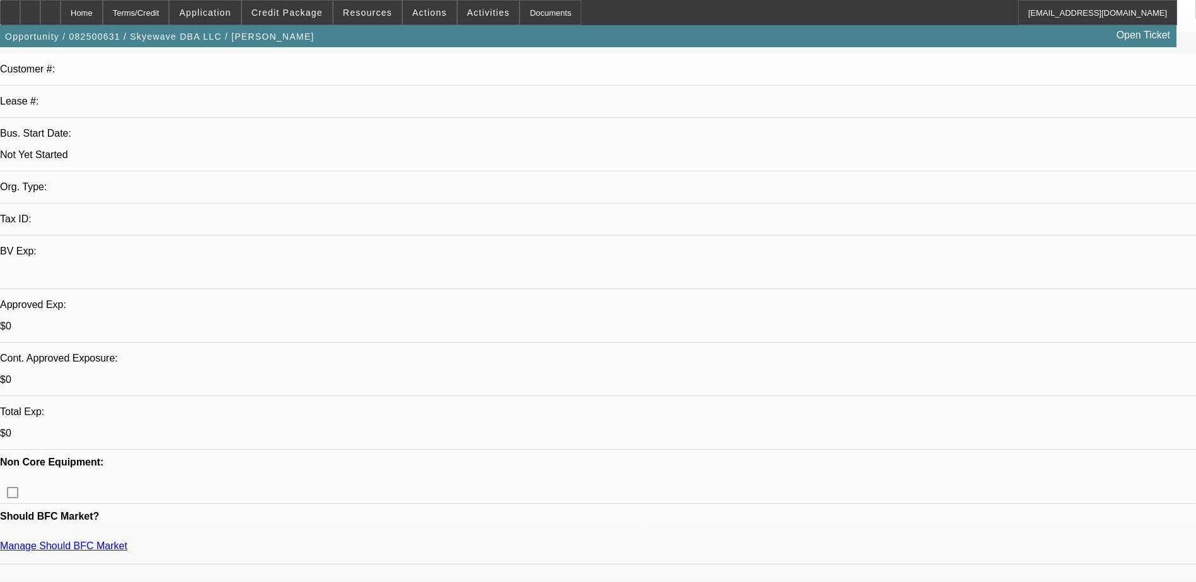
scroll to position [189, 0]
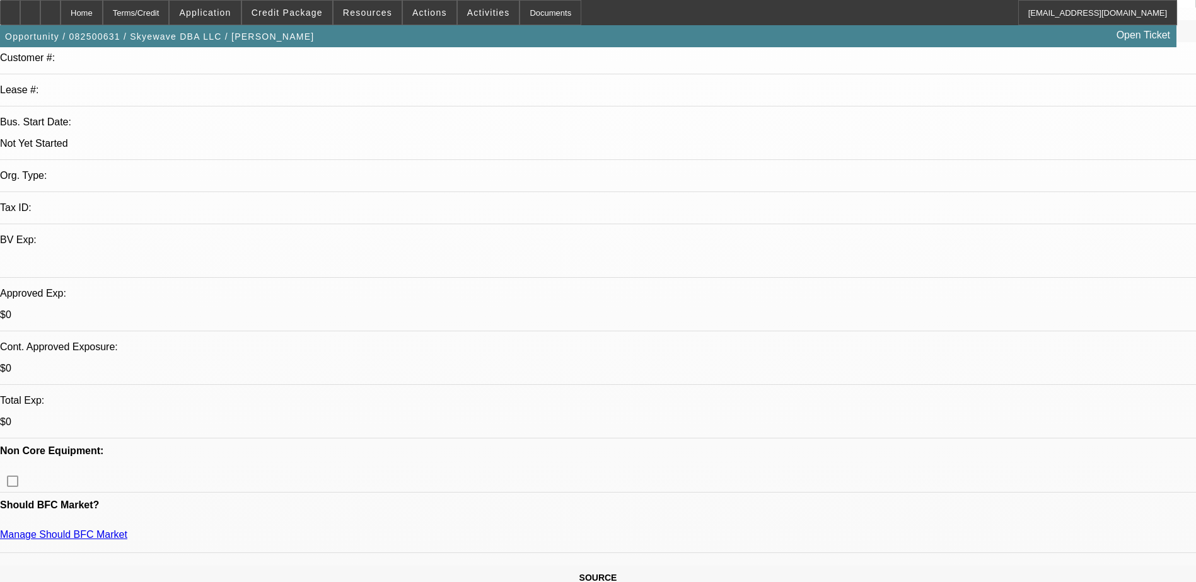
click at [303, 8] on span "Credit Package" at bounding box center [287, 13] width 71 height 10
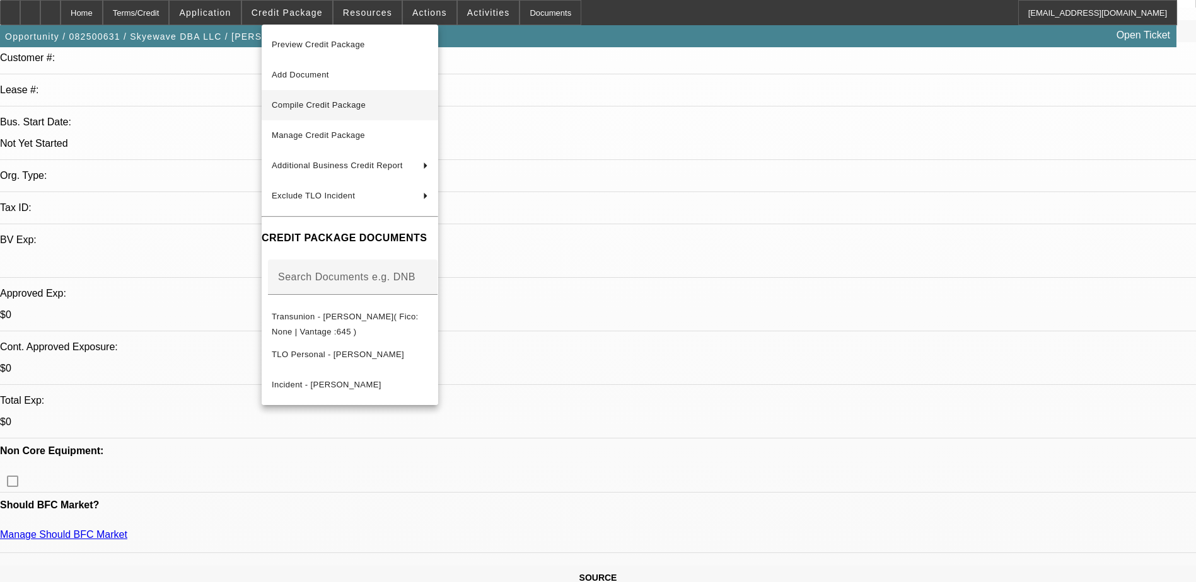
click at [340, 100] on span "Compile Credit Package" at bounding box center [350, 105] width 156 height 15
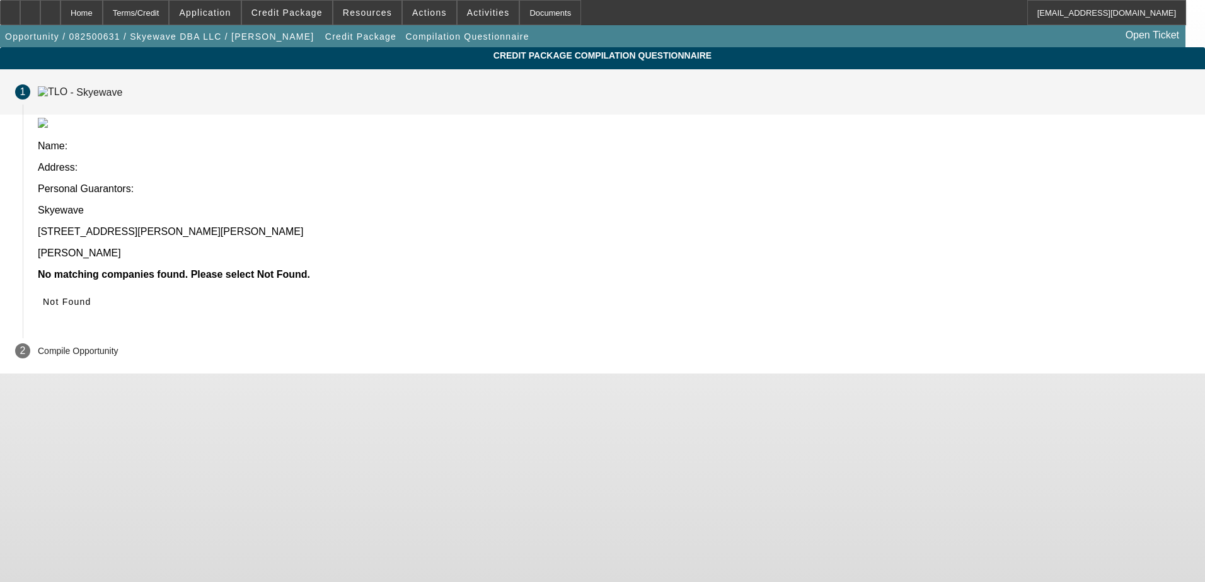
click at [123, 91] on div "- Skyewave" at bounding box center [97, 91] width 52 height 11
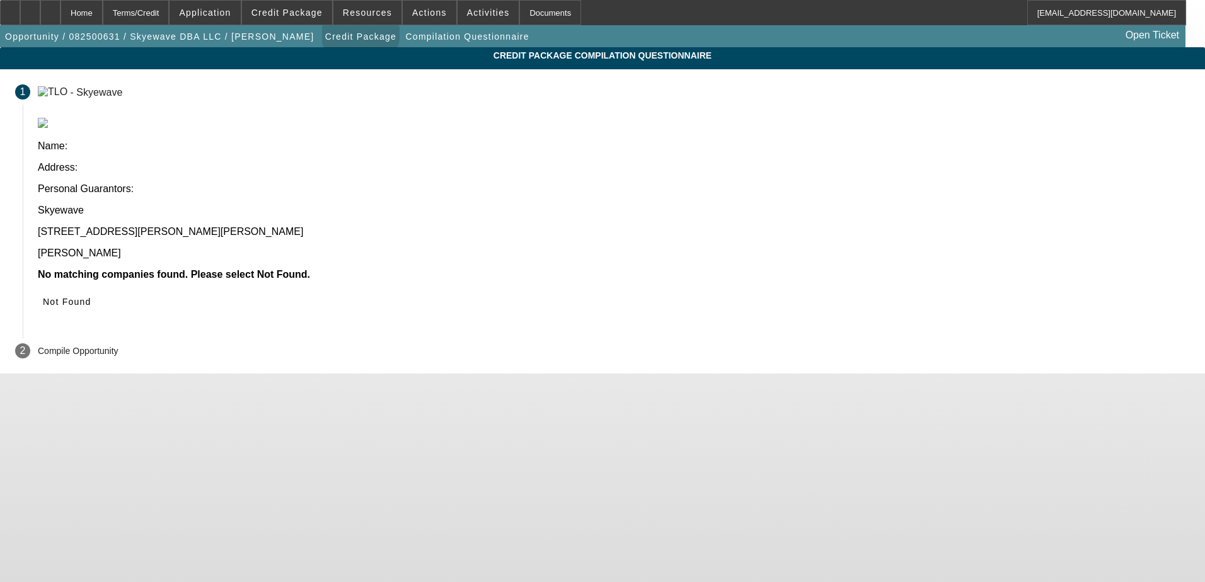
click at [325, 33] on span "Credit Package" at bounding box center [360, 37] width 71 height 10
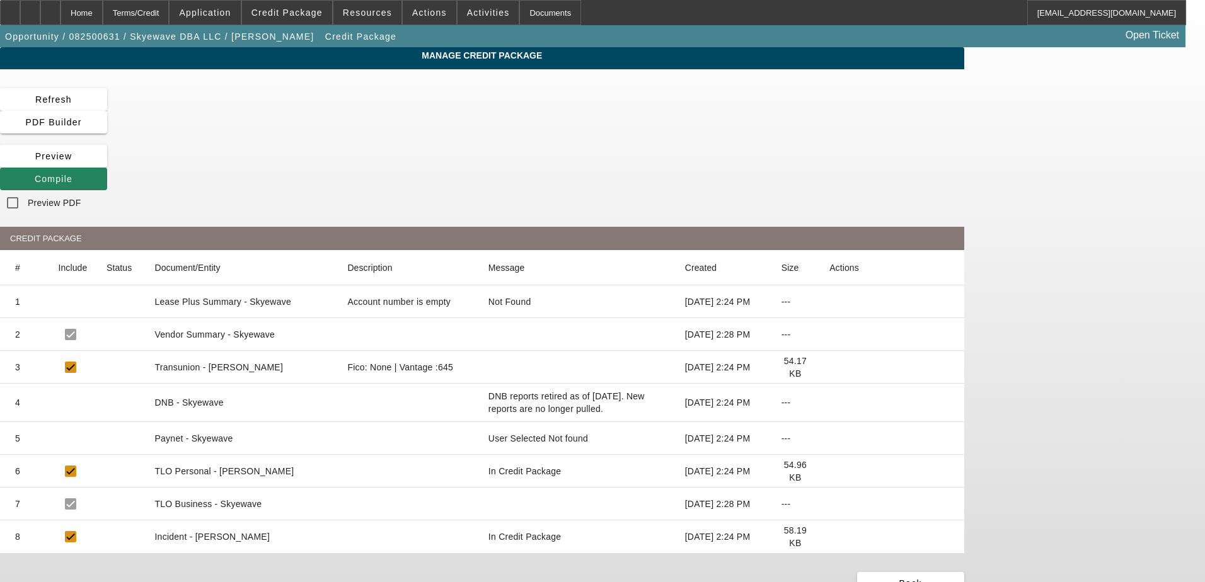
click at [96, 488] on mat-cell at bounding box center [72, 504] width 49 height 33
click at [223, 37] on span "Opportunity / 082500631 / Skyewave DBA LLC / Appiah, Elisson" at bounding box center [159, 37] width 309 height 10
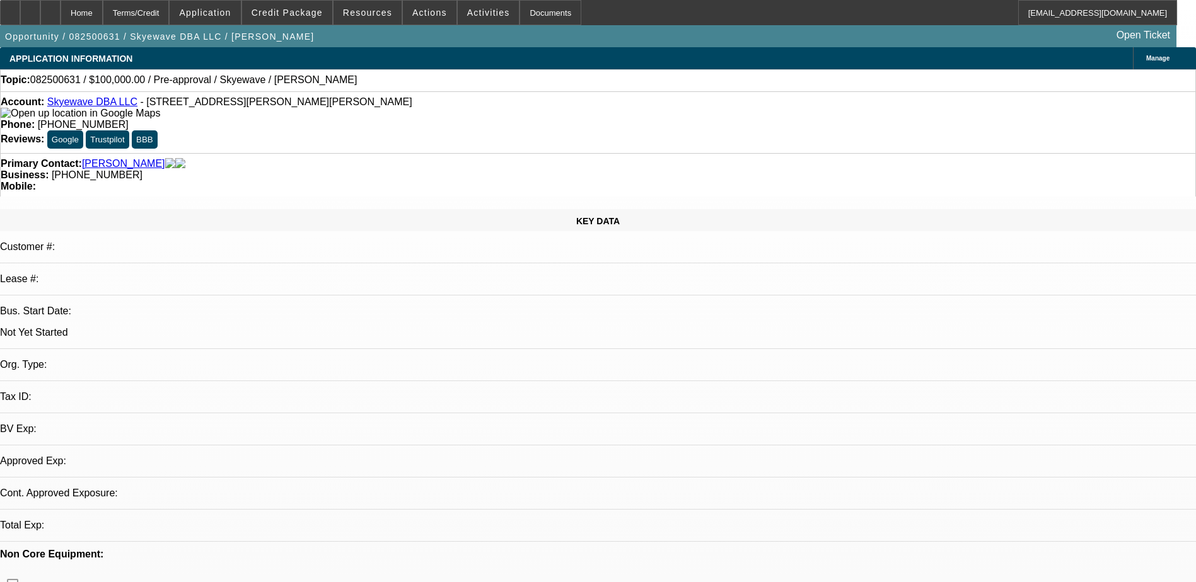
select select "0"
select select "2"
select select "0.1"
select select "4"
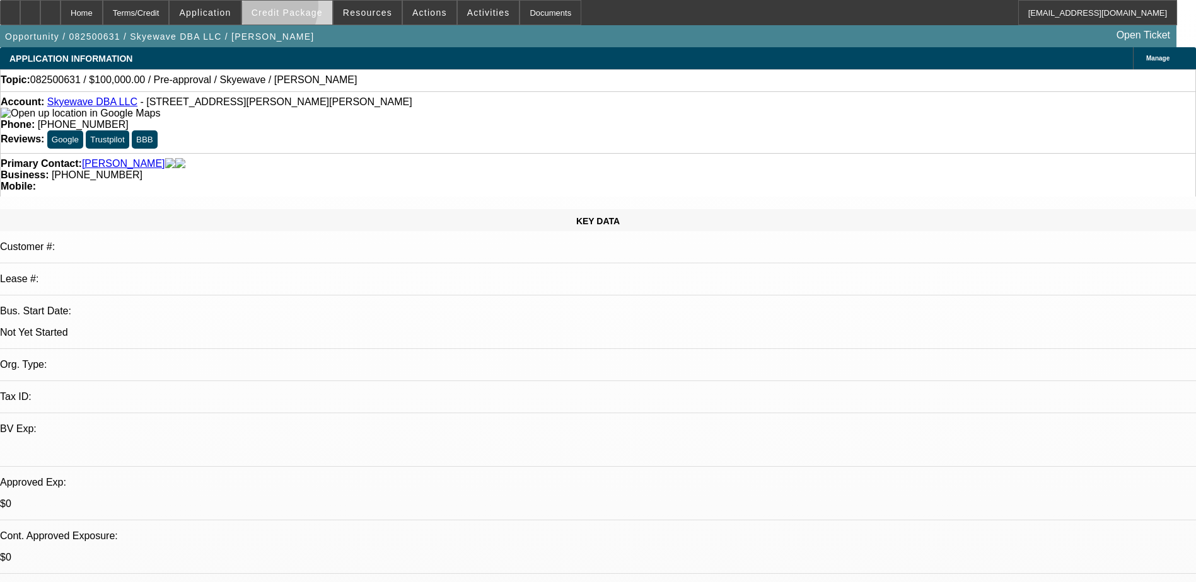
click at [279, 9] on span "Credit Package" at bounding box center [287, 13] width 71 height 10
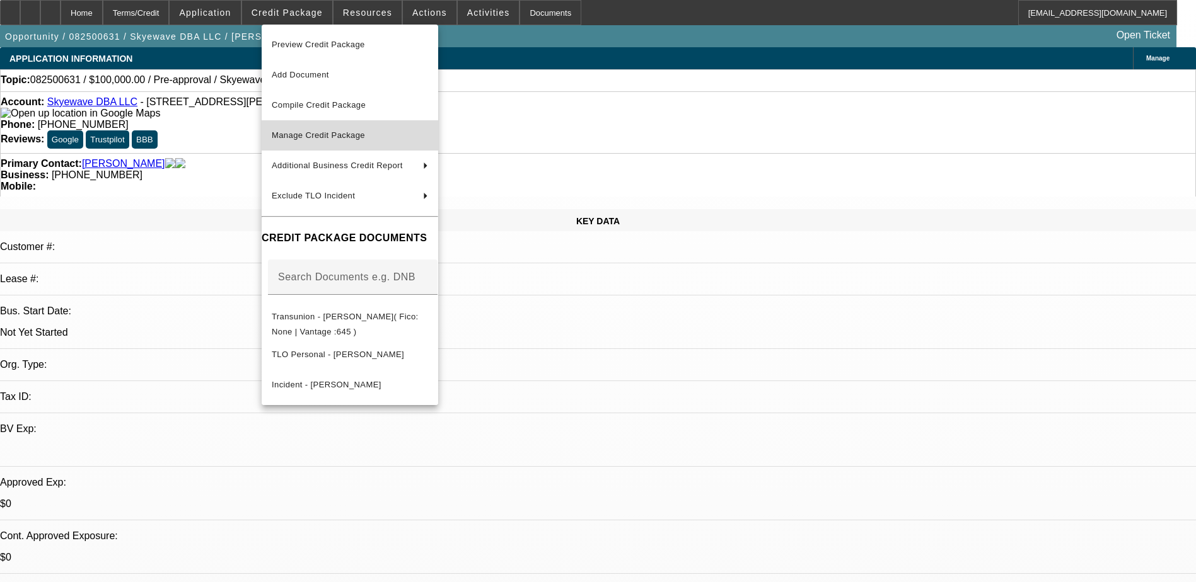
click at [390, 141] on span "Manage Credit Package" at bounding box center [350, 135] width 156 height 15
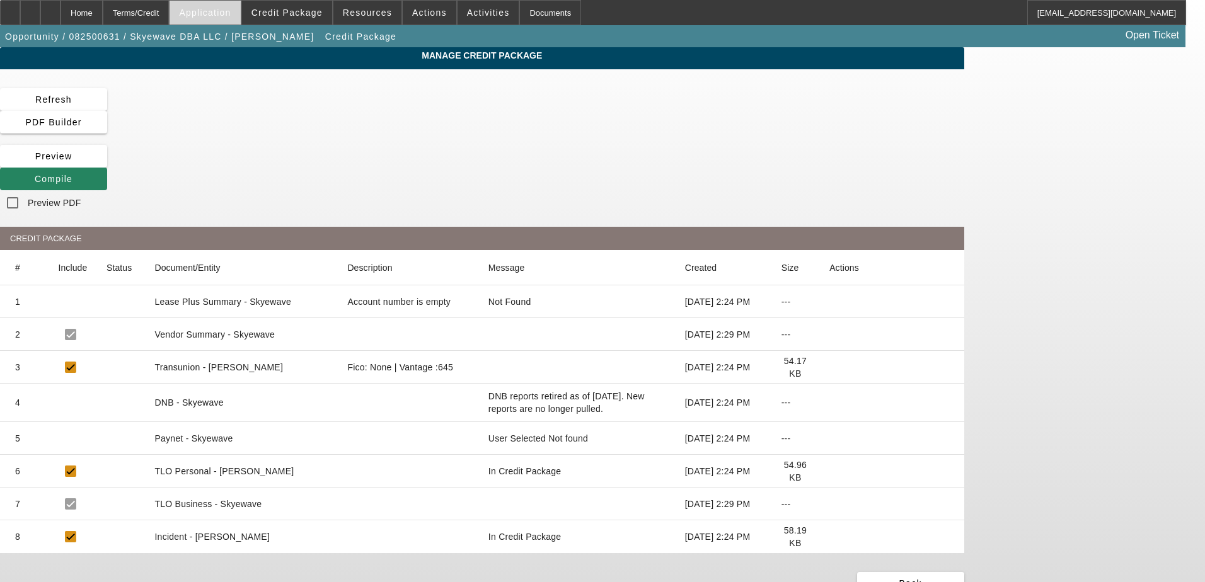
click at [231, 10] on span "Application" at bounding box center [205, 13] width 52 height 10
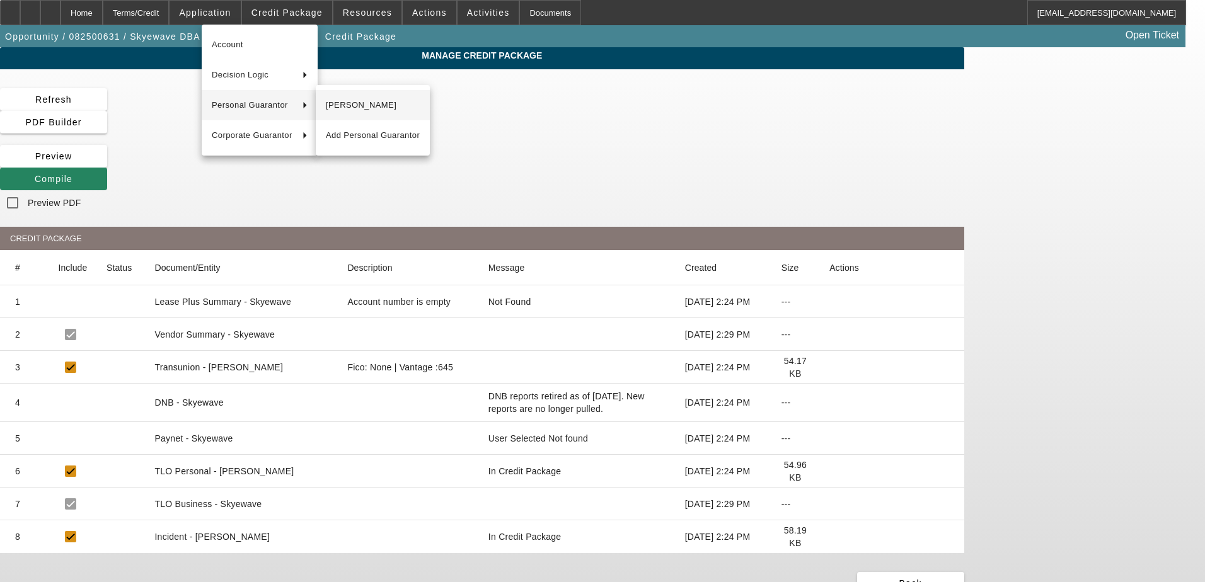
click at [337, 107] on span "Elisson Appiah" at bounding box center [373, 105] width 94 height 15
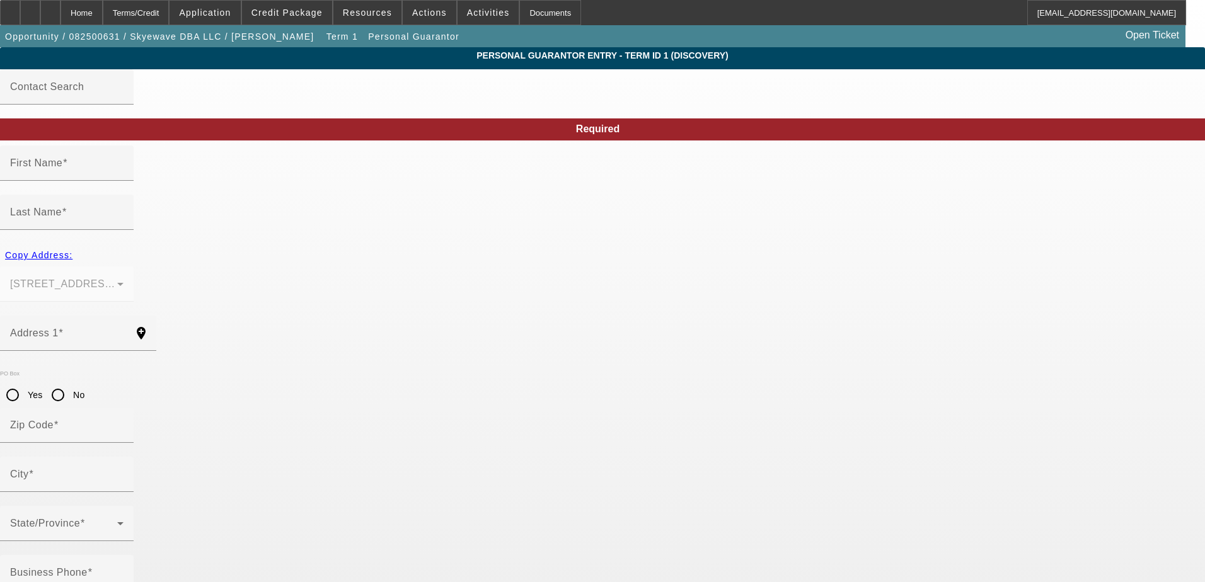
type input "Elisson"
type input "Appiah"
type input "1365 Silverthorn trl"
radio input "true"
type input "76247"
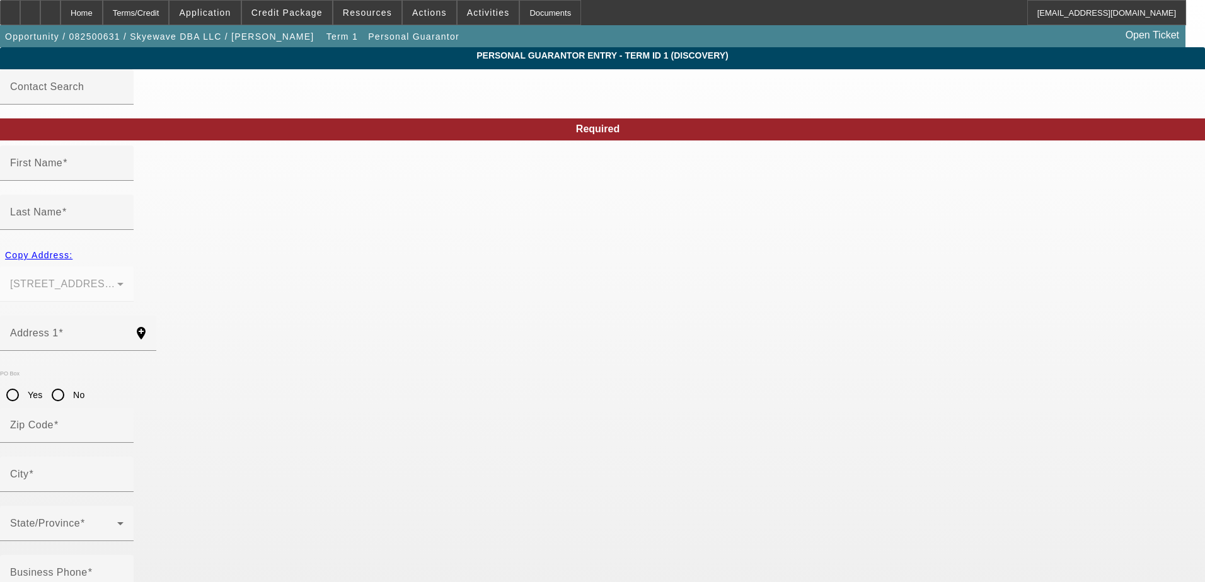
type input "Justin"
type input "(614) 556-0046"
type input "100"
type input "680-73-0127"
type input "elisson.appiah@yahoo.com"
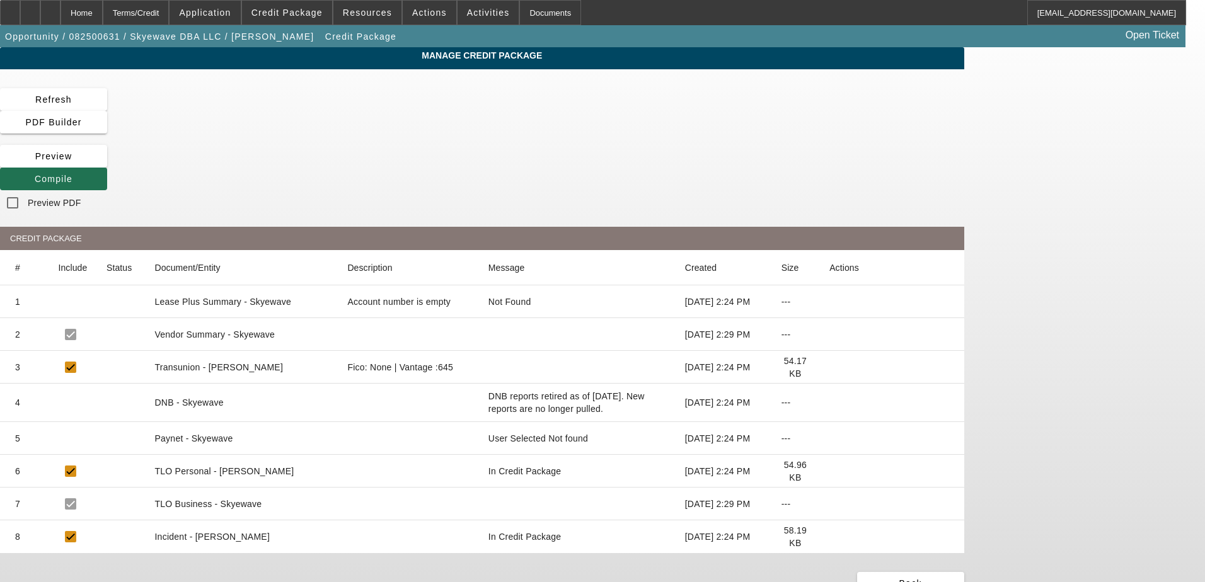
click at [35, 174] on icon at bounding box center [35, 179] width 0 height 10
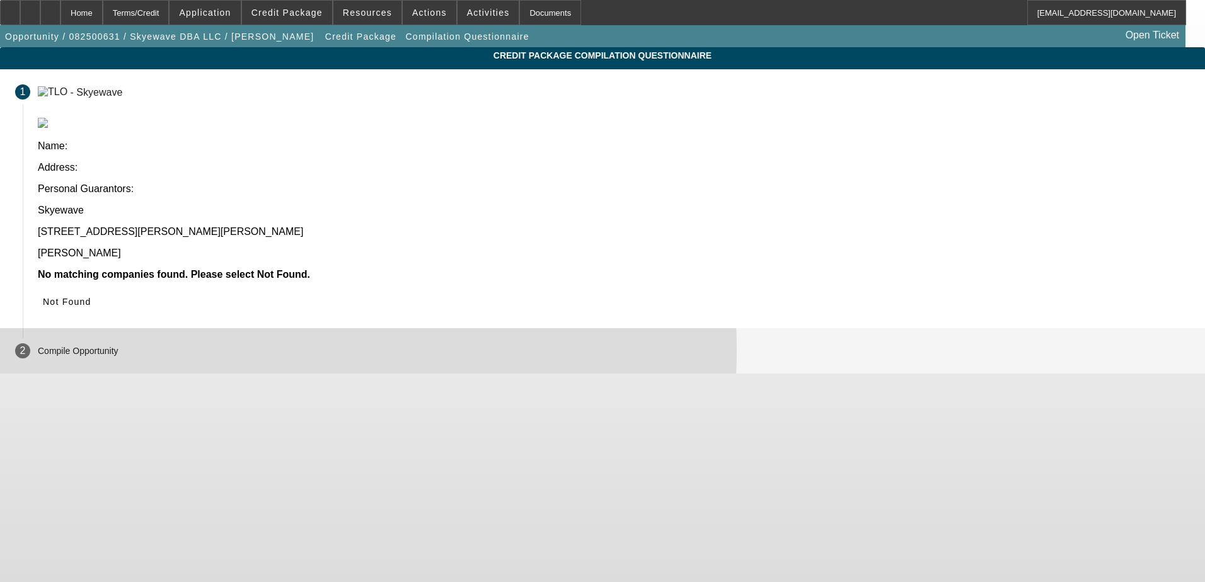
click at [419, 328] on mat-step-header "2 Compile Opportunity" at bounding box center [602, 350] width 1205 height 45
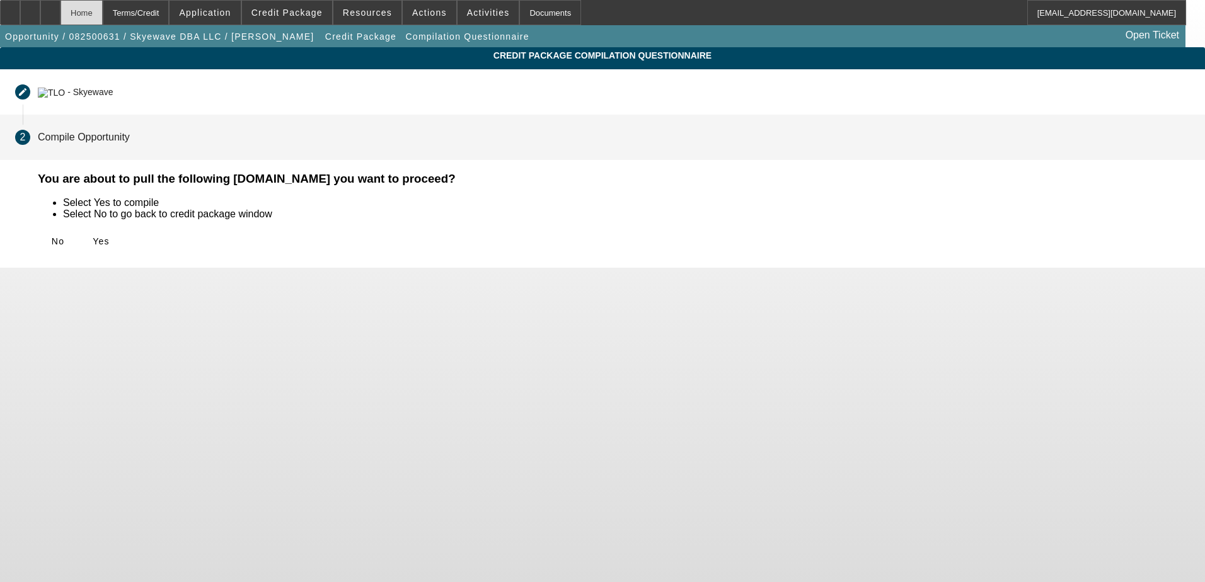
click at [103, 8] on div "Home" at bounding box center [82, 12] width 42 height 25
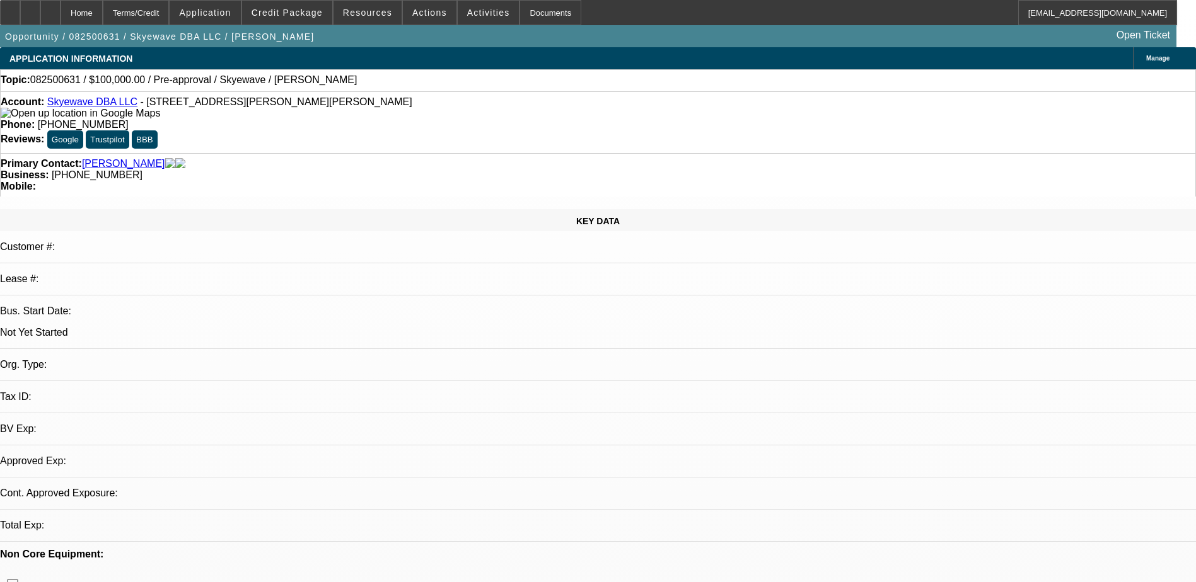
select select "0"
select select "2"
select select "0.1"
select select "4"
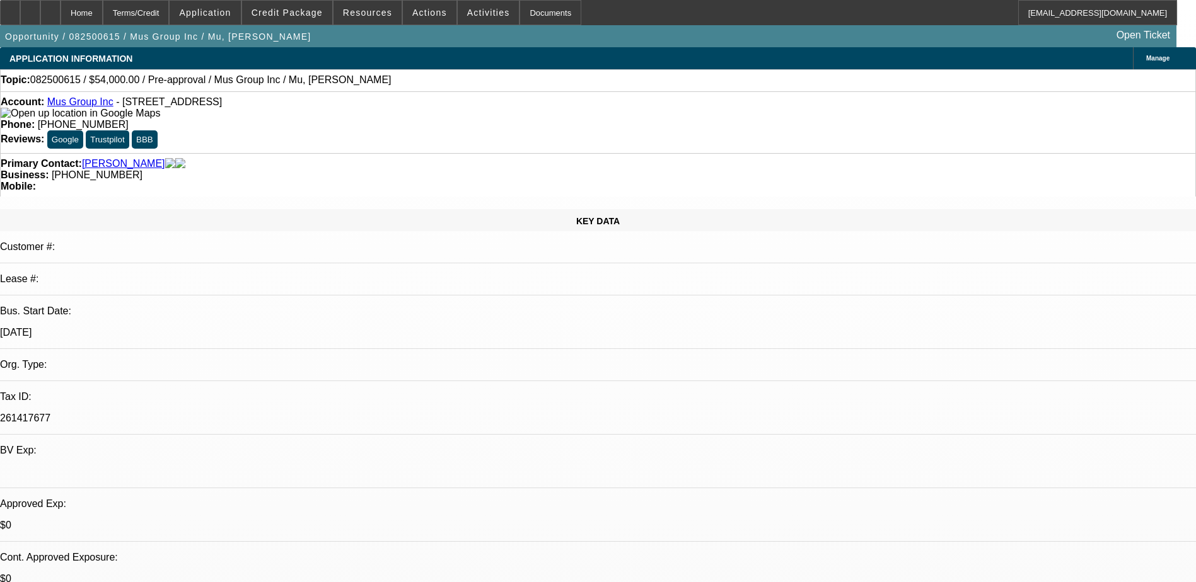
select select "0"
select select "2"
select select "0.1"
select select "4"
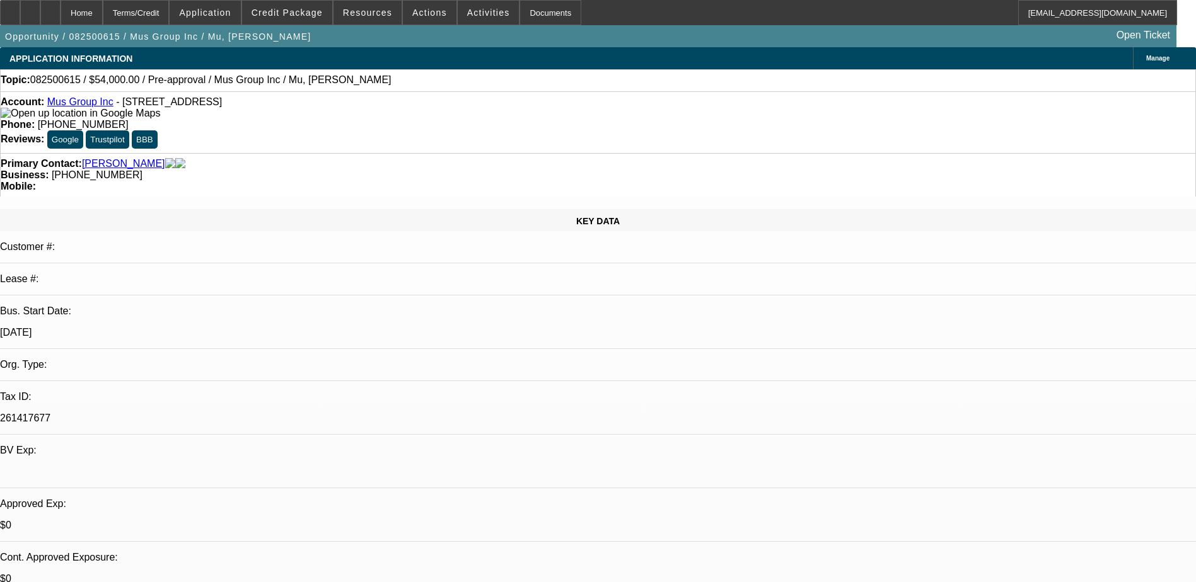
drag, startPoint x: 858, startPoint y: 369, endPoint x: 917, endPoint y: 53, distance: 321.2
